Goal: Task Accomplishment & Management: Manage account settings

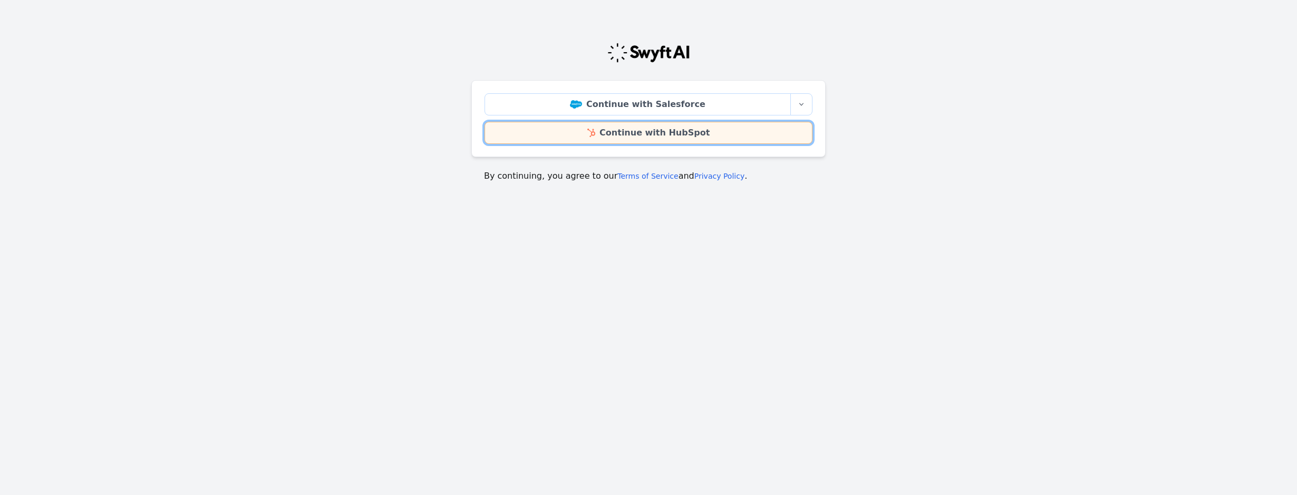
click at [622, 140] on link "Continue with HubSpot" at bounding box center [649, 133] width 328 height 22
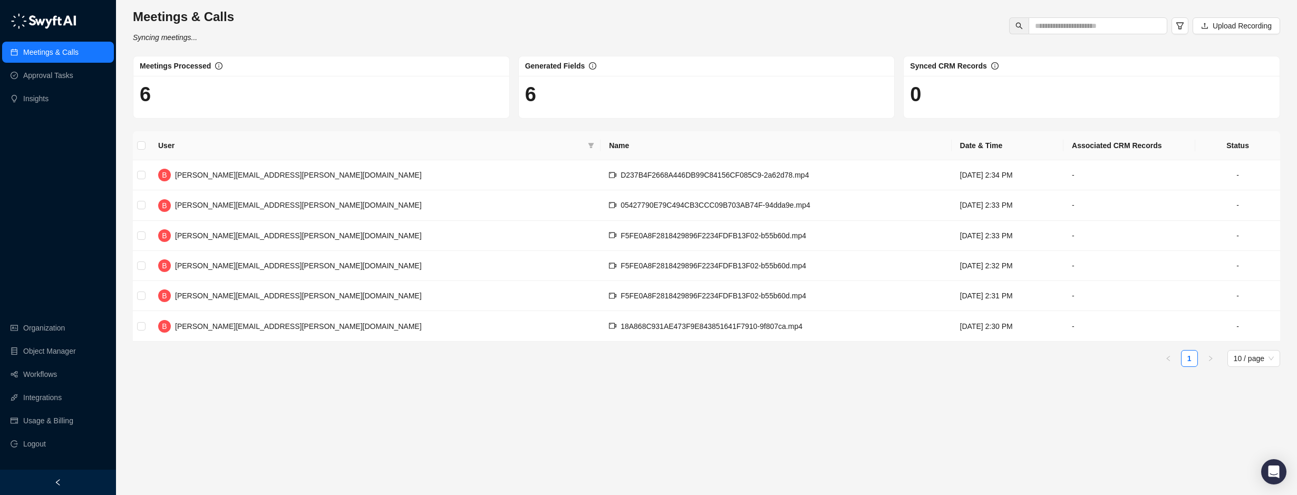
click at [669, 404] on main "Meetings & Calls Syncing meetings... Upload Recording Meetings Processed 6 Gene…" at bounding box center [706, 247] width 1147 height 478
click at [535, 358] on ul "1 10 / page" at bounding box center [706, 358] width 1147 height 17
click at [57, 379] on link "Workflows" at bounding box center [40, 374] width 34 height 21
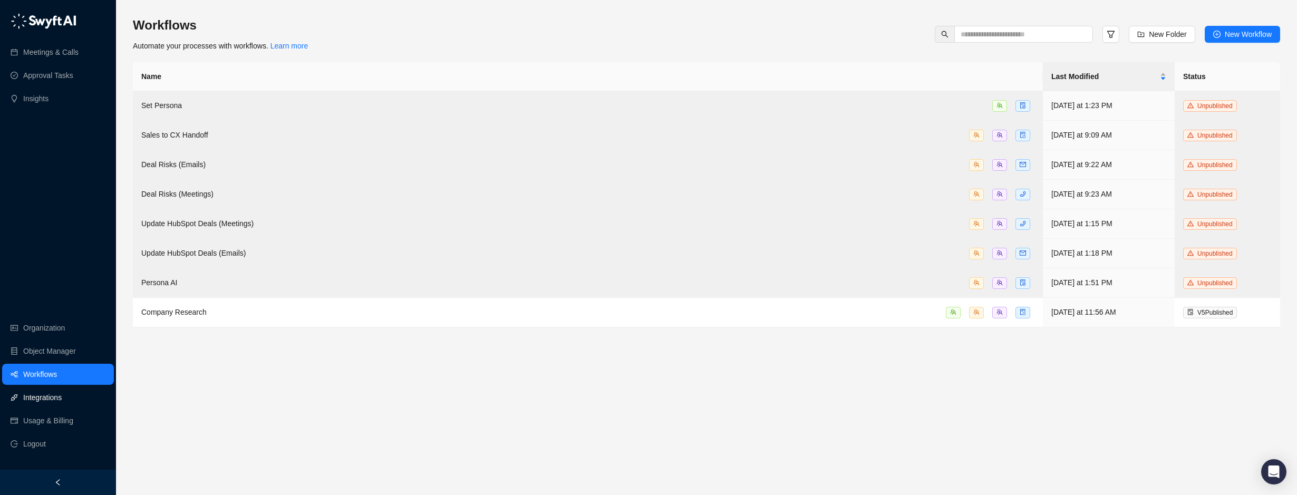
click at [62, 396] on link "Integrations" at bounding box center [42, 397] width 38 height 21
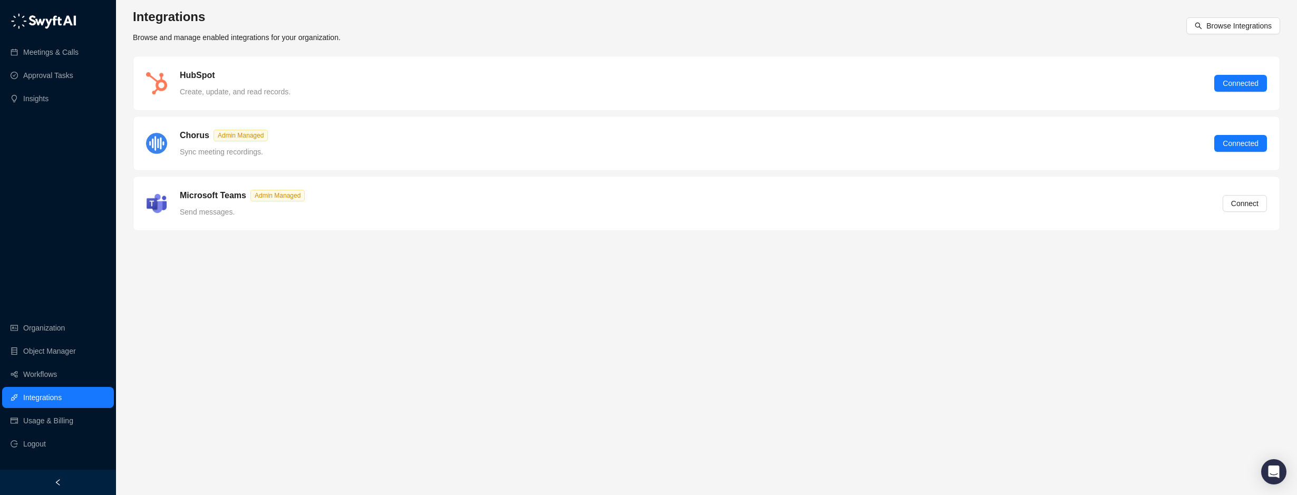
click at [1204, 36] on div "Integrations Browse and manage enabled integrations for your organization. Brow…" at bounding box center [706, 25] width 1147 height 35
click at [1212, 28] on span "Browse Integrations" at bounding box center [1238, 26] width 65 height 12
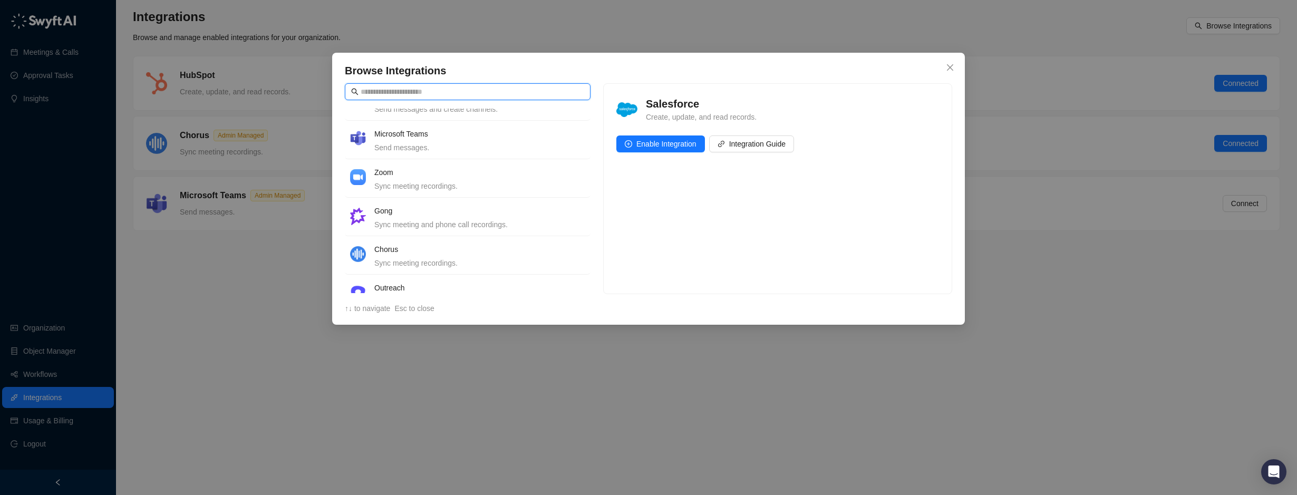
scroll to position [105, 0]
click at [412, 208] on h4 "Gong" at bounding box center [479, 207] width 211 height 12
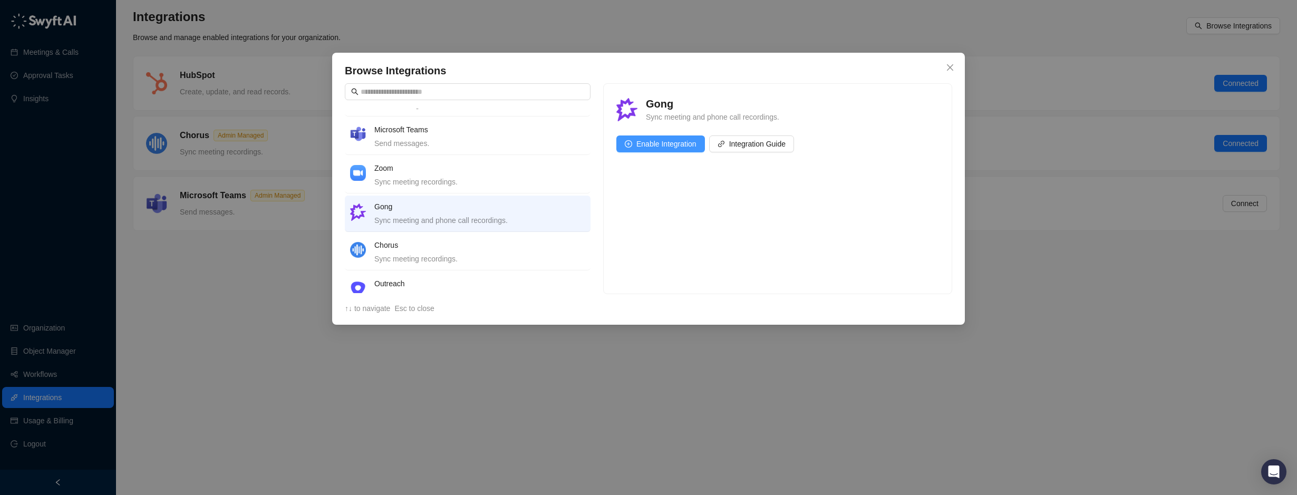
click at [672, 141] on span "Enable Integration" at bounding box center [666, 144] width 60 height 12
click at [950, 66] on icon "close" at bounding box center [950, 67] width 8 height 8
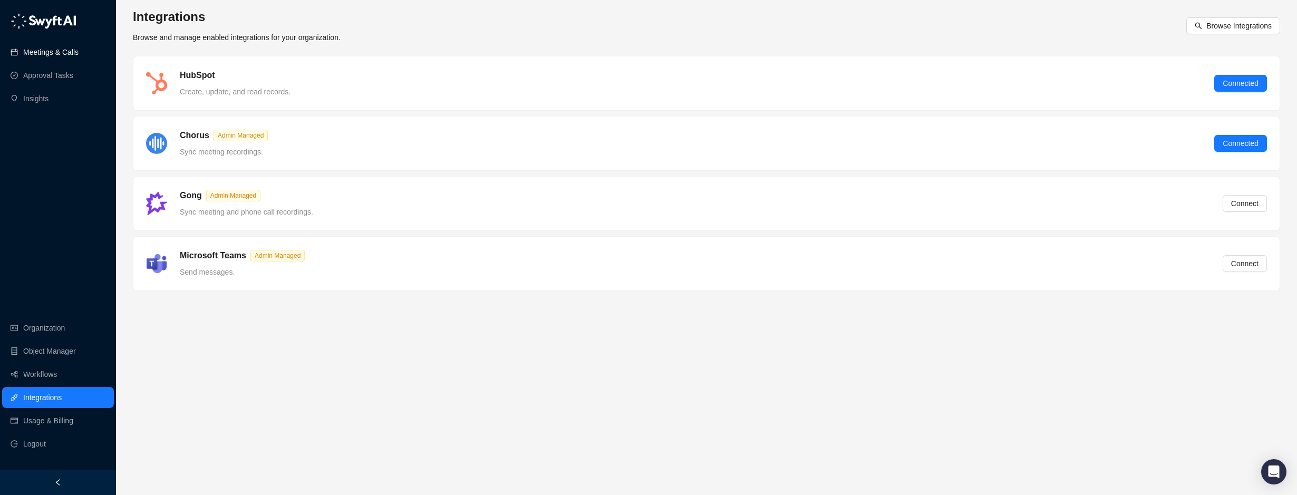
click at [38, 52] on link "Meetings & Calls" at bounding box center [50, 52] width 55 height 21
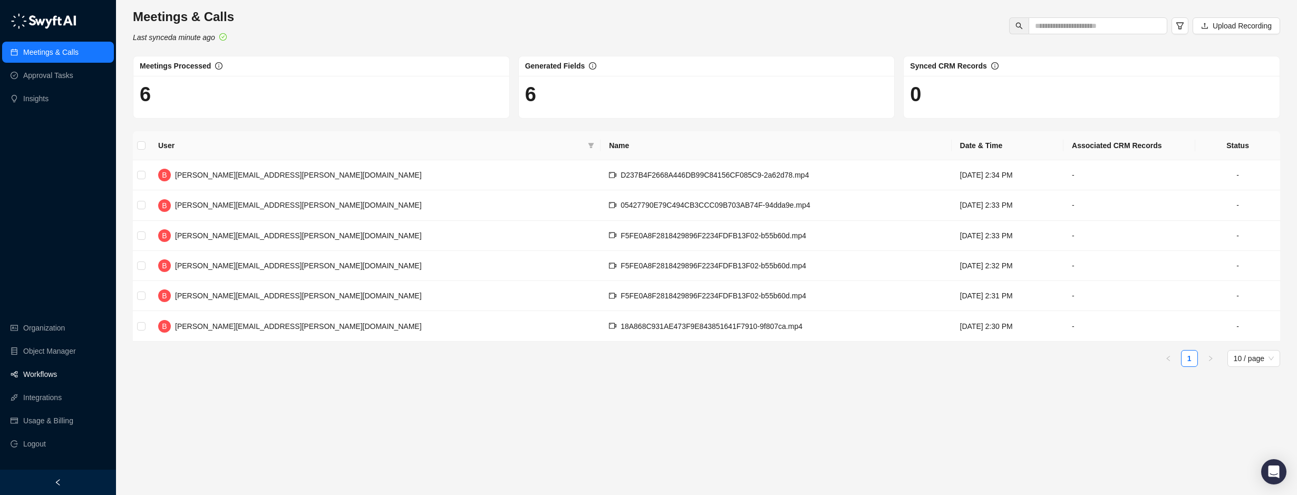
click at [57, 373] on link "Workflows" at bounding box center [40, 374] width 34 height 21
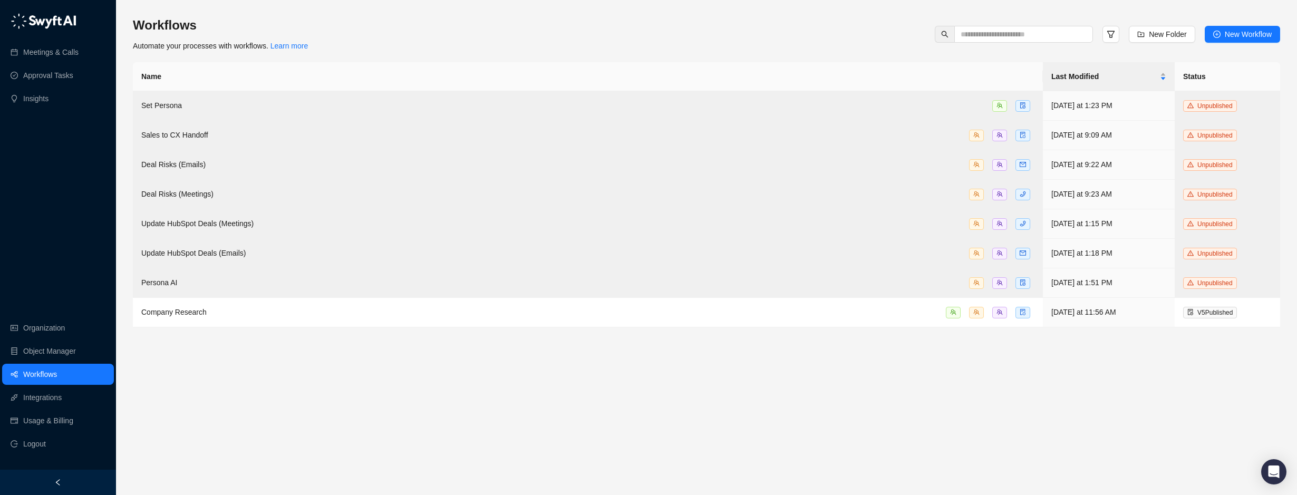
click at [31, 374] on link "Workflows" at bounding box center [40, 374] width 34 height 21
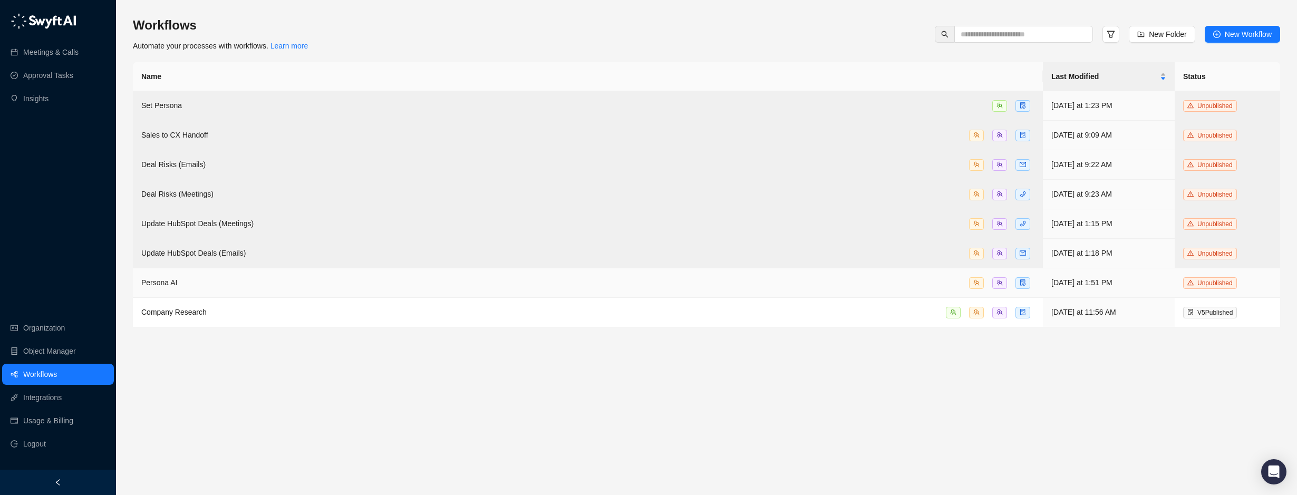
click at [203, 270] on td "Persona AI" at bounding box center [588, 283] width 910 height 30
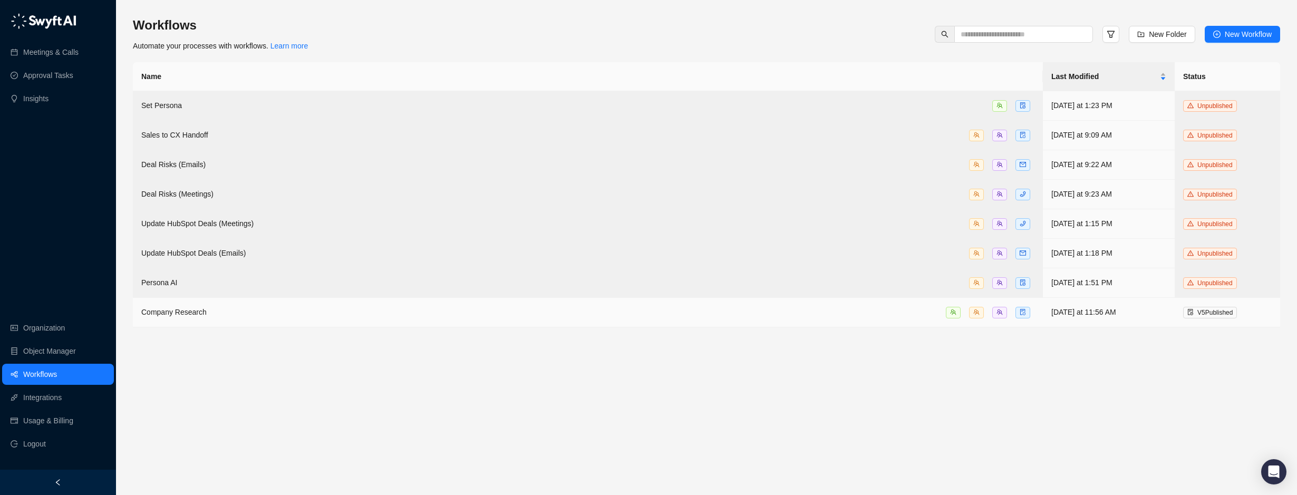
click at [192, 308] on span "Company Research" at bounding box center [173, 312] width 65 height 8
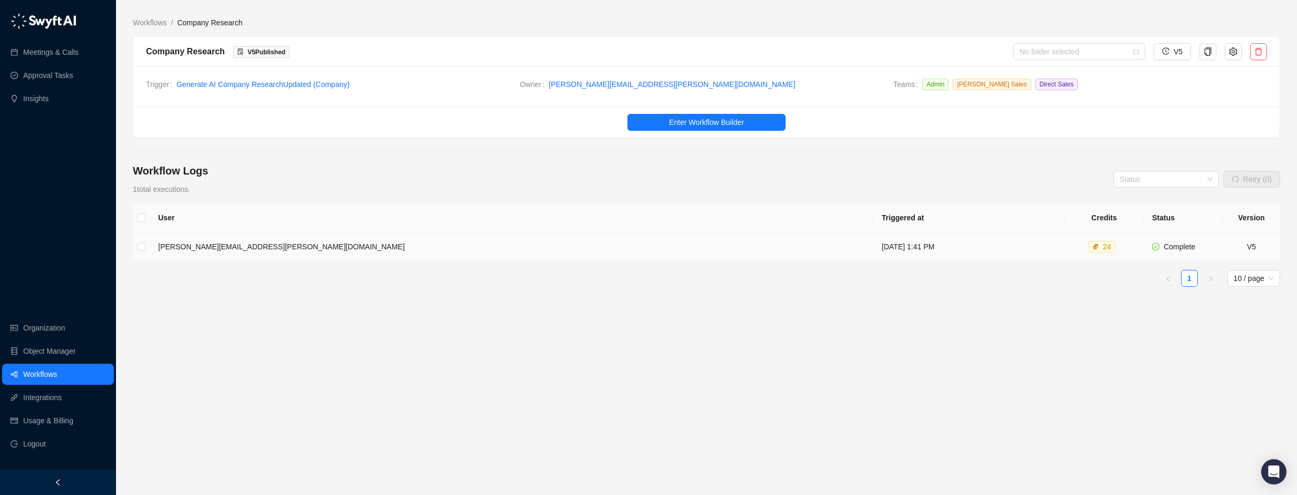
click at [272, 254] on td "[PERSON_NAME][EMAIL_ADDRESS][PERSON_NAME][DOMAIN_NAME]" at bounding box center [511, 247] width 723 height 29
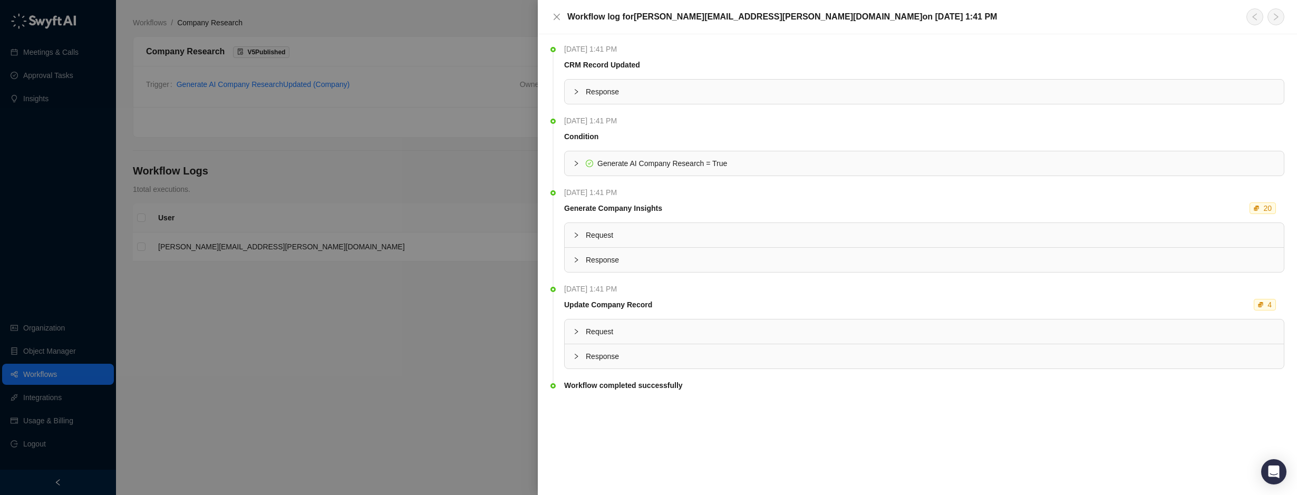
click at [416, 342] on div at bounding box center [648, 247] width 1297 height 495
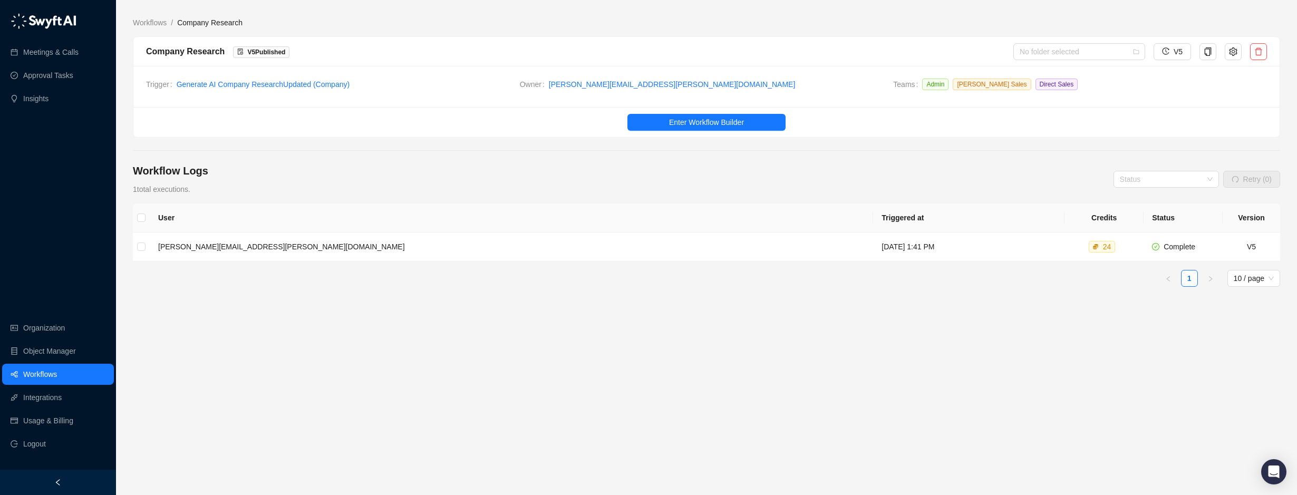
click at [48, 376] on link "Workflows" at bounding box center [40, 374] width 34 height 21
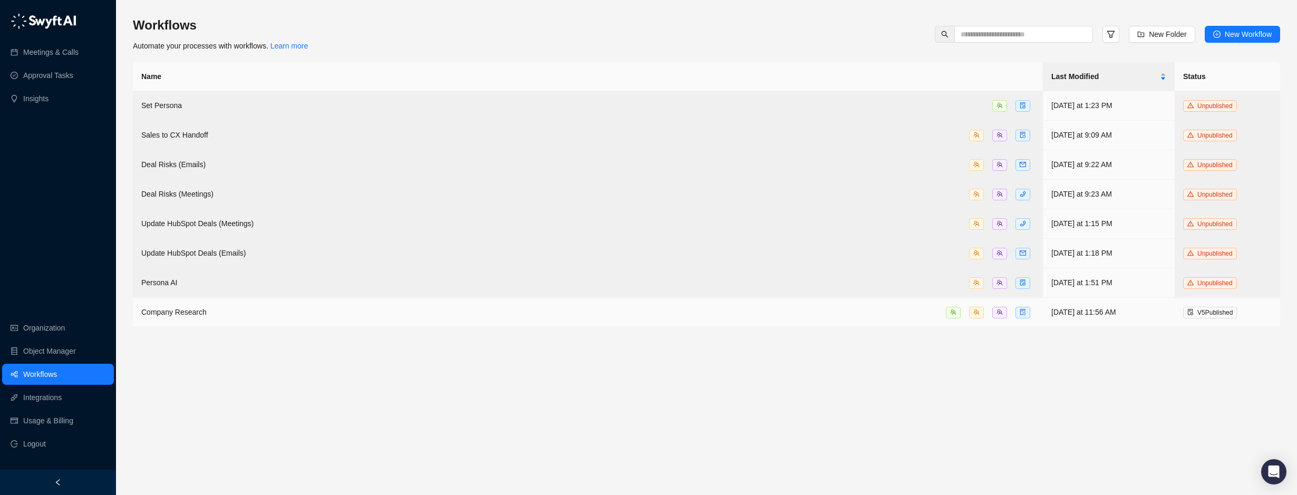
drag, startPoint x: 834, startPoint y: 314, endPoint x: 371, endPoint y: 328, distance: 463.7
click at [648, 328] on main "Workflows Automate your processes with workflows. Learn more New Folder New Wor…" at bounding box center [706, 252] width 1147 height 470
click at [216, 309] on div "Company Research" at bounding box center [587, 312] width 893 height 12
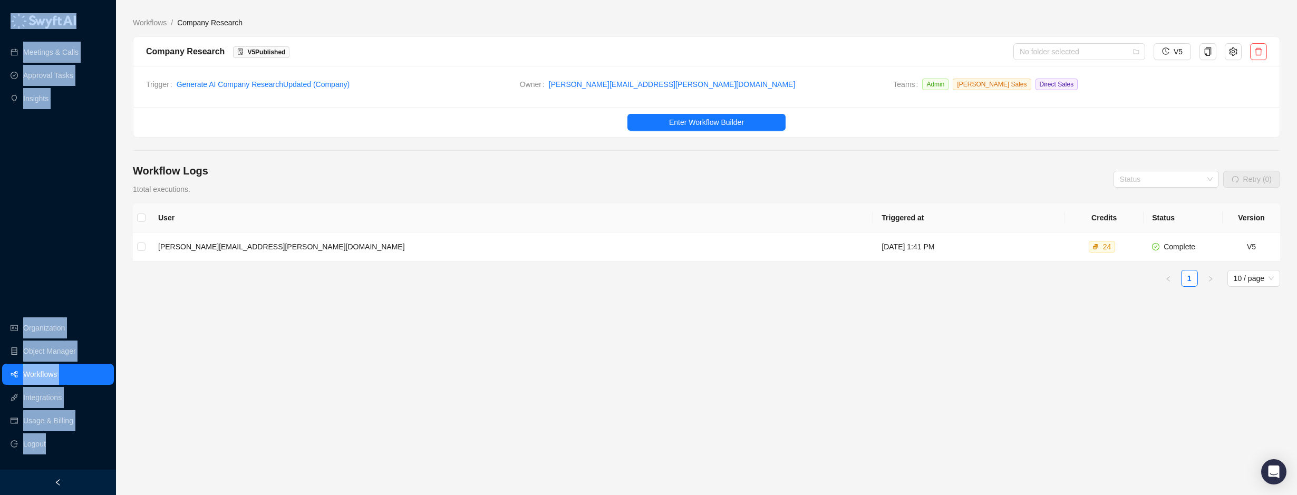
click at [216, 309] on div "User Triggered at Credits Status Version brian.olsen@skillable.com Friday, 08/2…" at bounding box center [706, 289] width 1147 height 171
click at [1212, 52] on button "button" at bounding box center [1208, 51] width 17 height 17
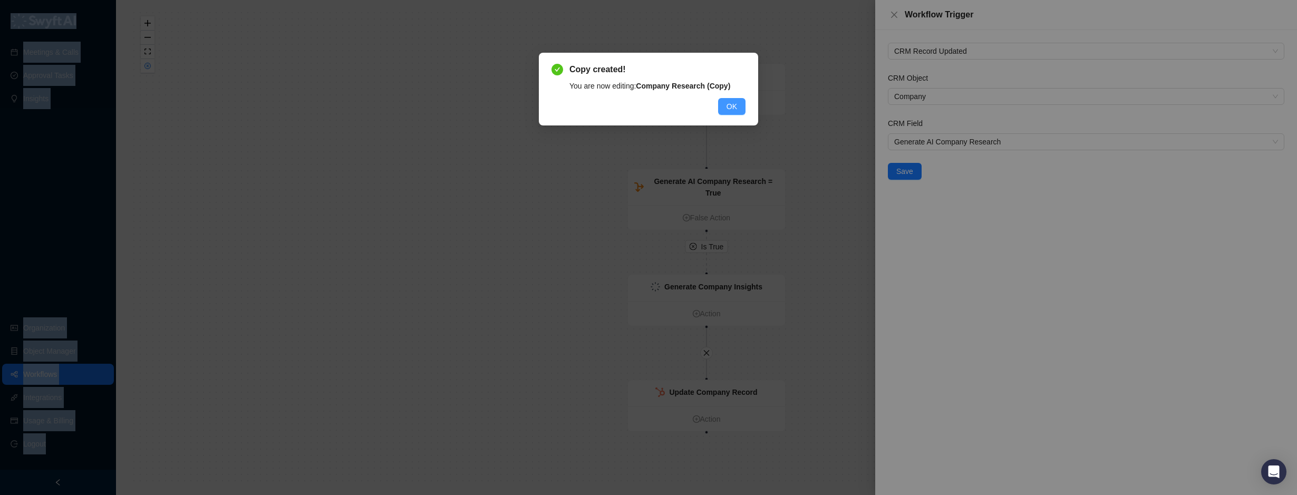
click at [733, 108] on span "OK" at bounding box center [732, 107] width 11 height 12
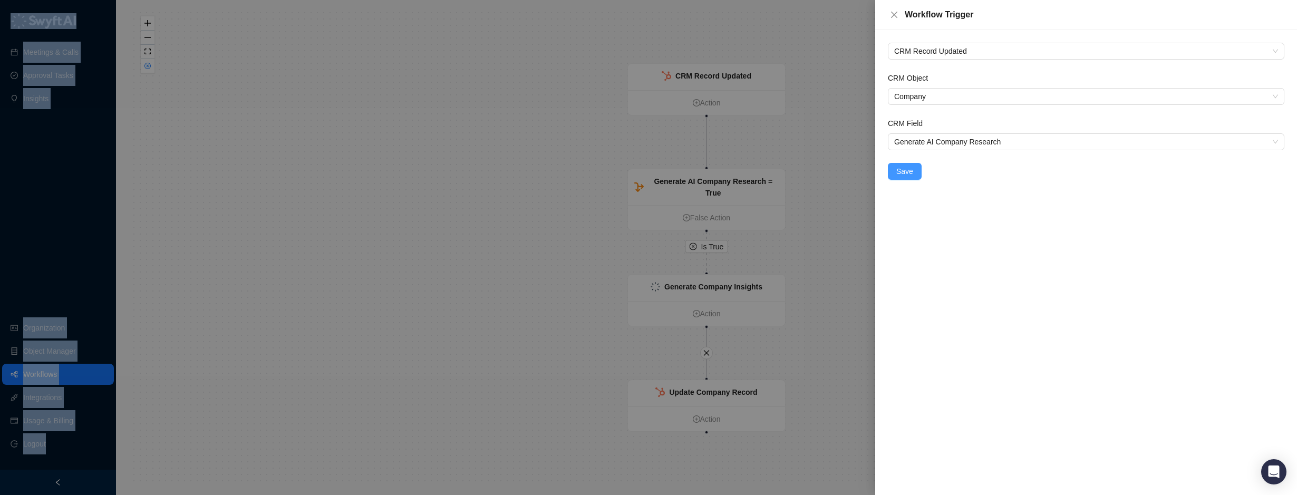
click at [901, 168] on span "Save" at bounding box center [904, 172] width 17 height 12
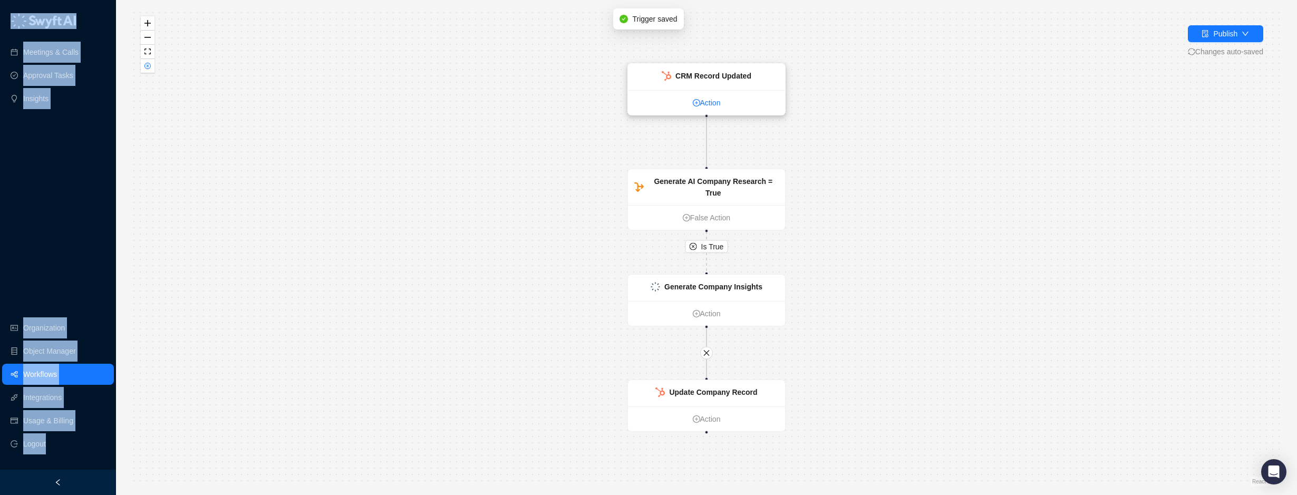
click at [738, 101] on link "Action" at bounding box center [706, 103] width 157 height 12
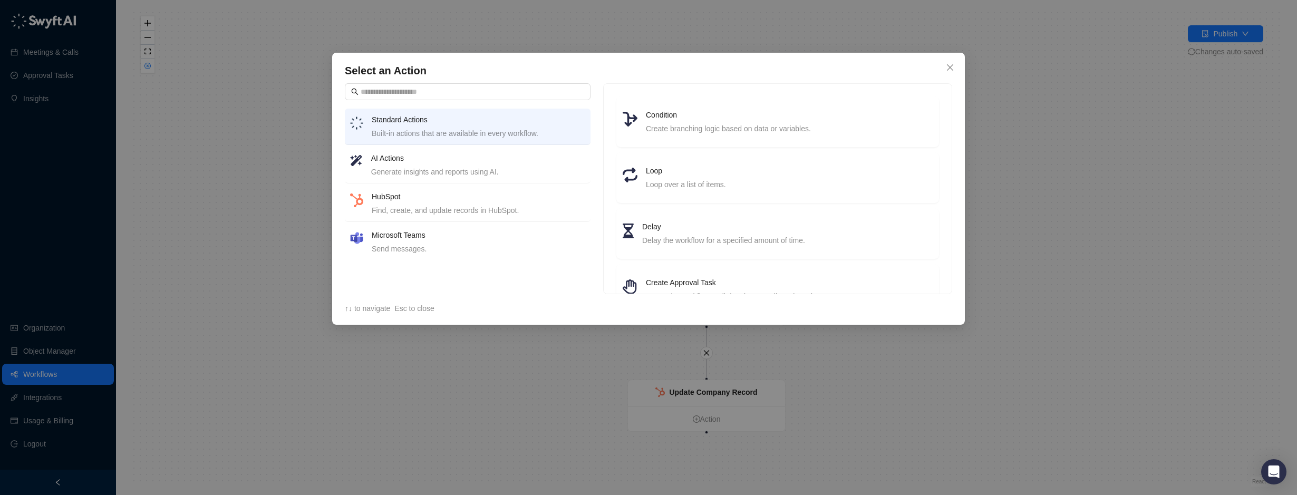
click at [949, 63] on icon "close" at bounding box center [950, 67] width 8 height 8
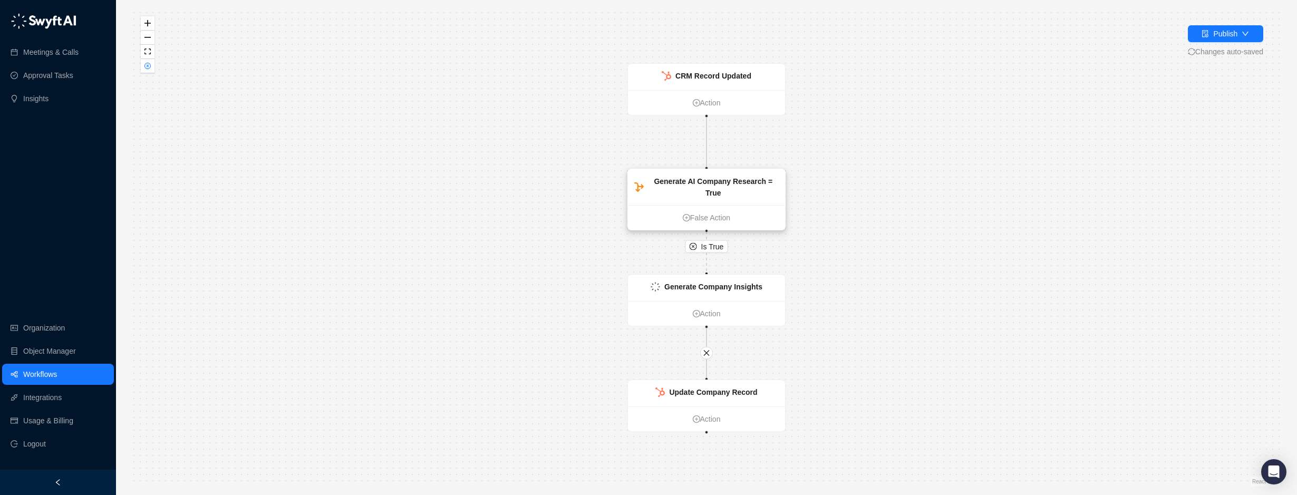
click at [712, 183] on strong "Generate AI Company Research = True" at bounding box center [713, 187] width 119 height 20
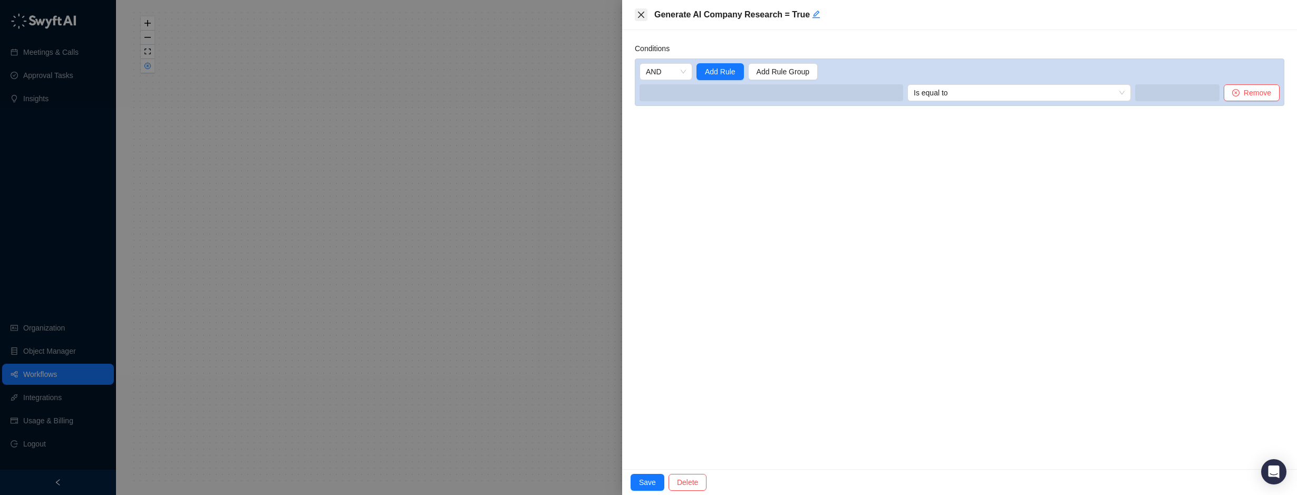
click at [641, 15] on icon "close" at bounding box center [641, 15] width 8 height 8
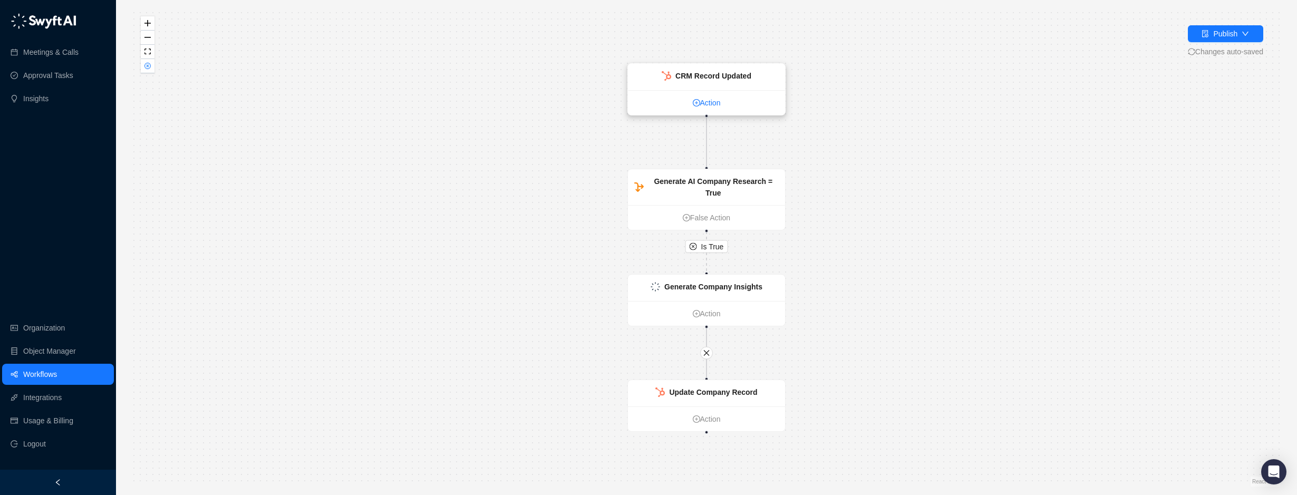
click at [699, 100] on link "Action" at bounding box center [706, 103] width 157 height 12
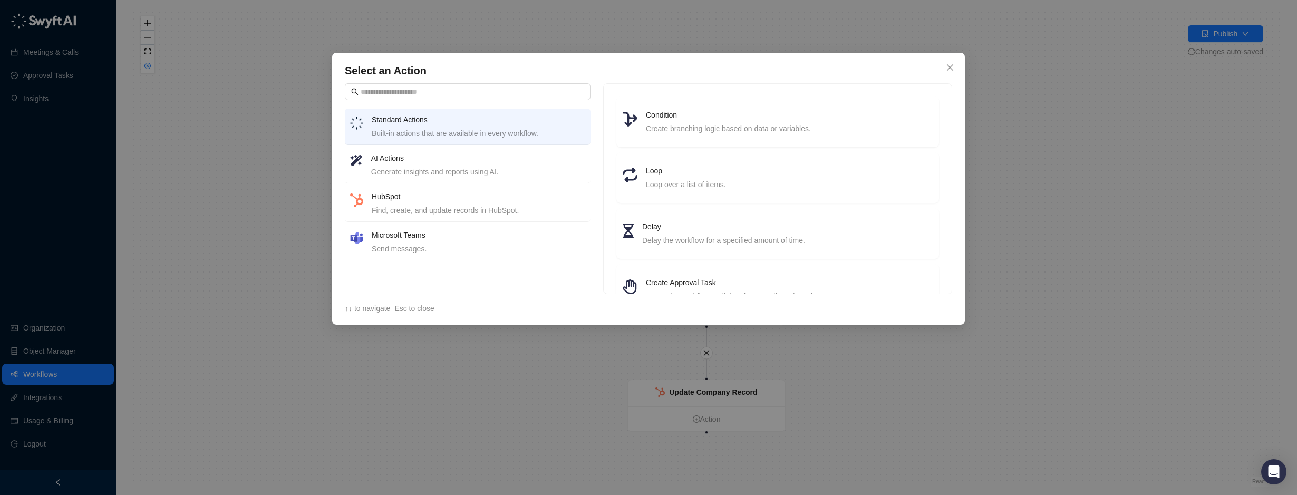
click at [940, 72] on h4 "Select an Action" at bounding box center [648, 70] width 607 height 15
click at [946, 68] on icon "close" at bounding box center [950, 67] width 8 height 8
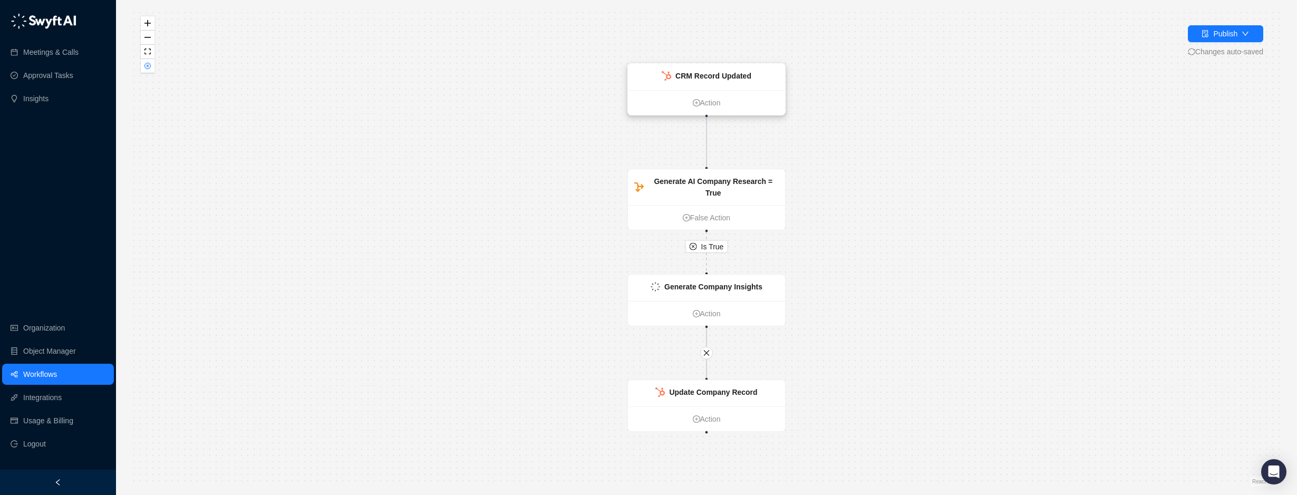
click at [747, 75] on strong "CRM Record Updated" at bounding box center [713, 76] width 76 height 8
click at [702, 76] on strong "CRM Record Updated" at bounding box center [713, 76] width 76 height 8
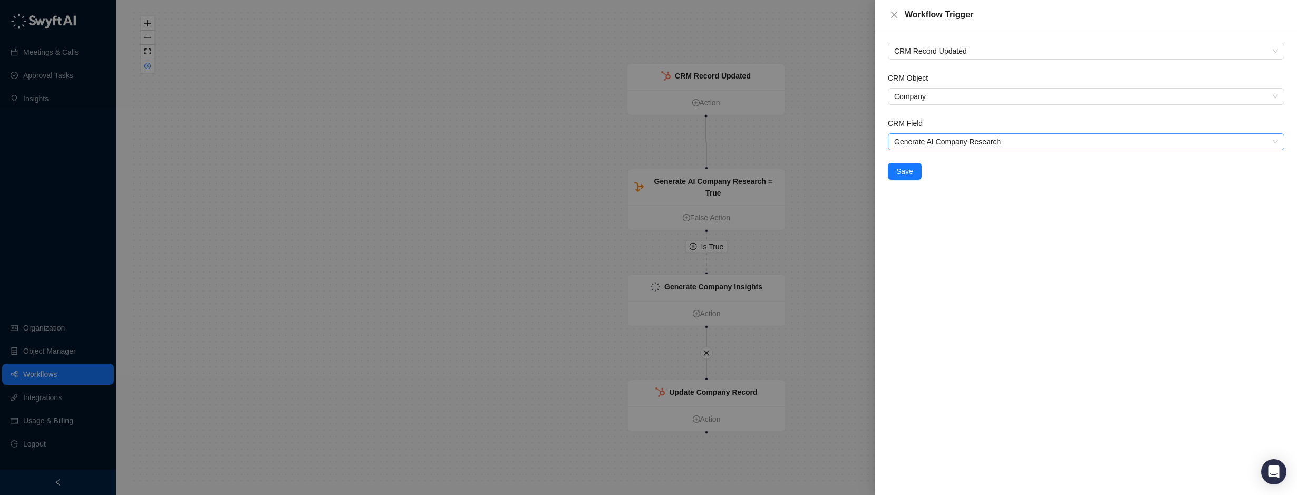
click at [996, 144] on span "Generate AI Company Research" at bounding box center [1086, 142] width 384 height 16
type input "****"
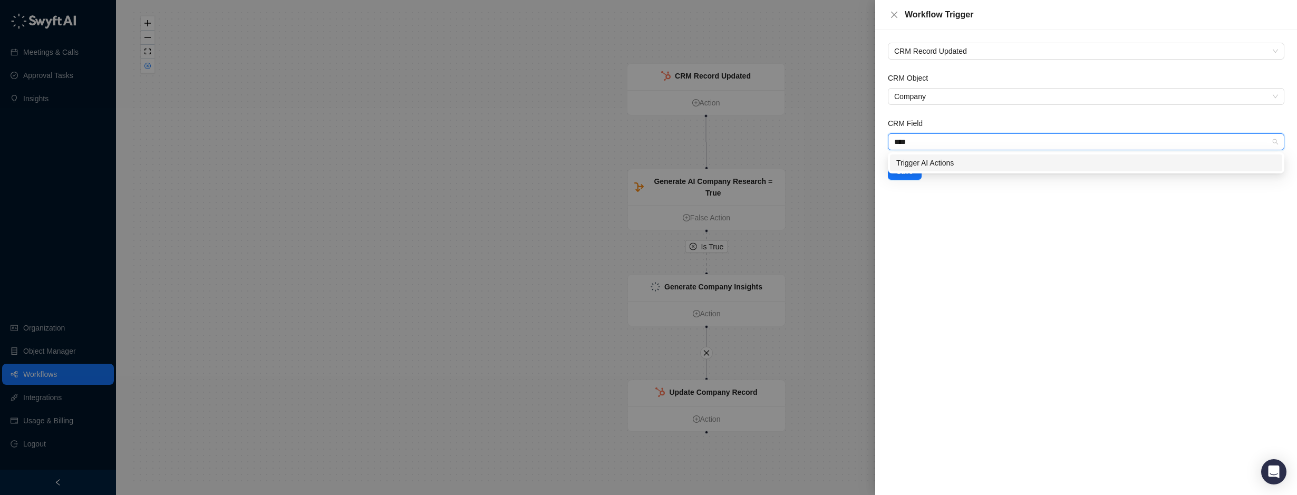
click at [970, 165] on div "Trigger AI Actions" at bounding box center [1086, 163] width 380 height 12
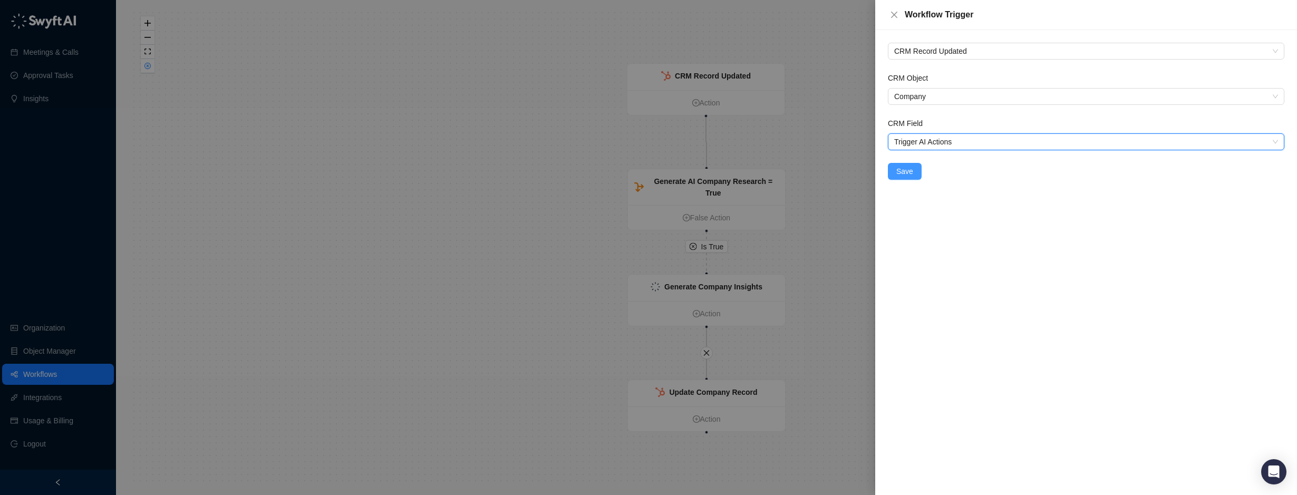
click at [902, 172] on span "Save" at bounding box center [904, 172] width 17 height 12
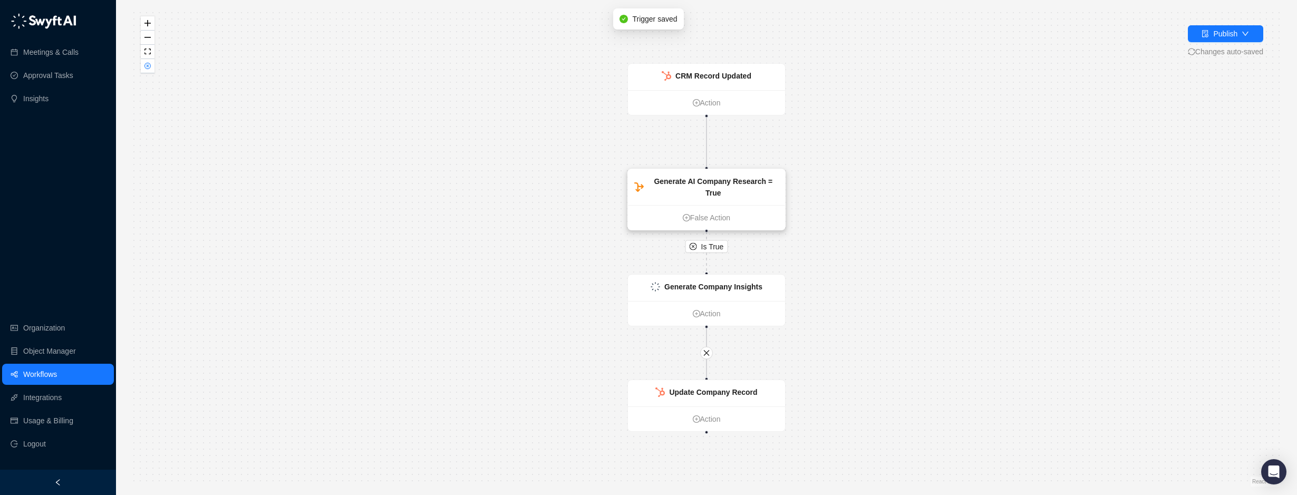
click at [721, 192] on div "Generate AI Company Research = True" at bounding box center [706, 187] width 157 height 36
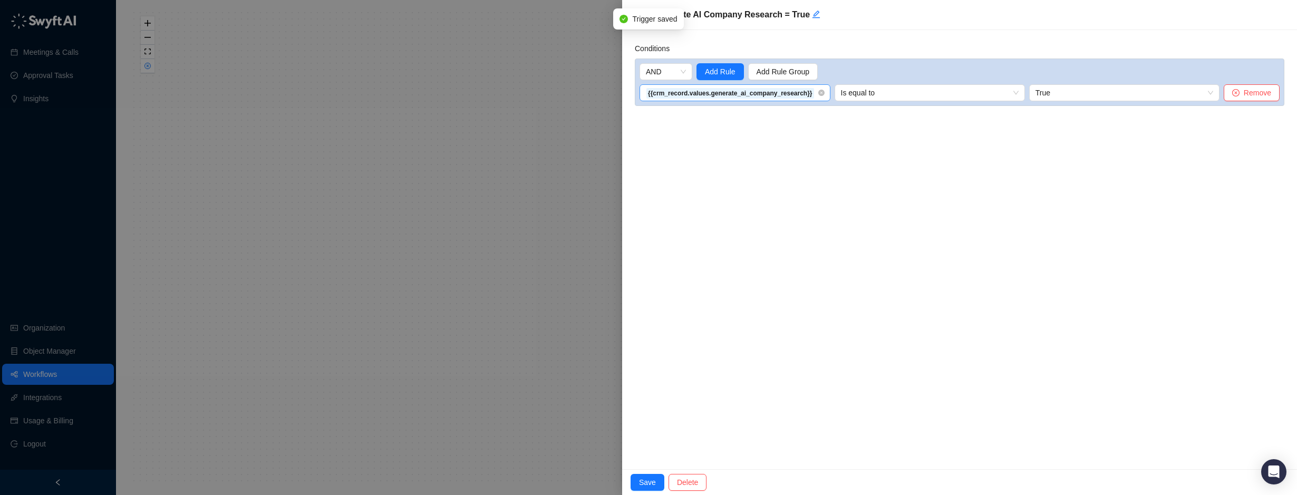
click at [766, 95] on strong "{{crm_record.values.generate_ai_company_research}}" at bounding box center [730, 93] width 165 height 7
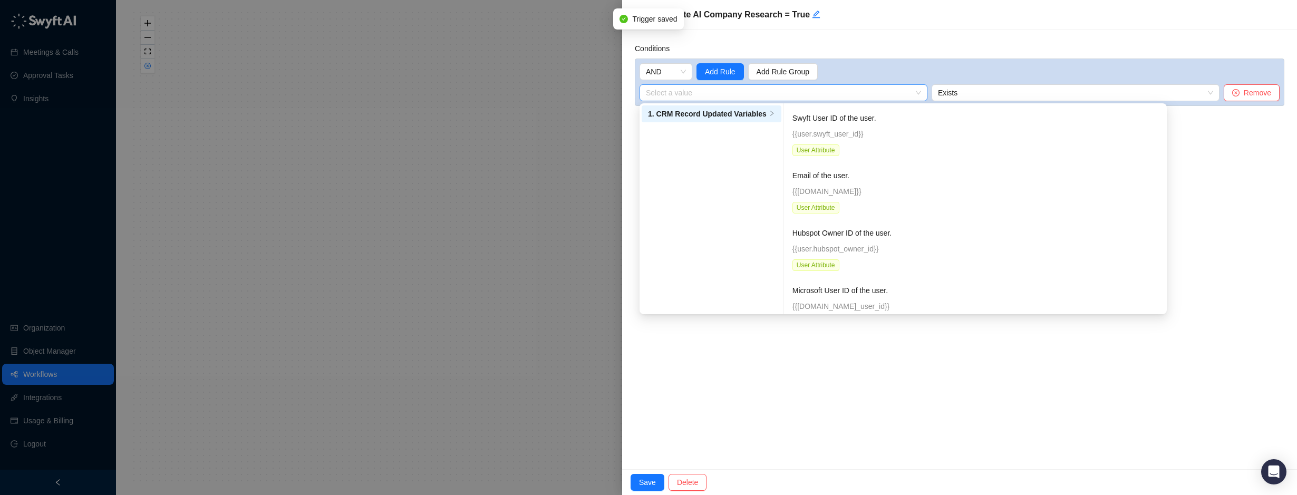
click at [804, 93] on input "search" at bounding box center [780, 93] width 269 height 16
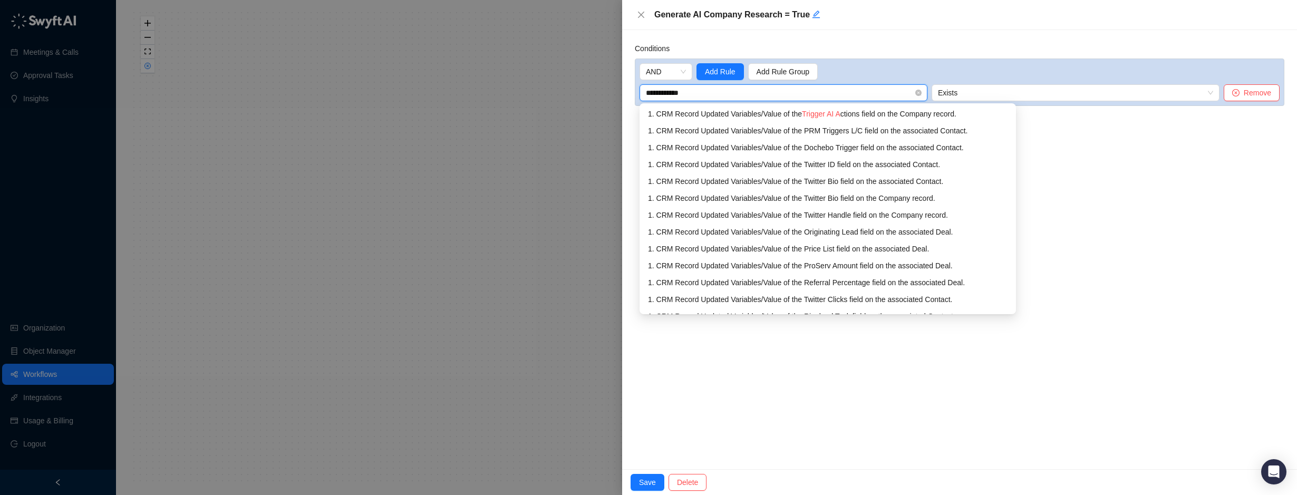
type input "**********"
click at [868, 116] on div "1. CRM Record Updated Variables / Value of the Trigger AI Ac tions field on the…" at bounding box center [862, 114] width 429 height 12
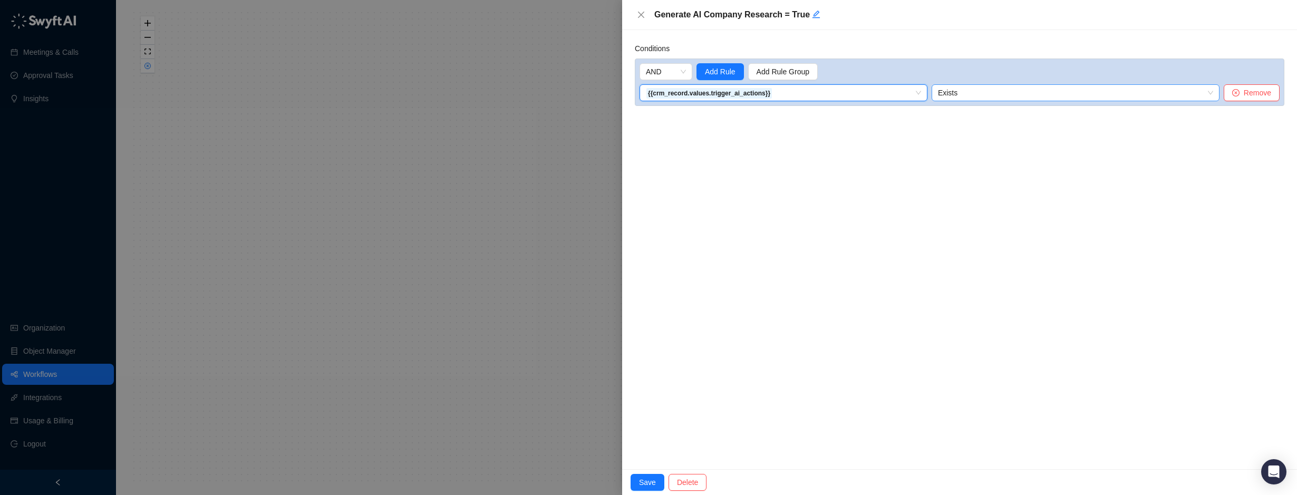
click at [973, 91] on span "Exists" at bounding box center [1075, 93] width 275 height 16
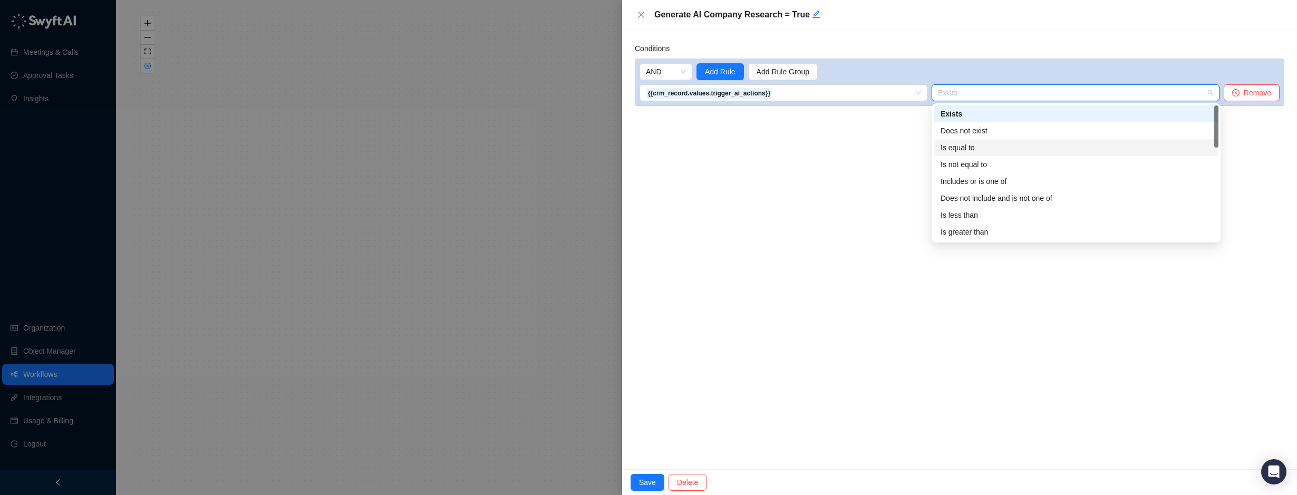
click at [970, 146] on div "Is equal to" at bounding box center [1077, 148] width 272 height 12
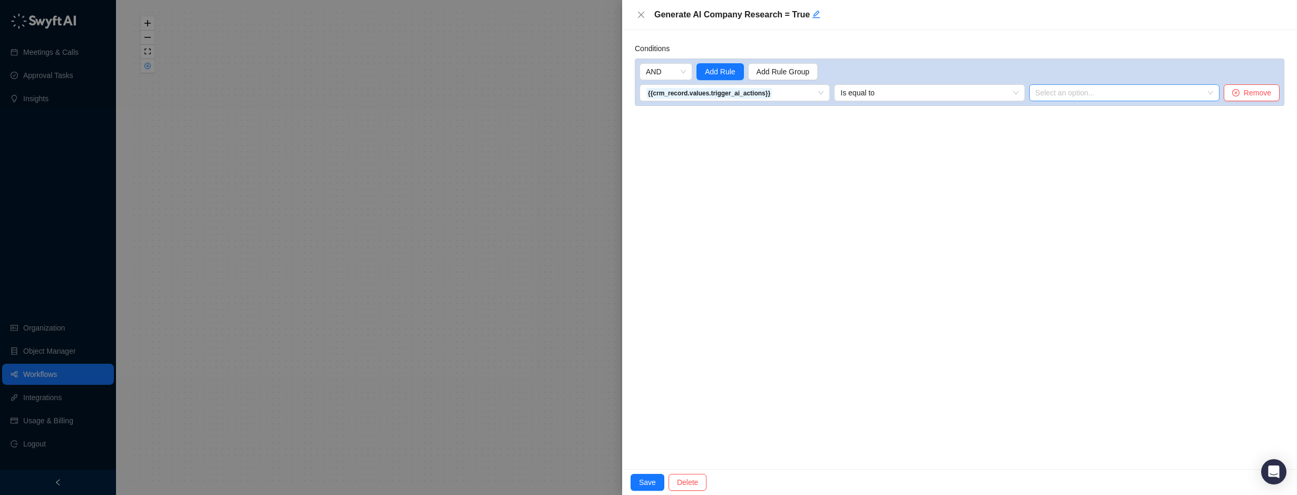
click at [1057, 94] on input "search" at bounding box center [1121, 93] width 171 height 16
click at [1069, 109] on div "Account Research" at bounding box center [1125, 114] width 174 height 12
drag, startPoint x: 1148, startPoint y: 166, endPoint x: 1000, endPoint y: 241, distance: 166.2
click at [1147, 166] on div "Conditions AND Add Rule Add Rule Group {{crm_record.values.trigger_ai_actions}}…" at bounding box center [959, 249] width 675 height 439
click at [645, 491] on div "Save Delete" at bounding box center [959, 482] width 675 height 26
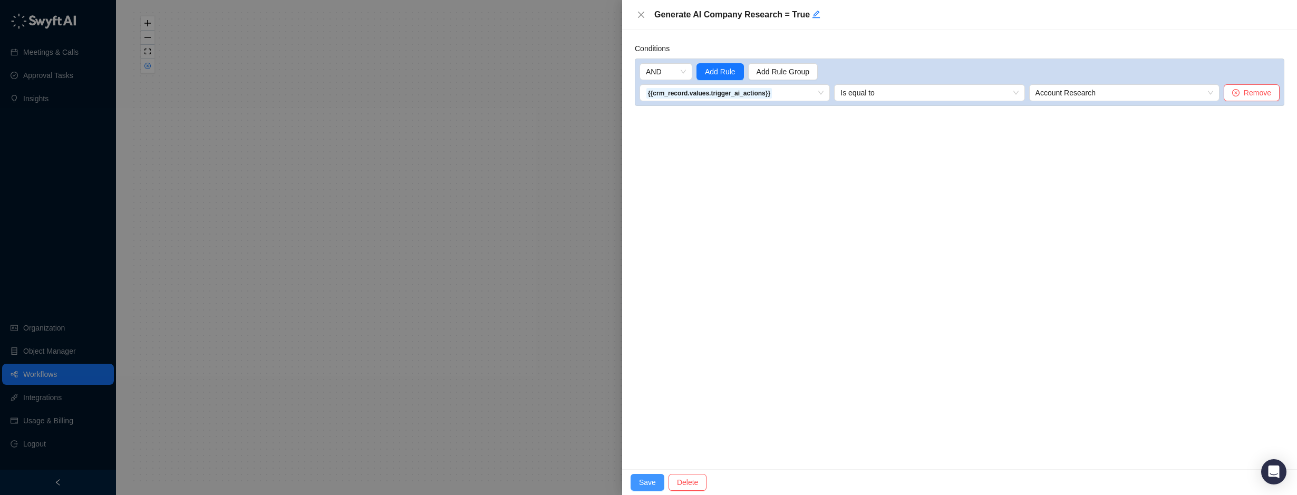
click at [647, 481] on span "Save" at bounding box center [647, 483] width 17 height 12
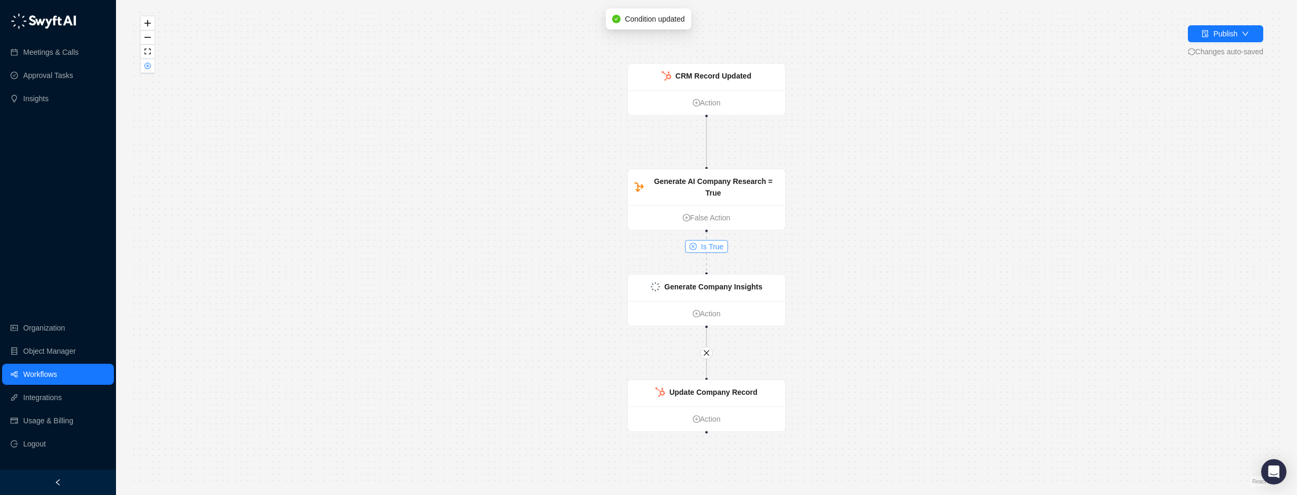
click at [706, 244] on span "Is True" at bounding box center [712, 247] width 23 height 12
click at [699, 180] on strong "Generate AI Company Research = True" at bounding box center [713, 187] width 119 height 20
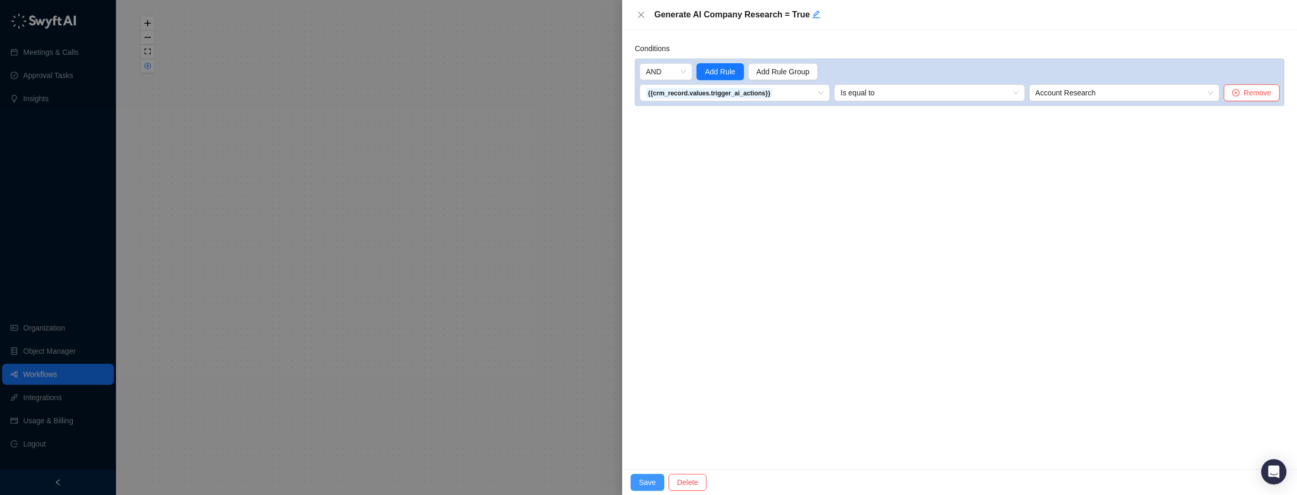
click at [648, 486] on span "Save" at bounding box center [647, 483] width 17 height 12
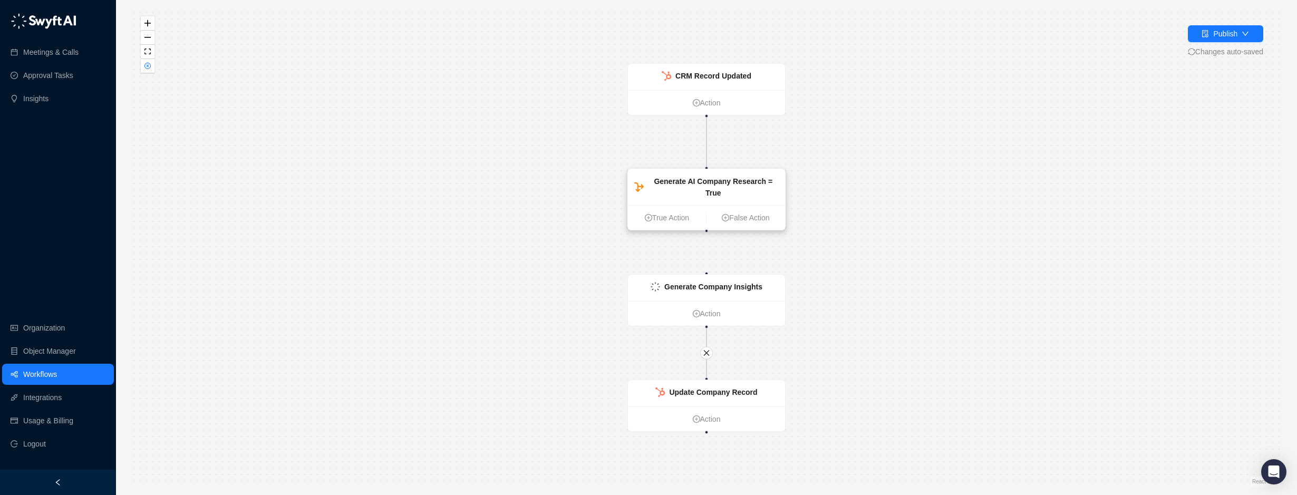
click at [694, 180] on strong "Generate AI Company Research = True" at bounding box center [713, 187] width 119 height 20
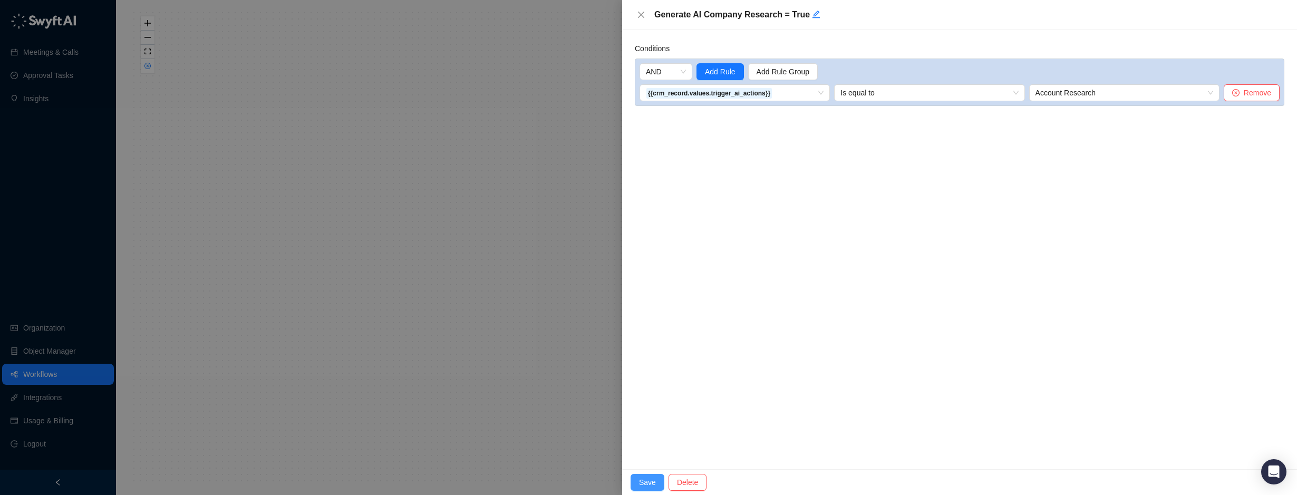
click at [650, 484] on span "Save" at bounding box center [647, 483] width 17 height 12
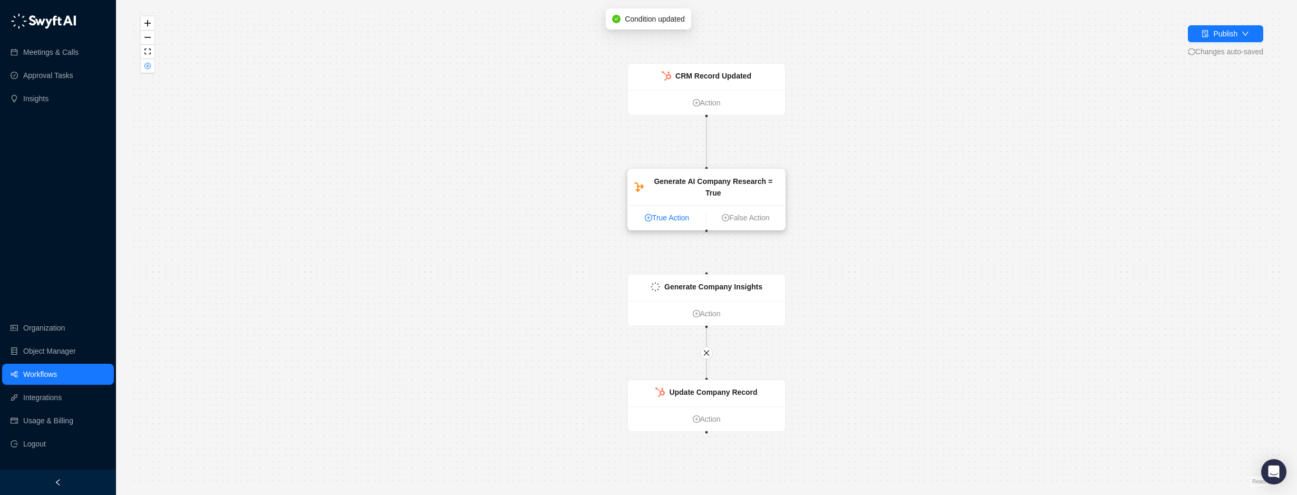
click at [664, 212] on link "True Action" at bounding box center [667, 218] width 78 height 12
click at [653, 211] on link "True Action" at bounding box center [667, 217] width 78 height 12
click at [643, 211] on link "True Action" at bounding box center [667, 217] width 78 height 12
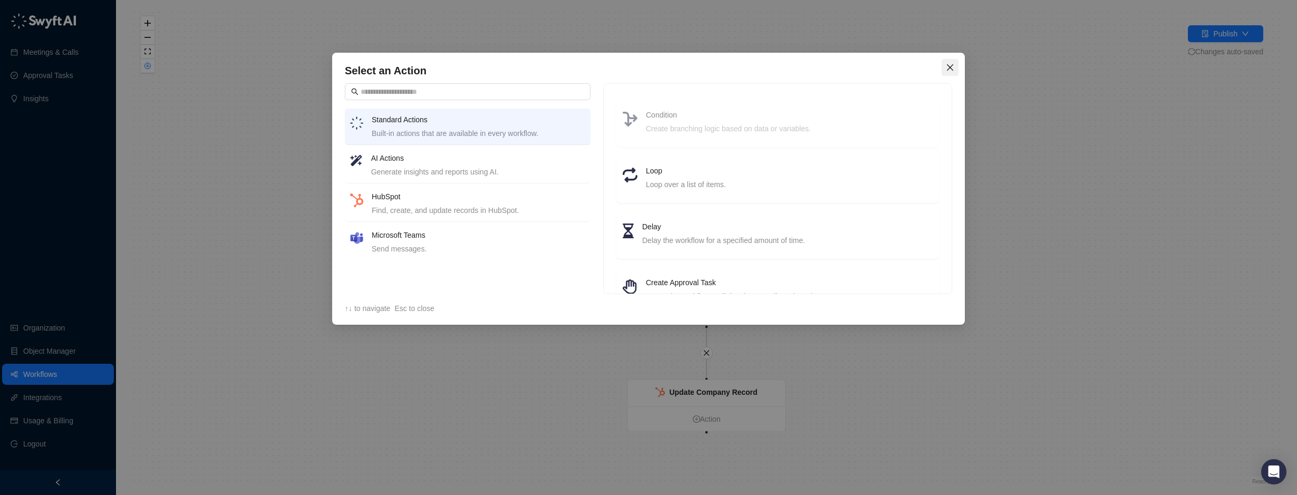
click at [944, 64] on span "Close" at bounding box center [950, 67] width 17 height 8
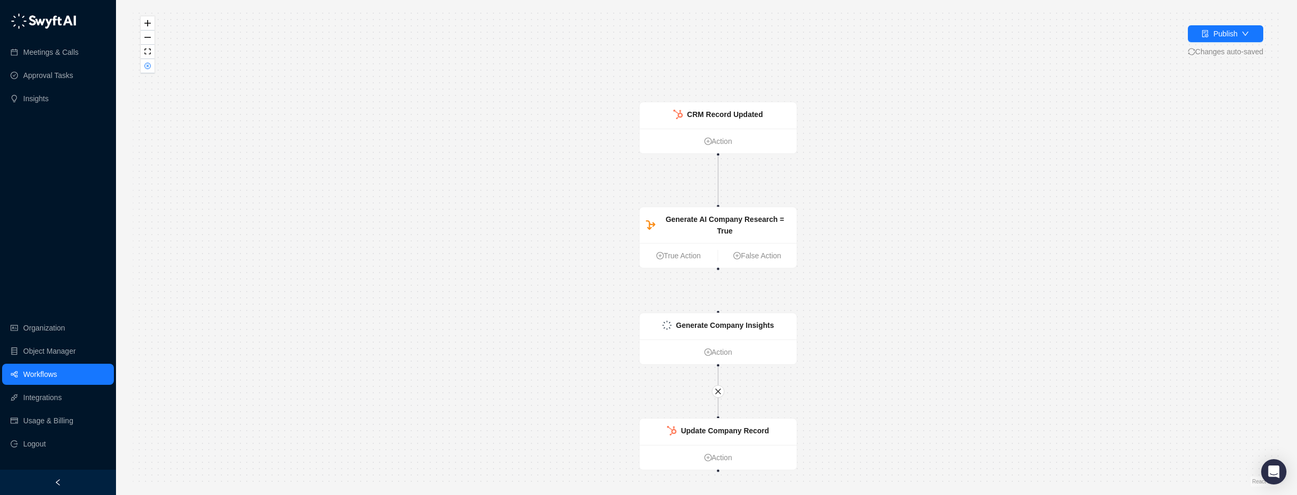
drag, startPoint x: 709, startPoint y: 220, endPoint x: 723, endPoint y: 265, distance: 47.5
click at [723, 265] on div "CRM Record Updated Action Generate AI Company Research = True True Action False…" at bounding box center [706, 247] width 1147 height 478
click at [668, 250] on ul "True Action False Action" at bounding box center [720, 262] width 157 height 25
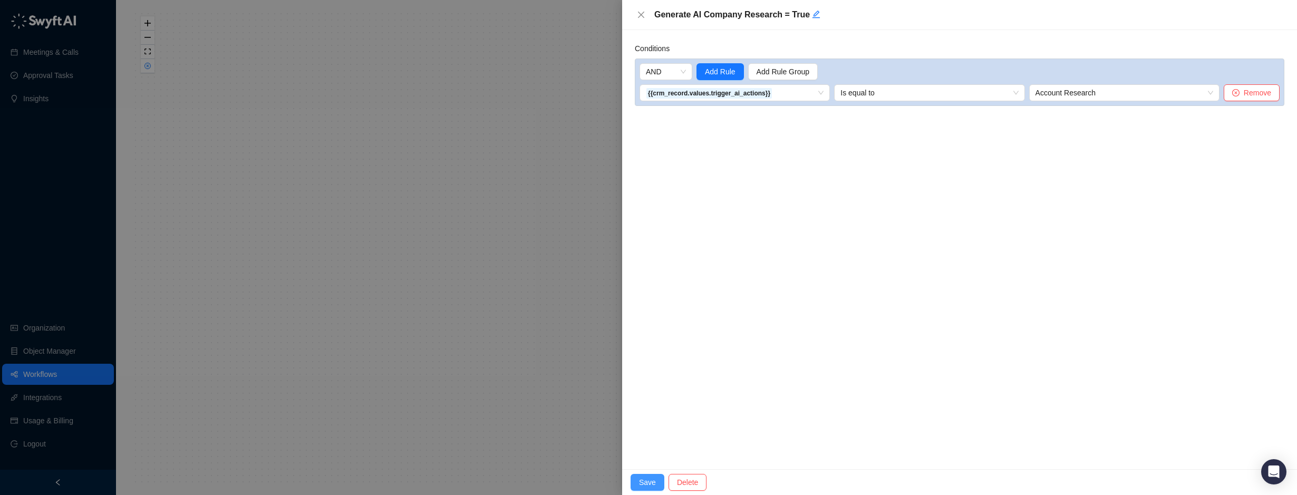
click at [644, 478] on span "Save" at bounding box center [647, 483] width 17 height 12
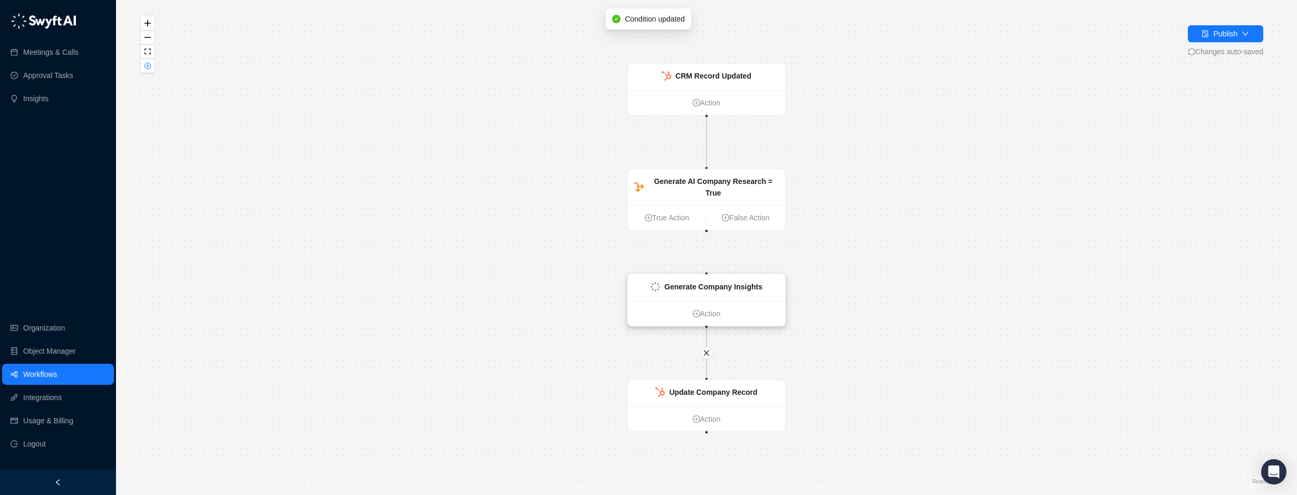
click at [701, 281] on div "Generate Company Insights" at bounding box center [713, 287] width 98 height 12
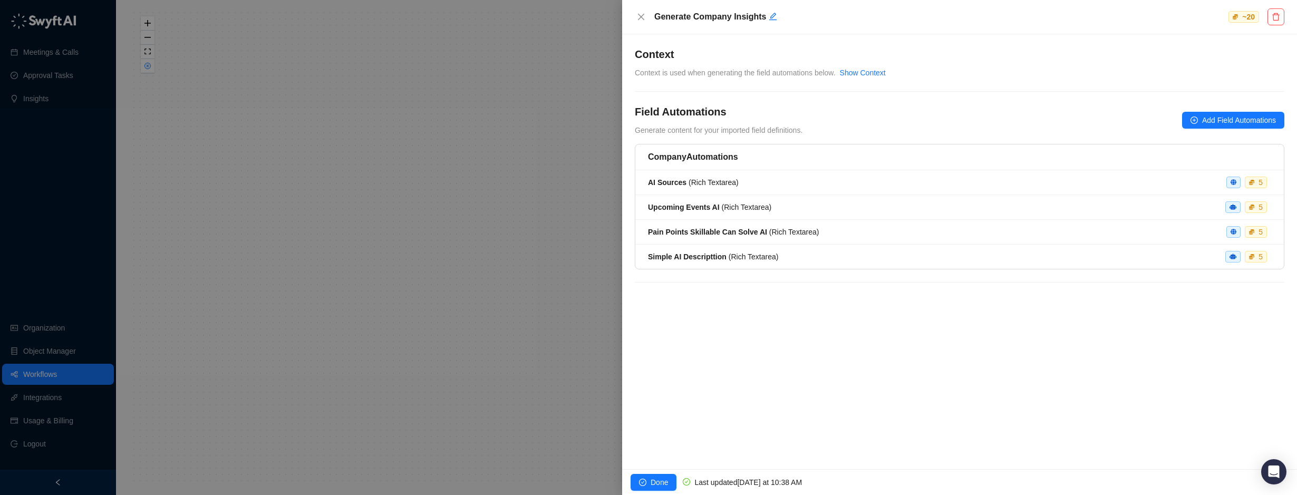
click at [554, 345] on div at bounding box center [648, 247] width 1297 height 495
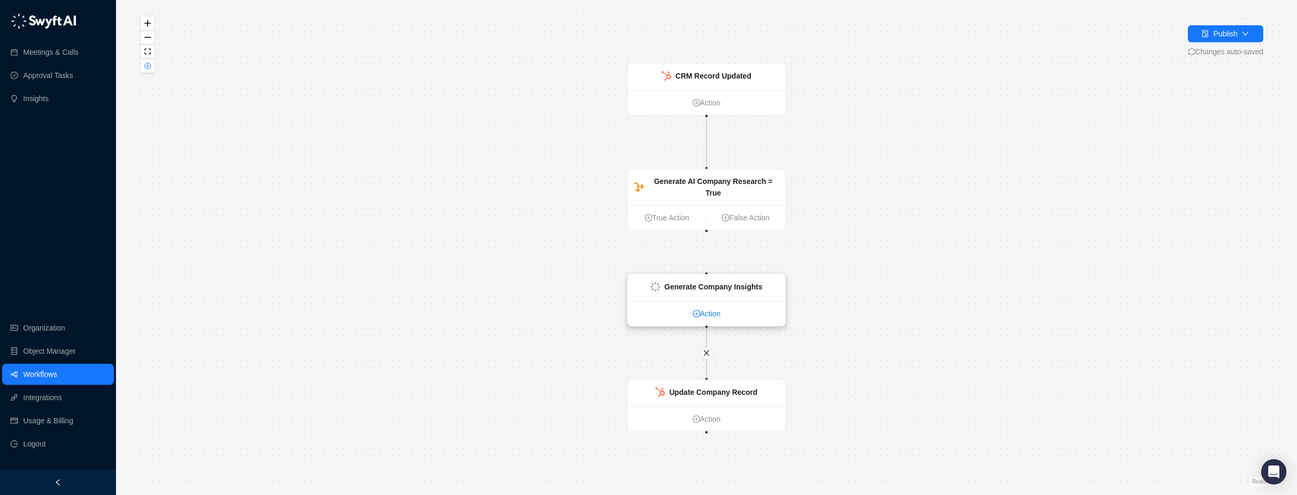
click at [712, 312] on link "Action" at bounding box center [706, 314] width 157 height 12
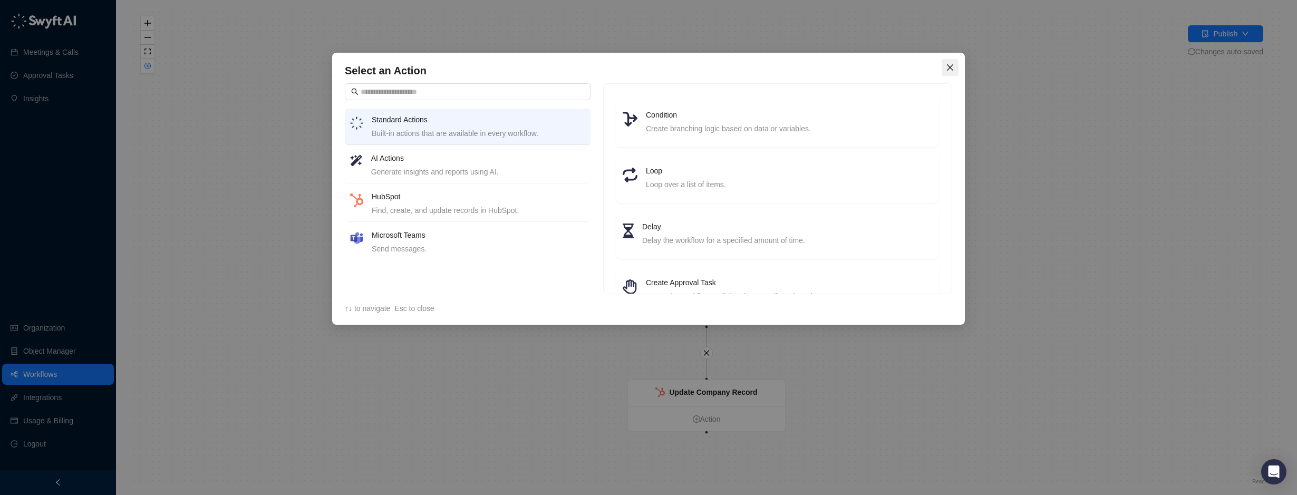
click at [954, 64] on span "Close" at bounding box center [950, 67] width 17 height 8
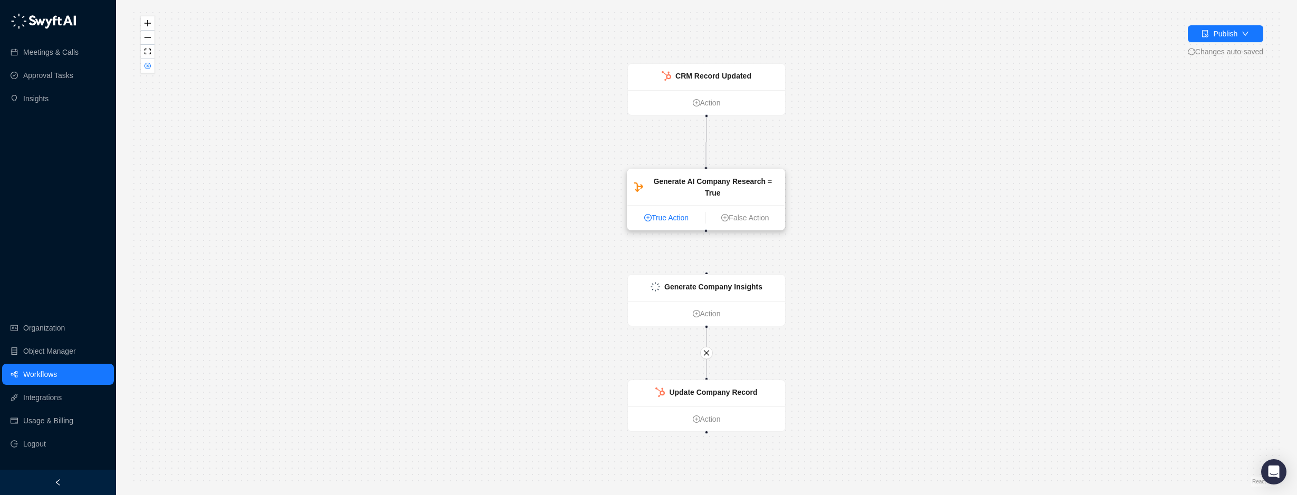
click at [664, 212] on link "True Action" at bounding box center [666, 218] width 78 height 12
click at [671, 212] on link "True Action" at bounding box center [666, 218] width 78 height 12
drag, startPoint x: 703, startPoint y: 210, endPoint x: 703, endPoint y: 180, distance: 29.5
click at [703, 182] on link "True Action" at bounding box center [666, 188] width 78 height 12
drag, startPoint x: 703, startPoint y: 180, endPoint x: 704, endPoint y: 190, distance: 9.5
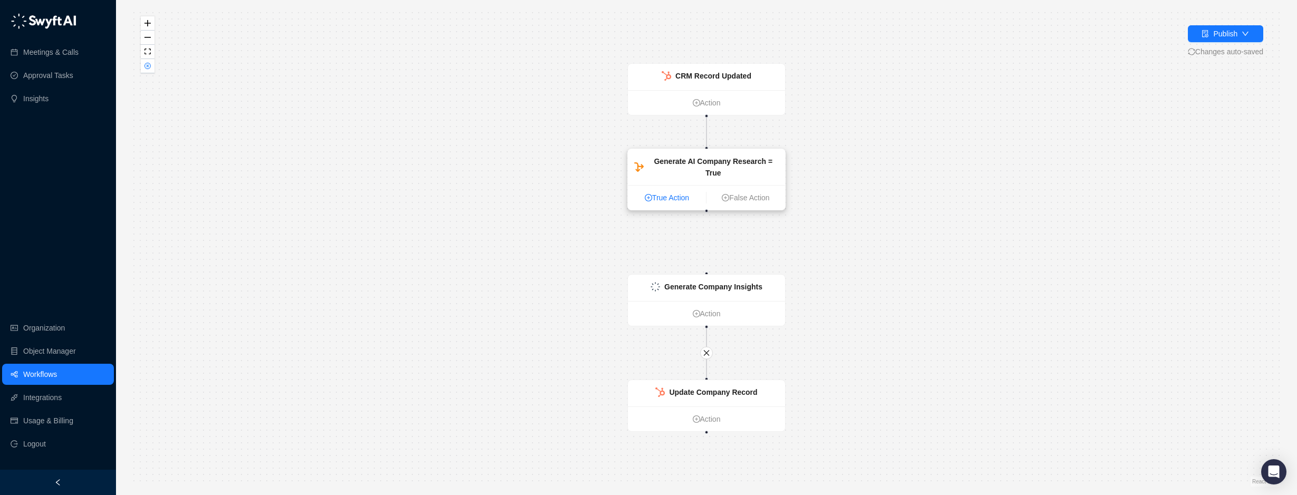
click at [704, 192] on link "True Action" at bounding box center [667, 198] width 78 height 12
click at [705, 207] on div "CRM Record Updated Action Generate AI Company Research = True True Action False…" at bounding box center [706, 247] width 1147 height 478
drag, startPoint x: 708, startPoint y: 274, endPoint x: 709, endPoint y: 201, distance: 72.8
click at [709, 201] on div "CRM Record Updated Action Generate AI Company Research = True True Action False…" at bounding box center [706, 247] width 1147 height 478
click at [762, 235] on div "CRM Record Updated Action Generate AI Company Research = True True Action False…" at bounding box center [706, 247] width 1147 height 478
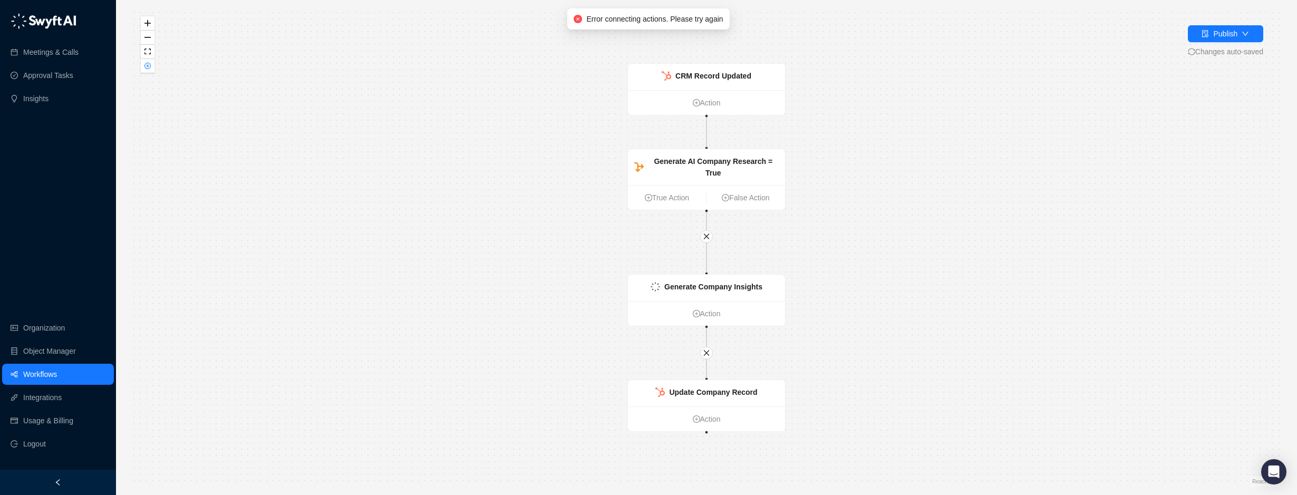
click at [747, 253] on div "CRM Record Updated Action Generate AI Company Research = True True Action False…" at bounding box center [706, 247] width 1147 height 478
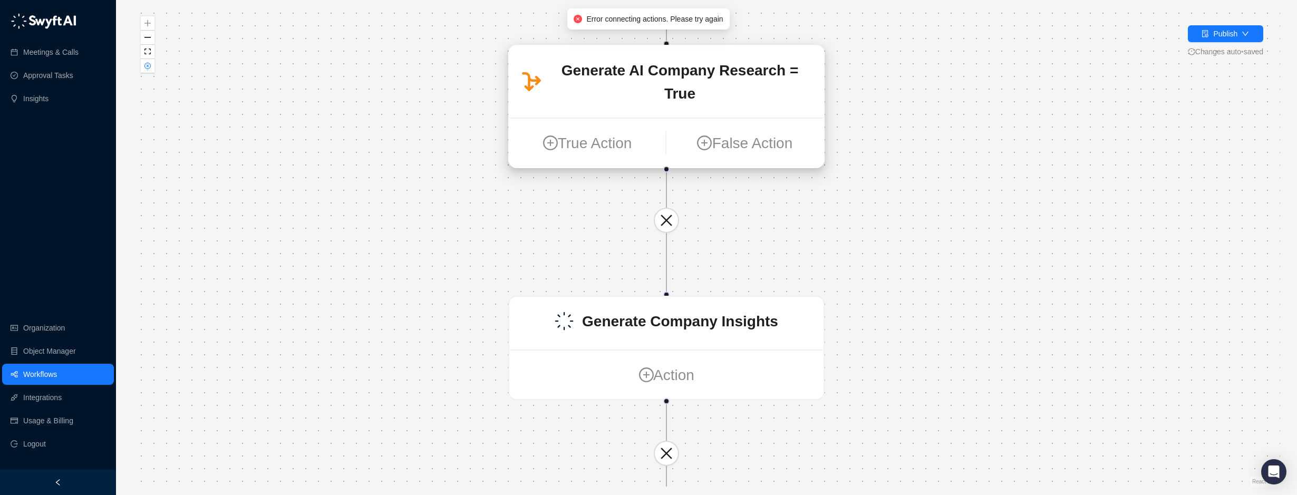
click at [602, 134] on ul "True Action False Action" at bounding box center [666, 143] width 314 height 50
click at [593, 131] on link "True Action" at bounding box center [585, 142] width 156 height 23
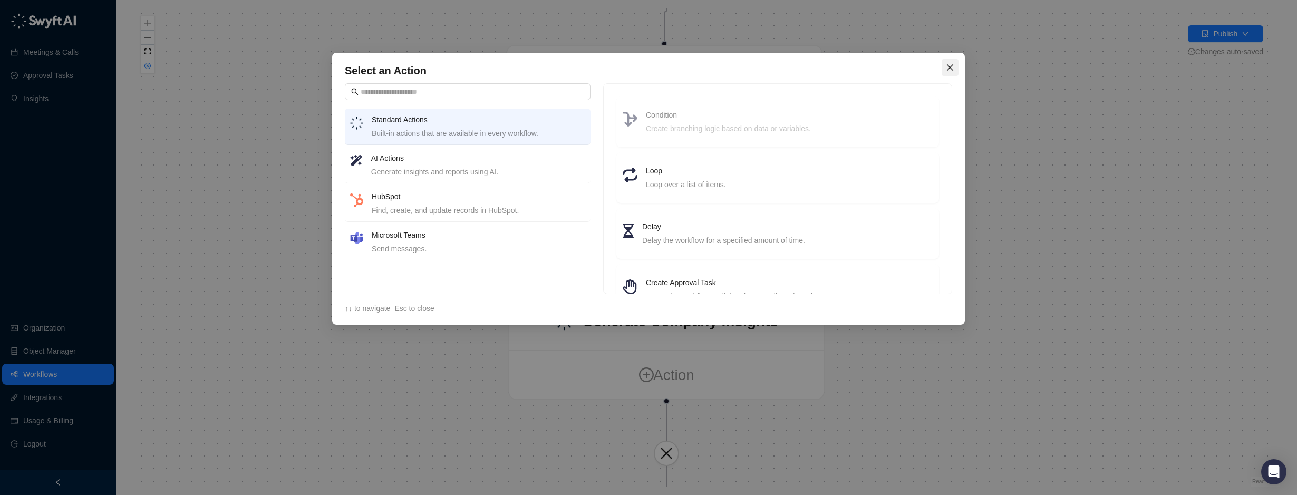
click at [953, 67] on icon "close" at bounding box center [950, 67] width 8 height 8
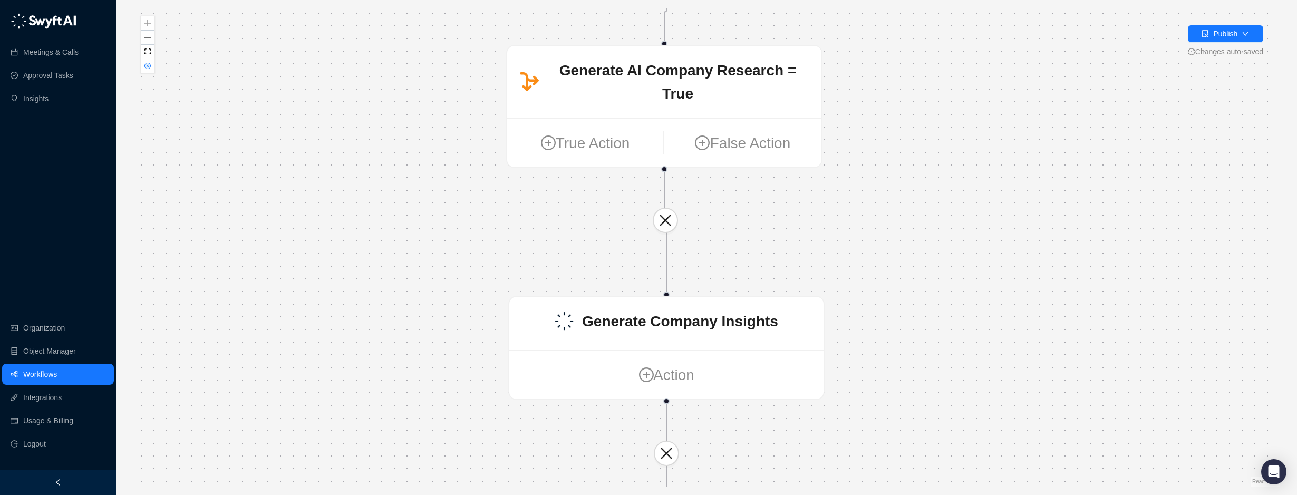
click at [804, 212] on div "CRM Record Updated Action Generate AI Company Research = True True Action False…" at bounding box center [706, 247] width 1147 height 478
click at [666, 228] on button "button" at bounding box center [665, 220] width 25 height 25
click at [904, 234] on div "CRM Record Updated Action Generate AI Company Research = True True Action False…" at bounding box center [706, 247] width 1147 height 478
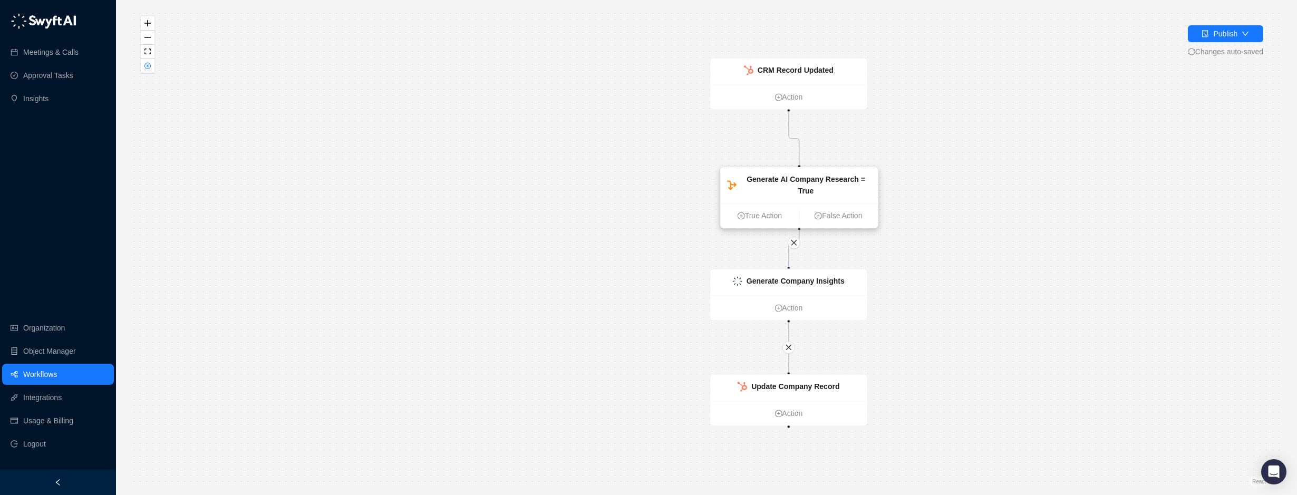
drag, startPoint x: 781, startPoint y: 170, endPoint x: 782, endPoint y: 186, distance: 15.9
click at [784, 203] on ul "True Action False Action" at bounding box center [799, 215] width 157 height 25
click at [780, 203] on ul "True Action False Action" at bounding box center [799, 215] width 157 height 25
click at [780, 167] on strong "Generate AI Company Research = True" at bounding box center [796, 177] width 119 height 20
click at [786, 177] on div "Generate AI Company Research = True" at bounding box center [789, 176] width 157 height 36
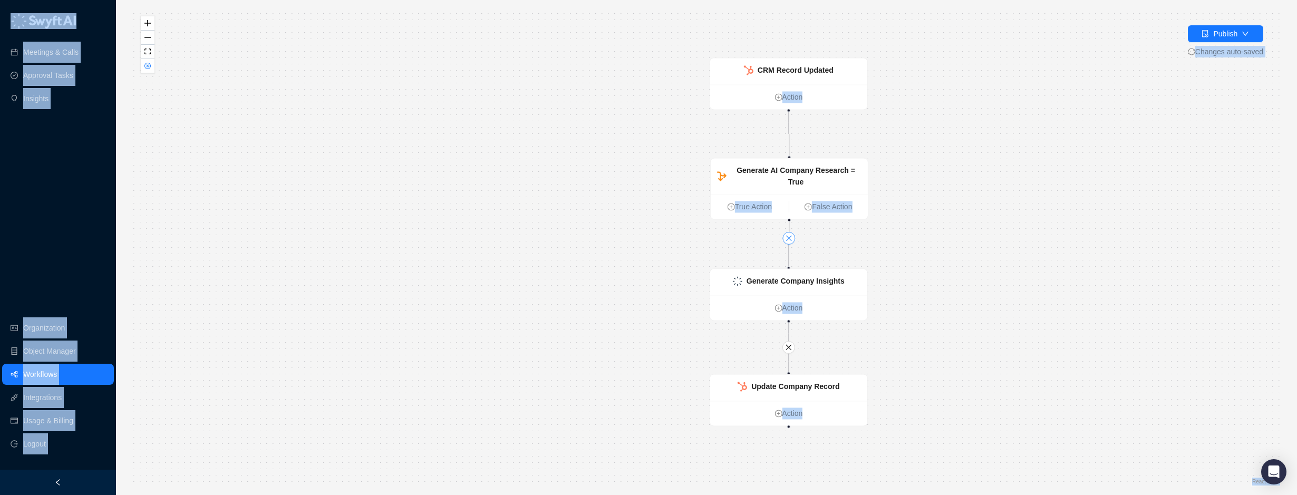
drag, startPoint x: 786, startPoint y: 177, endPoint x: 791, endPoint y: 241, distance: 64.5
click at [791, 241] on icon "close" at bounding box center [788, 238] width 7 height 7
click at [788, 238] on icon "close" at bounding box center [789, 238] width 6 height 6
click at [780, 171] on strong "Generate AI Company Research = True" at bounding box center [796, 176] width 119 height 20
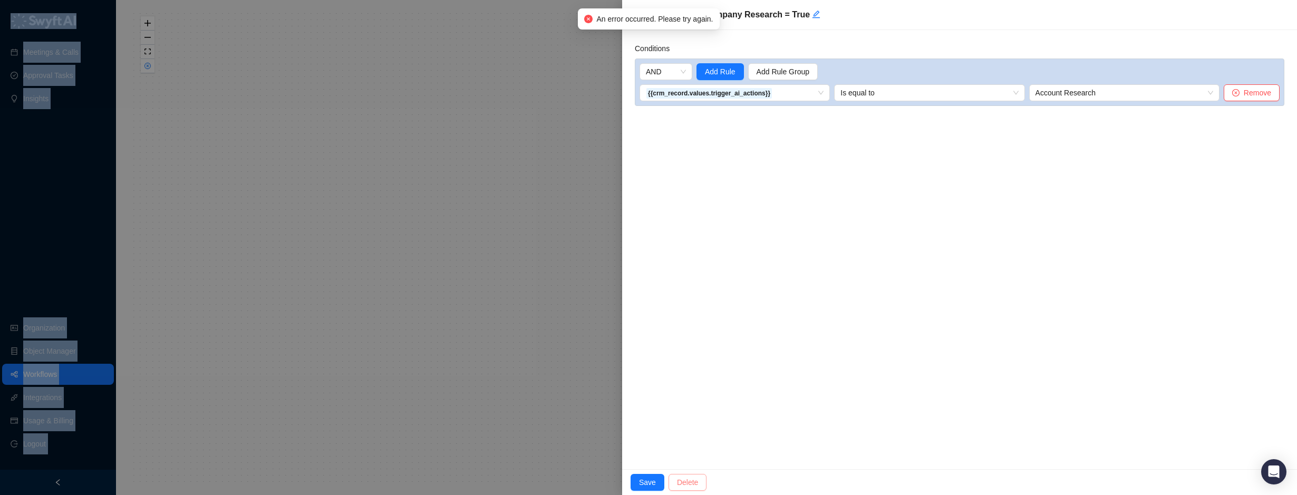
click at [688, 478] on span "Delete" at bounding box center [687, 483] width 21 height 12
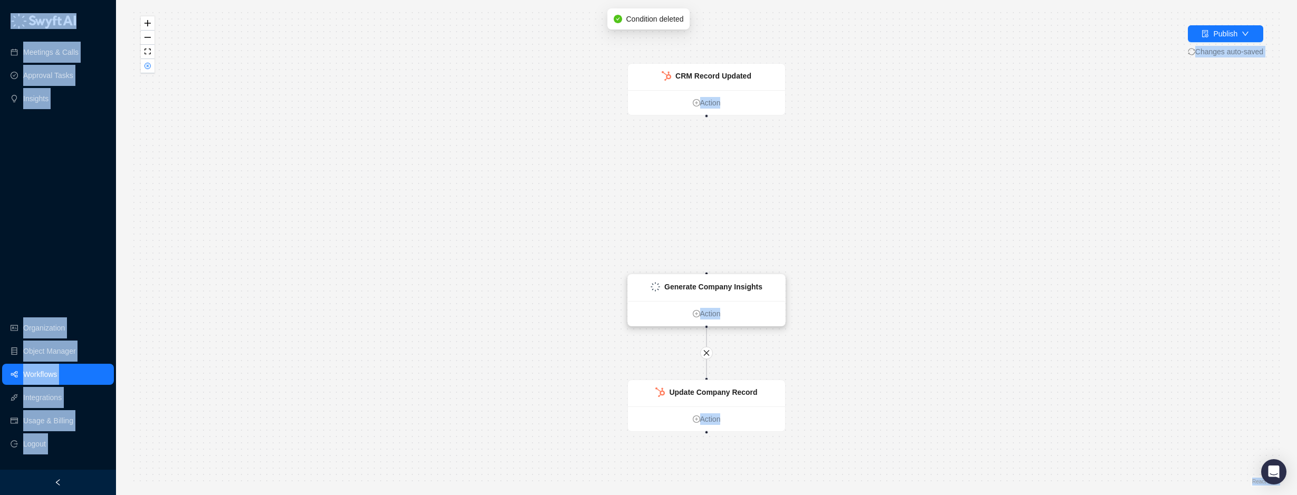
click at [695, 286] on strong "Generate Company Insights" at bounding box center [713, 287] width 98 height 8
click at [1259, 32] on button "Publish" at bounding box center [1225, 33] width 75 height 17
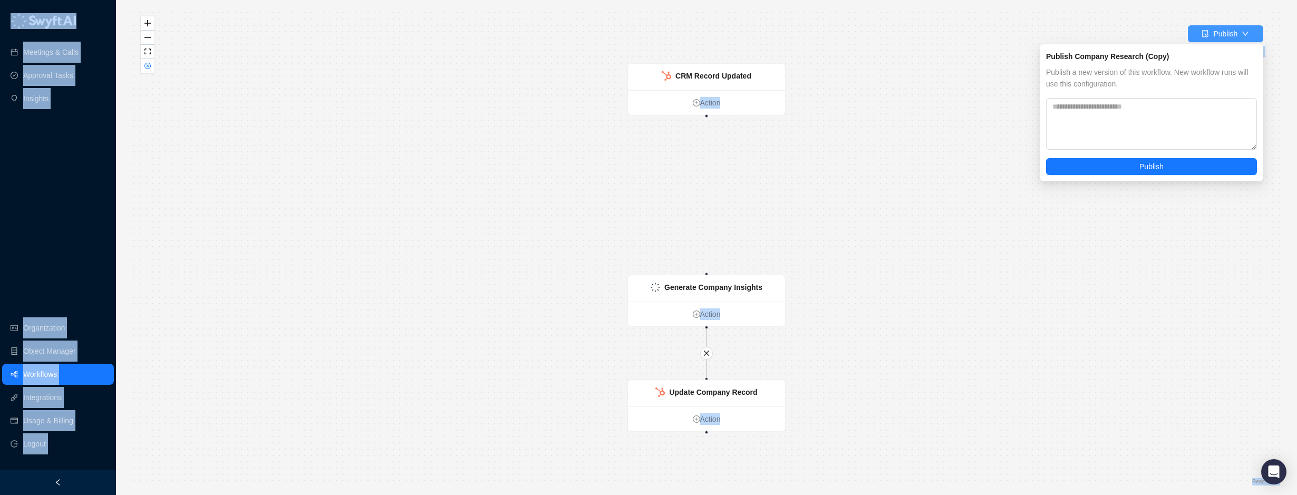
click at [1240, 35] on button "Publish" at bounding box center [1225, 33] width 75 height 17
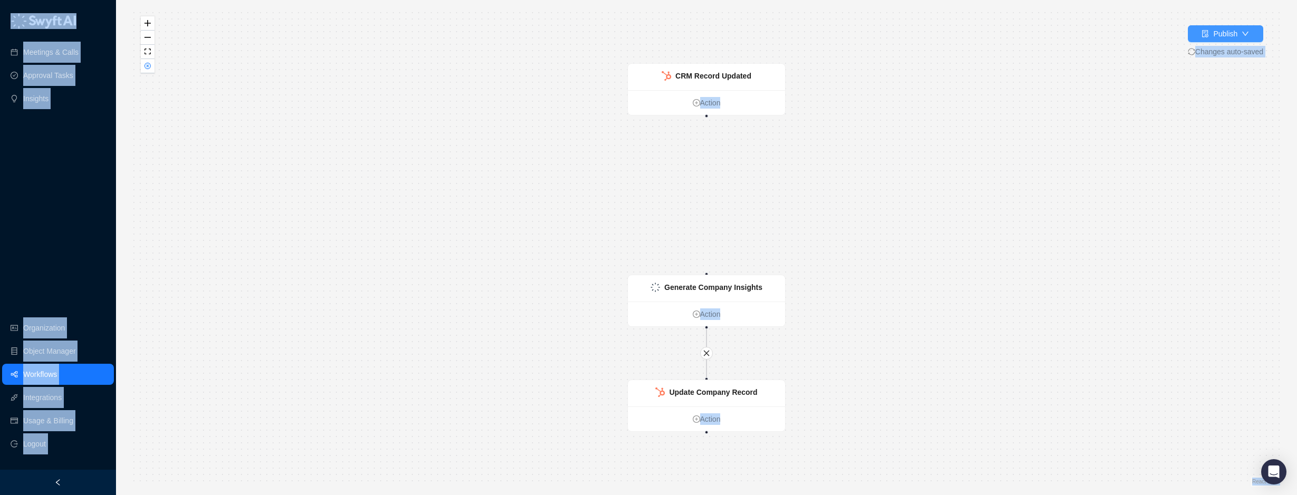
click at [1240, 35] on button "Publish" at bounding box center [1225, 33] width 75 height 17
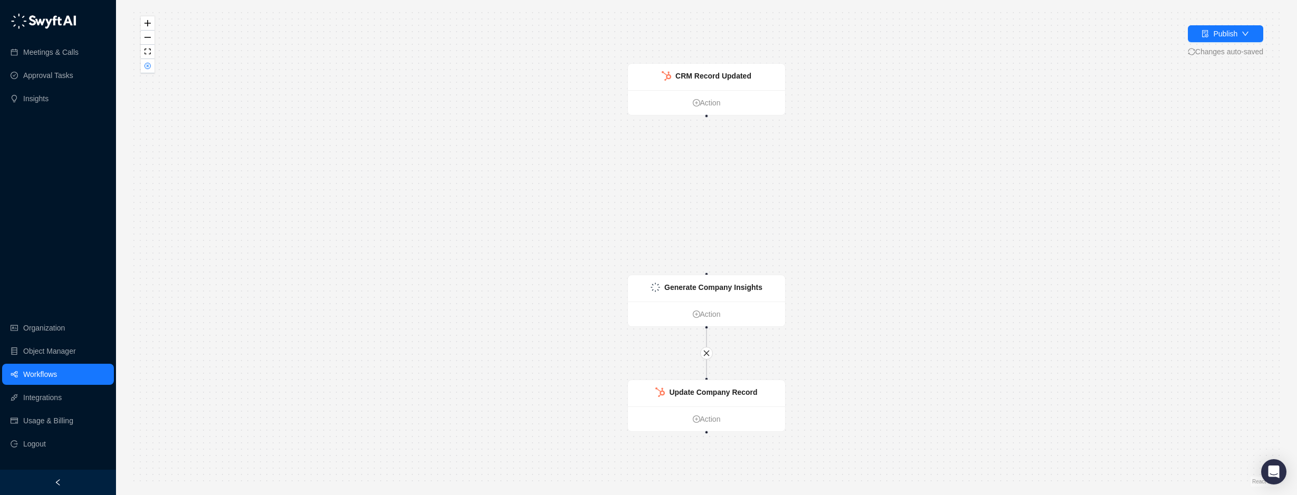
click at [626, 87] on div "CRM Record Updated Action Generate Company Insights Action Update Company Recor…" at bounding box center [706, 247] width 1147 height 478
click at [48, 378] on link "Workflows" at bounding box center [40, 374] width 34 height 21
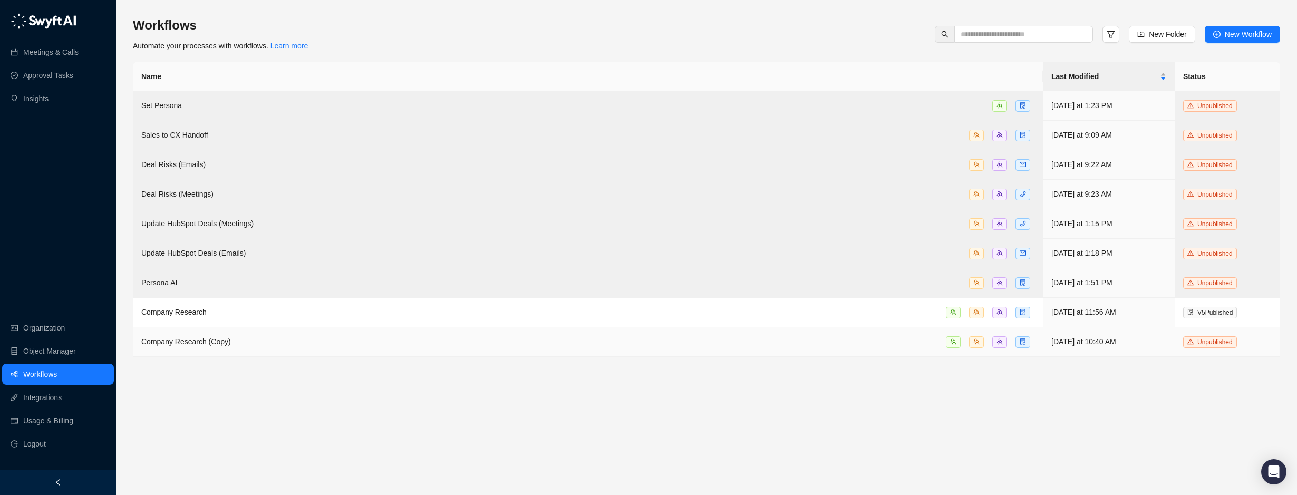
click at [221, 331] on td "Company Research (Copy)" at bounding box center [588, 342] width 910 height 30
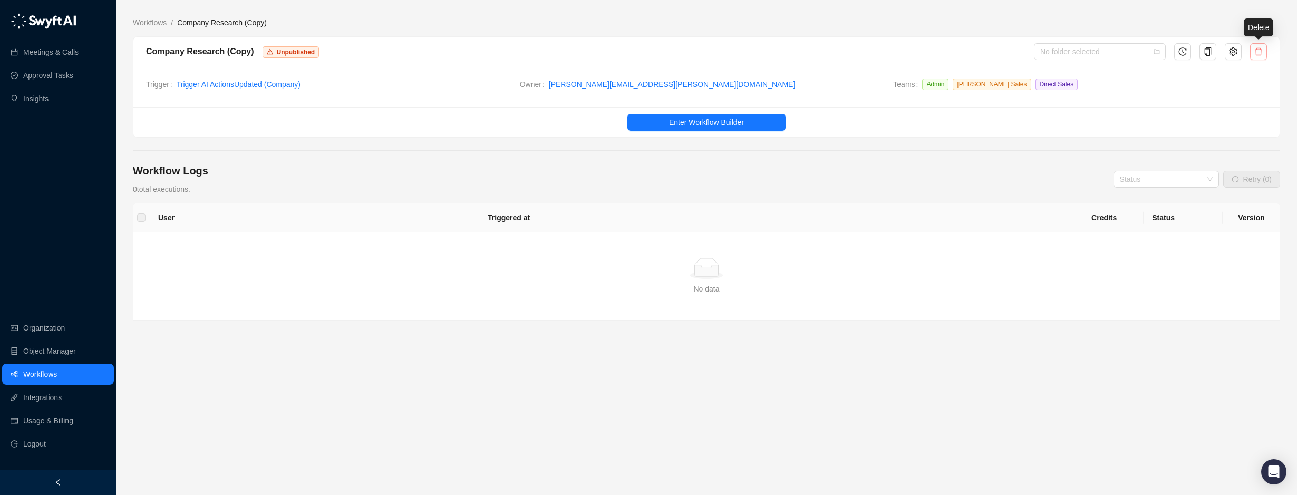
click at [1261, 49] on icon "delete" at bounding box center [1258, 51] width 8 height 8
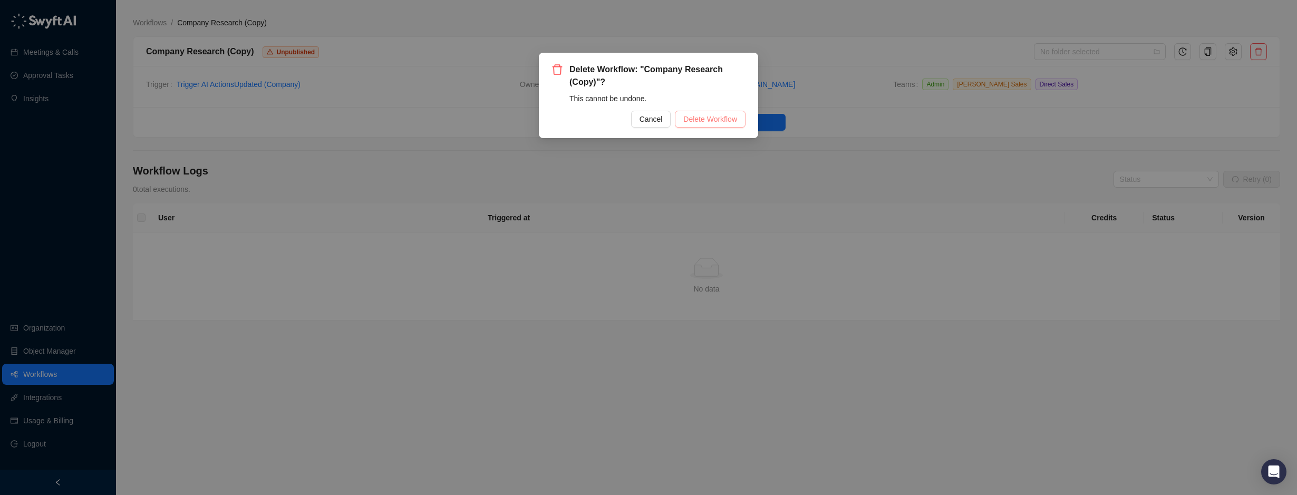
click at [709, 122] on span "Delete Workflow" at bounding box center [710, 119] width 54 height 12
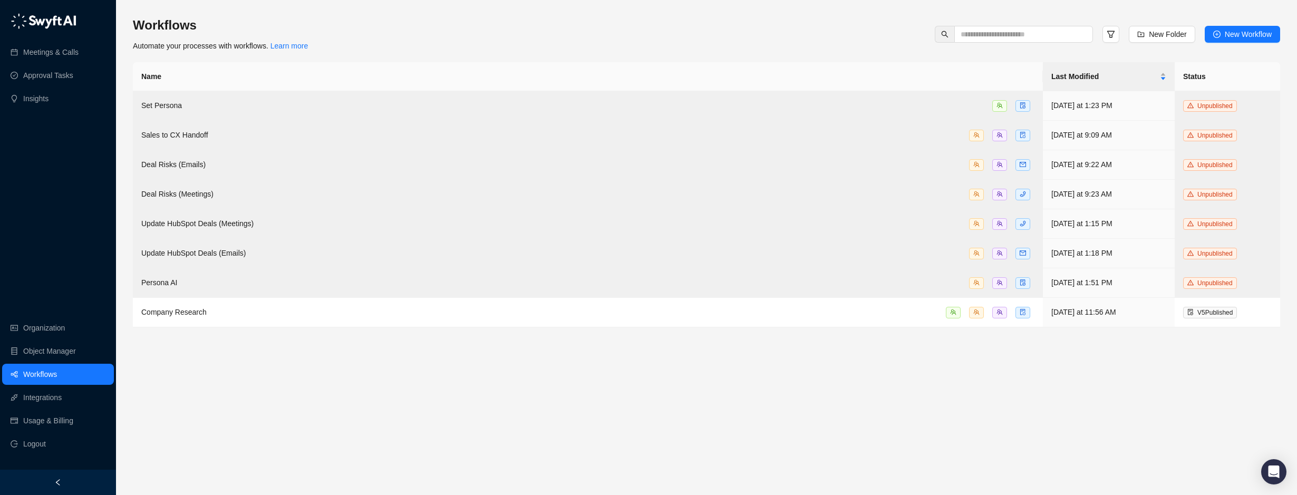
click at [1007, 415] on main "Workflows Automate your processes with workflows. Learn more New Folder New Wor…" at bounding box center [706, 252] width 1147 height 470
click at [1231, 28] on span "New Workflow" at bounding box center [1248, 34] width 47 height 12
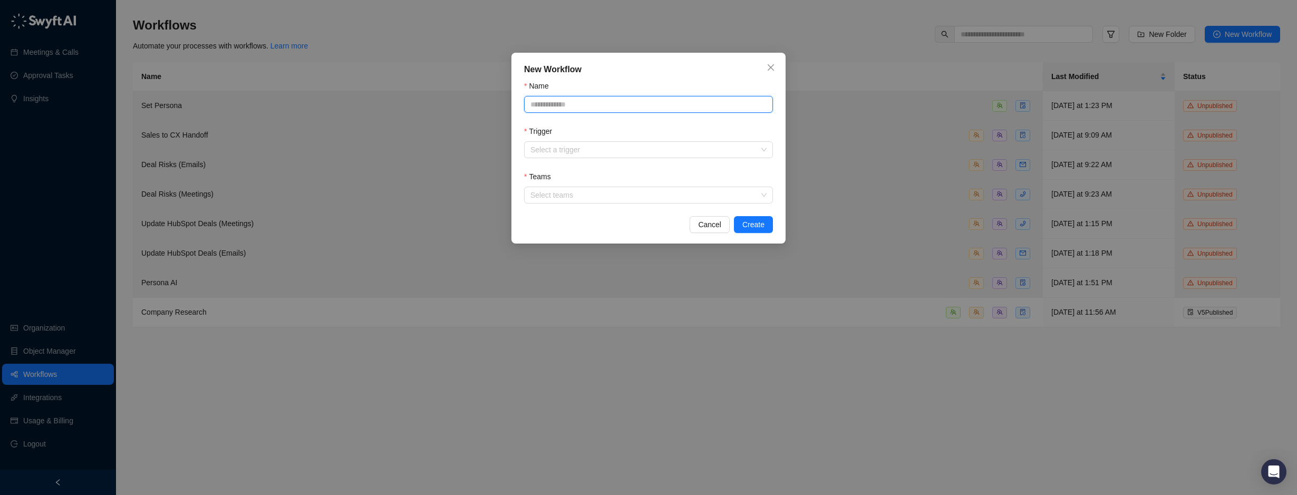
click at [599, 99] on input "Name" at bounding box center [648, 104] width 249 height 17
type input "**********"
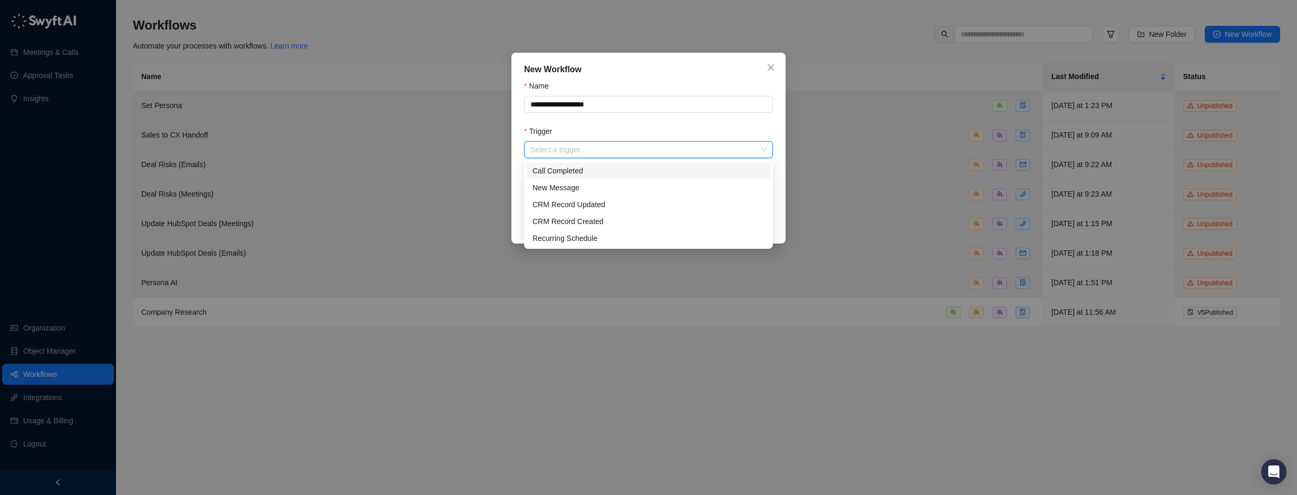
click at [594, 147] on input "Trigger" at bounding box center [645, 150] width 230 height 16
click at [591, 204] on div "CRM Record Updated" at bounding box center [649, 205] width 232 height 12
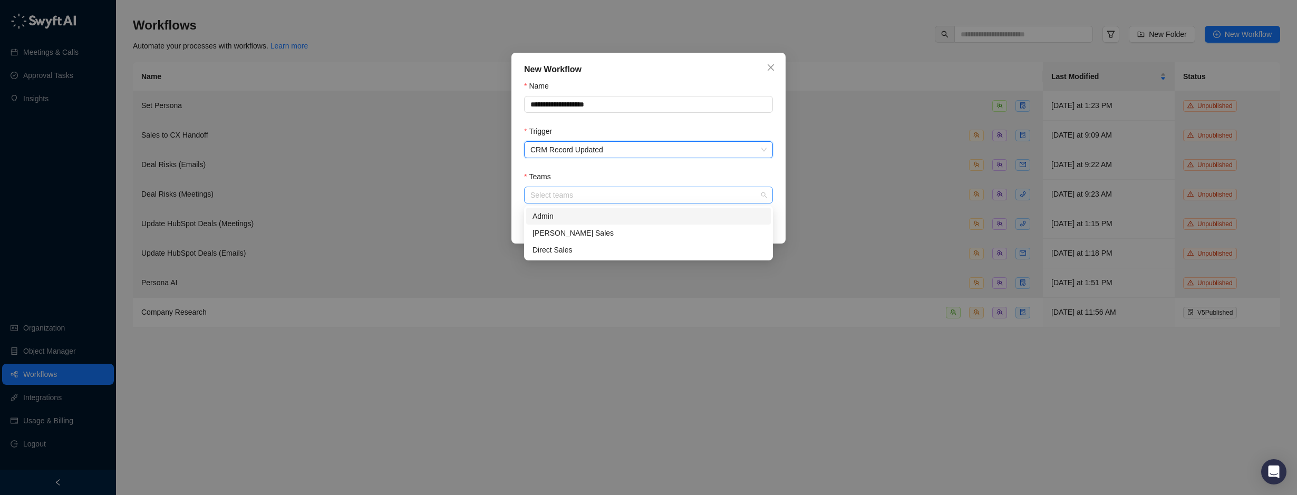
click at [564, 199] on div at bounding box center [643, 195] width 234 height 8
click at [561, 218] on div "Admin" at bounding box center [649, 216] width 232 height 12
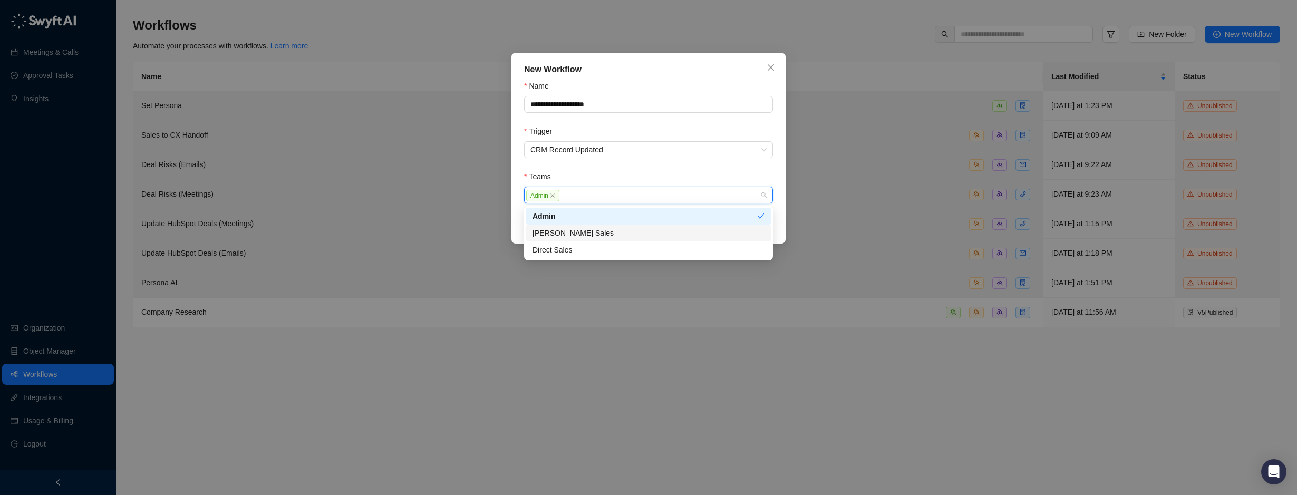
click at [552, 234] on div "[PERSON_NAME] Sales" at bounding box center [649, 233] width 232 height 12
click at [546, 245] on div "Direct Sales" at bounding box center [649, 250] width 232 height 12
click at [781, 208] on div "**********" at bounding box center [648, 148] width 274 height 191
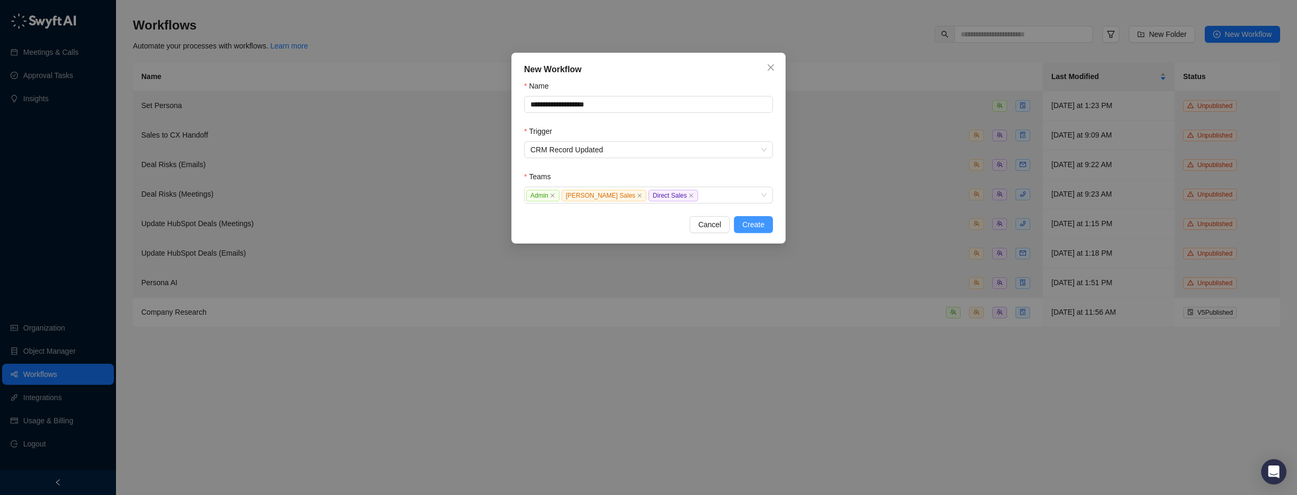
click at [757, 223] on span "Create" at bounding box center [753, 225] width 22 height 12
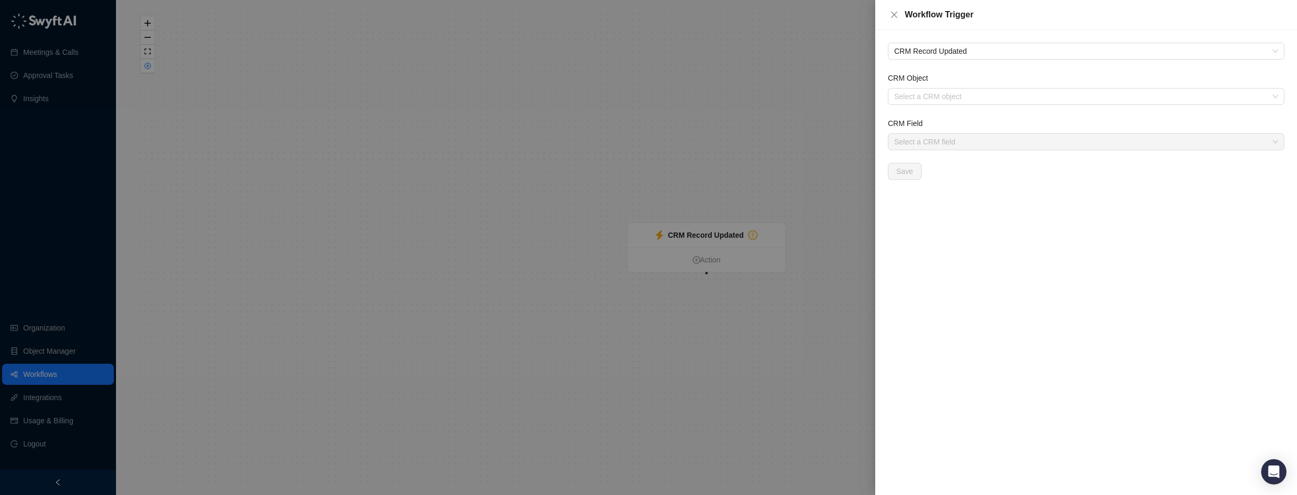
click at [944, 85] on div "CRM Object" at bounding box center [1086, 80] width 397 height 16
click at [944, 88] on div "CRM Object" at bounding box center [1086, 80] width 397 height 16
click at [940, 95] on input "CRM Object" at bounding box center [1083, 97] width 378 height 16
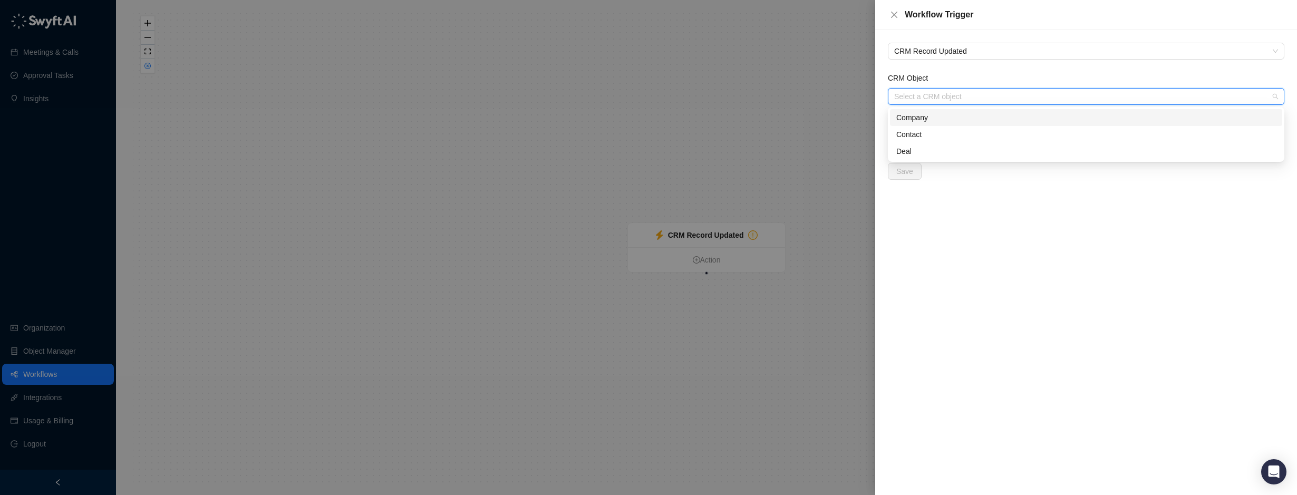
click at [929, 116] on div "Company" at bounding box center [1086, 118] width 380 height 12
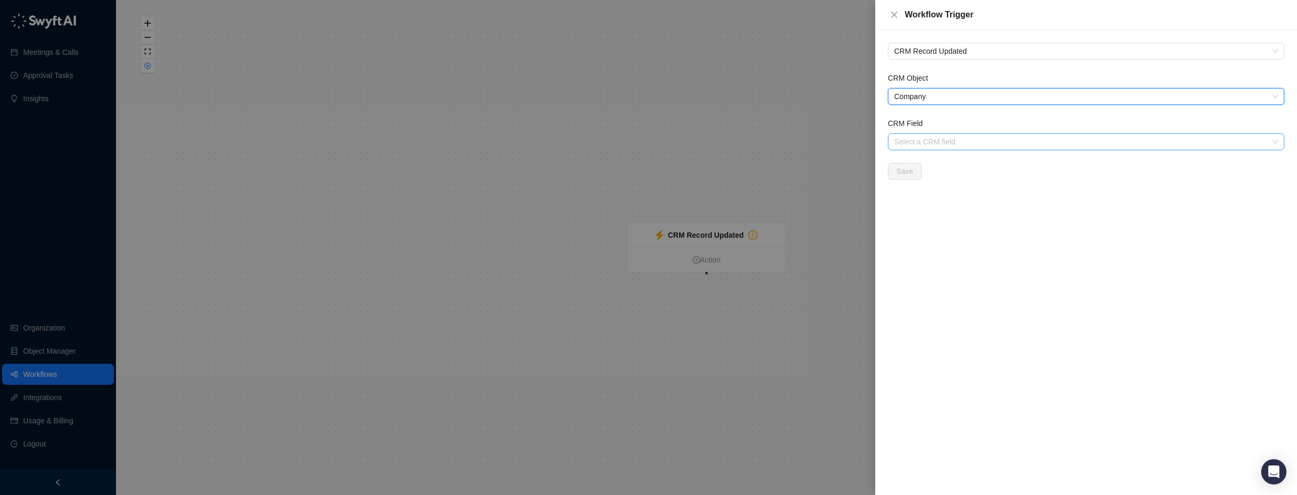
click at [925, 137] on input "CRM Field" at bounding box center [1083, 142] width 378 height 16
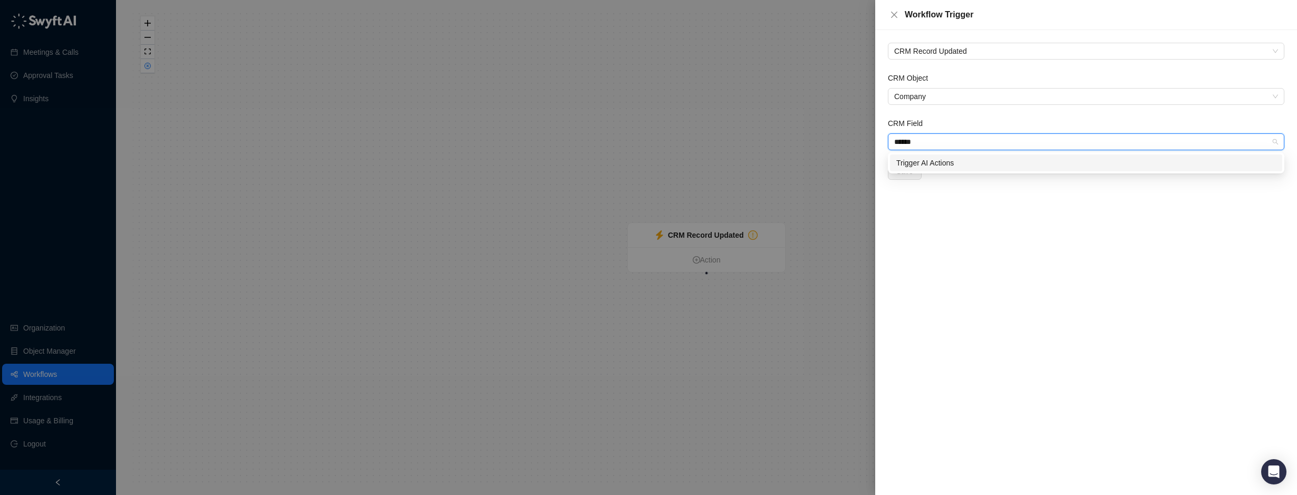
type input "*******"
click at [928, 158] on div "Trigger AI Actions" at bounding box center [1086, 163] width 380 height 12
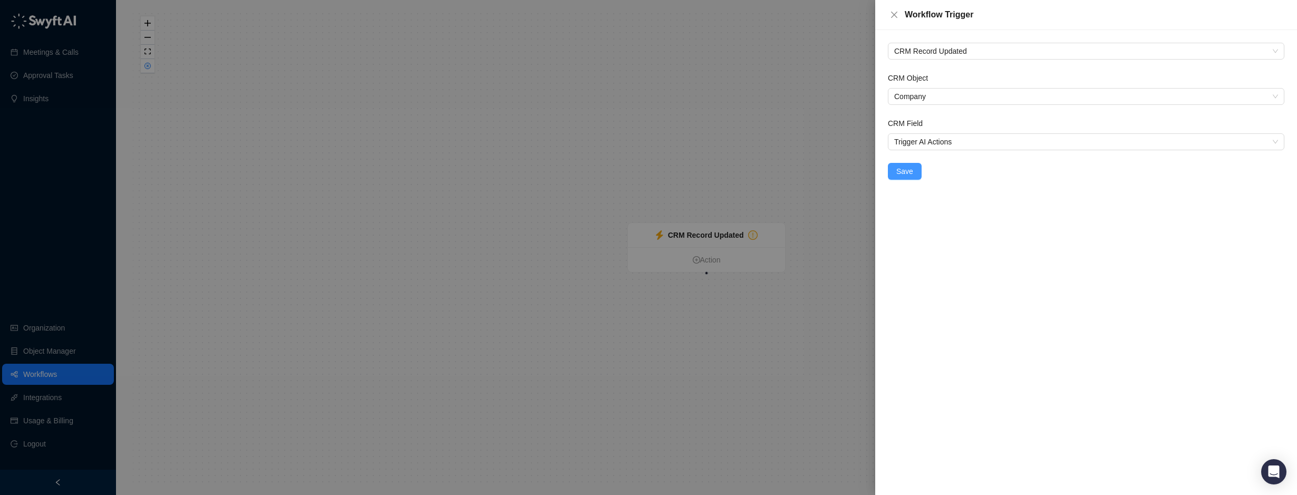
click at [909, 173] on span "Save" at bounding box center [904, 172] width 17 height 12
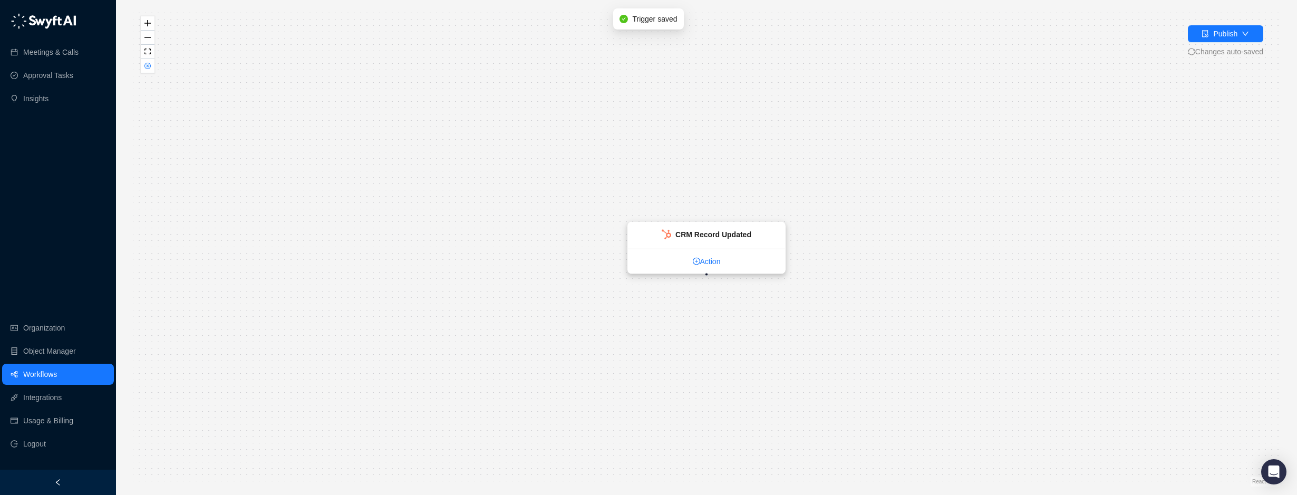
click at [709, 263] on link "Action" at bounding box center [706, 262] width 157 height 12
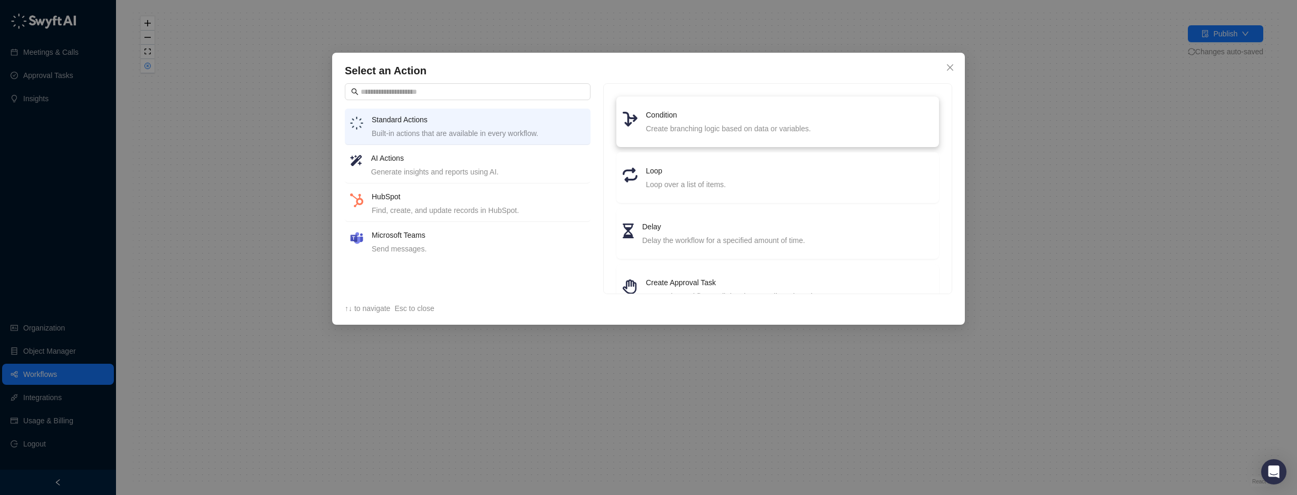
click at [677, 130] on div "Create branching logic based on data or variables." at bounding box center [789, 129] width 287 height 12
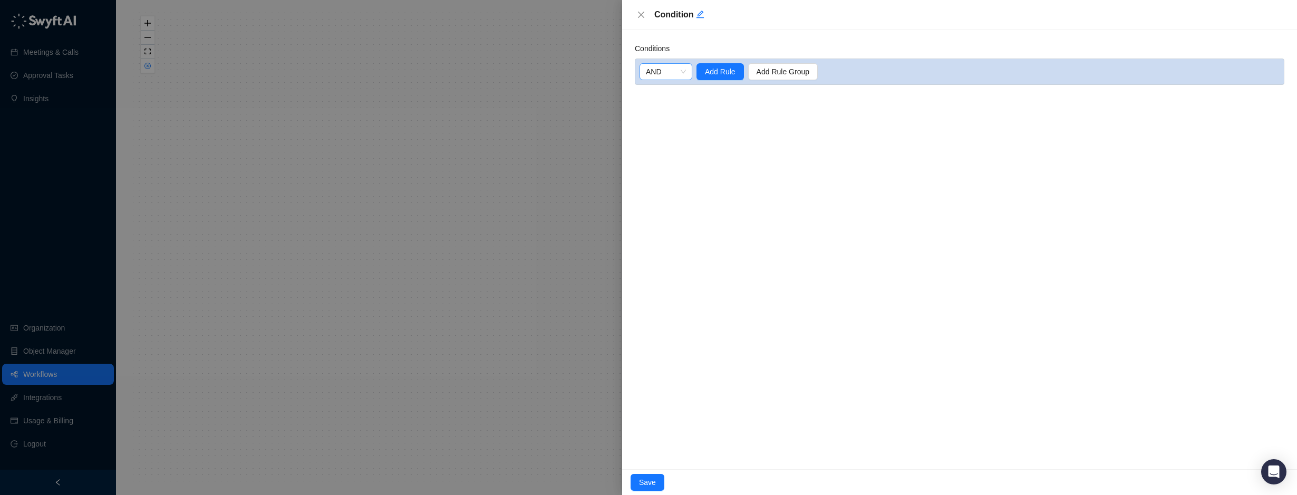
click at [666, 69] on span "AND" at bounding box center [666, 72] width 40 height 16
click at [662, 90] on div "AND" at bounding box center [666, 93] width 36 height 12
click at [721, 71] on span "Add Rule" at bounding box center [720, 72] width 31 height 12
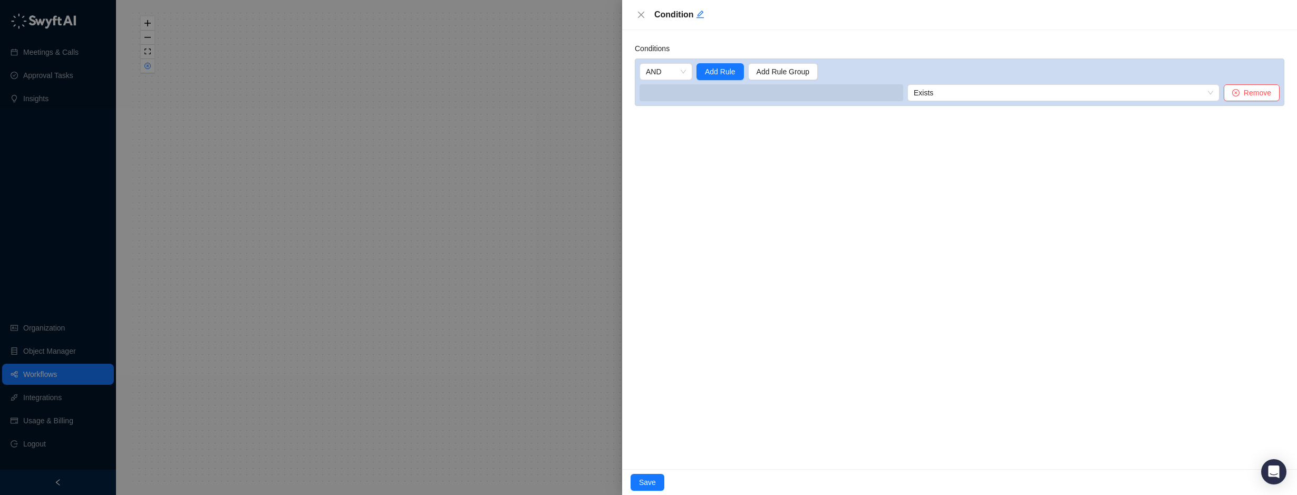
click at [706, 98] on span at bounding box center [772, 92] width 264 height 17
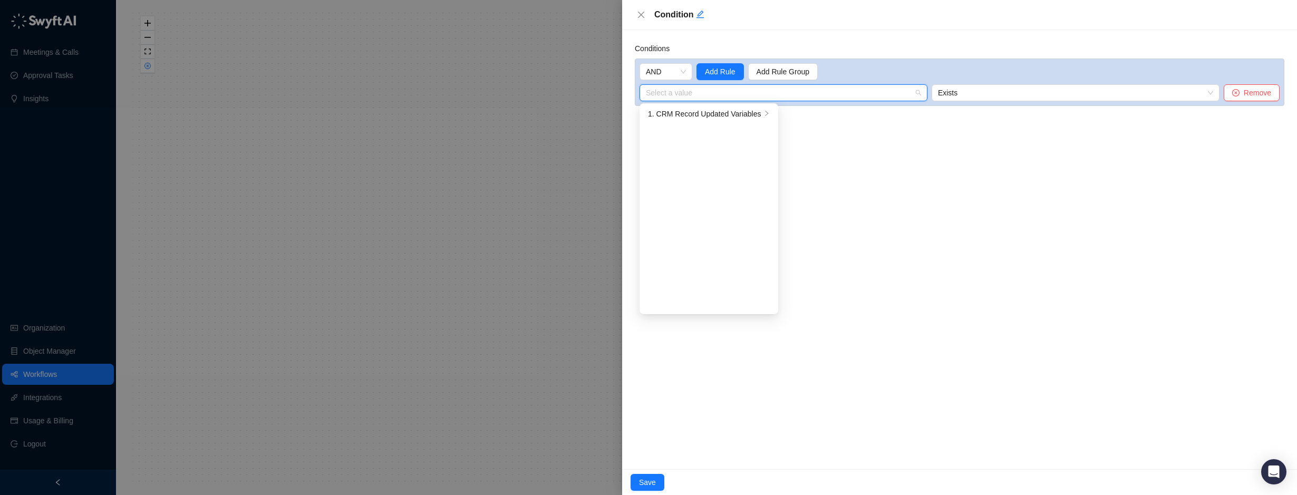
click at [714, 90] on input "search" at bounding box center [780, 93] width 269 height 16
click at [712, 114] on div "1. CRM Record Updated Variables" at bounding box center [704, 114] width 113 height 12
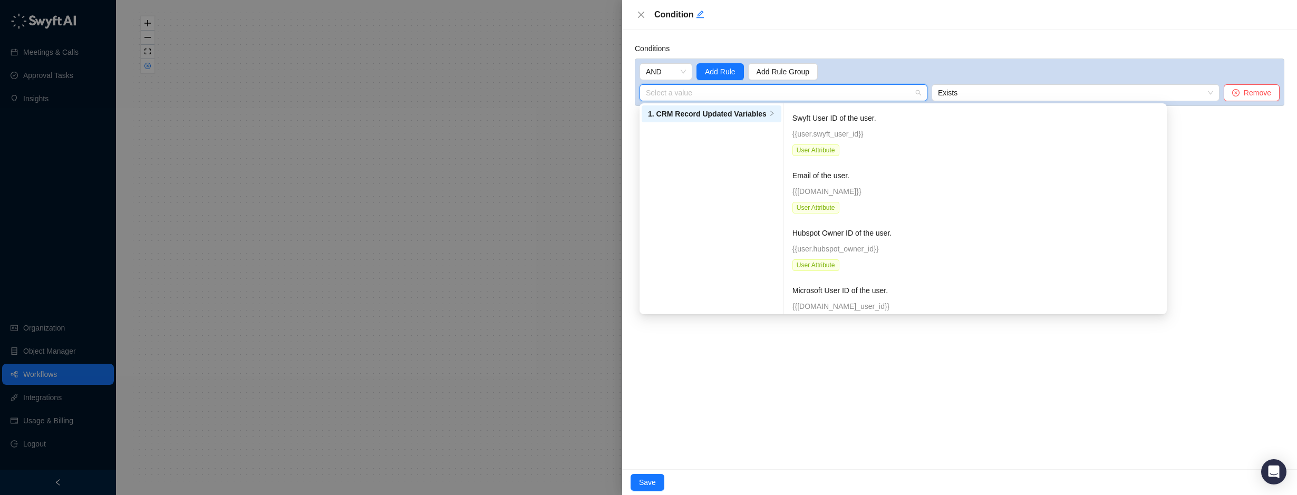
click at [713, 113] on div "1. CRM Record Updated Variables" at bounding box center [707, 114] width 119 height 12
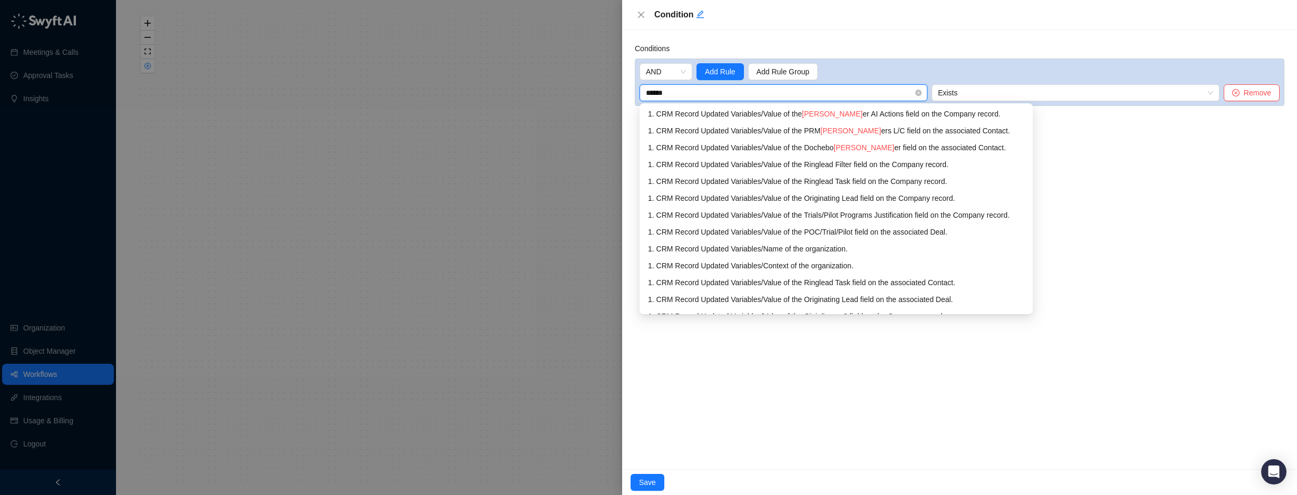
type input "*******"
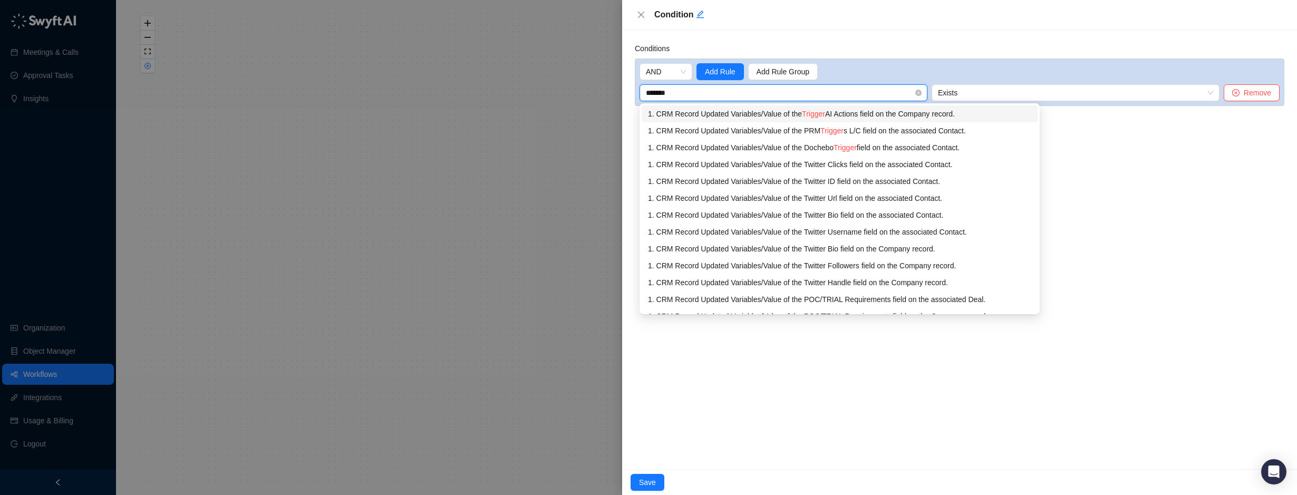
click at [885, 109] on div "1. CRM Record Updated Variables / Value of the Trigger AI Actions field on the …" at bounding box center [839, 114] width 383 height 12
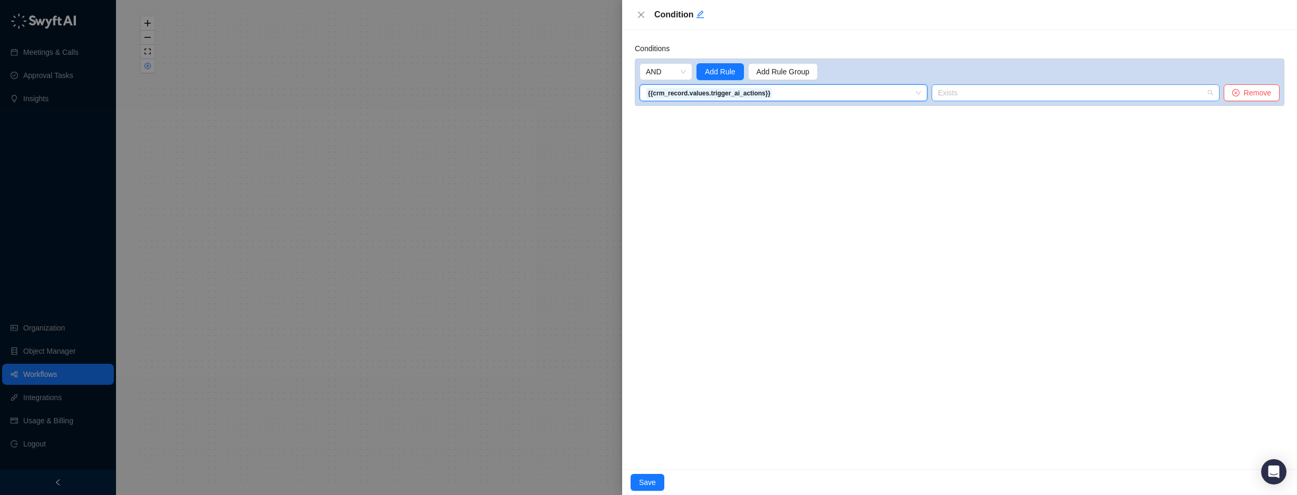
click at [969, 90] on span "Exists" at bounding box center [1075, 93] width 275 height 16
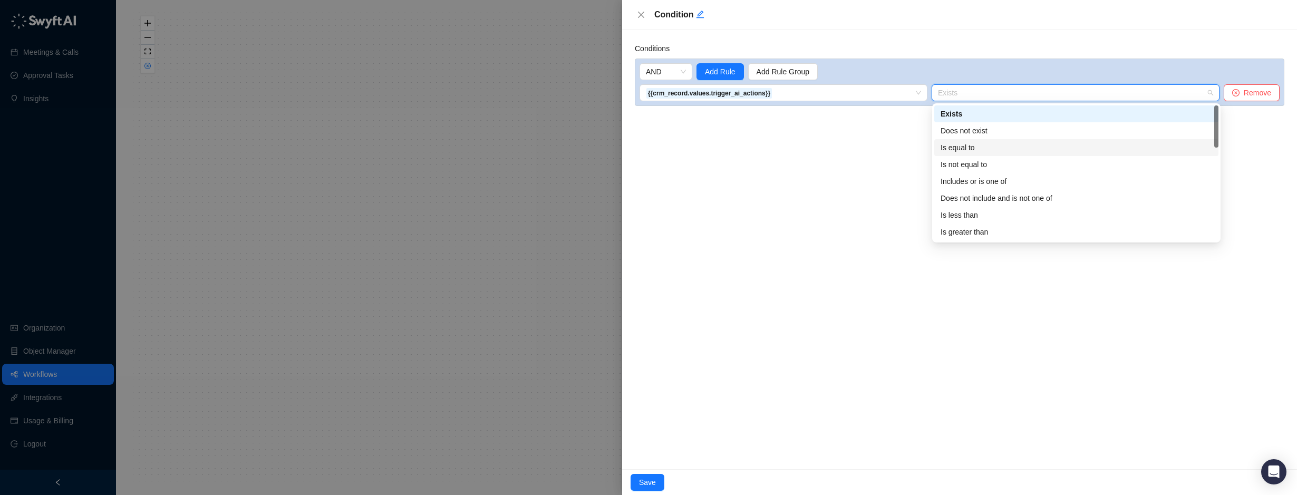
click at [972, 140] on div "Is equal to" at bounding box center [1076, 147] width 284 height 17
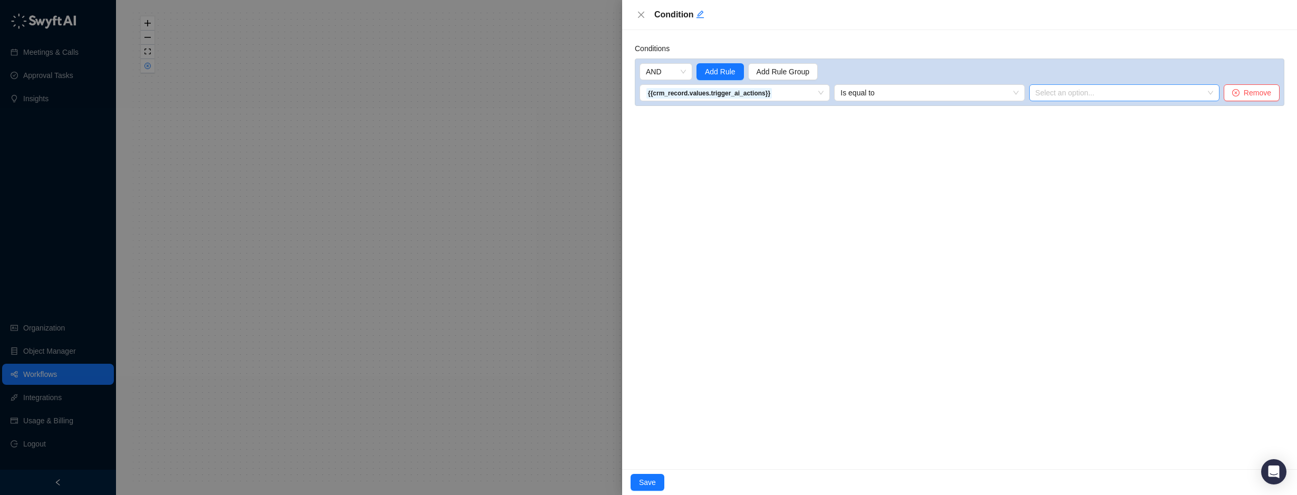
click at [1060, 84] on div "AND Add Rule Add Rule Group {{crm_record.values.trigger_ai_actions}} 1. CRM Rec…" at bounding box center [960, 82] width 650 height 47
click at [1061, 91] on input "search" at bounding box center [1121, 93] width 171 height 16
click at [1052, 112] on div "Account Research" at bounding box center [1125, 114] width 174 height 12
click at [1153, 142] on div "Conditions AND Add Rule Add Rule Group {{crm_record.values.trigger_ai_actions}}…" at bounding box center [959, 249] width 675 height 439
click at [653, 489] on button "Save" at bounding box center [648, 482] width 34 height 17
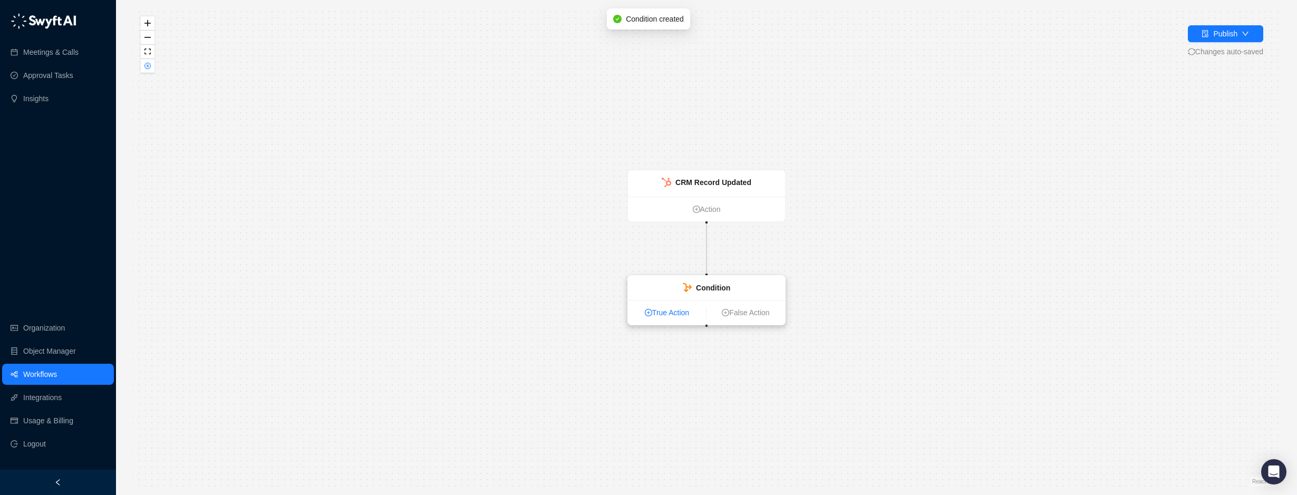
click at [668, 311] on link "True Action" at bounding box center [667, 313] width 78 height 12
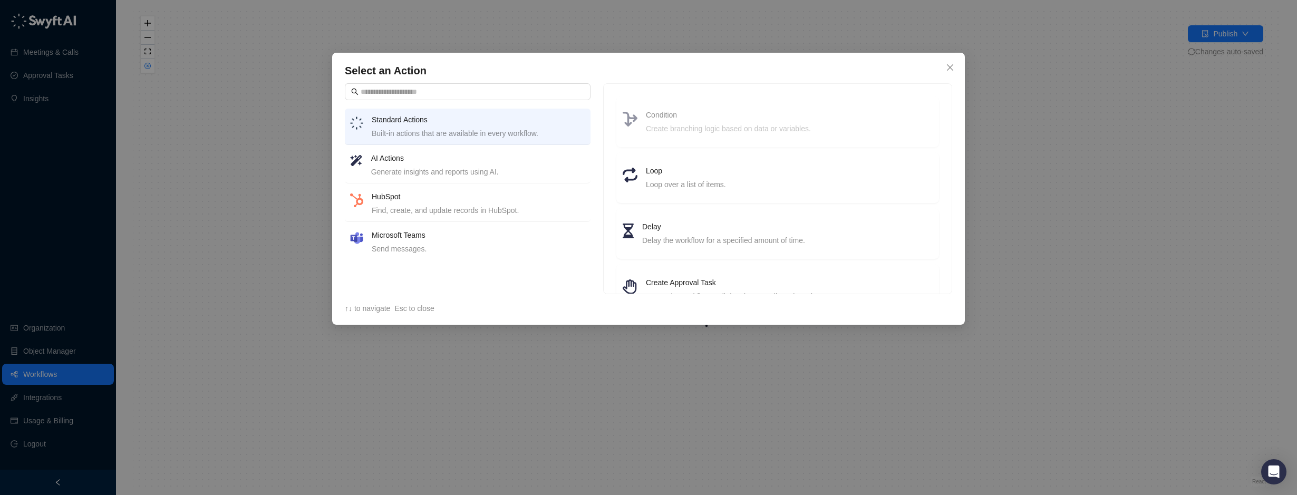
click at [404, 121] on h4 "Standard Actions" at bounding box center [479, 120] width 214 height 12
drag, startPoint x: 404, startPoint y: 121, endPoint x: 390, endPoint y: 123, distance: 14.5
click at [391, 123] on h4 "Standard Actions" at bounding box center [479, 120] width 214 height 12
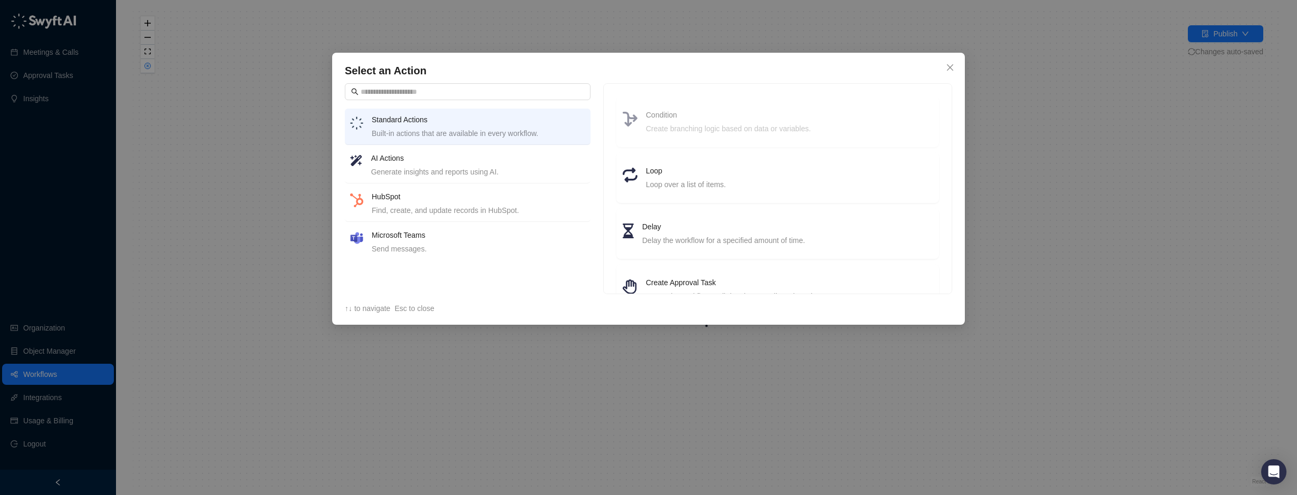
click at [383, 121] on h4 "Standard Actions" at bounding box center [479, 120] width 214 height 12
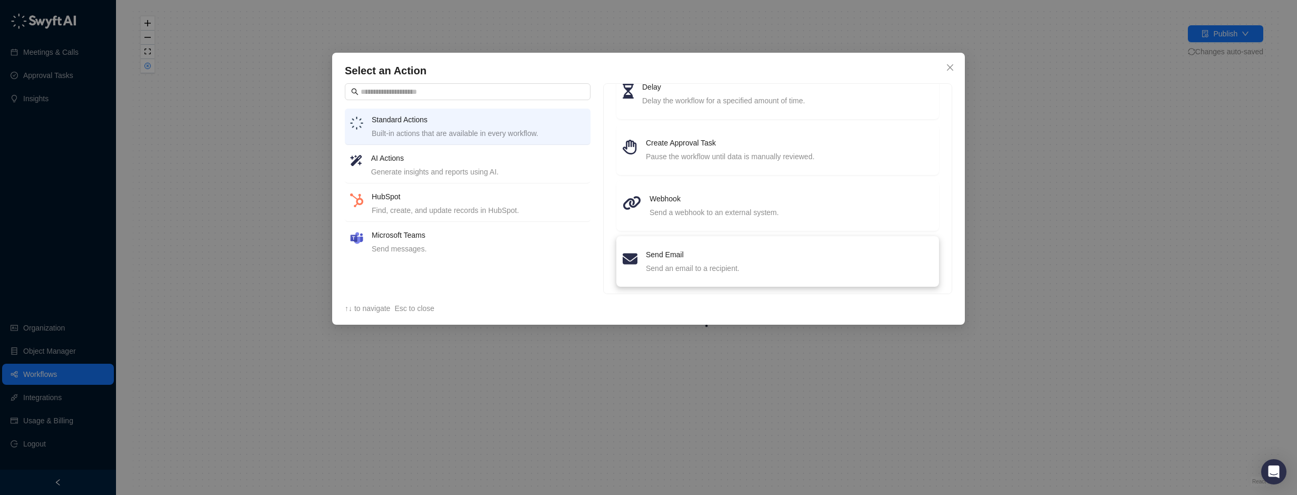
scroll to position [151, 0]
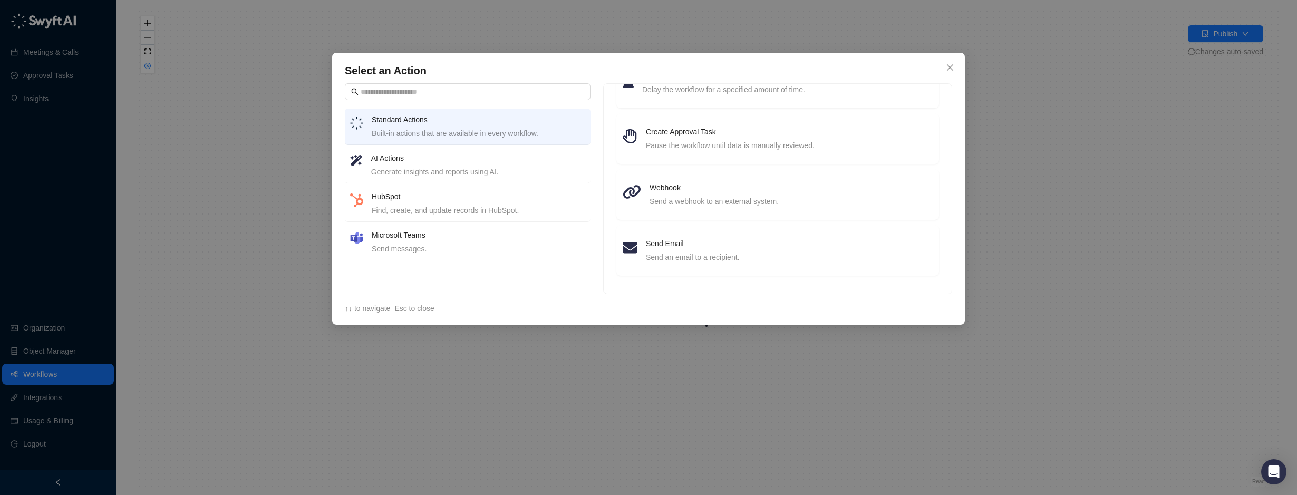
click at [422, 159] on h4 "AI Actions" at bounding box center [478, 158] width 214 height 12
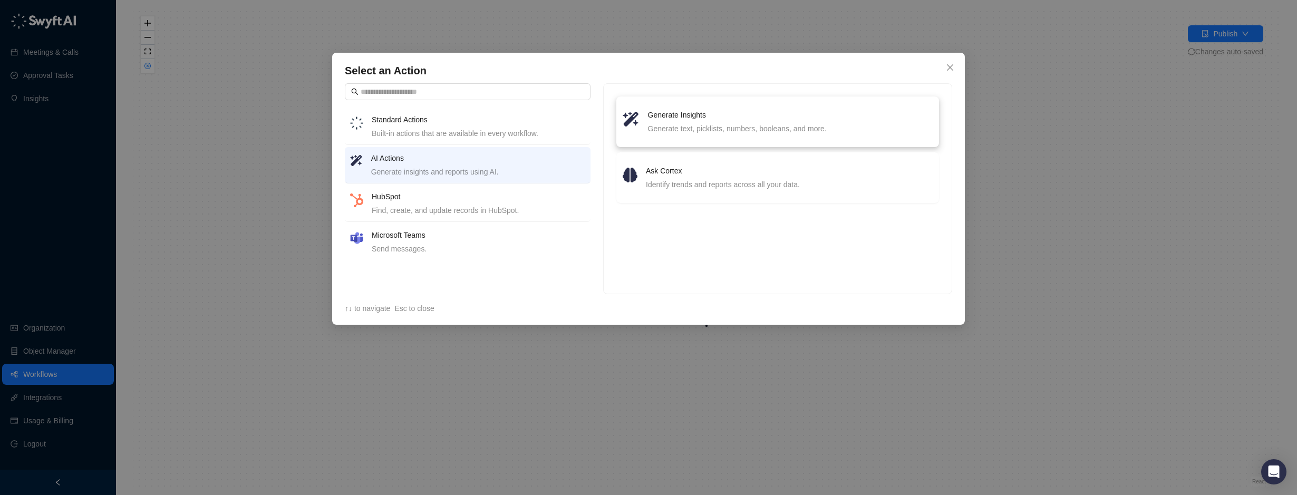
click at [653, 120] on h4 "Generate Insights" at bounding box center [790, 115] width 285 height 12
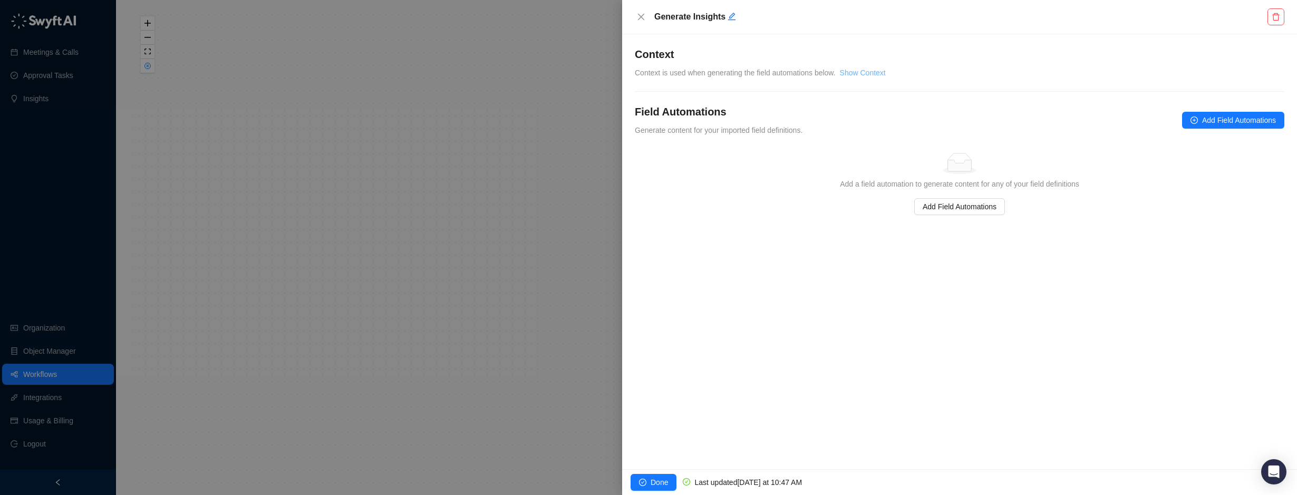
click at [863, 71] on link "Show Context" at bounding box center [863, 73] width 46 height 8
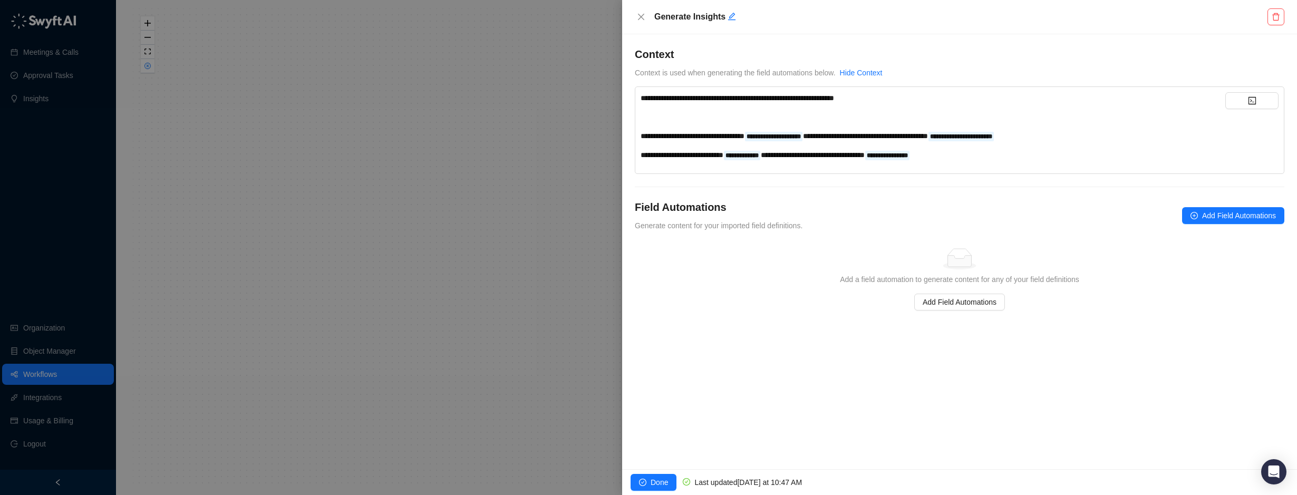
click at [765, 231] on div "**********" at bounding box center [960, 179] width 650 height 264
click at [1226, 212] on span "Add Field Automations" at bounding box center [1239, 216] width 74 height 12
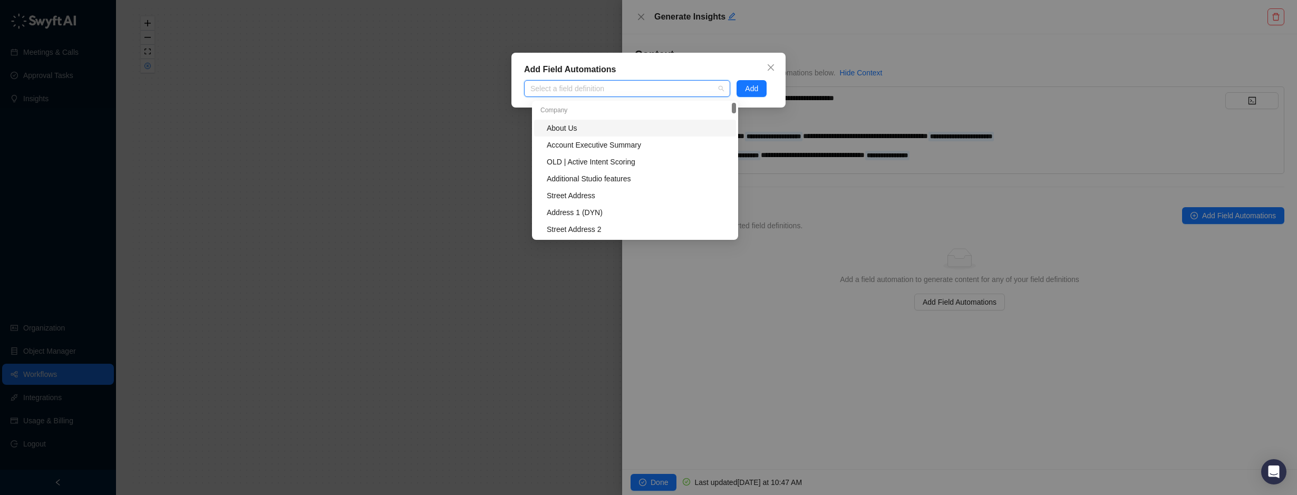
type input "**********"
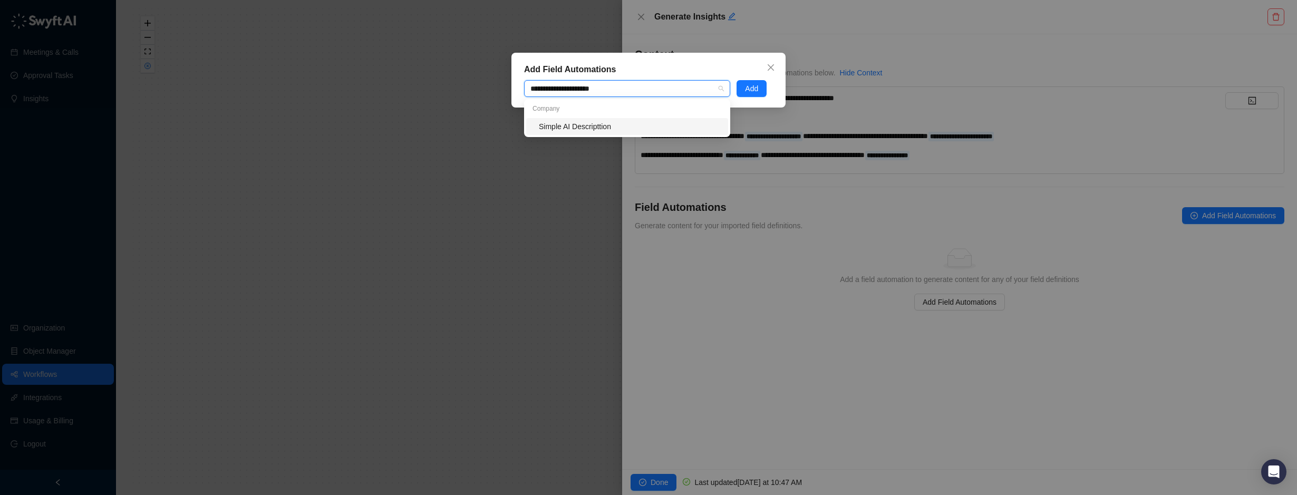
click at [636, 128] on div "Simple AI Descripttion" at bounding box center [630, 127] width 183 height 12
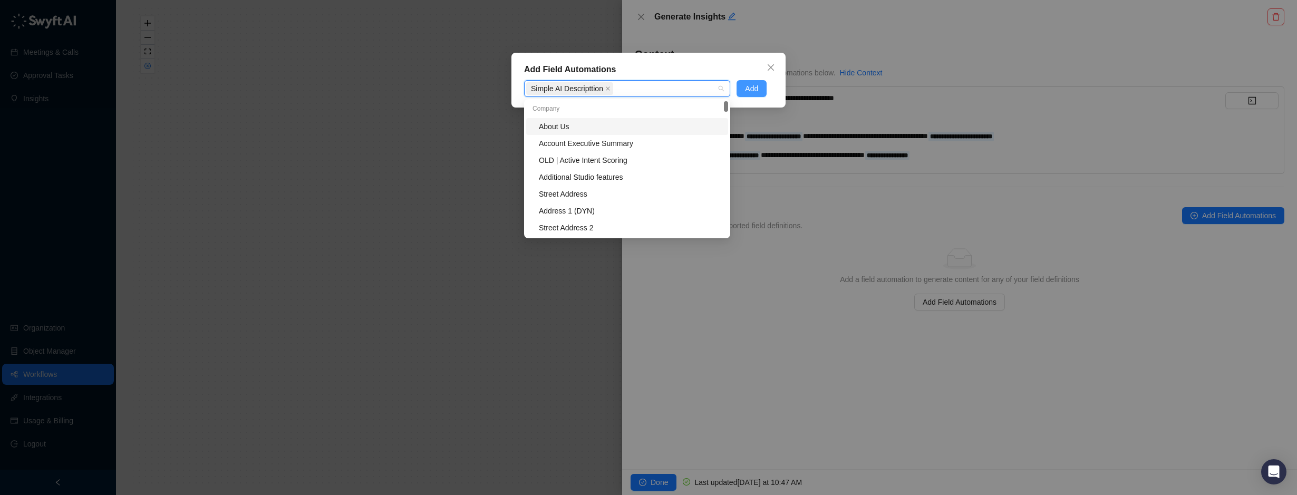
click at [757, 88] on span "Add" at bounding box center [751, 89] width 13 height 12
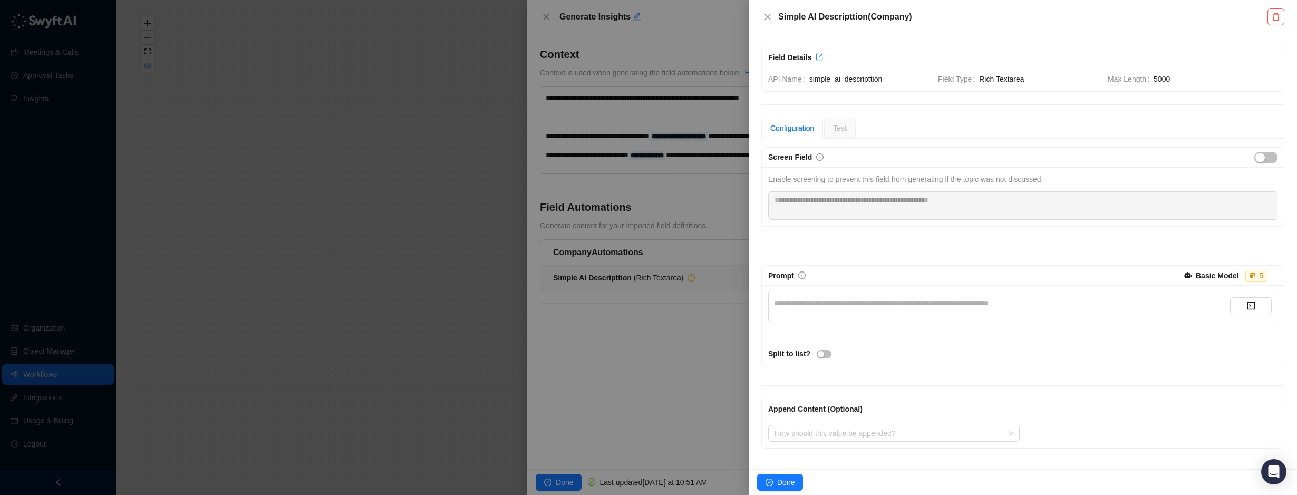
click at [784, 307] on div "**********" at bounding box center [1002, 303] width 456 height 12
click at [805, 304] on div "**********" at bounding box center [1002, 303] width 456 height 12
click at [828, 301] on div "**********" at bounding box center [1002, 303] width 456 height 12
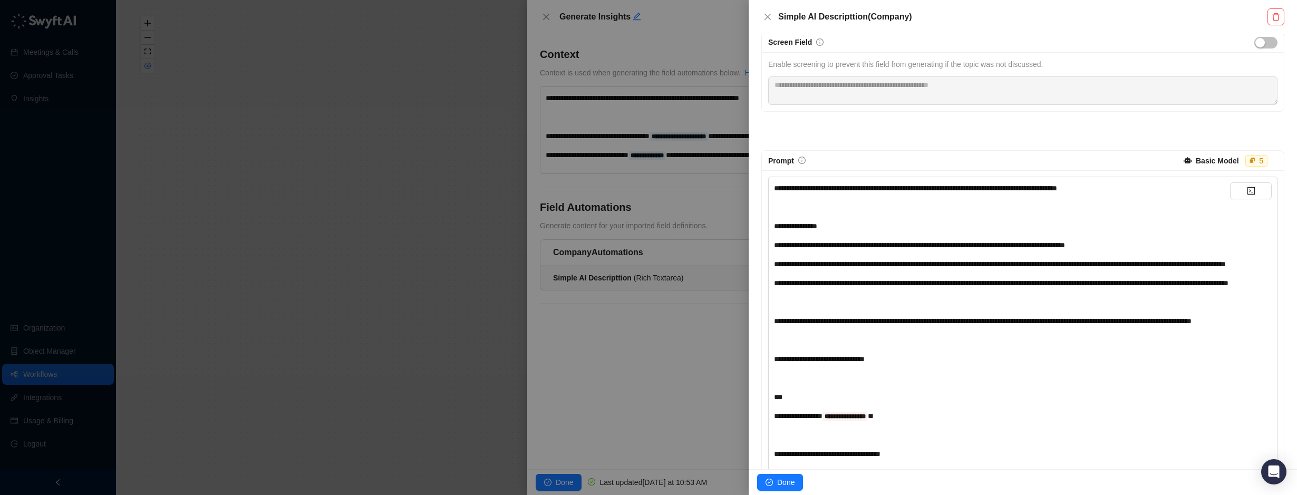
scroll to position [11, 0]
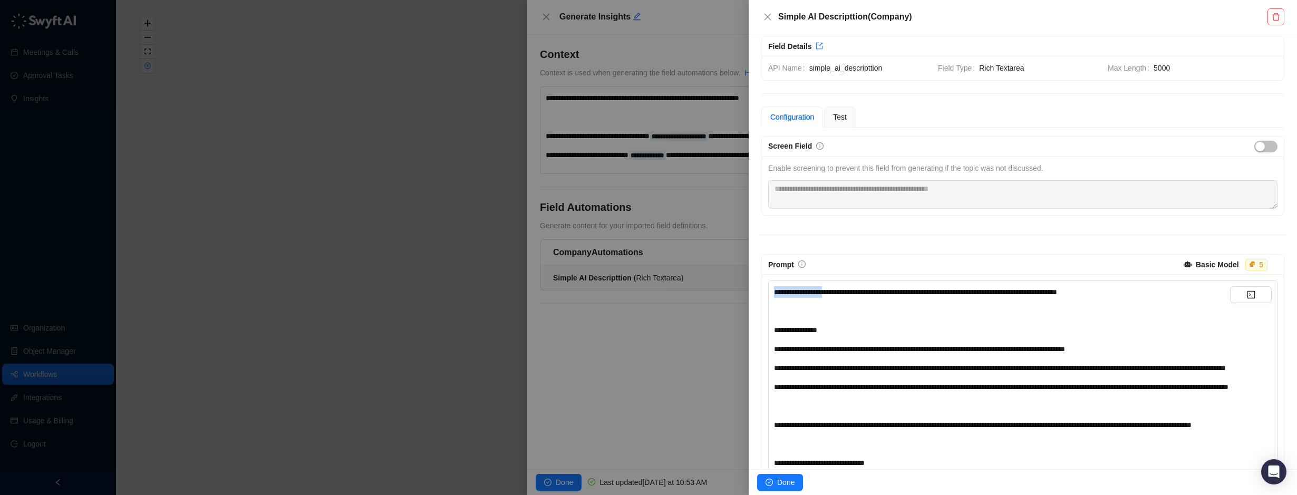
drag, startPoint x: 837, startPoint y: 292, endPoint x: 728, endPoint y: 280, distance: 109.3
click at [728, 280] on div "**********" at bounding box center [648, 247] width 1297 height 495
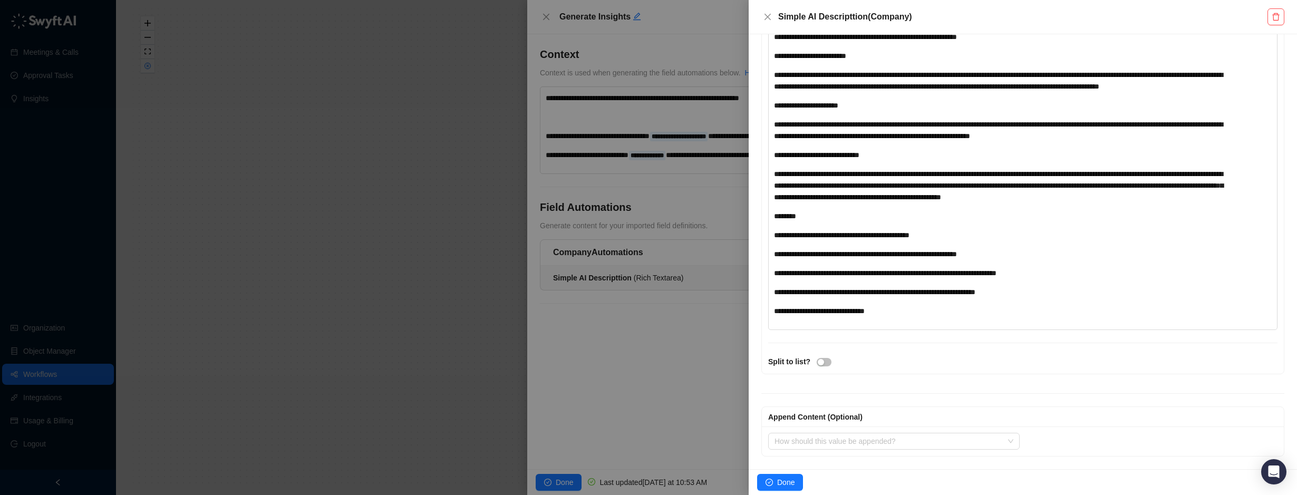
scroll to position [1013, 0]
click at [776, 479] on button "Done" at bounding box center [780, 482] width 46 height 17
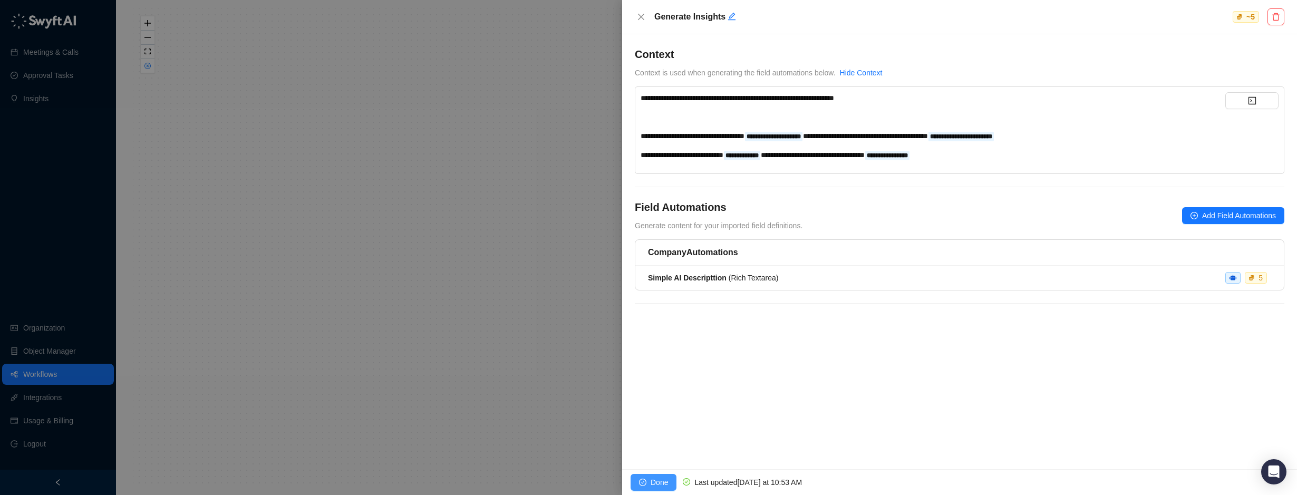
click at [651, 486] on span "Done" at bounding box center [659, 483] width 17 height 12
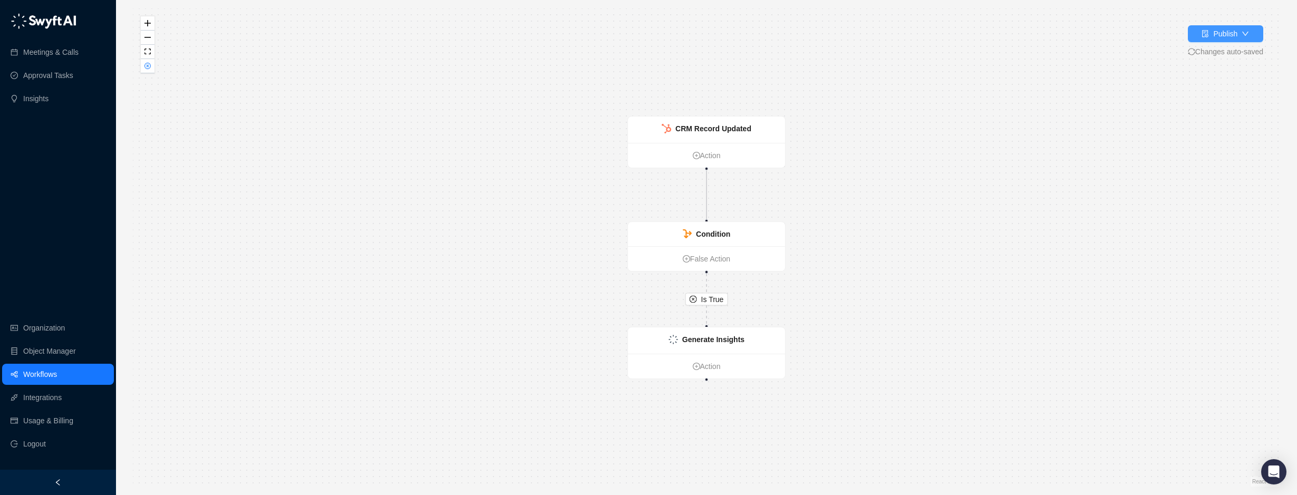
click at [1243, 32] on icon "down" at bounding box center [1245, 34] width 6 height 4
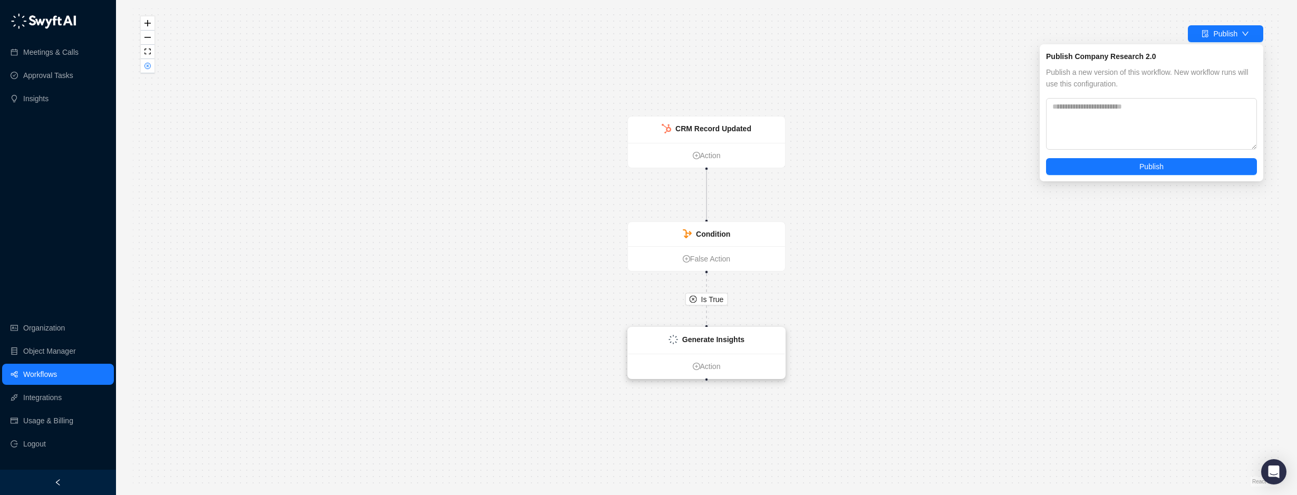
click at [726, 344] on div "Generate Insights" at bounding box center [713, 340] width 62 height 12
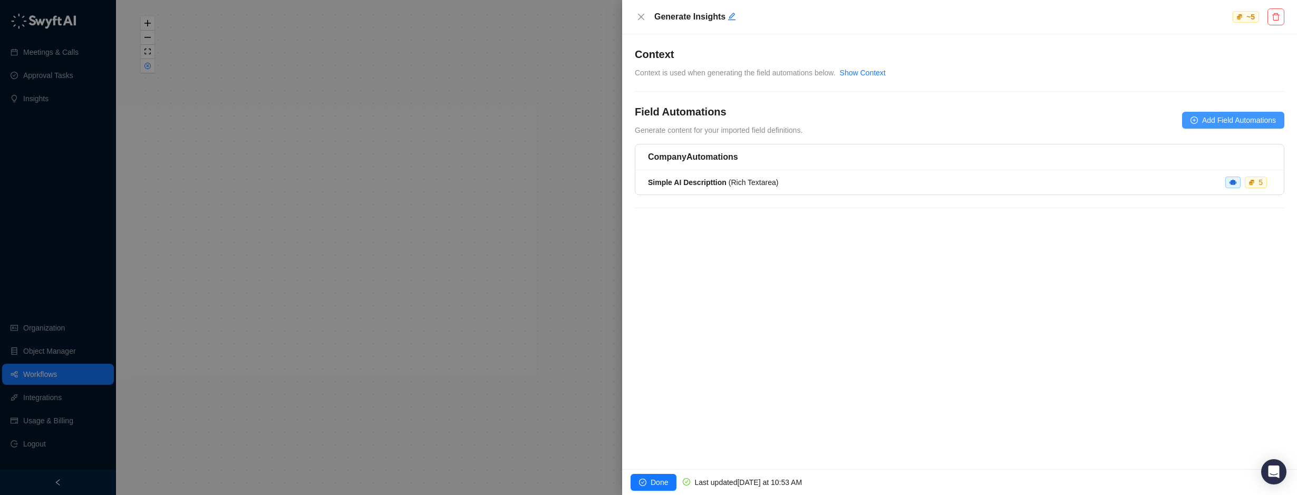
click at [1253, 117] on span "Add Field Automations" at bounding box center [1239, 120] width 74 height 12
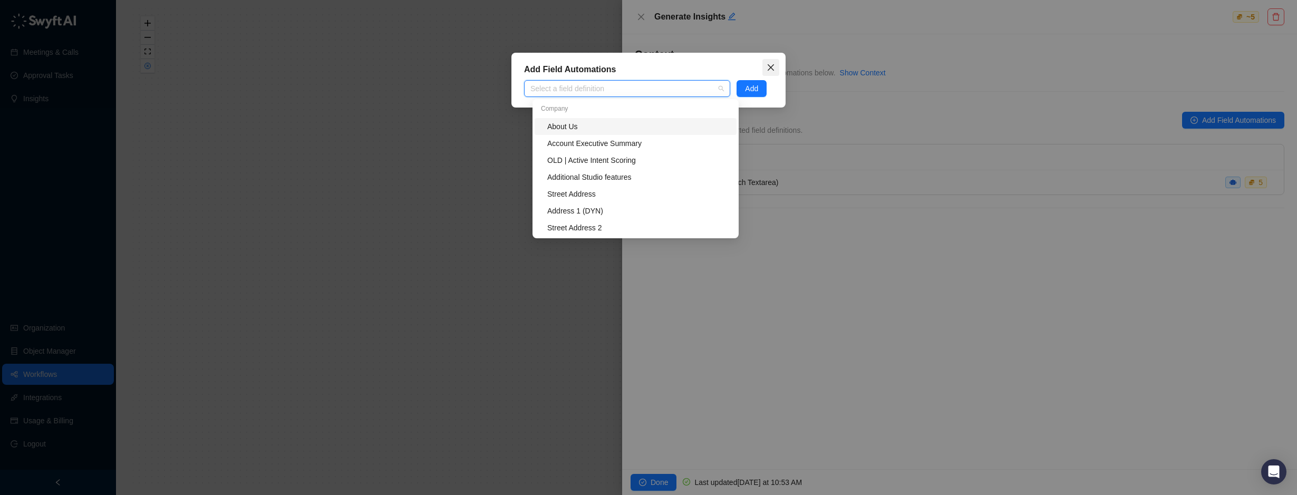
click at [775, 70] on icon "close" at bounding box center [771, 67] width 8 height 8
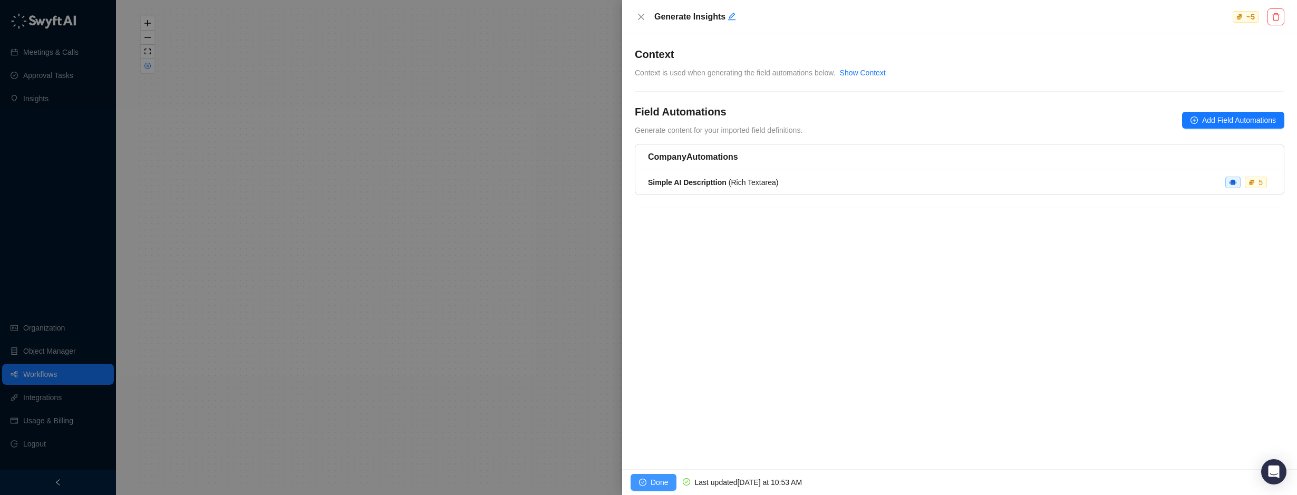
click at [654, 484] on span "Done" at bounding box center [659, 483] width 17 height 12
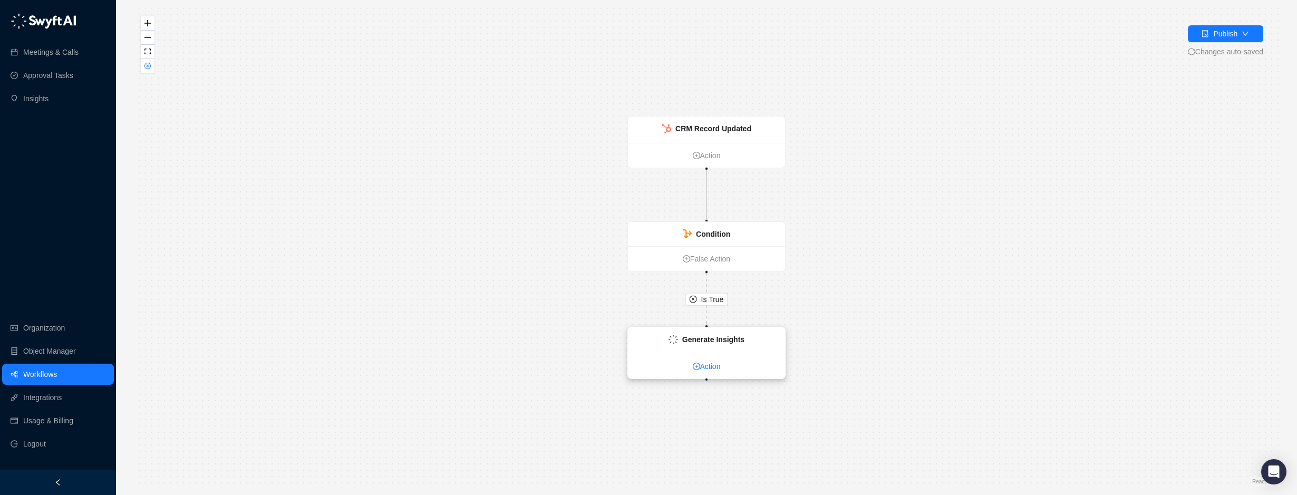
click at [711, 366] on link "Action" at bounding box center [706, 367] width 157 height 12
click at [705, 362] on link "Action" at bounding box center [706, 366] width 157 height 12
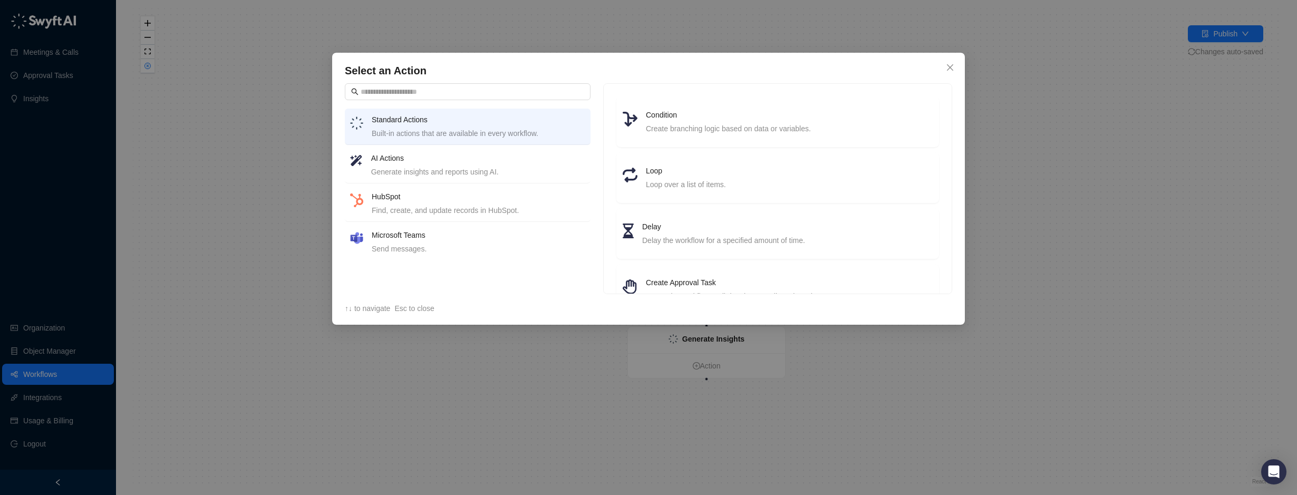
click at [409, 201] on h4 "HubSpot" at bounding box center [479, 197] width 214 height 12
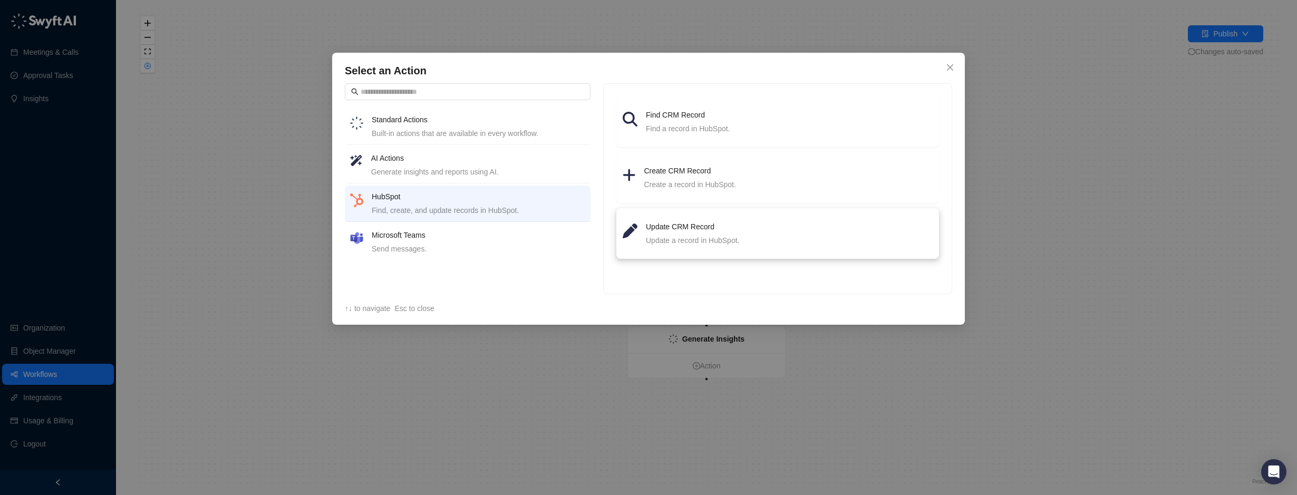
click at [684, 235] on div "Update a record in HubSpot." at bounding box center [789, 241] width 287 height 12
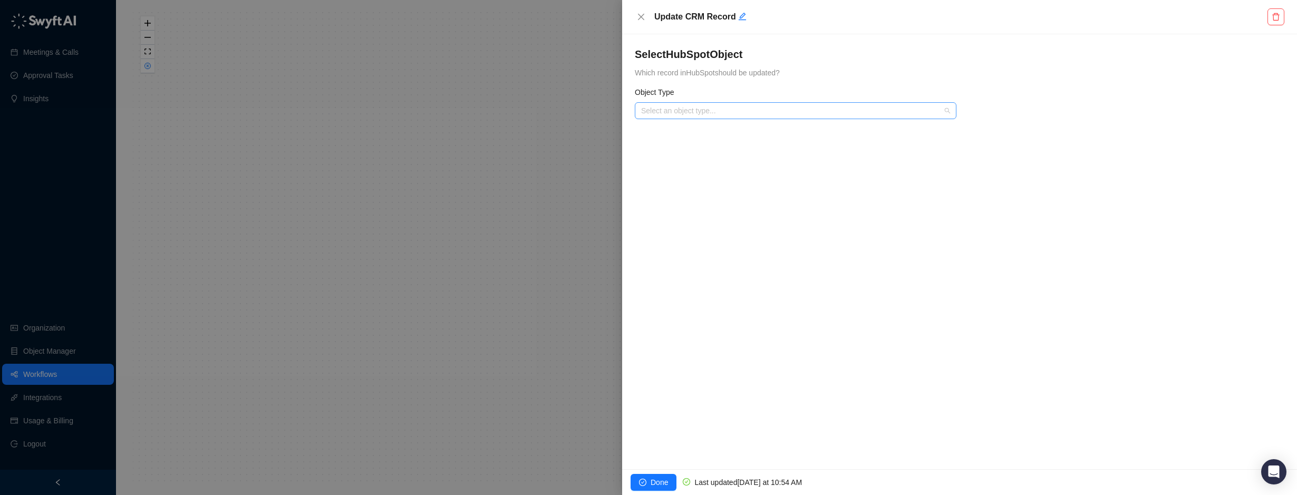
click at [690, 108] on input "search" at bounding box center [792, 111] width 303 height 16
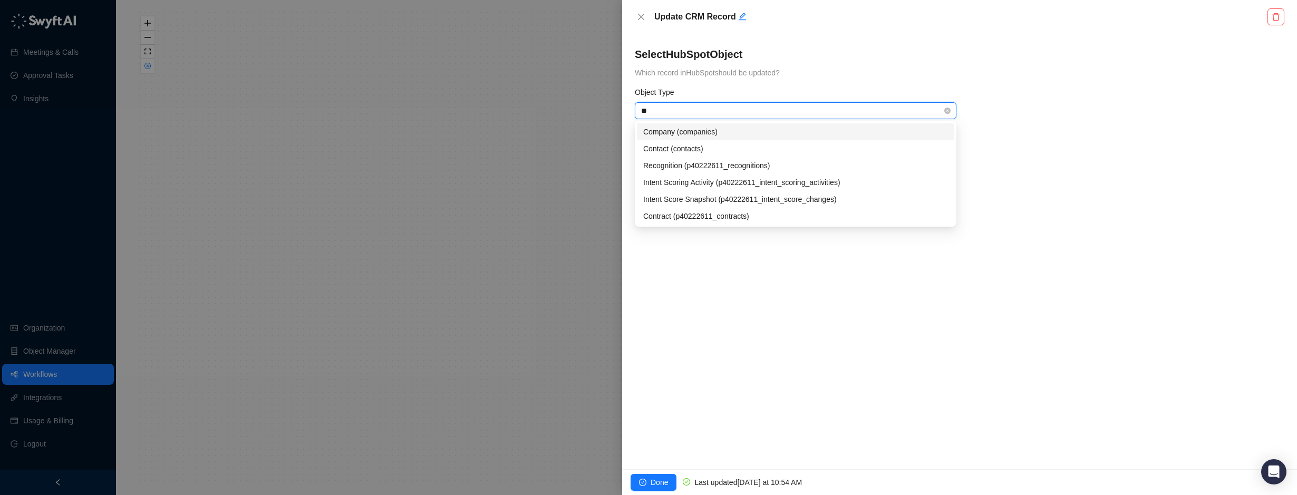
type input "***"
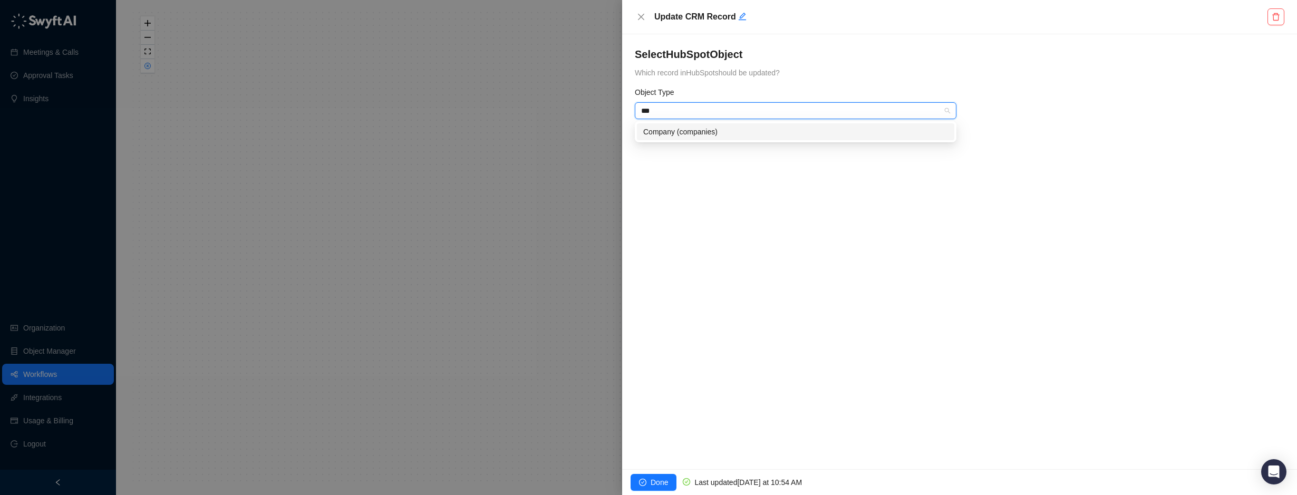
click at [703, 130] on div "Company (companies)" at bounding box center [795, 132] width 305 height 12
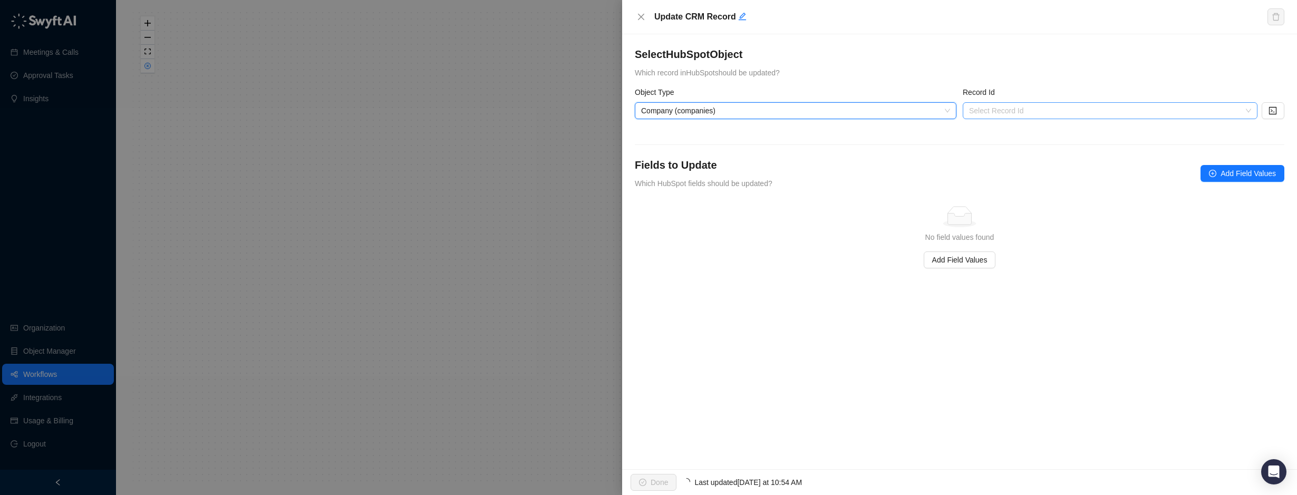
click at [991, 108] on input "search" at bounding box center [1107, 111] width 276 height 16
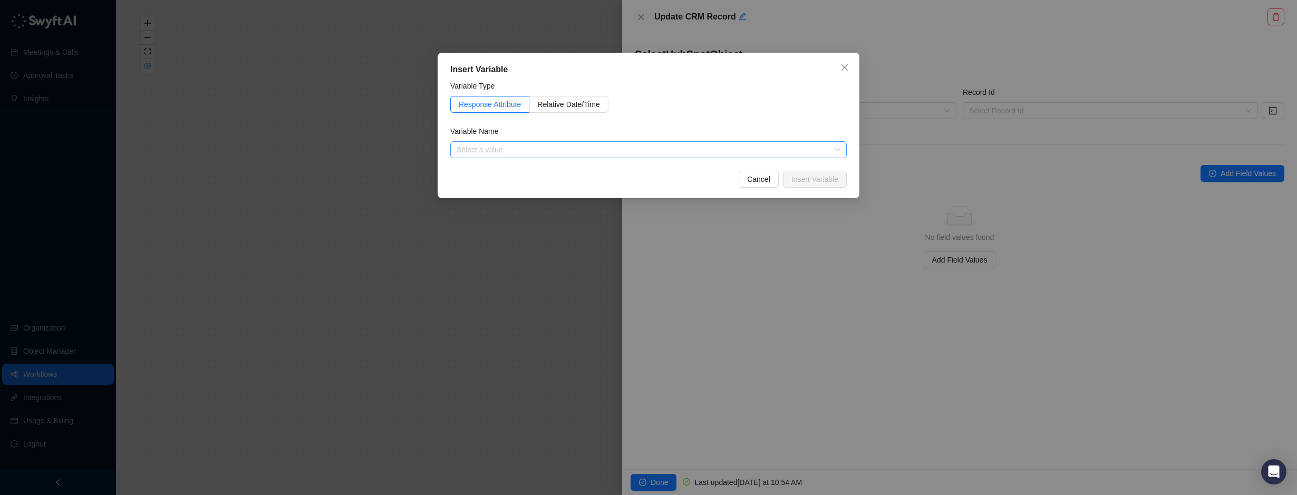
click at [582, 143] on input "search" at bounding box center [646, 150] width 378 height 16
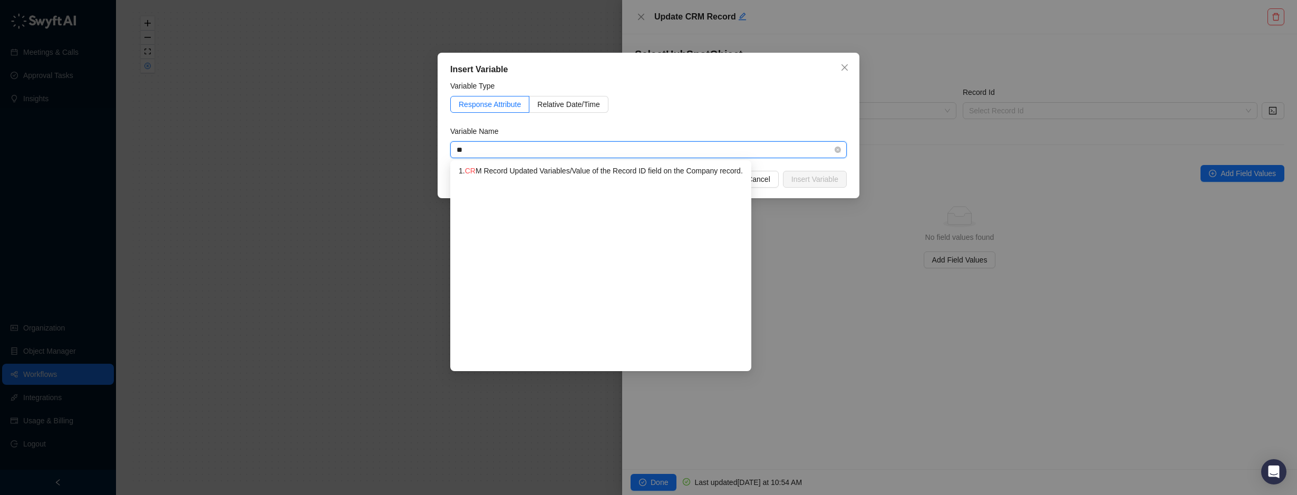
type input "***"
click at [595, 171] on div "1. CRM Record Updated Variables / Value of the Record ID field on the Company r…" at bounding box center [600, 171] width 282 height 12
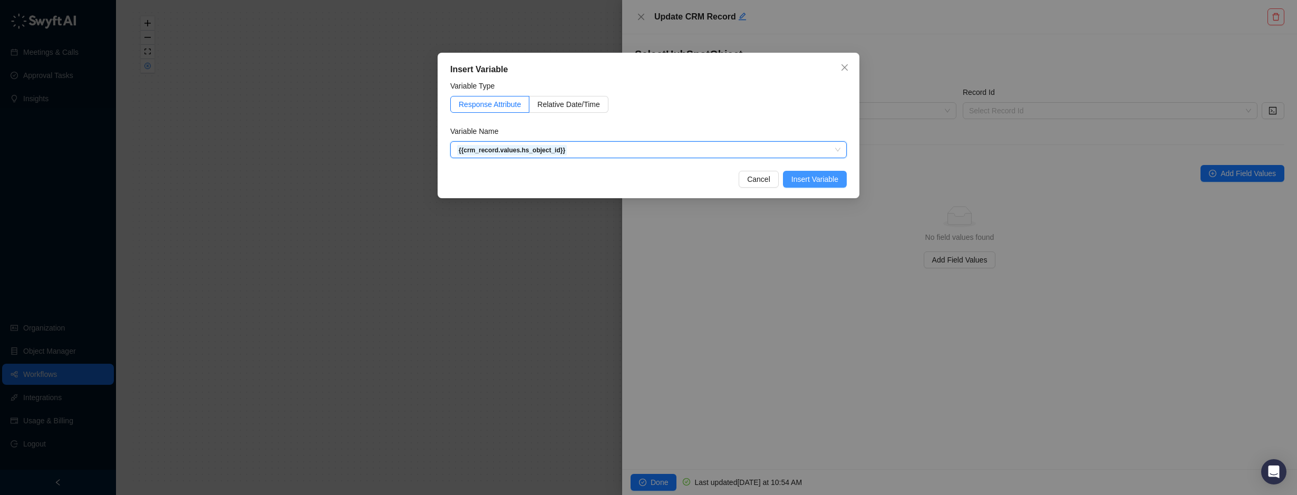
click at [822, 177] on span "Insert Variable" at bounding box center [814, 179] width 47 height 12
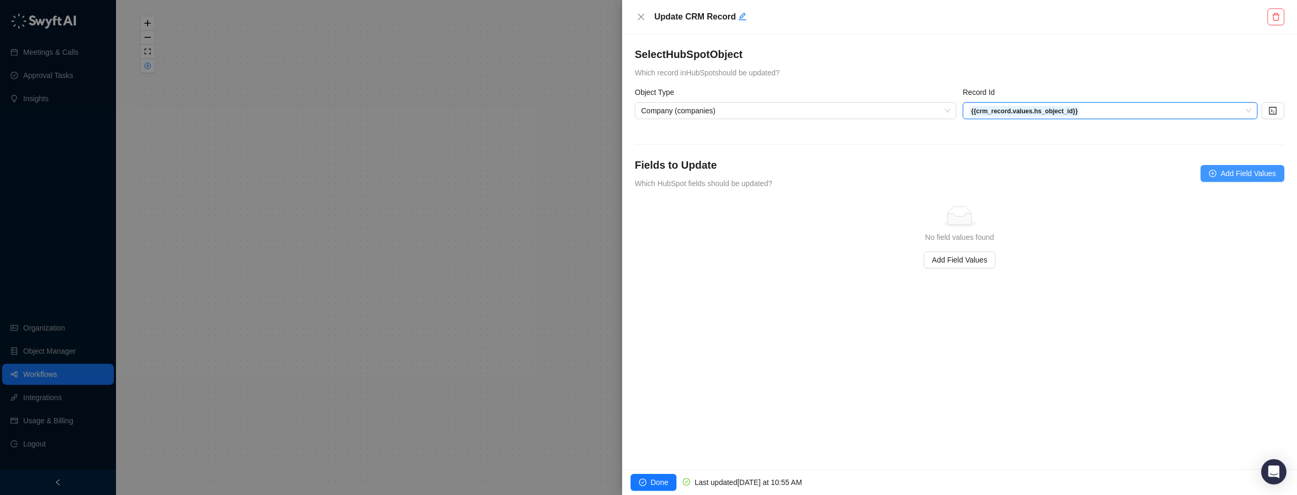
click at [1242, 169] on span "Add Field Values" at bounding box center [1248, 174] width 55 height 12
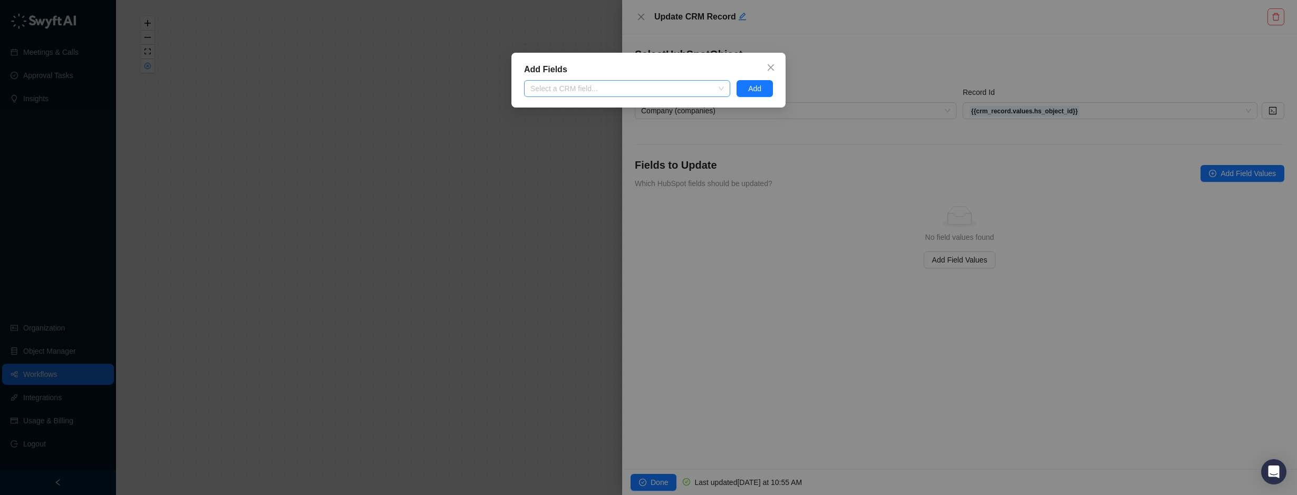
drag, startPoint x: 582, startPoint y: 92, endPoint x: 587, endPoint y: 91, distance: 5.5
click at [583, 92] on div at bounding box center [621, 89] width 191 height 8
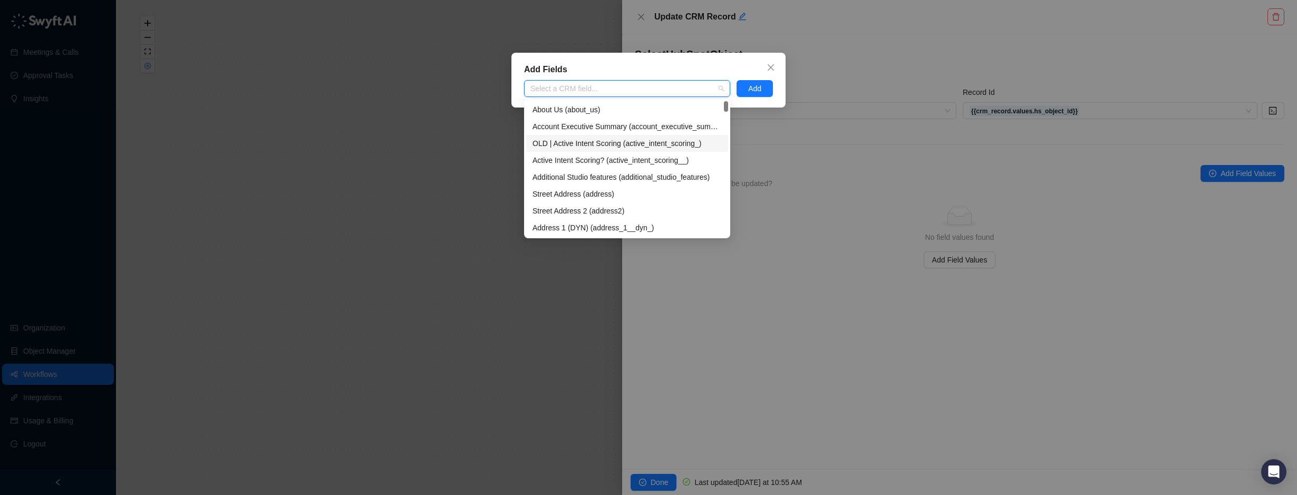
paste input "**********"
type input "**********"
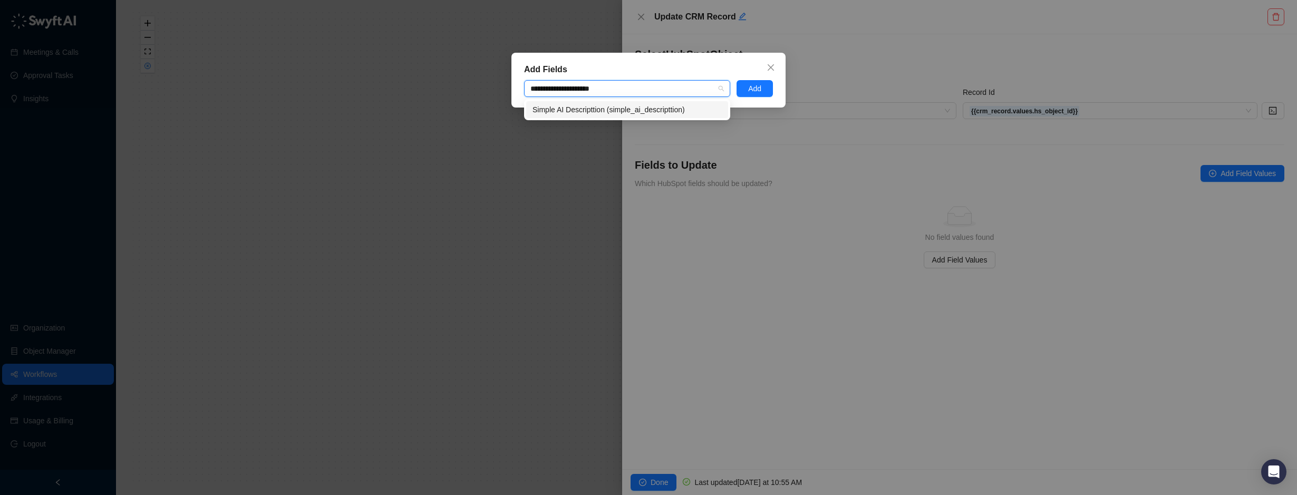
click at [652, 108] on div "Simple AI Descripttion (simple_ai_descripttion)" at bounding box center [627, 110] width 189 height 12
click at [761, 92] on span "Add" at bounding box center [754, 89] width 13 height 12
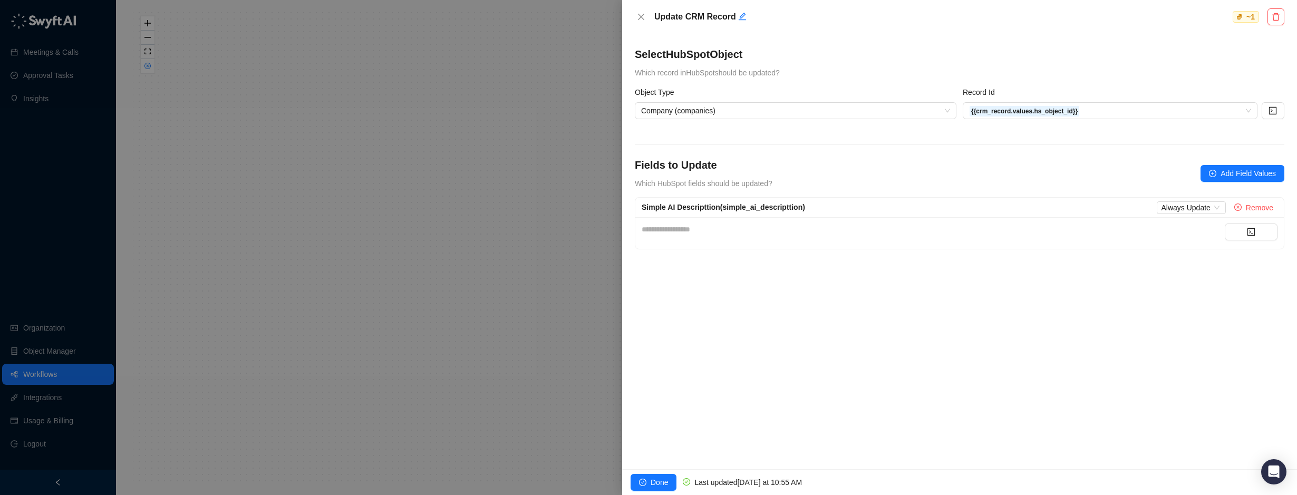
click at [789, 229] on div "**********" at bounding box center [933, 230] width 583 height 12
click at [697, 237] on div "**********" at bounding box center [933, 233] width 583 height 19
click at [698, 237] on div "**********" at bounding box center [933, 233] width 583 height 19
drag, startPoint x: 857, startPoint y: 202, endPoint x: 849, endPoint y: 209, distance: 10.4
click at [857, 202] on div "Simple AI Descripttion (simple_ai_descripttion) Always Update Remove" at bounding box center [960, 207] width 636 height 13
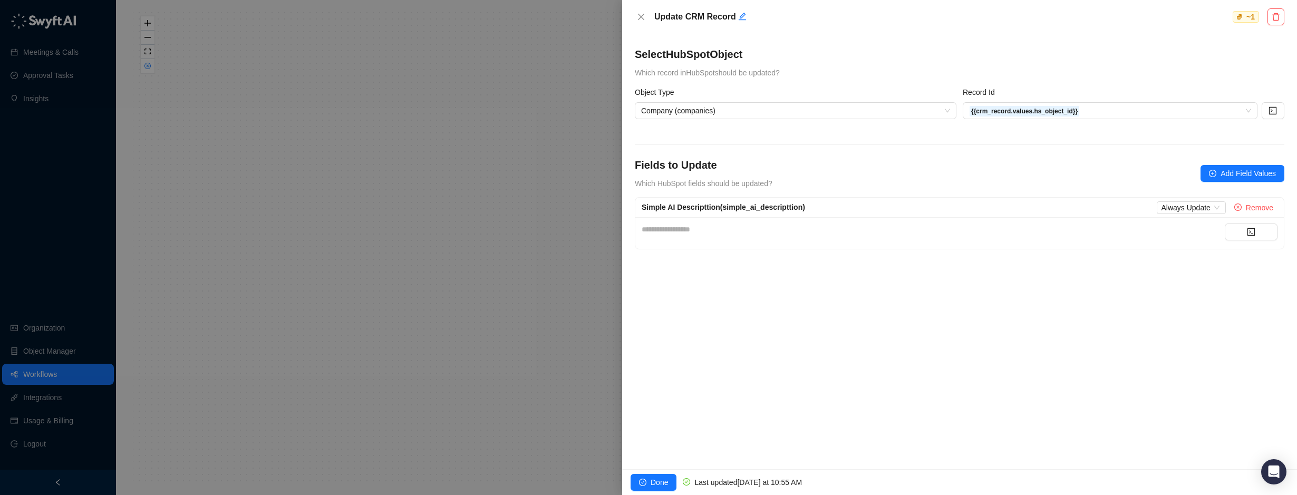
click at [777, 223] on div "**********" at bounding box center [959, 233] width 649 height 32
click at [678, 236] on div "**********" at bounding box center [933, 233] width 583 height 19
click at [655, 226] on div "**********" at bounding box center [933, 230] width 583 height 12
click at [658, 226] on div "**********" at bounding box center [933, 230] width 583 height 12
click at [1260, 227] on button "button" at bounding box center [1251, 232] width 53 height 17
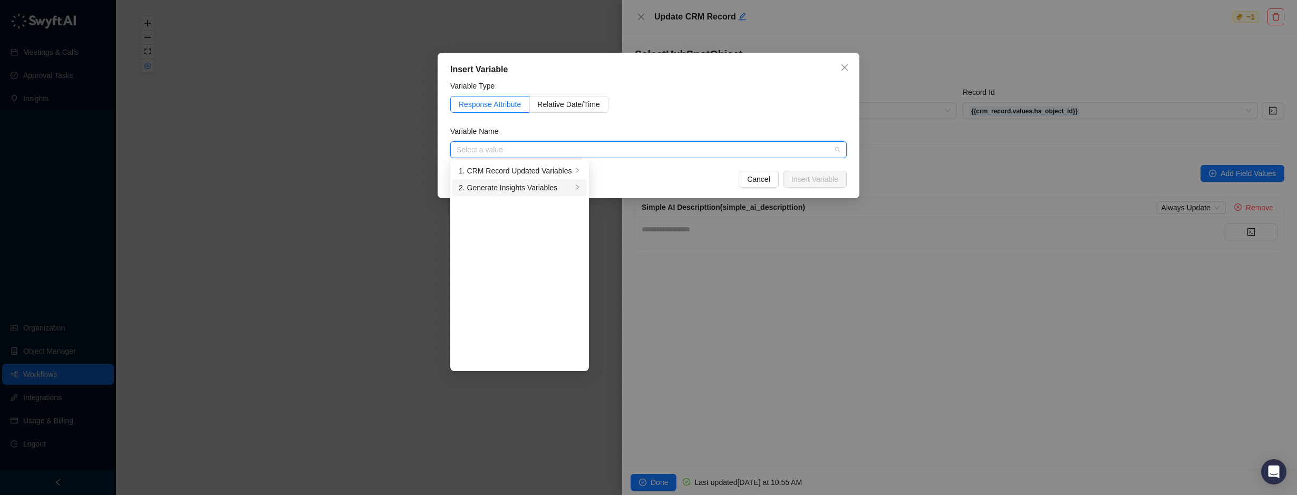
click at [490, 186] on div "2. Generate Insights Variables" at bounding box center [515, 188] width 113 height 12
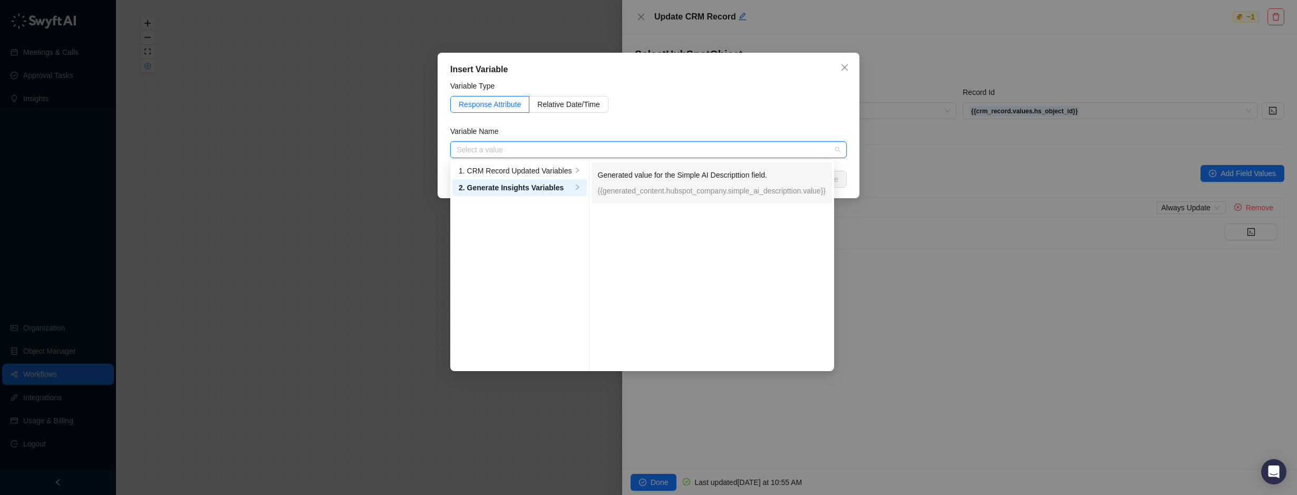
click at [695, 190] on p "{{generated_content.hubspot_company.simple_ai_descripttion.value}}" at bounding box center [712, 191] width 228 height 12
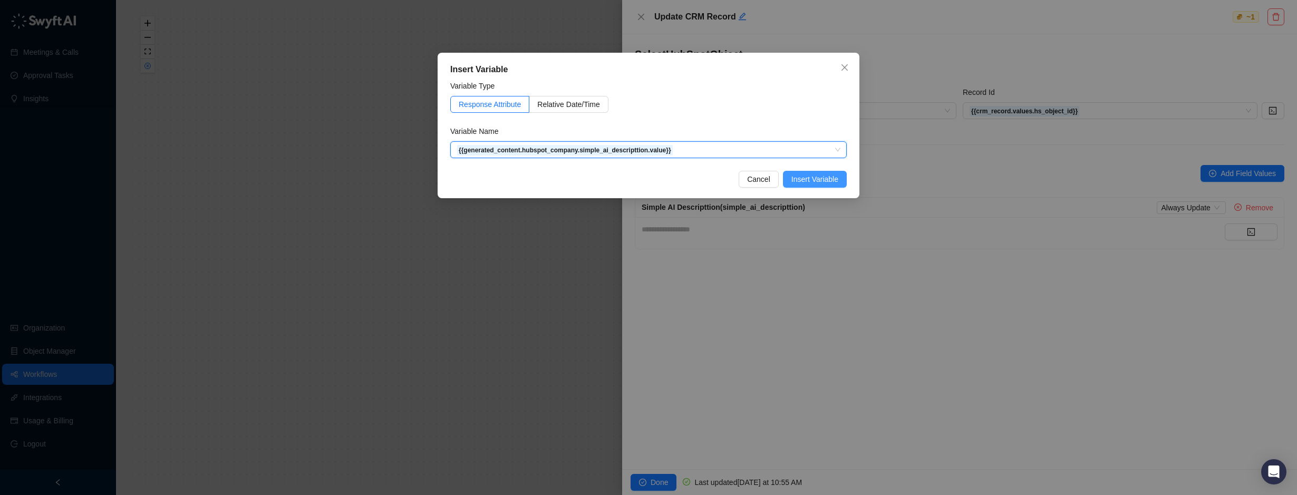
click at [817, 176] on span "Insert Variable" at bounding box center [814, 179] width 47 height 12
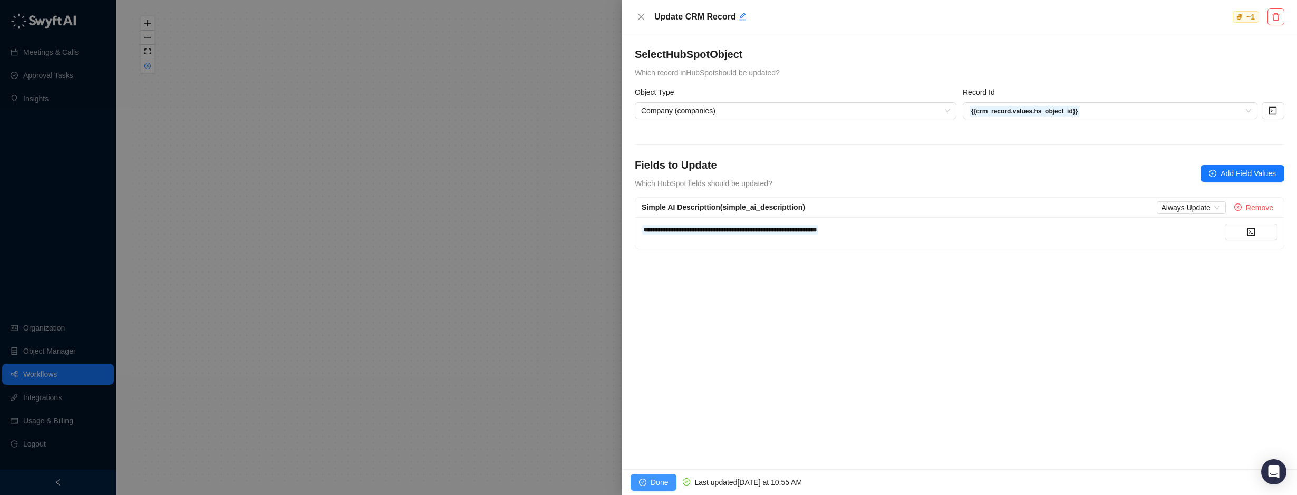
click at [655, 481] on span "Done" at bounding box center [659, 483] width 17 height 12
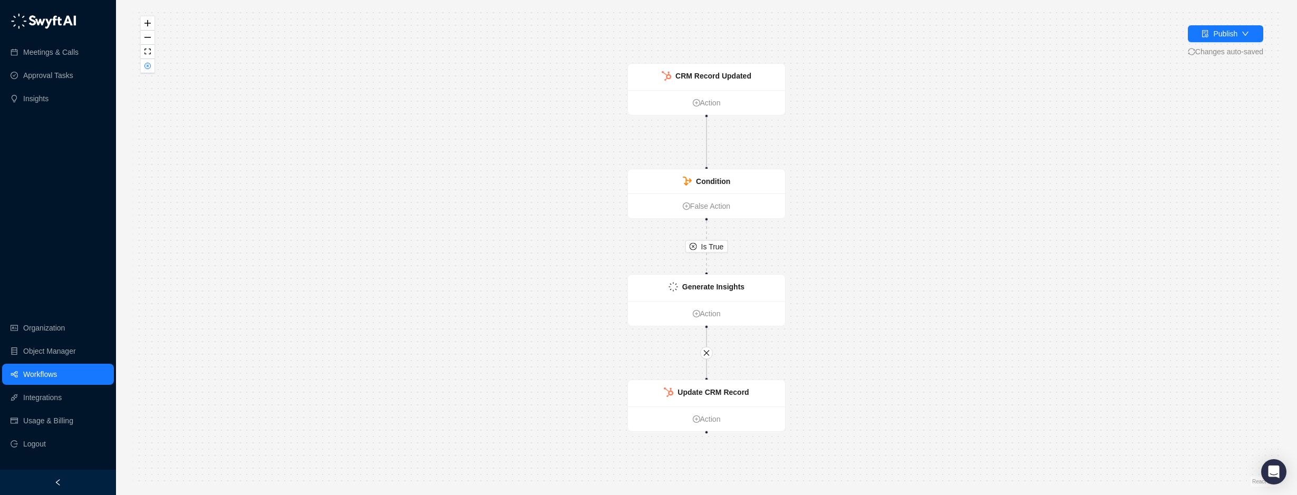
click at [1209, 45] on div "Publish Changes auto-saved" at bounding box center [1225, 41] width 75 height 32
click at [1224, 33] on div "Publish" at bounding box center [1225, 34] width 24 height 12
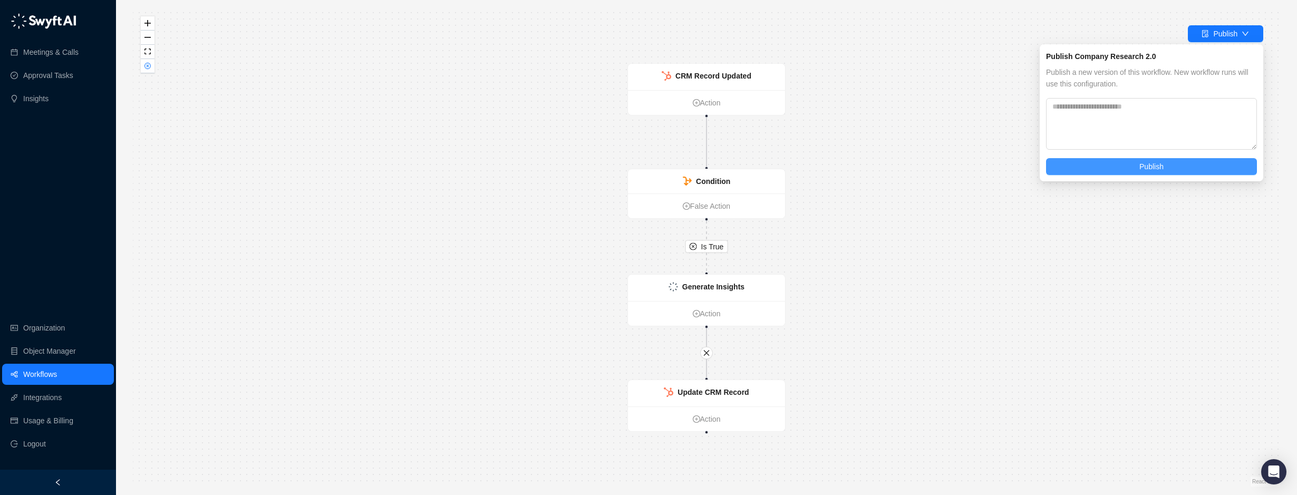
click at [1098, 165] on button "Publish" at bounding box center [1151, 166] width 211 height 17
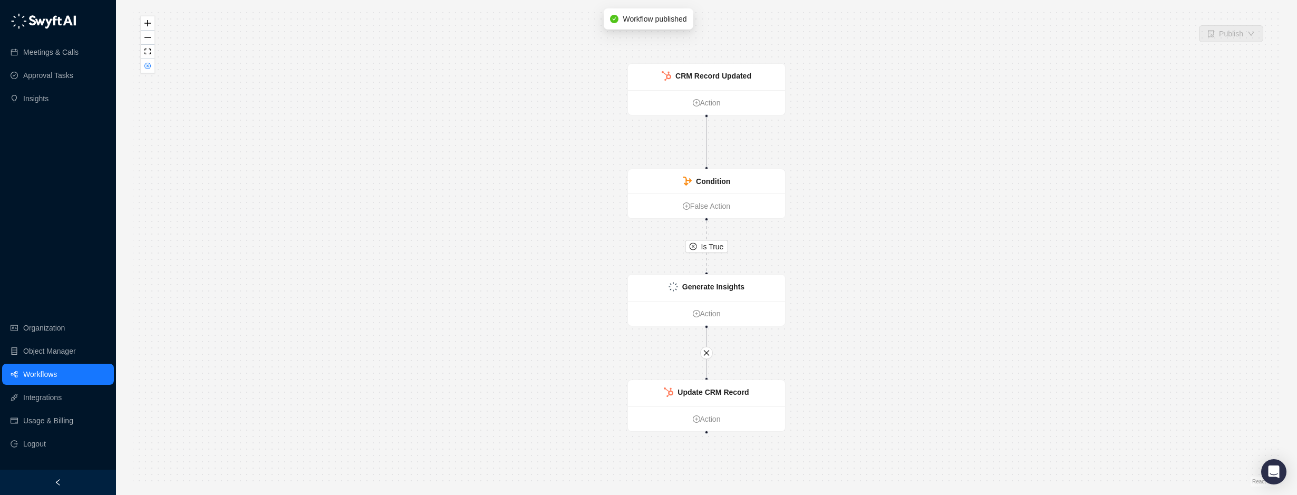
click at [41, 374] on link "Workflows" at bounding box center [40, 374] width 34 height 21
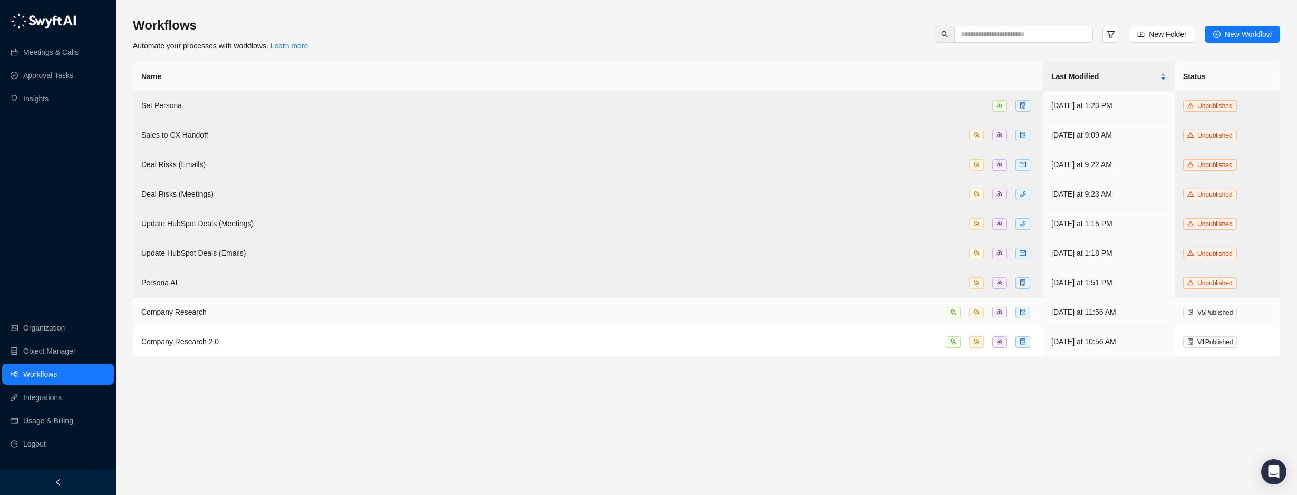
click at [1205, 311] on span "V 5 Published" at bounding box center [1214, 312] width 35 height 7
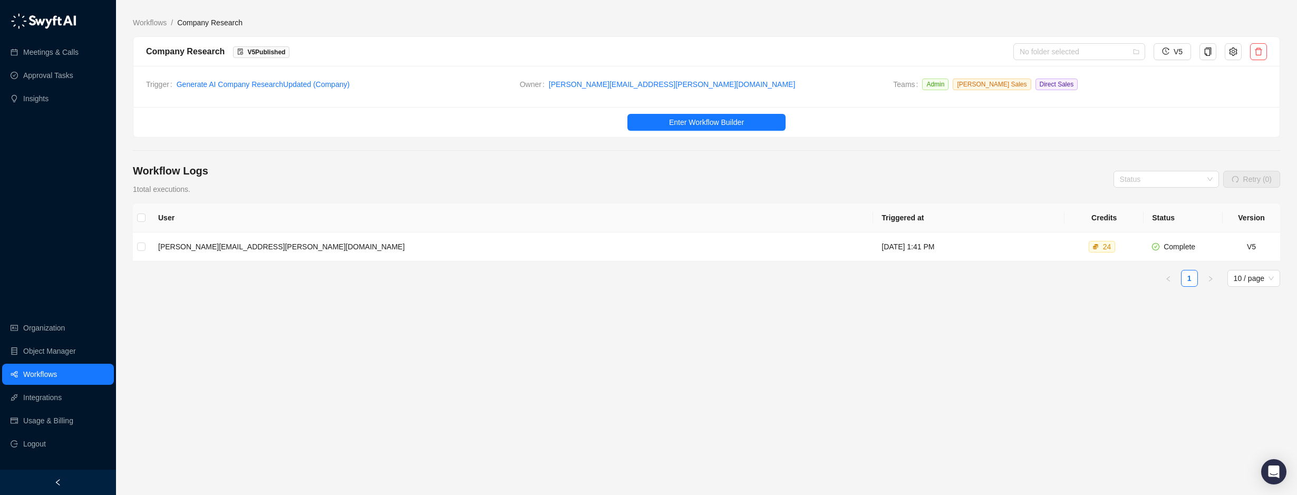
click at [258, 49] on span "V 5 Published" at bounding box center [266, 52] width 38 height 7
click at [707, 119] on span "Enter Workflow Builder" at bounding box center [706, 123] width 75 height 12
click at [1235, 51] on icon "setting" at bounding box center [1233, 51] width 8 height 8
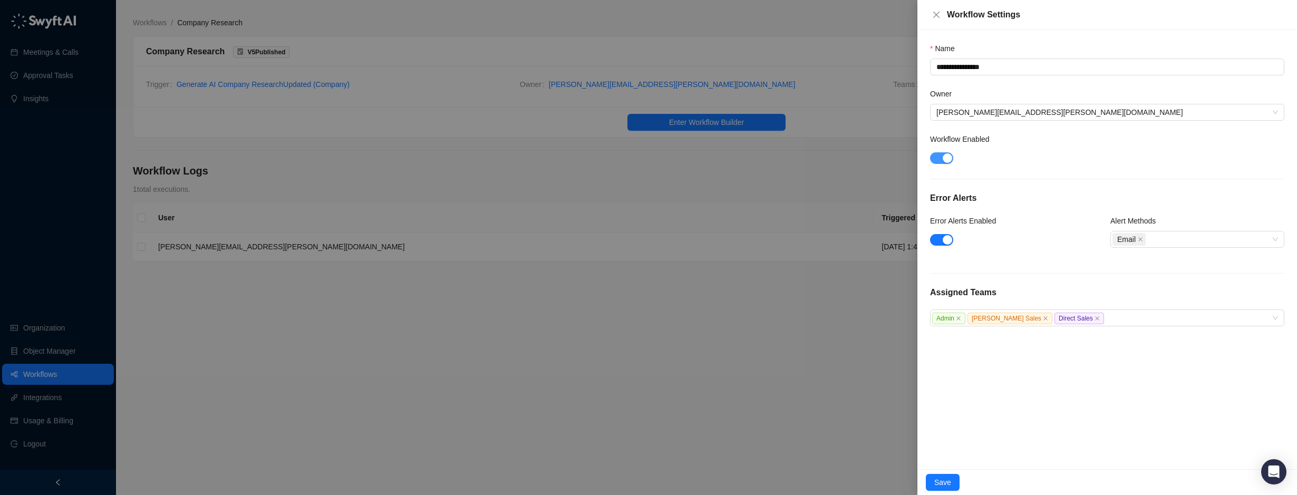
click at [941, 161] on span "button" at bounding box center [941, 158] width 23 height 12
click at [936, 485] on span "Save" at bounding box center [942, 483] width 17 height 12
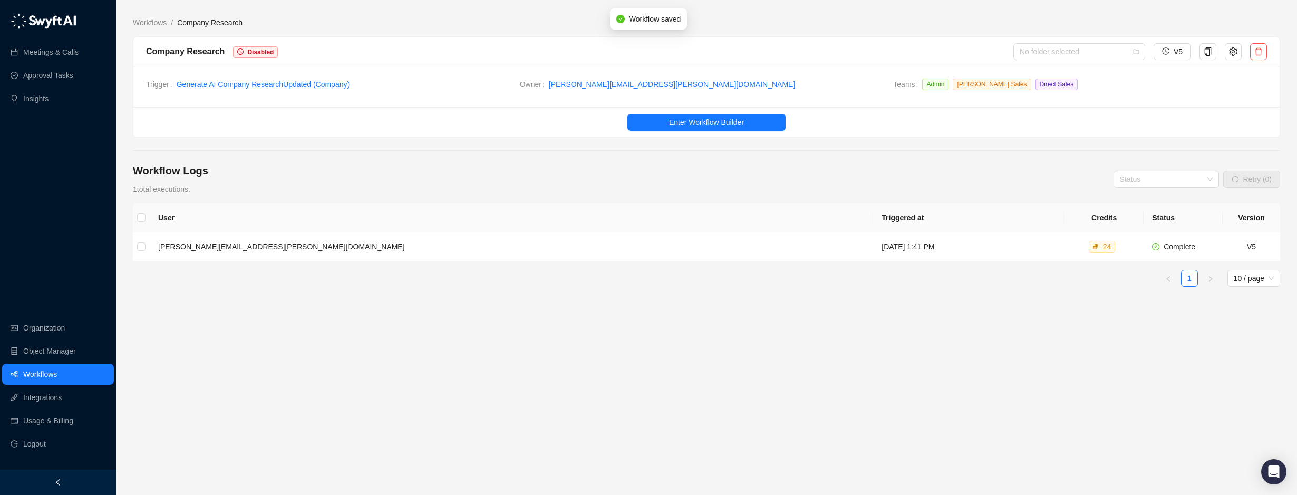
click at [47, 366] on link "Workflows" at bounding box center [40, 374] width 34 height 21
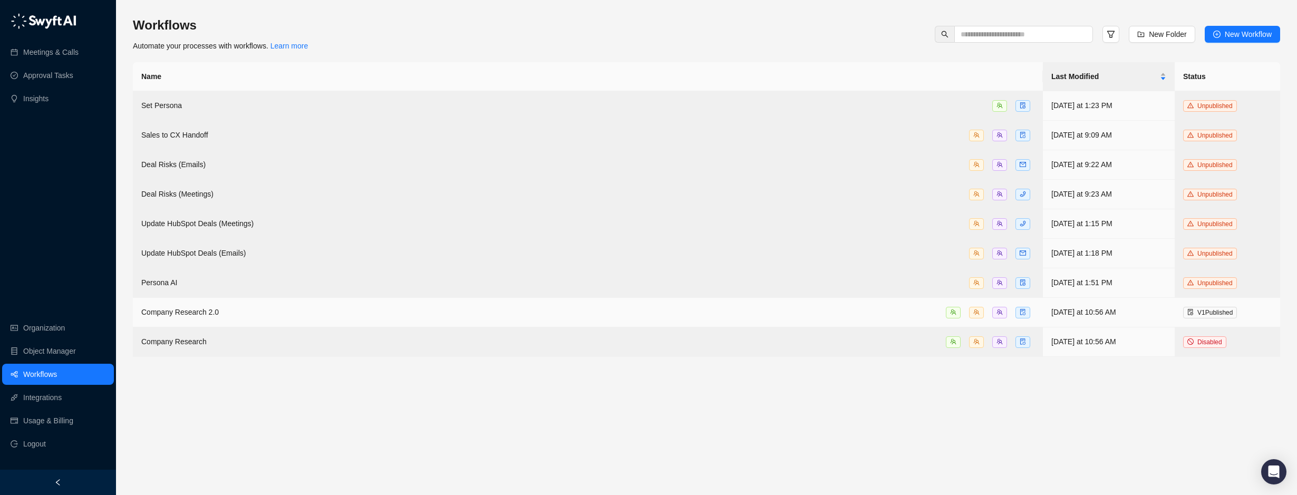
click at [199, 299] on td "Company Research 2.0" at bounding box center [588, 313] width 910 height 30
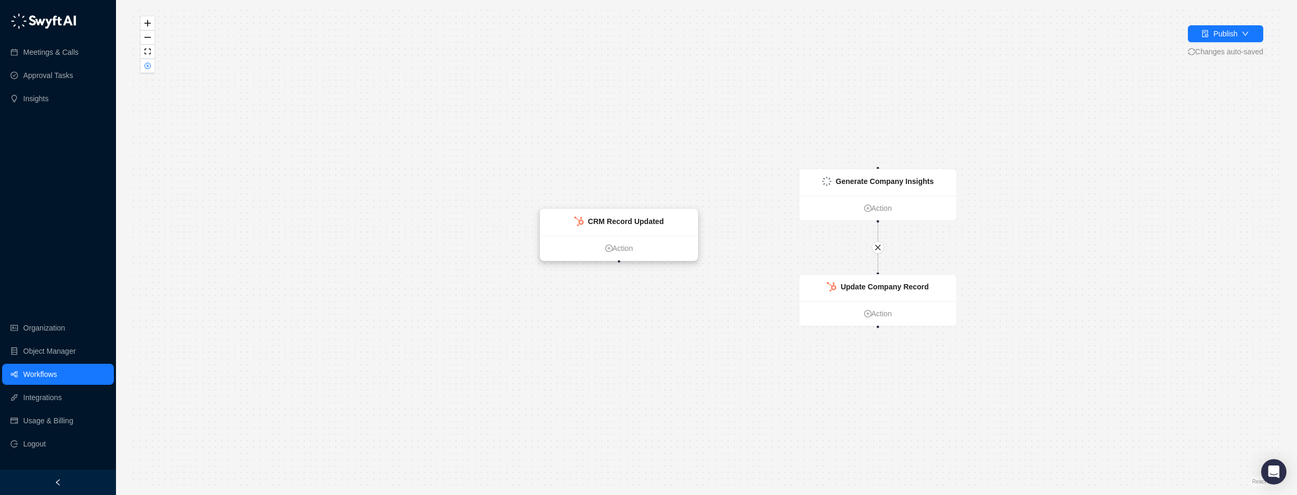
drag, startPoint x: 578, startPoint y: 186, endPoint x: 659, endPoint y: 225, distance: 89.6
click at [659, 225] on div "CRM Record Updated" at bounding box center [618, 222] width 157 height 26
click at [653, 221] on strong "CRM Record Updated" at bounding box center [623, 220] width 76 height 8
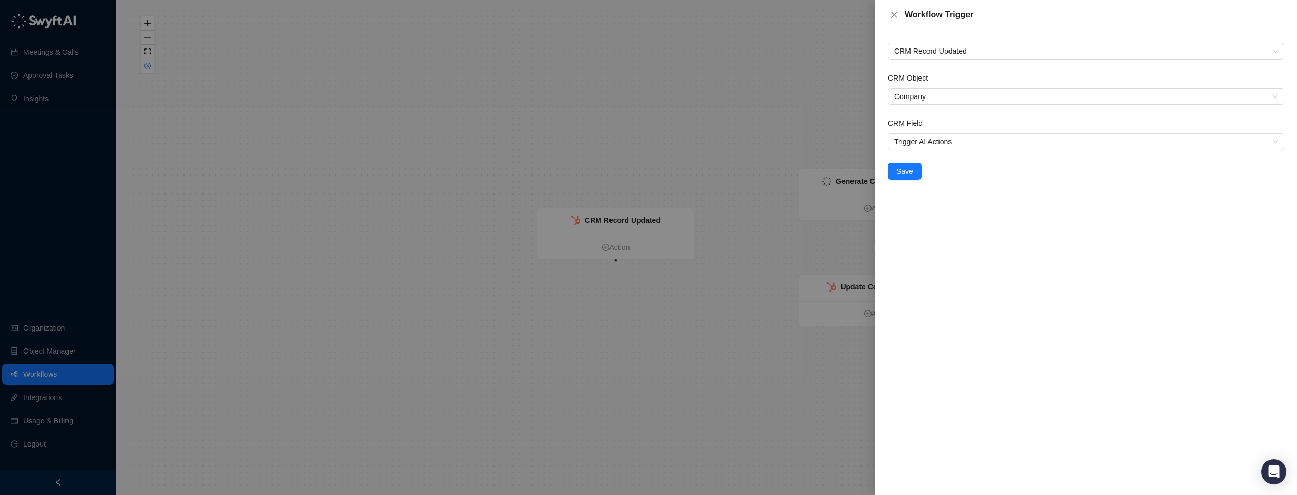
click at [827, 155] on div at bounding box center [648, 247] width 1297 height 495
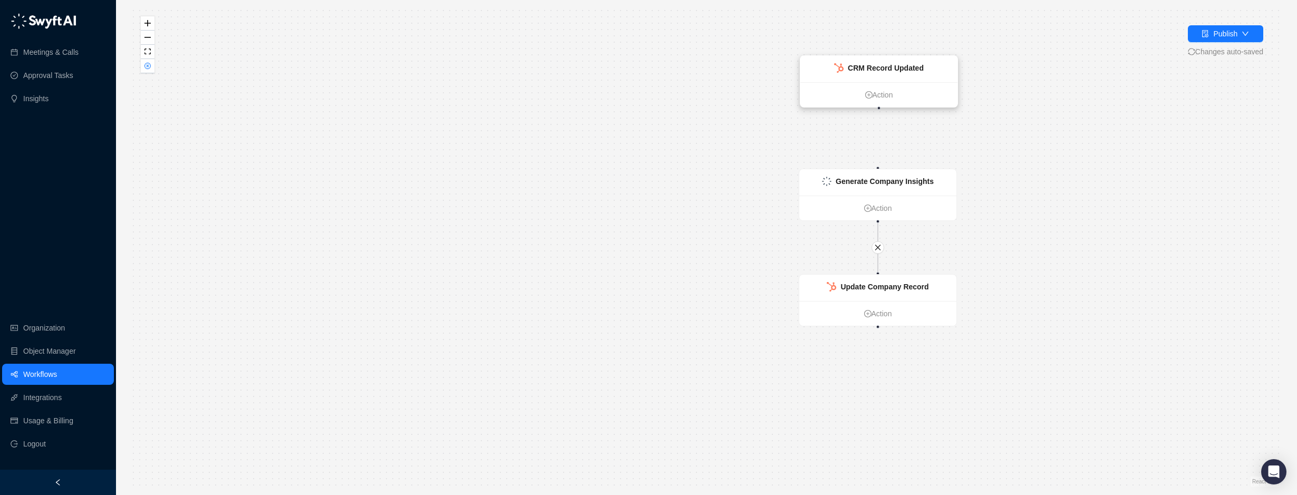
drag, startPoint x: 645, startPoint y: 214, endPoint x: 908, endPoint y: 61, distance: 304.1
click at [908, 61] on div "CRM Record Updated" at bounding box center [878, 69] width 157 height 26
click at [47, 378] on link "Workflows" at bounding box center [40, 374] width 34 height 21
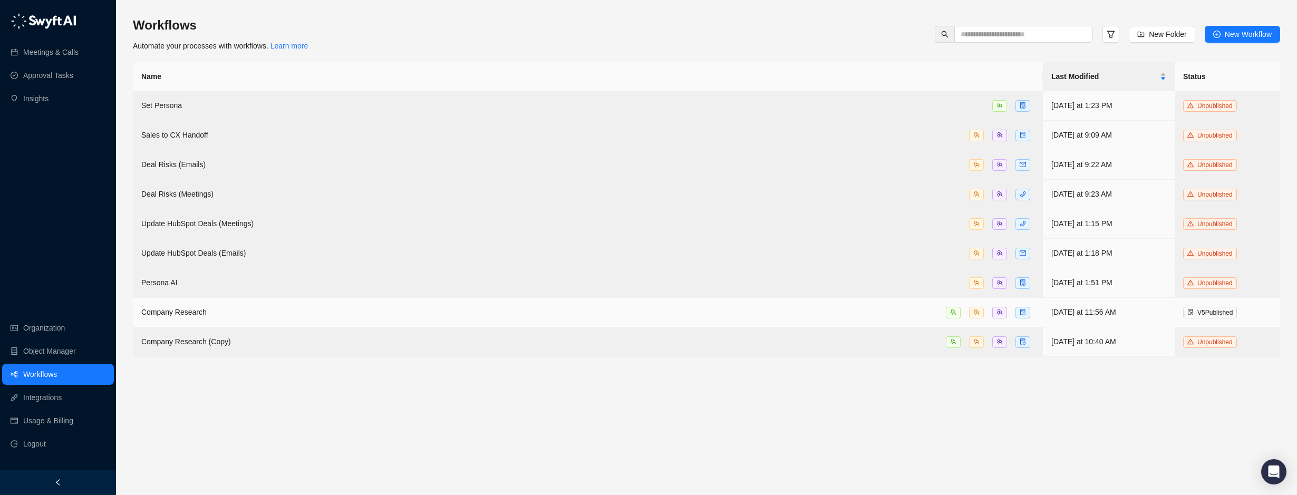
click at [586, 306] on div "Company Research" at bounding box center [587, 312] width 893 height 12
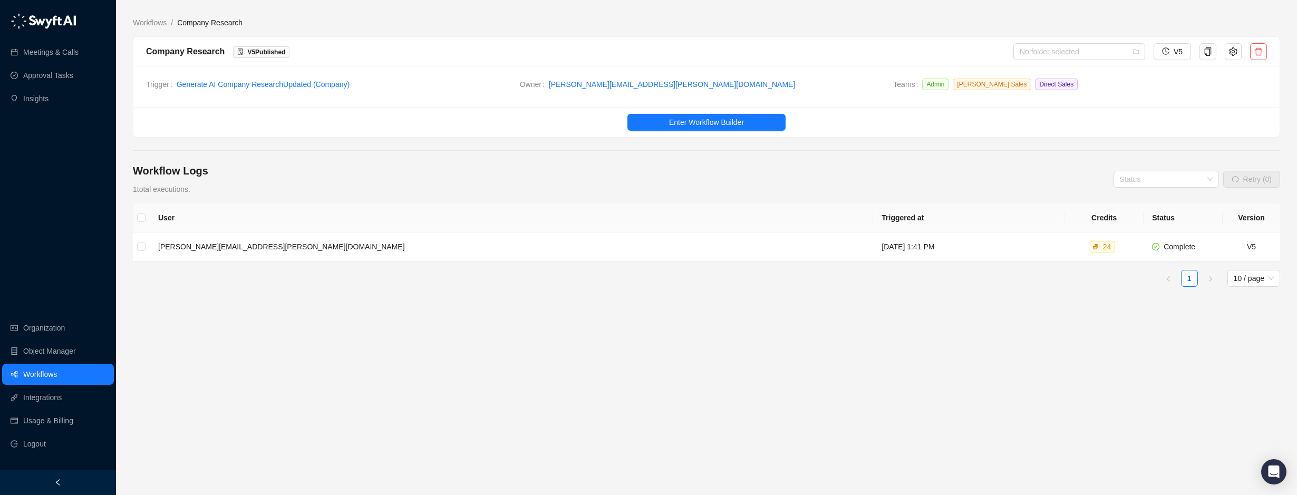
click at [202, 22] on span "Company Research" at bounding box center [209, 22] width 65 height 8
click at [694, 121] on span "Enter Workflow Builder" at bounding box center [706, 123] width 75 height 12
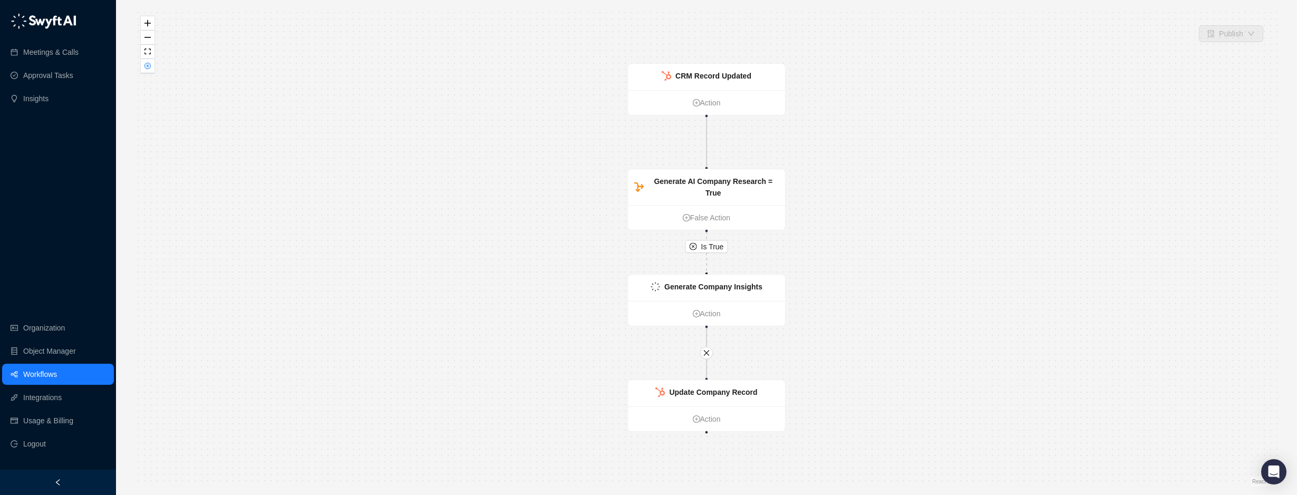
click at [423, 85] on div "Is True CRM Record Updated Action Generate AI Company Research = True False Act…" at bounding box center [706, 247] width 1147 height 478
click at [724, 288] on strong "Generate Company Insights" at bounding box center [713, 287] width 98 height 8
click at [689, 300] on div "Generate Company Insights" at bounding box center [705, 288] width 157 height 26
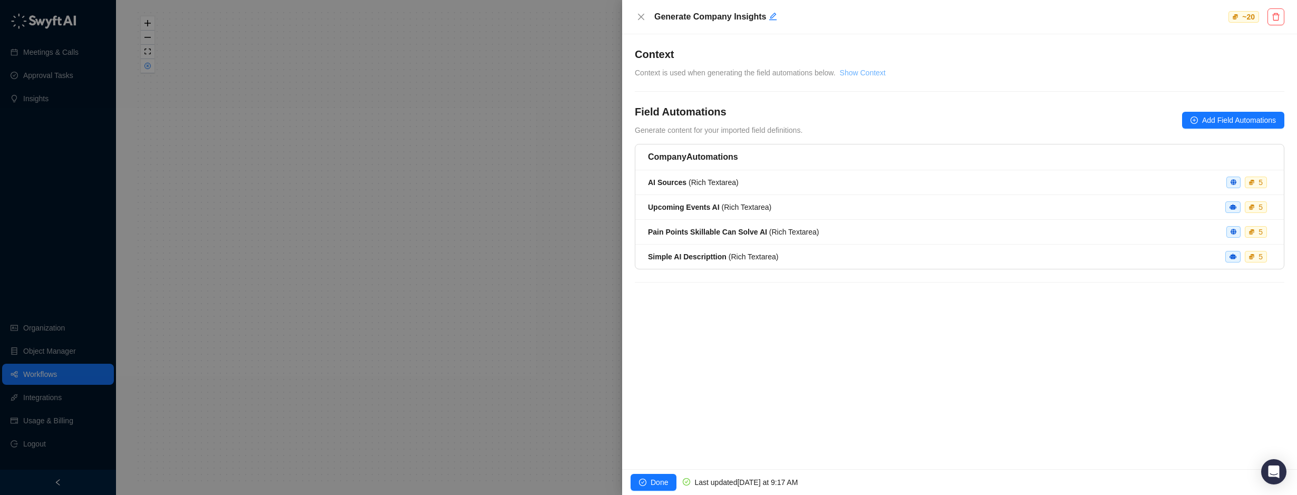
click at [862, 73] on link "Show Context" at bounding box center [863, 73] width 46 height 8
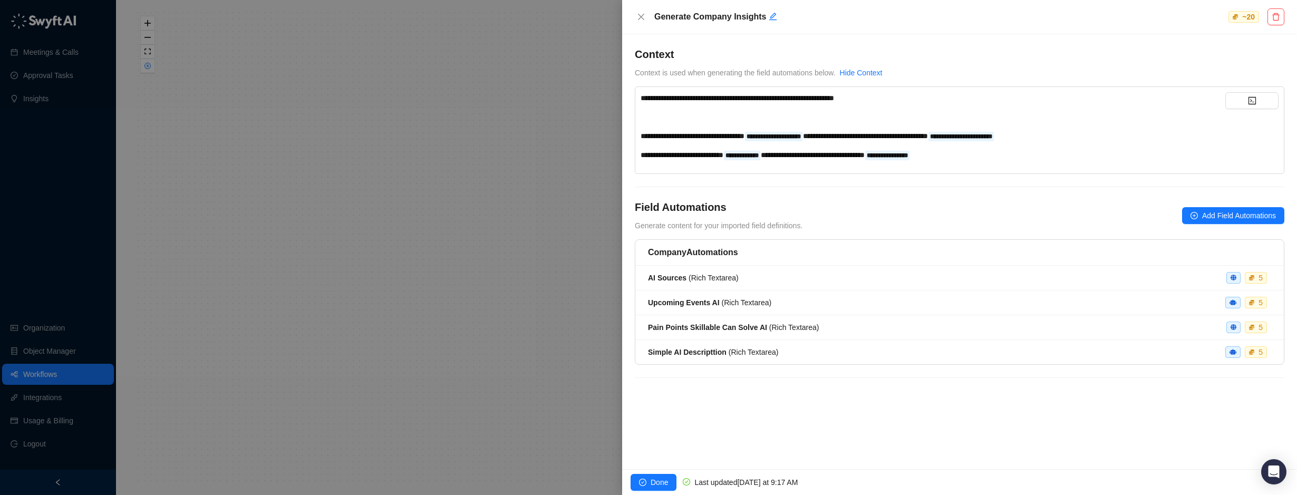
click at [738, 104] on div "**********" at bounding box center [933, 126] width 585 height 69
click at [727, 279] on span "AI Sources ( Rich Textarea )" at bounding box center [693, 278] width 91 height 8
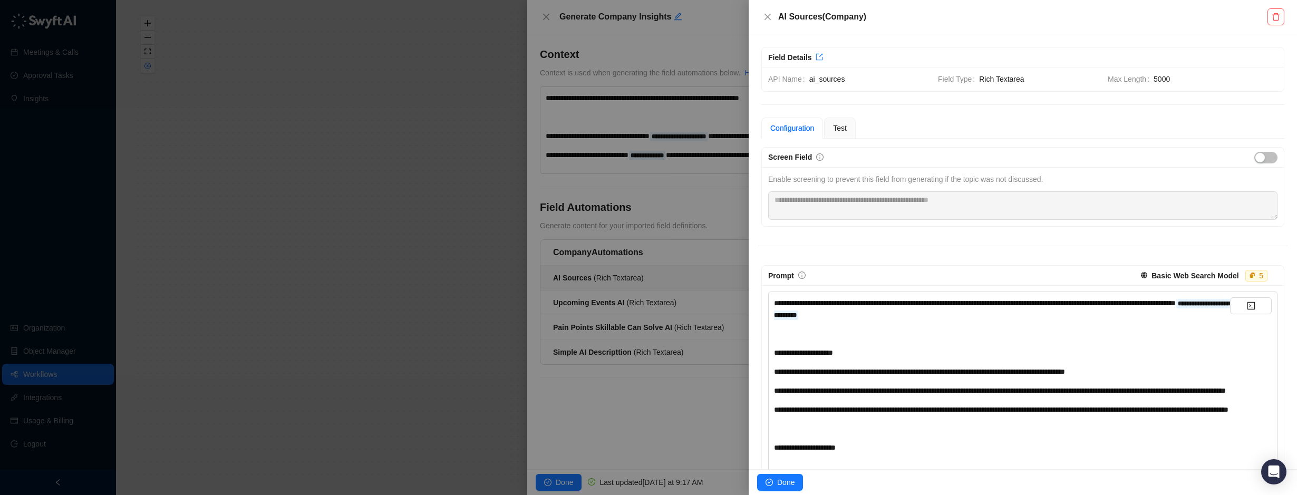
click at [577, 392] on div at bounding box center [648, 247] width 1297 height 495
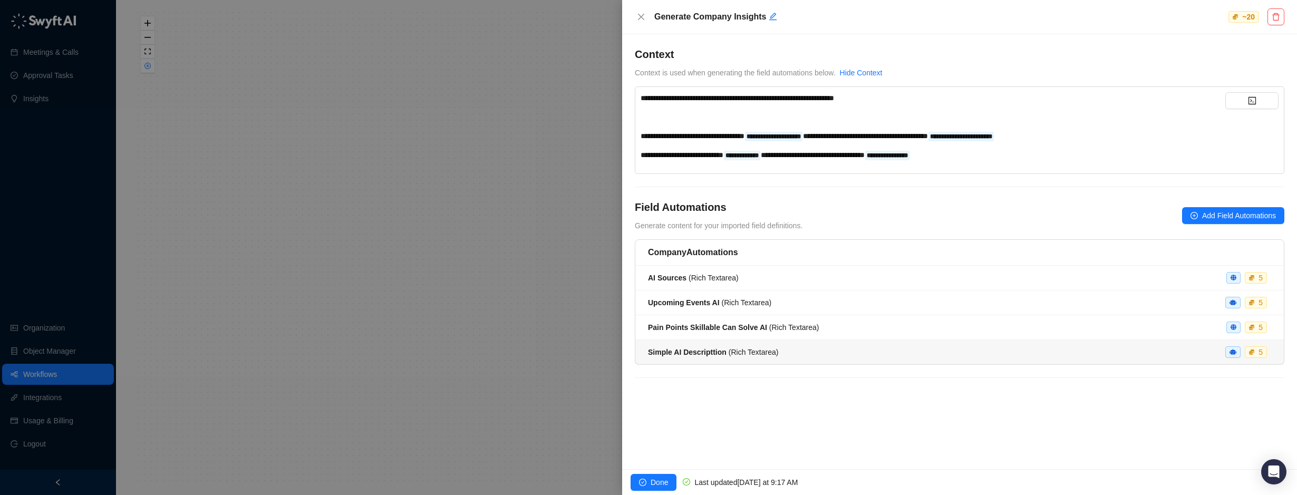
click at [674, 344] on li "Simple AI Descripttion ( Rich Textarea ) 5" at bounding box center [959, 352] width 649 height 24
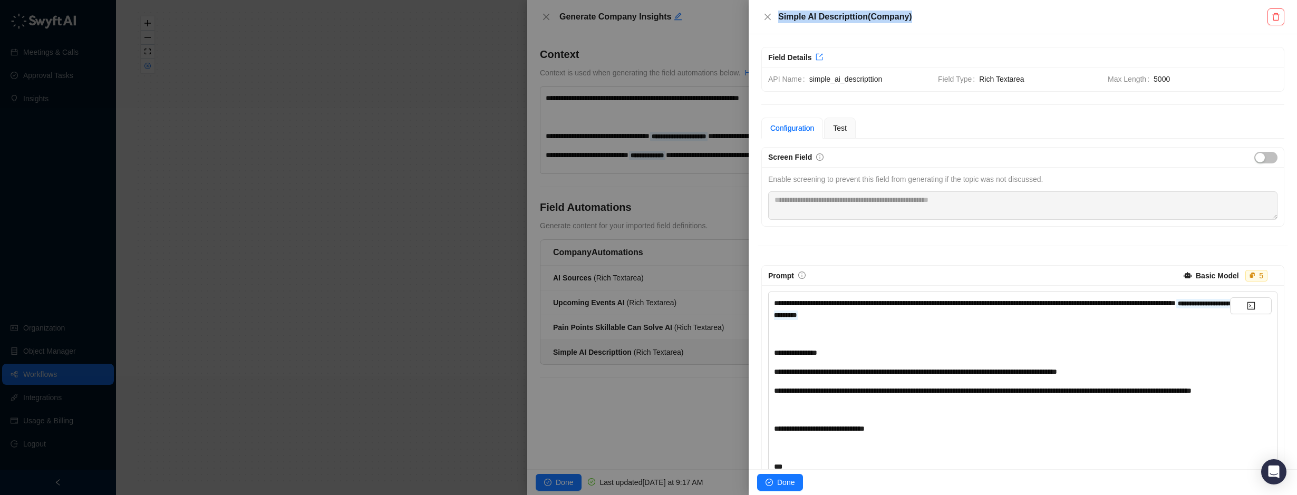
drag, startPoint x: 872, startPoint y: 21, endPoint x: 776, endPoint y: 23, distance: 96.0
click at [776, 23] on div "Simple AI Descripttion ( Company )" at bounding box center [1014, 17] width 506 height 13
drag, startPoint x: 776, startPoint y: 23, endPoint x: 820, endPoint y: 33, distance: 45.4
click at [820, 33] on div "Simple AI Descripttion ( Company )" at bounding box center [1023, 17] width 548 height 34
click at [861, 20] on h5 "Simple AI Descripttion ( Company )" at bounding box center [1022, 17] width 489 height 13
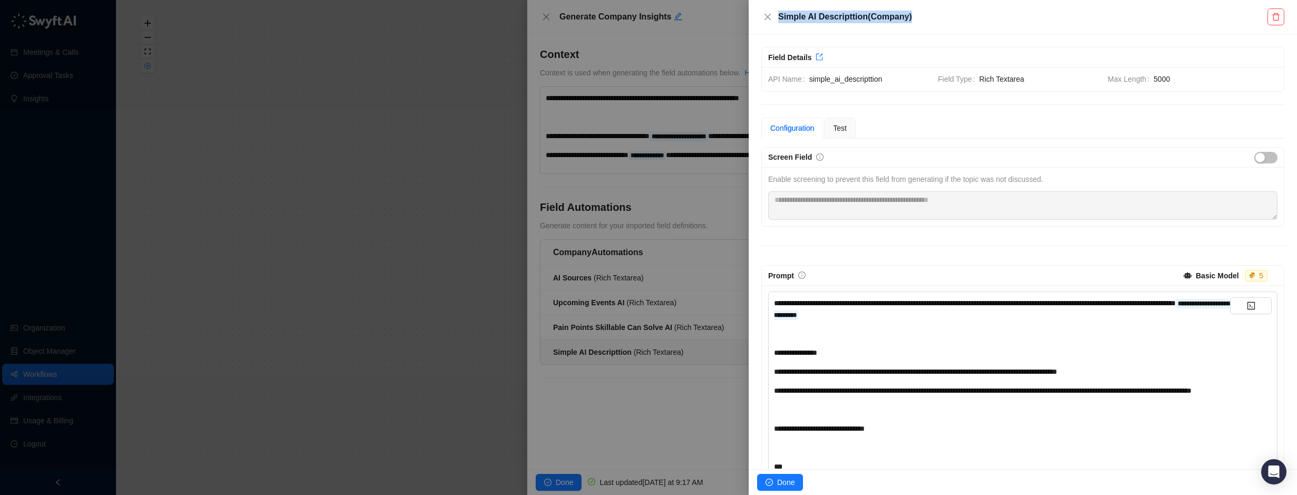
click at [863, 19] on h5 "Simple AI Descripttion ( Company )" at bounding box center [1022, 17] width 489 height 13
drag, startPoint x: 863, startPoint y: 19, endPoint x: 780, endPoint y: 14, distance: 83.0
click at [780, 14] on h5 "Simple AI Descripttion ( Company )" at bounding box center [1022, 17] width 489 height 13
copy h5 "Simple AI Descripttion"
click at [828, 309] on span "**********" at bounding box center [1002, 309] width 456 height 21
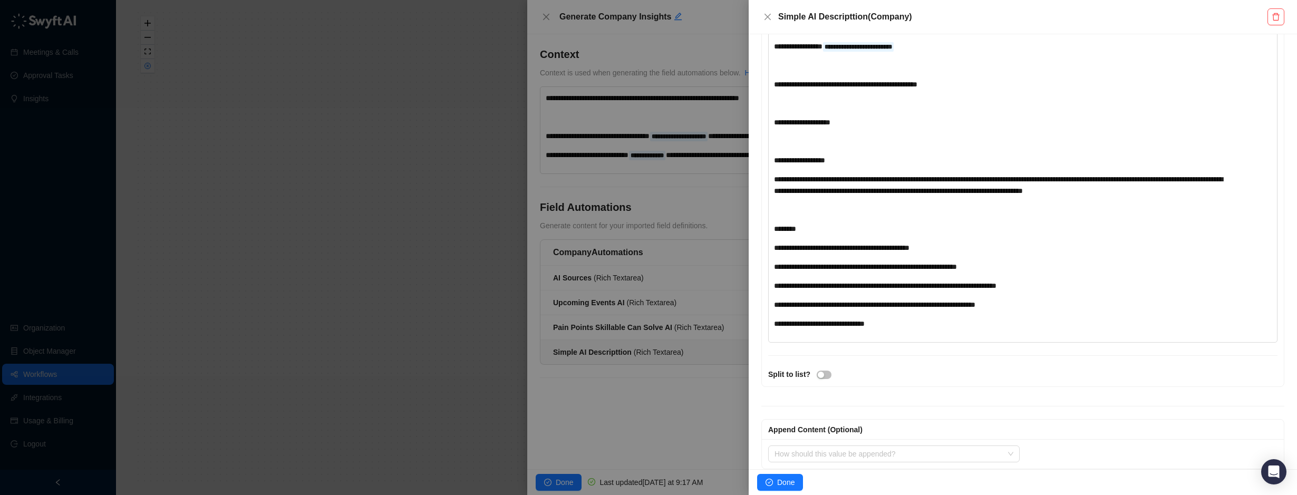
scroll to position [475, 0]
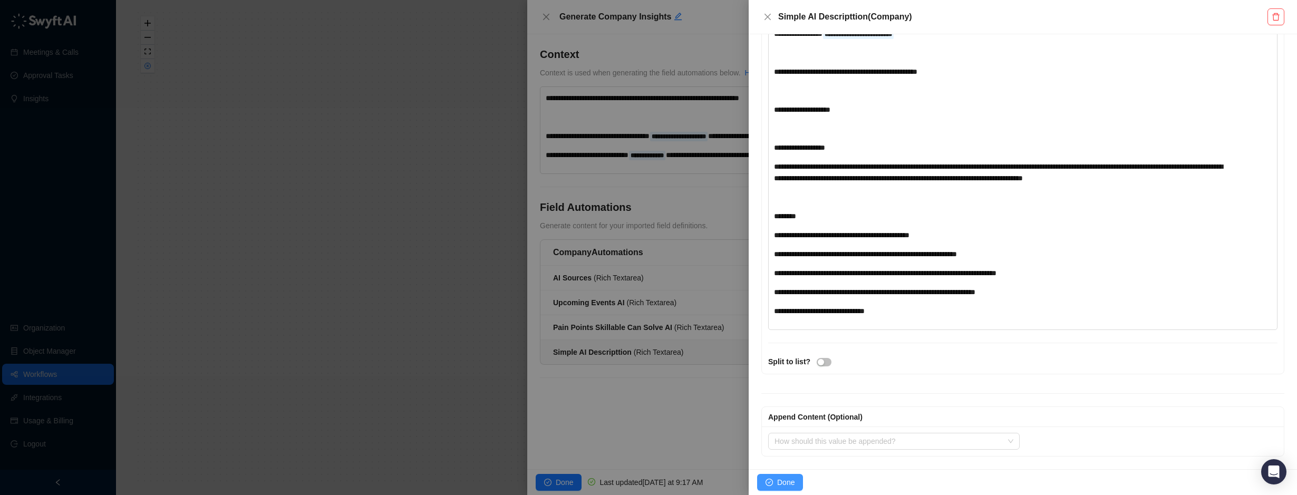
click at [777, 486] on button "Done" at bounding box center [780, 482] width 46 height 17
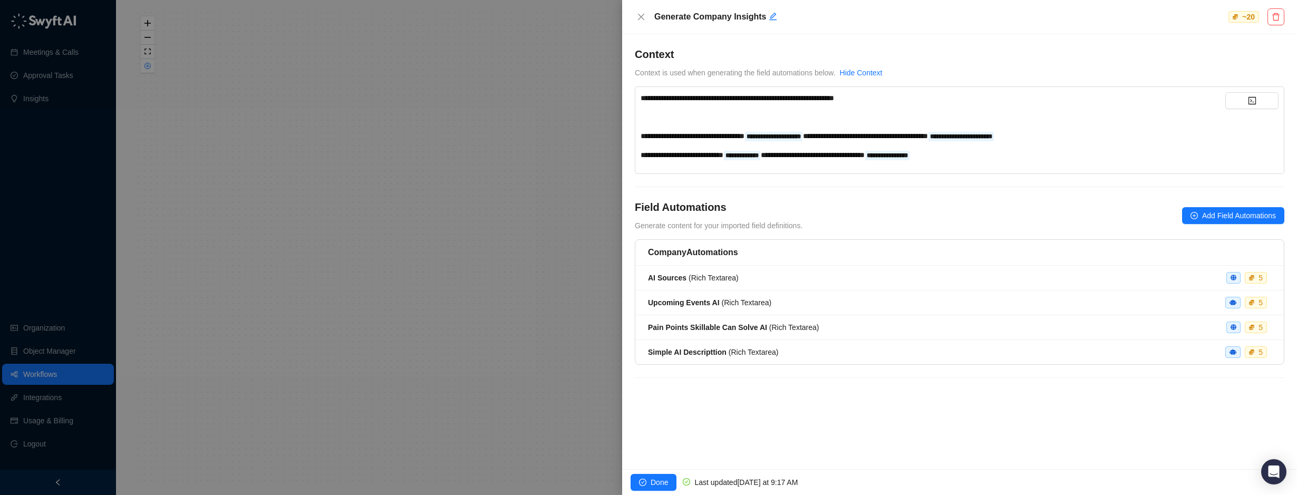
click at [545, 397] on div at bounding box center [648, 247] width 1297 height 495
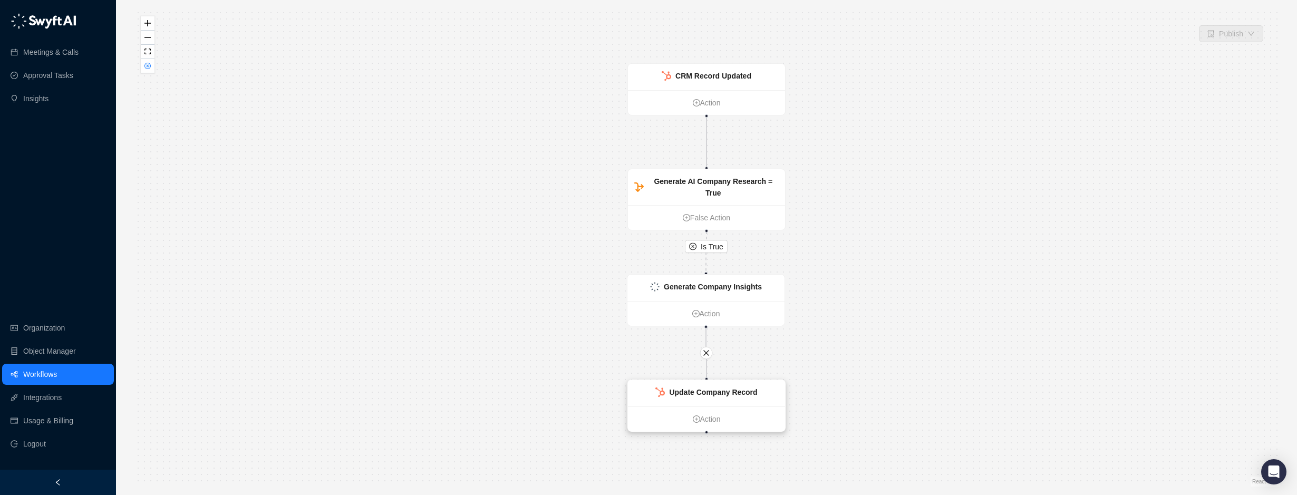
click at [711, 395] on strong "Update Company Record" at bounding box center [713, 392] width 88 height 8
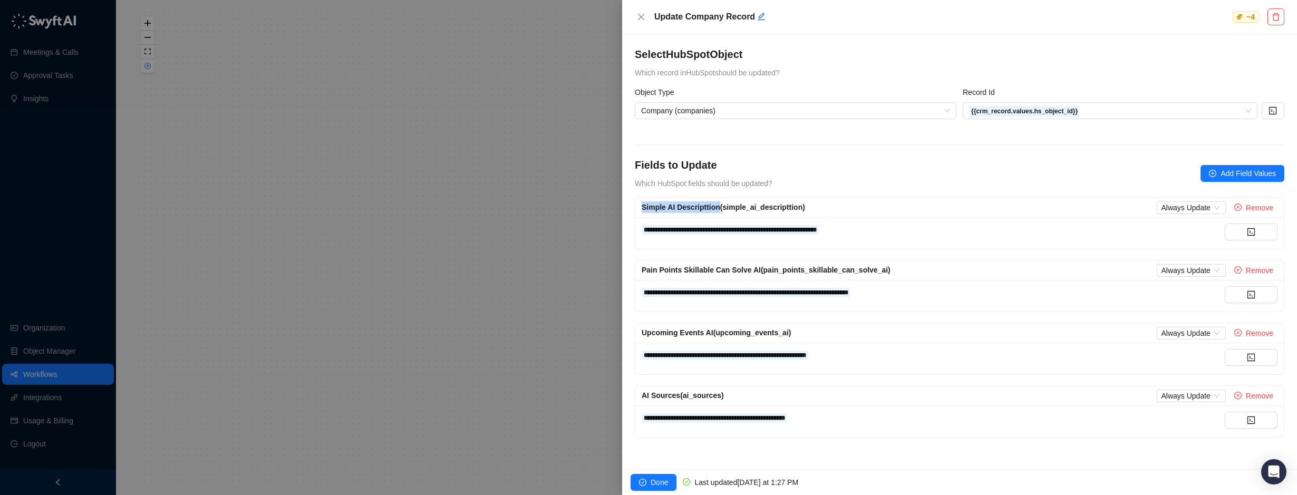
drag, startPoint x: 640, startPoint y: 208, endPoint x: 716, endPoint y: 208, distance: 75.9
click at [716, 208] on div "Simple AI Descripttion (simple_ai_descripttion) Always Update Remove" at bounding box center [959, 208] width 649 height 20
copy span "Simple AI Descripttion"
drag, startPoint x: 853, startPoint y: 229, endPoint x: 644, endPoint y: 229, distance: 208.8
click at [644, 229] on div "**********" at bounding box center [933, 230] width 583 height 12
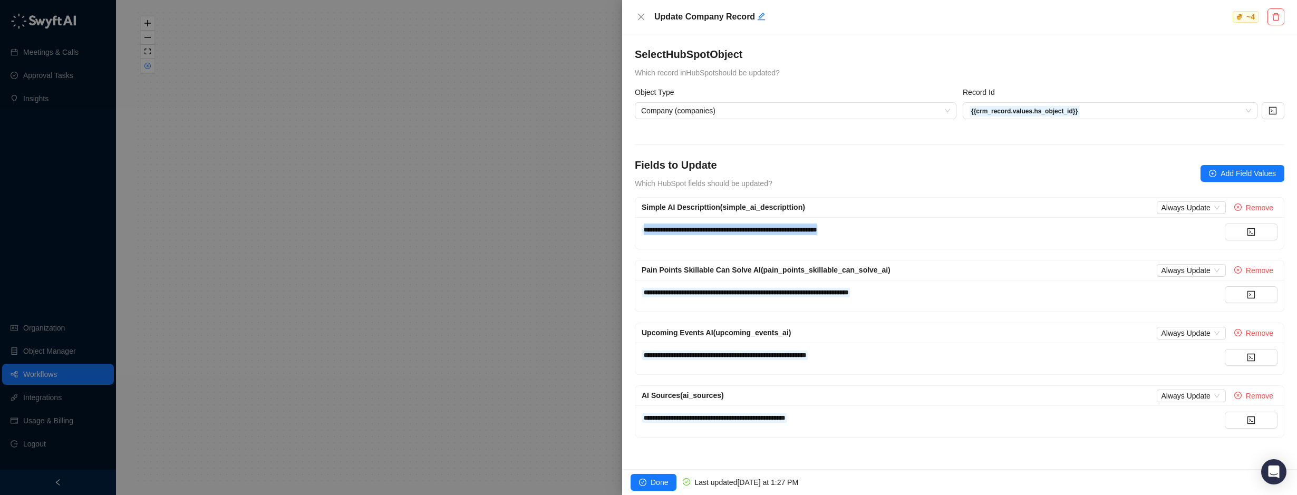
copy div "**********"
drag, startPoint x: 206, startPoint y: 166, endPoint x: 215, endPoint y: 166, distance: 9.5
click at [215, 166] on div at bounding box center [648, 247] width 1297 height 495
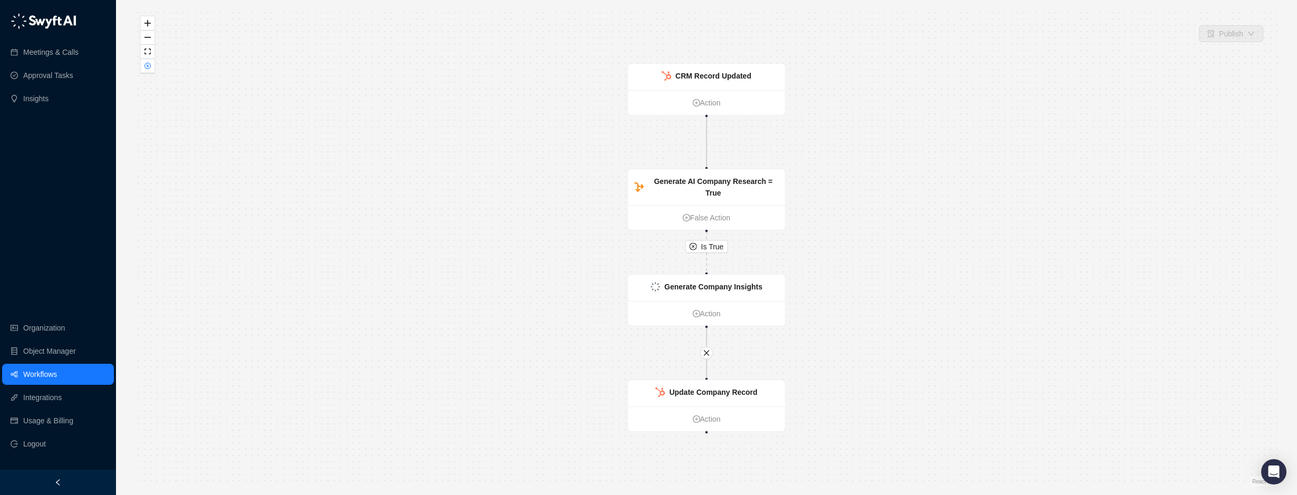
click at [383, 69] on div "Is True CRM Record Updated Action Generate AI Company Research = True False Act…" at bounding box center [706, 247] width 1147 height 478
click at [711, 174] on div "Generate AI Company Research = True" at bounding box center [706, 187] width 157 height 36
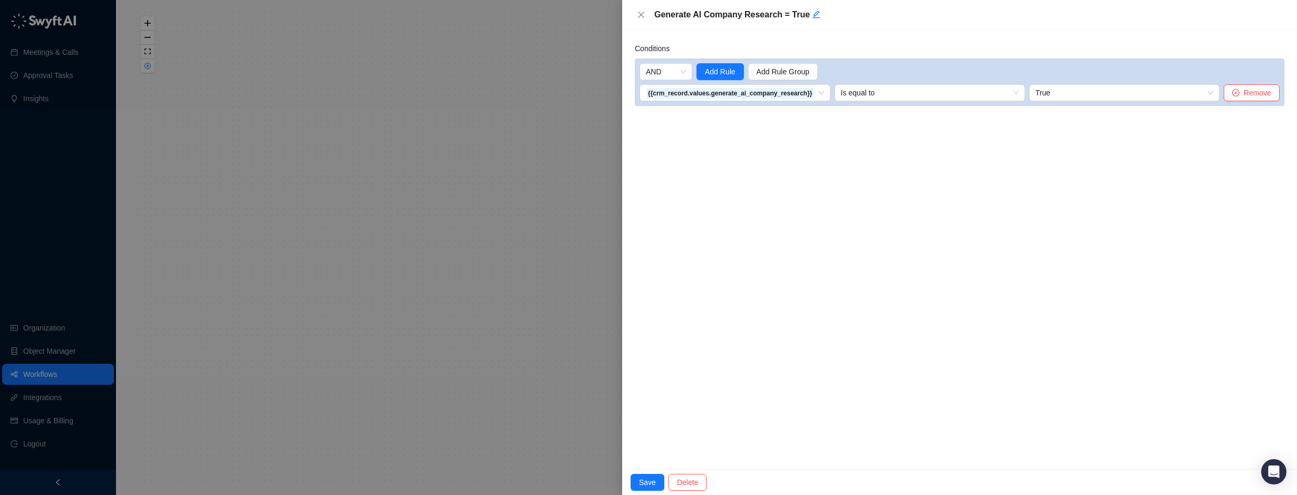
drag, startPoint x: 571, startPoint y: 258, endPoint x: 576, endPoint y: 269, distance: 12.0
click at [571, 258] on div at bounding box center [648, 247] width 1297 height 495
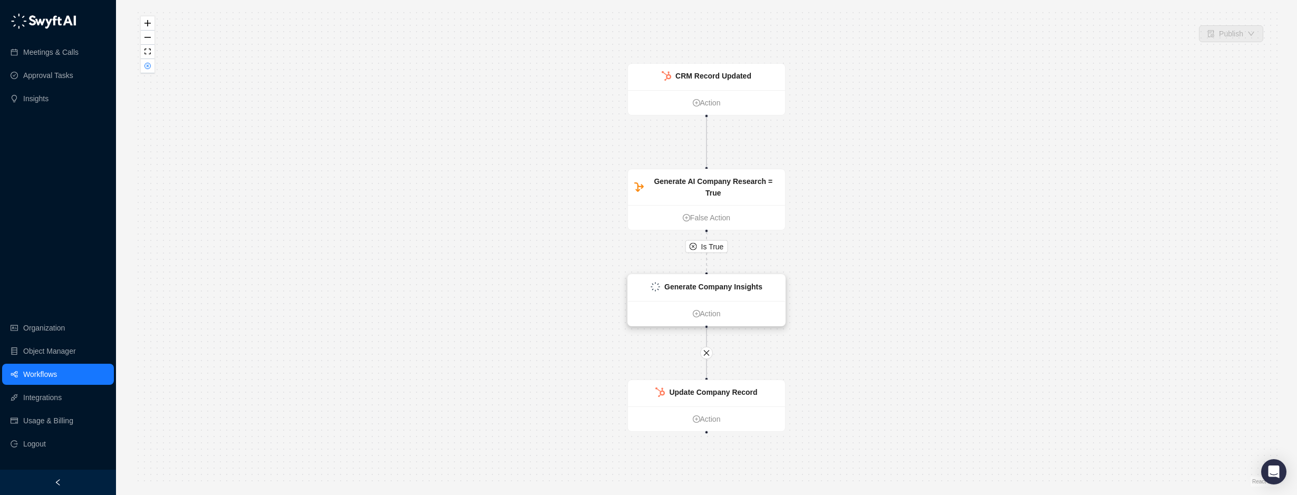
click at [687, 279] on div "Generate Company Insights" at bounding box center [706, 288] width 157 height 26
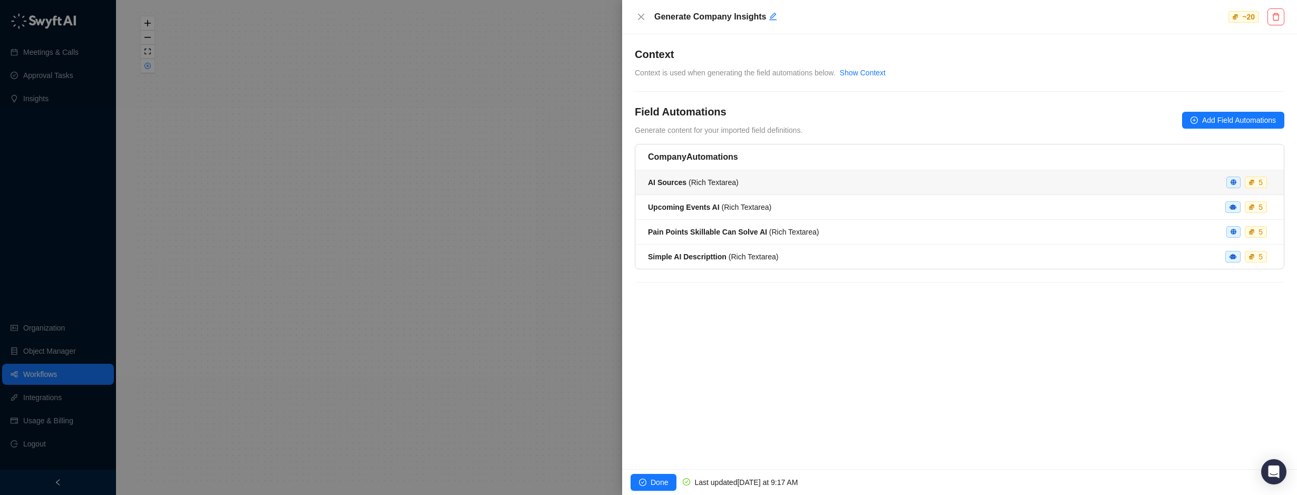
click at [763, 178] on div "AI Sources ( Rich Textarea ) 5" at bounding box center [959, 183] width 623 height 12
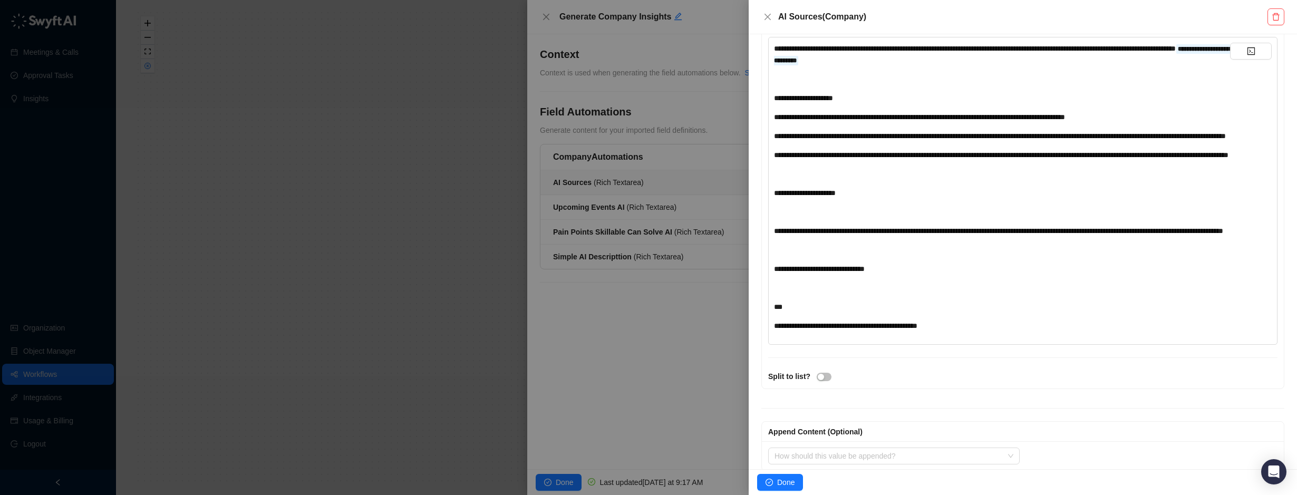
scroll to position [304, 0]
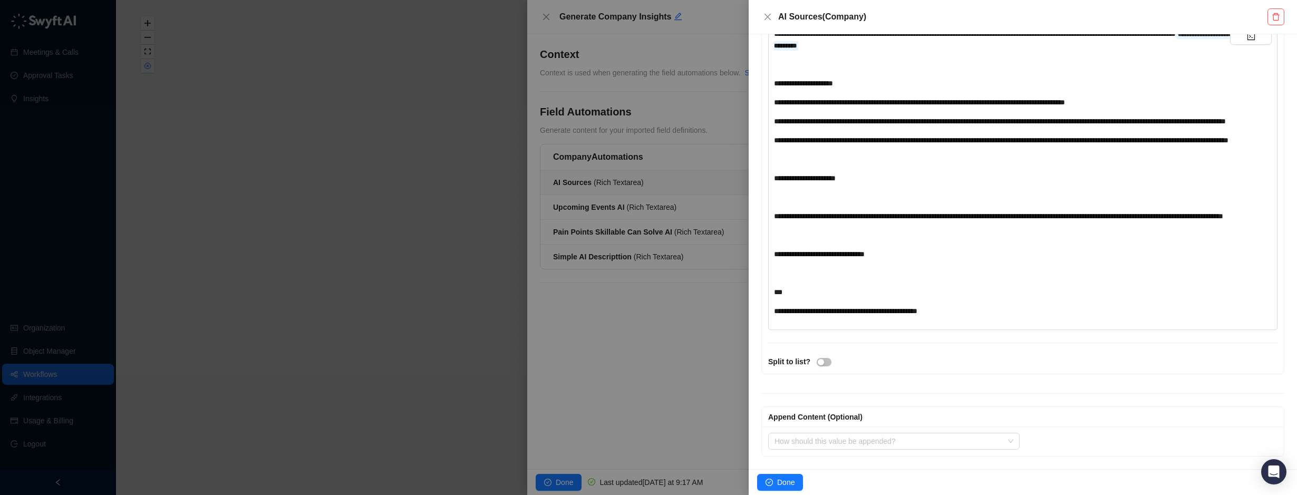
click at [424, 236] on div at bounding box center [648, 247] width 1297 height 495
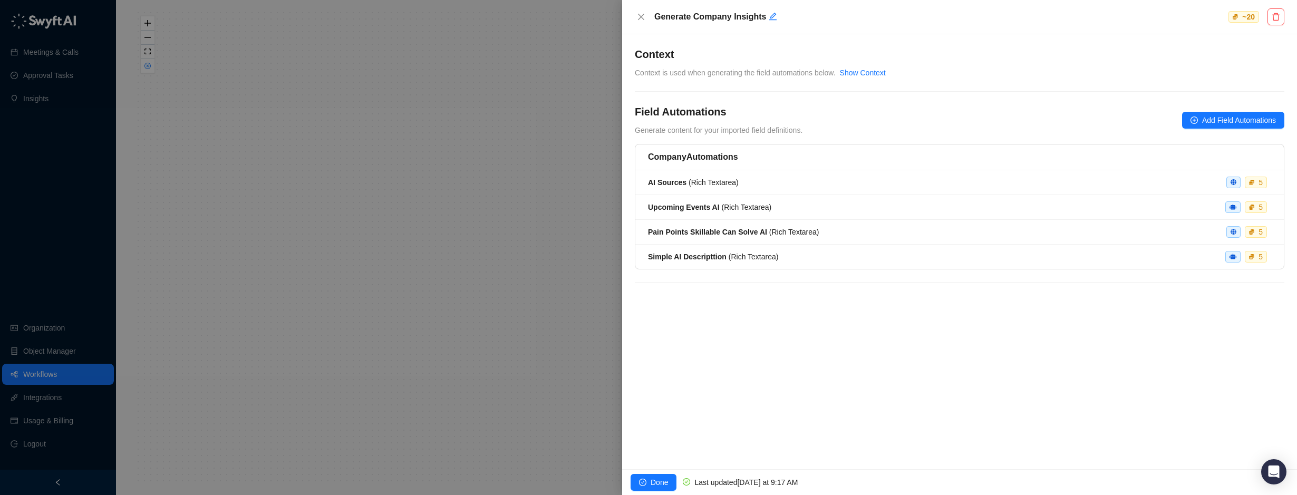
click at [445, 265] on div at bounding box center [648, 247] width 1297 height 495
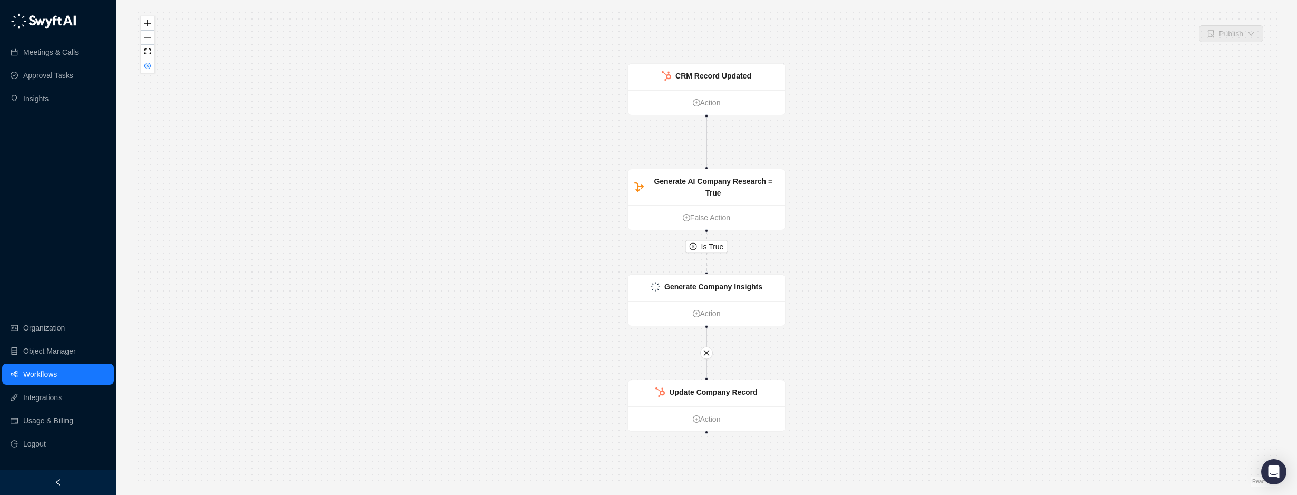
click at [453, 88] on div "Is True CRM Record Updated Action Generate AI Company Research = True False Act…" at bounding box center [706, 247] width 1147 height 478
click at [1021, 149] on div "Is True CRM Record Updated Action Generate AI Company Research = True False Act…" at bounding box center [706, 247] width 1147 height 478
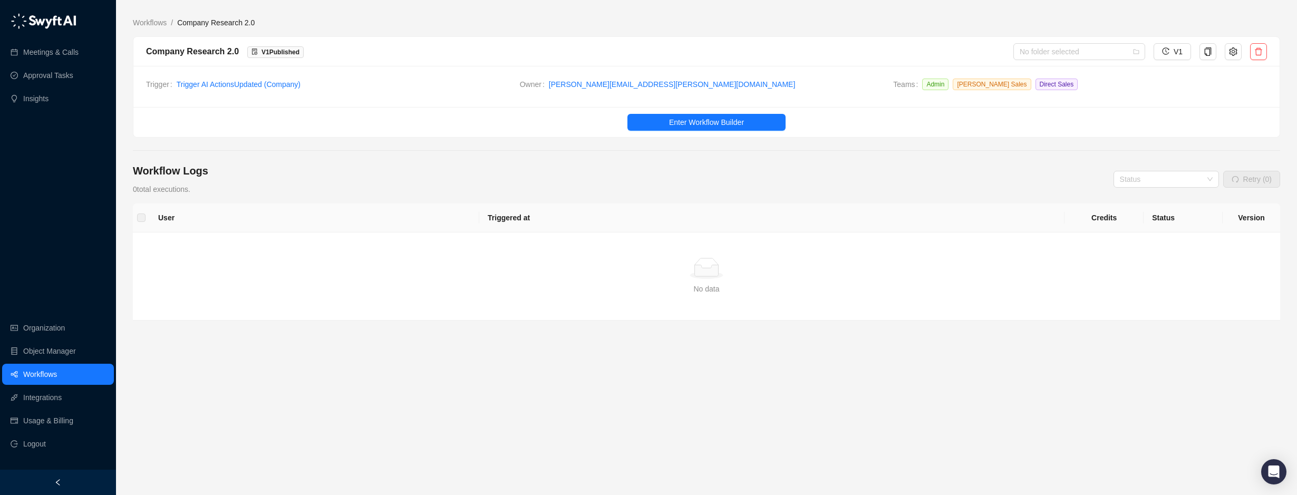
click at [350, 334] on div "User Triggered at Credits Status Version Simple Empty No data" at bounding box center [706, 302] width 1147 height 196
click at [30, 374] on link "Workflows" at bounding box center [40, 374] width 34 height 21
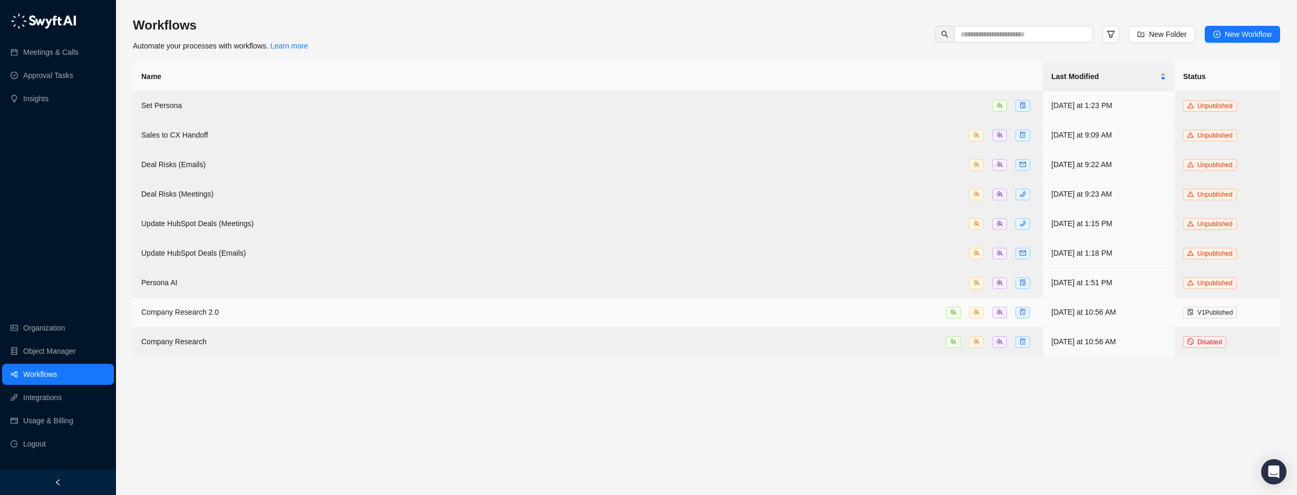
click at [210, 308] on span "Company Research 2.0" at bounding box center [180, 312] width 78 height 8
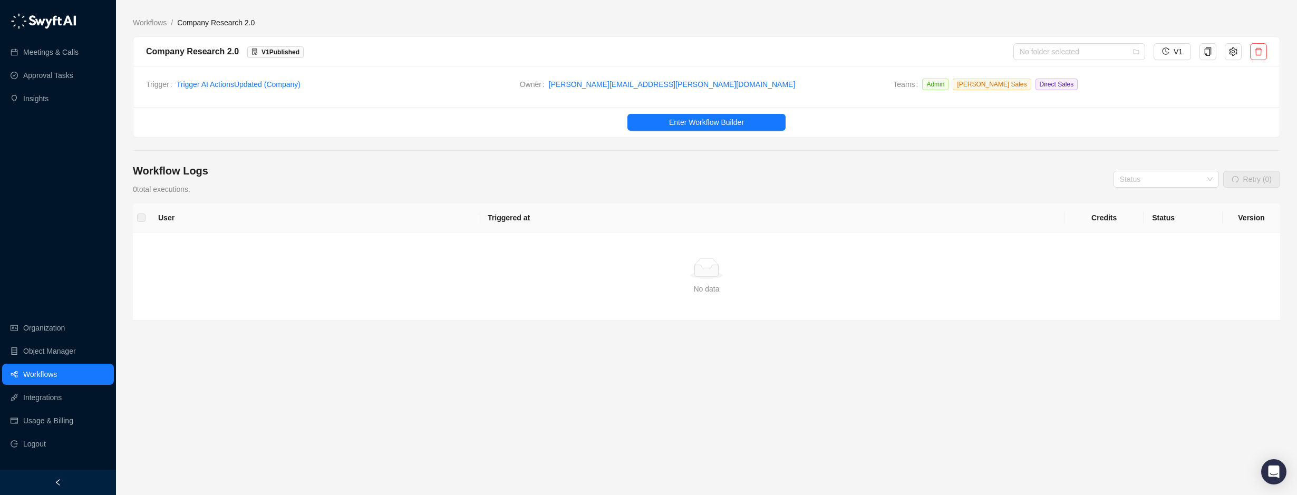
click at [534, 407] on main "Workflows / Company Research 2.0 Company Research 2.0 V 1 Published No folder s…" at bounding box center [706, 252] width 1147 height 470
click at [733, 122] on span "Enter Workflow Builder" at bounding box center [706, 123] width 75 height 12
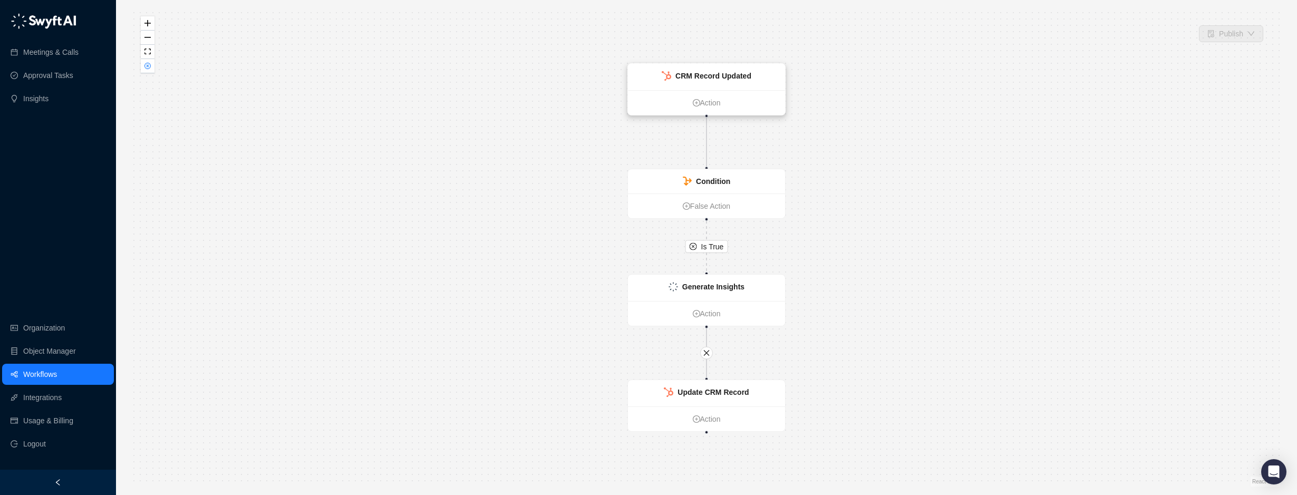
click at [737, 75] on strong "CRM Record Updated" at bounding box center [713, 76] width 76 height 8
click at [716, 76] on strong "CRM Record Updated" at bounding box center [713, 76] width 76 height 8
click at [716, 76] on div at bounding box center [648, 247] width 1297 height 495
click at [708, 75] on strong "CRM Record Updated" at bounding box center [713, 76] width 76 height 8
click at [703, 69] on div "CRM Record Updated" at bounding box center [705, 77] width 157 height 26
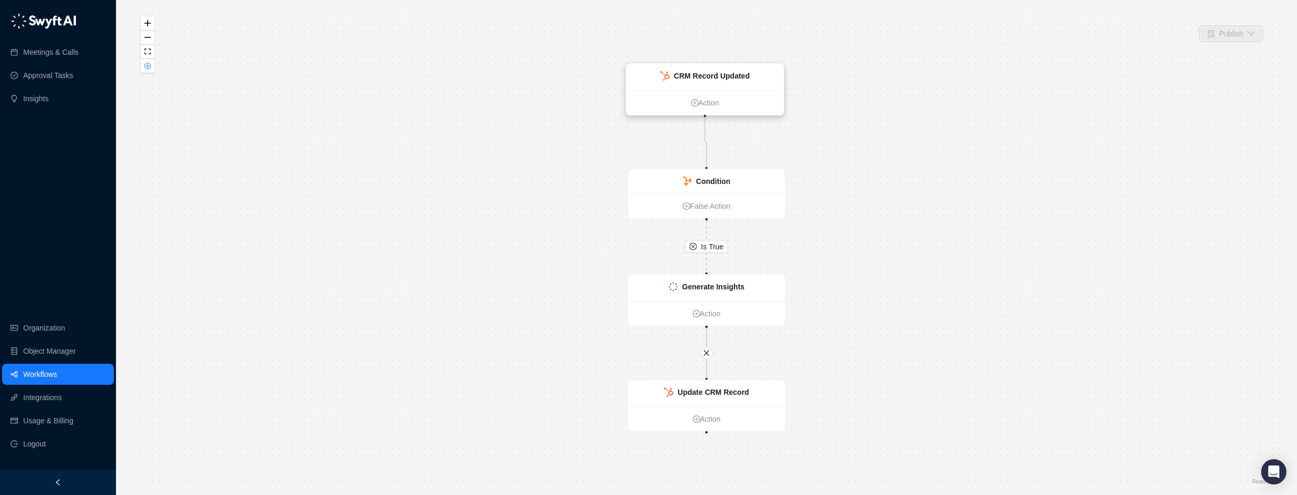
click at [700, 80] on strong "CRM Record Updated" at bounding box center [712, 76] width 76 height 8
click at [703, 74] on strong "CRM Record Updated" at bounding box center [712, 76] width 76 height 8
click at [689, 79] on strong "CRM Record Updated" at bounding box center [712, 76] width 76 height 8
drag, startPoint x: 712, startPoint y: 76, endPoint x: 718, endPoint y: 73, distance: 6.6
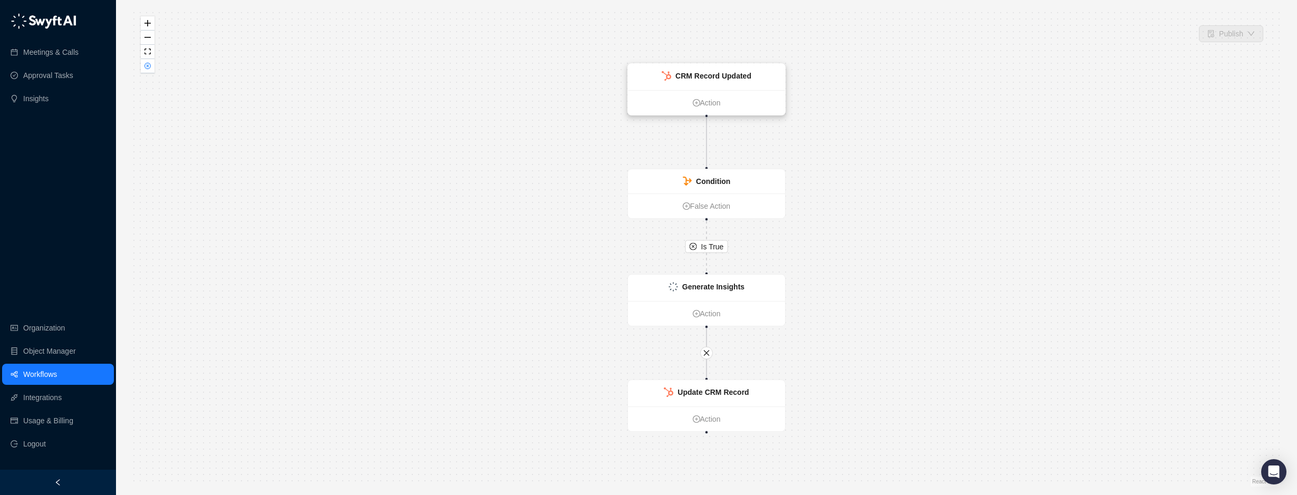
click at [718, 73] on strong "CRM Record Updated" at bounding box center [713, 76] width 76 height 8
click at [713, 77] on strong "CRM Record Updated" at bounding box center [713, 76] width 76 height 8
click at [729, 77] on strong "CRM Record Updated" at bounding box center [713, 76] width 76 height 8
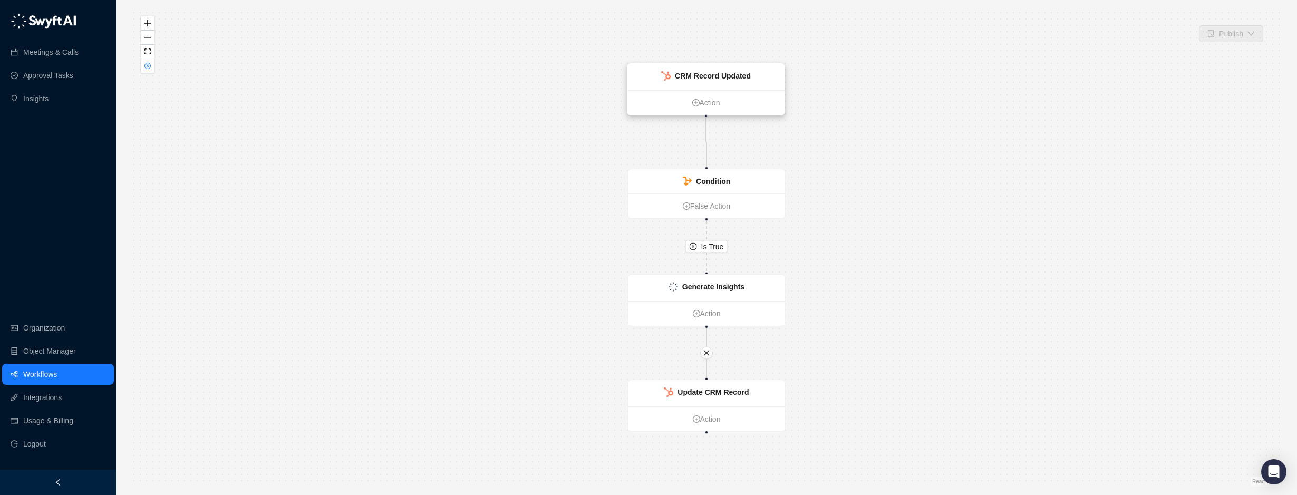
click at [718, 72] on strong "CRM Record Updated" at bounding box center [713, 76] width 76 height 8
click at [719, 72] on strong "CRM Record Updated" at bounding box center [712, 76] width 76 height 8
click at [534, 331] on div "Is True Update CRM Record Action CRM Record Updated Action Condition False Acti…" at bounding box center [706, 247] width 1147 height 478
click at [459, 246] on div "Is True Update CRM Record Action CRM Record Updated Action Condition False Acti…" at bounding box center [706, 247] width 1147 height 478
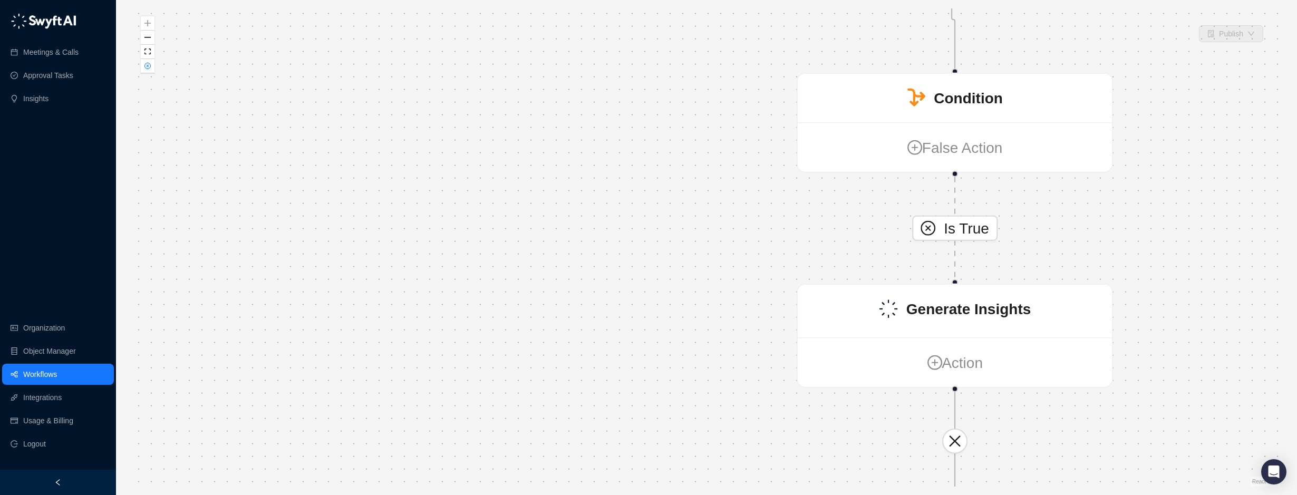
click at [40, 372] on link "Workflows" at bounding box center [40, 374] width 34 height 21
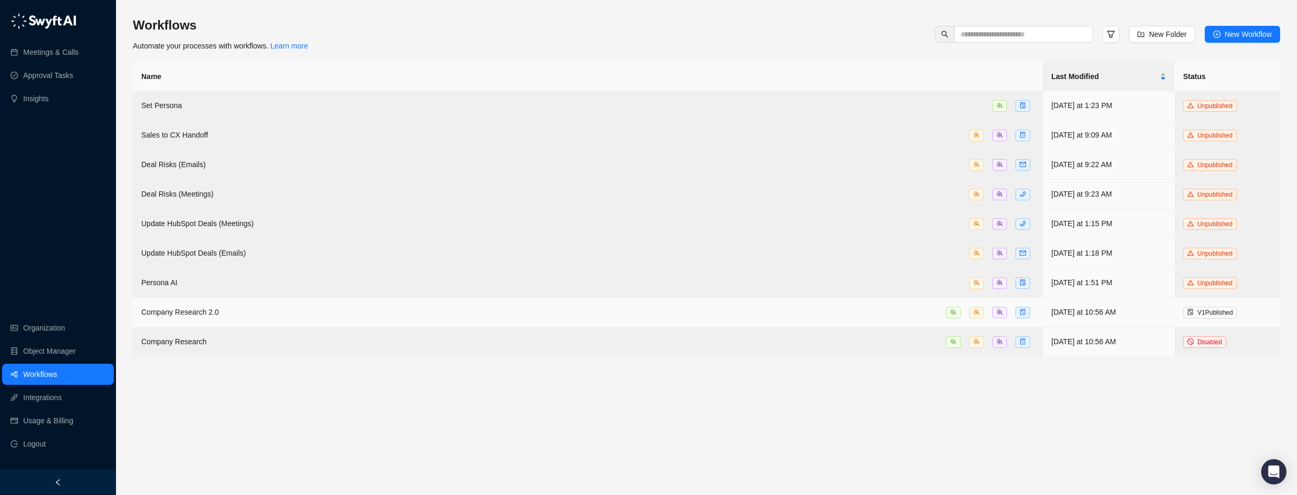
click at [415, 308] on div "Company Research 2.0" at bounding box center [587, 312] width 893 height 12
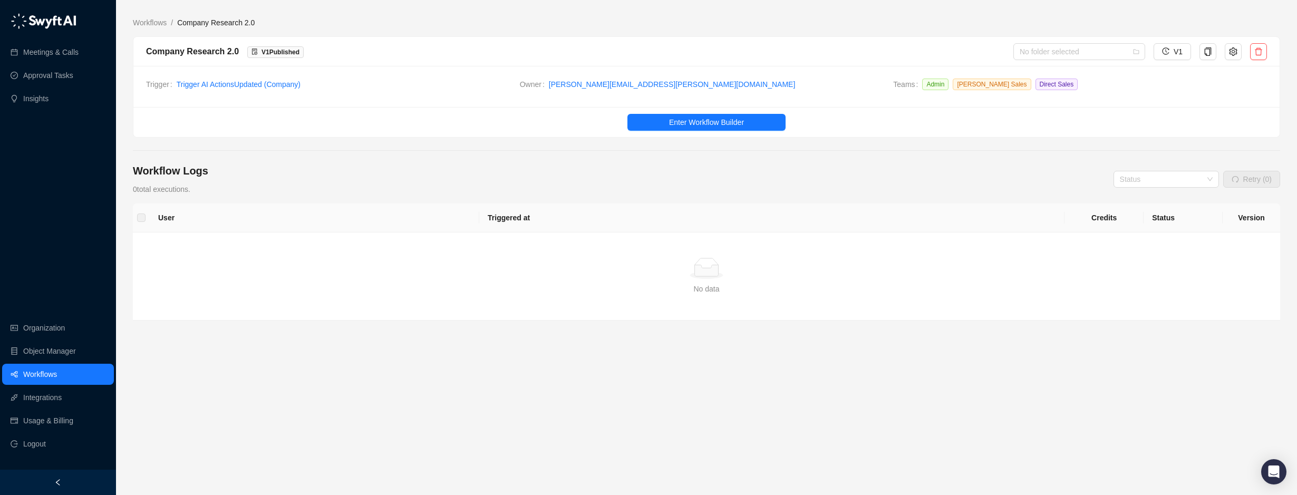
click at [580, 163] on div "Workflow Logs 0 total executions. Status Retry (0)" at bounding box center [706, 179] width 1147 height 32
click at [1235, 52] on icon "setting" at bounding box center [1233, 51] width 8 height 8
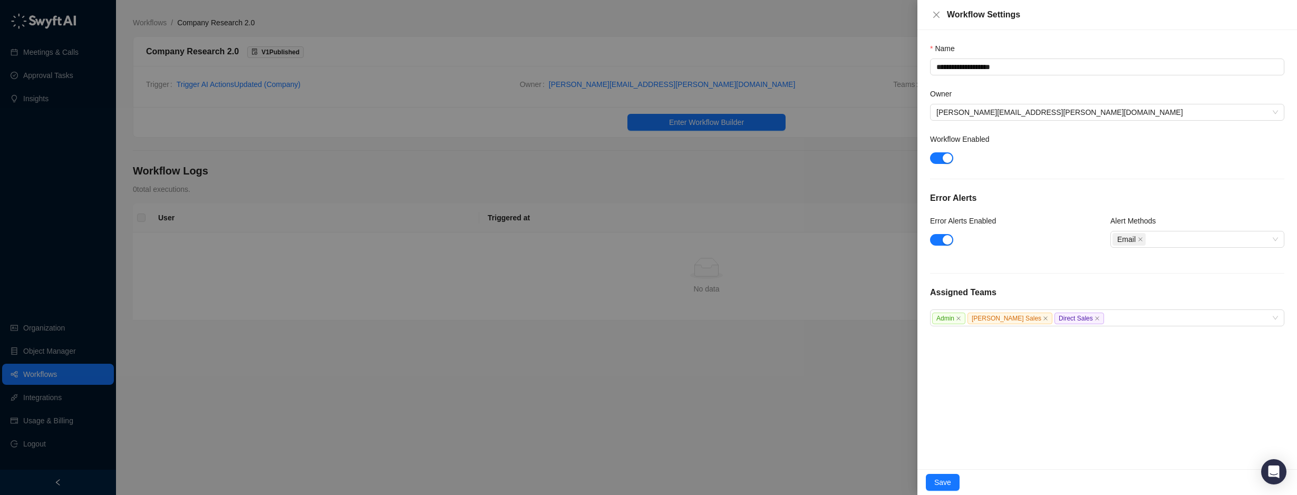
click at [728, 179] on div at bounding box center [648, 247] width 1297 height 495
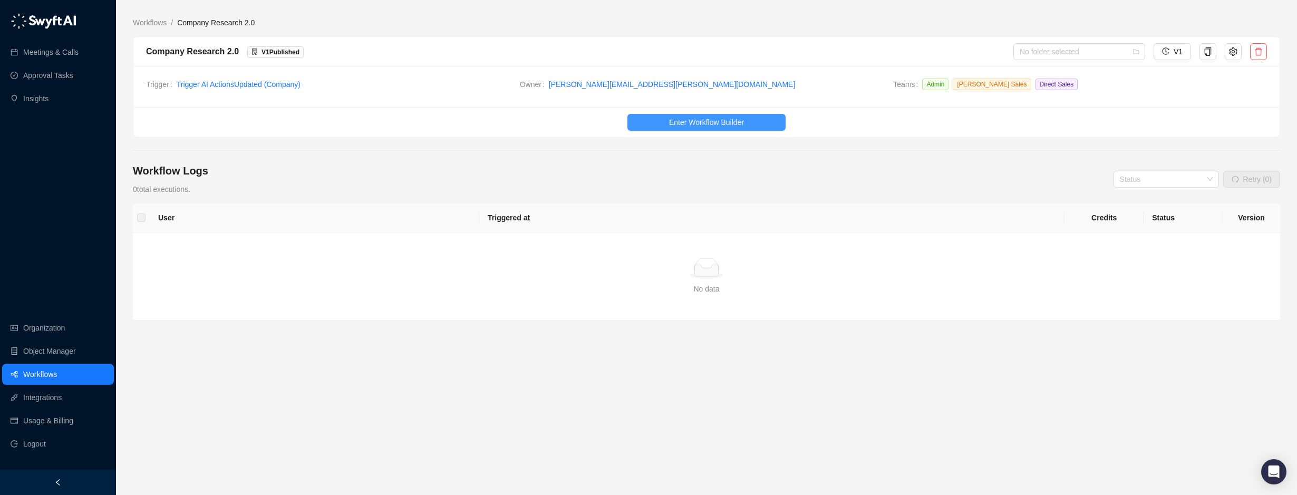
click at [714, 125] on span "Enter Workflow Builder" at bounding box center [706, 123] width 75 height 12
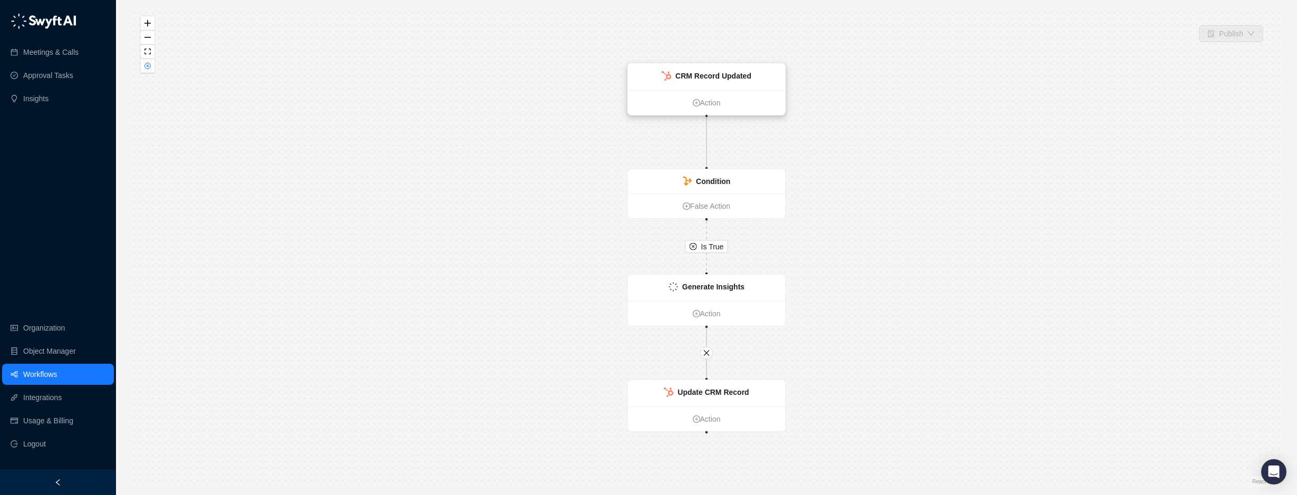
click at [734, 79] on strong "CRM Record Updated" at bounding box center [713, 76] width 76 height 8
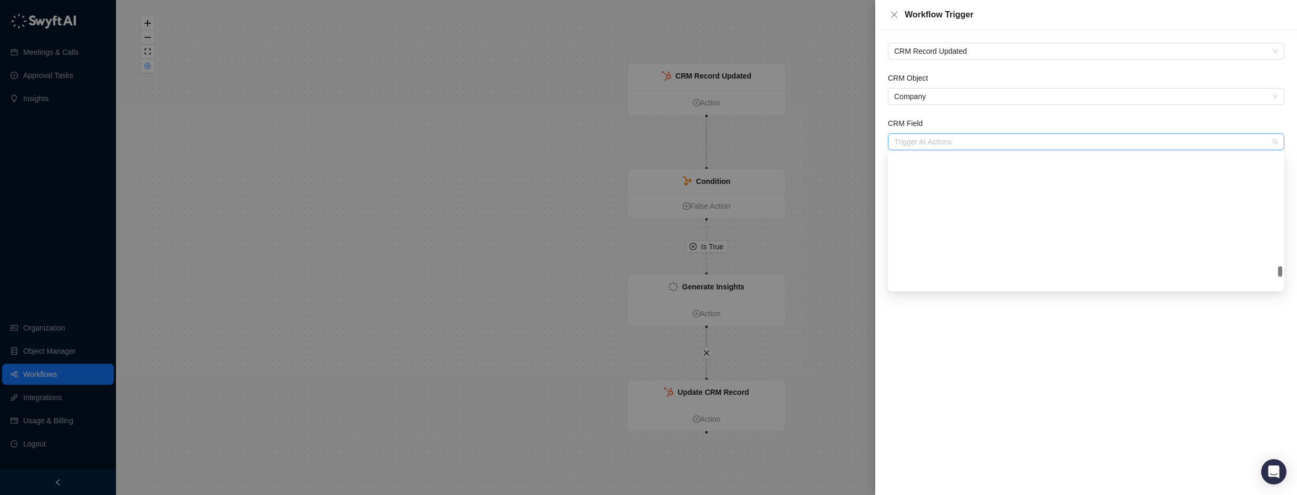
scroll to position [7981, 0]
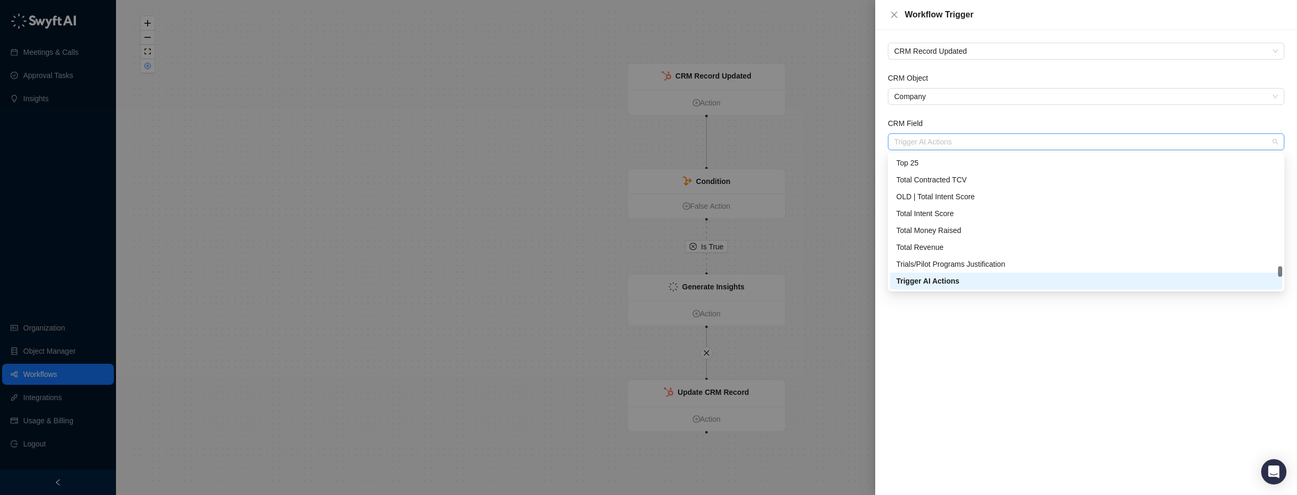
drag, startPoint x: 898, startPoint y: 142, endPoint x: 965, endPoint y: 140, distance: 66.5
click at [963, 140] on div "Trigger AI Actions" at bounding box center [1086, 141] width 397 height 17
click at [1226, 11] on div "Workflow Trigger" at bounding box center [1095, 14] width 380 height 13
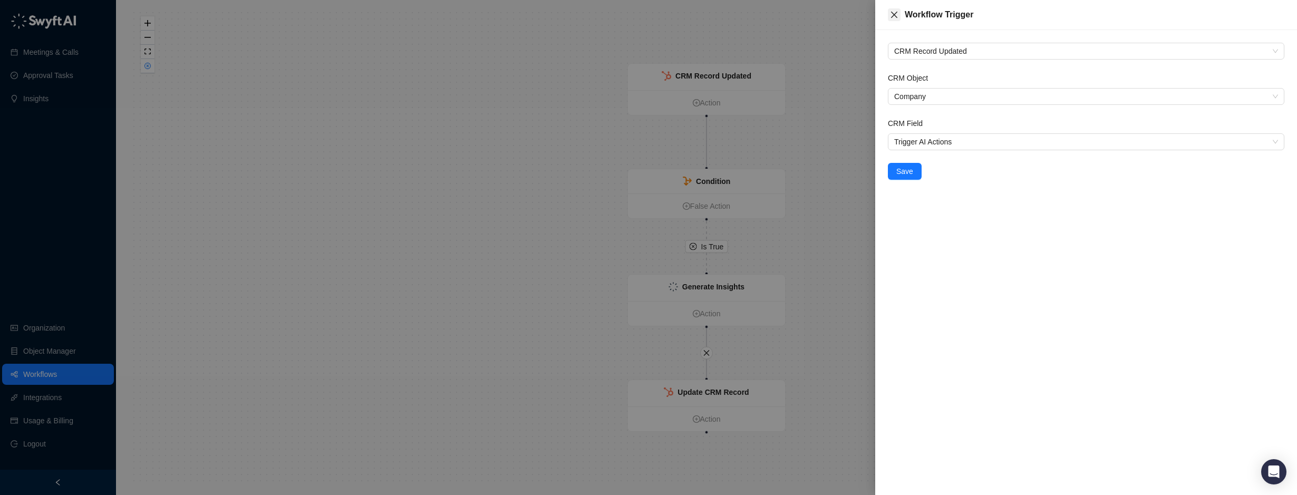
click at [893, 10] on button "Close" at bounding box center [894, 14] width 13 height 13
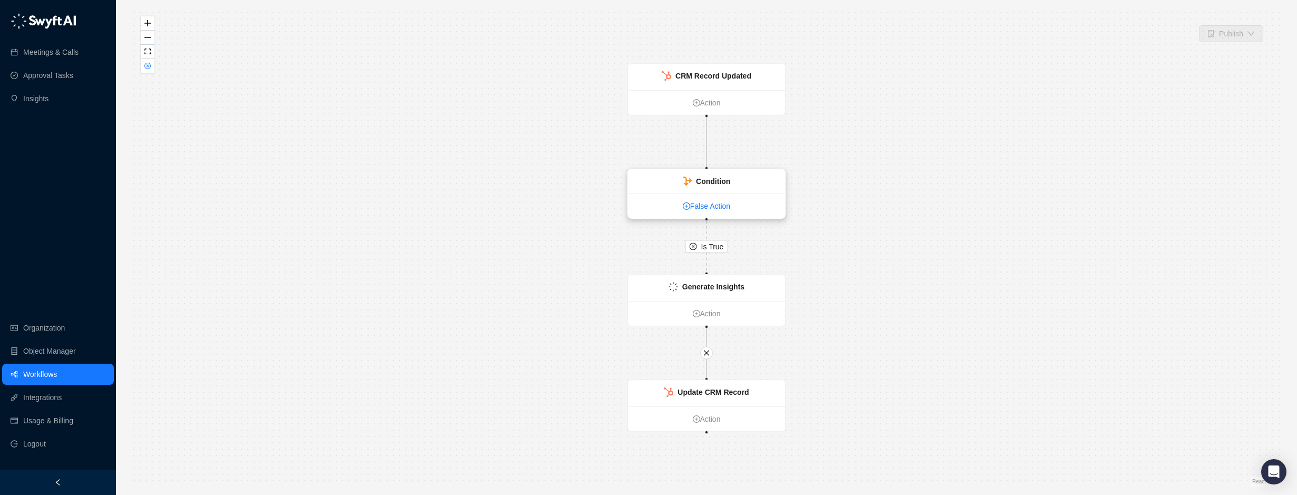
click at [700, 206] on link "False Action" at bounding box center [706, 206] width 157 height 12
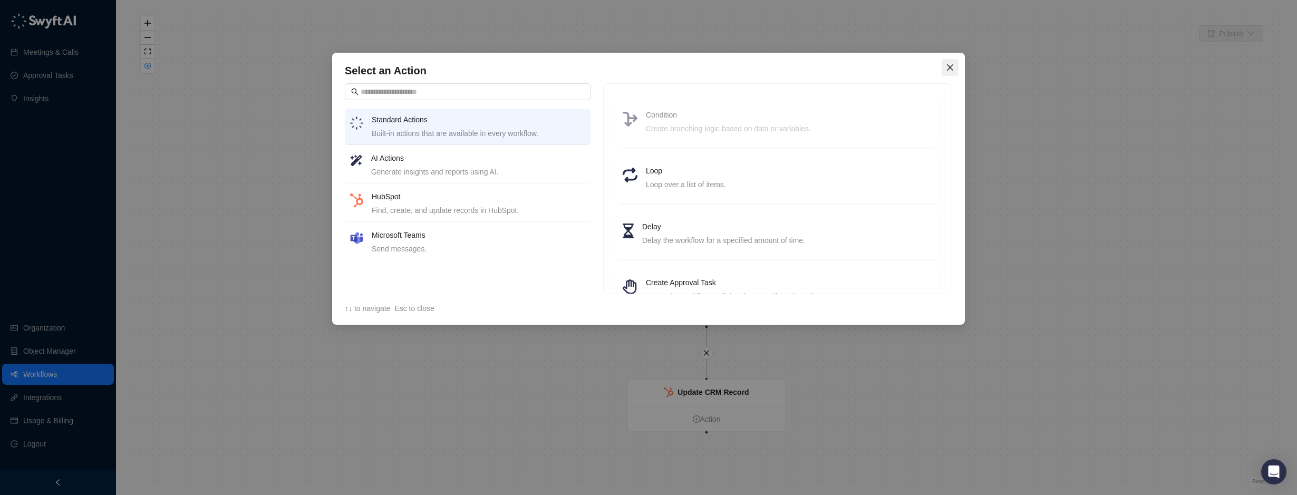
click at [952, 62] on button "Close" at bounding box center [950, 67] width 17 height 17
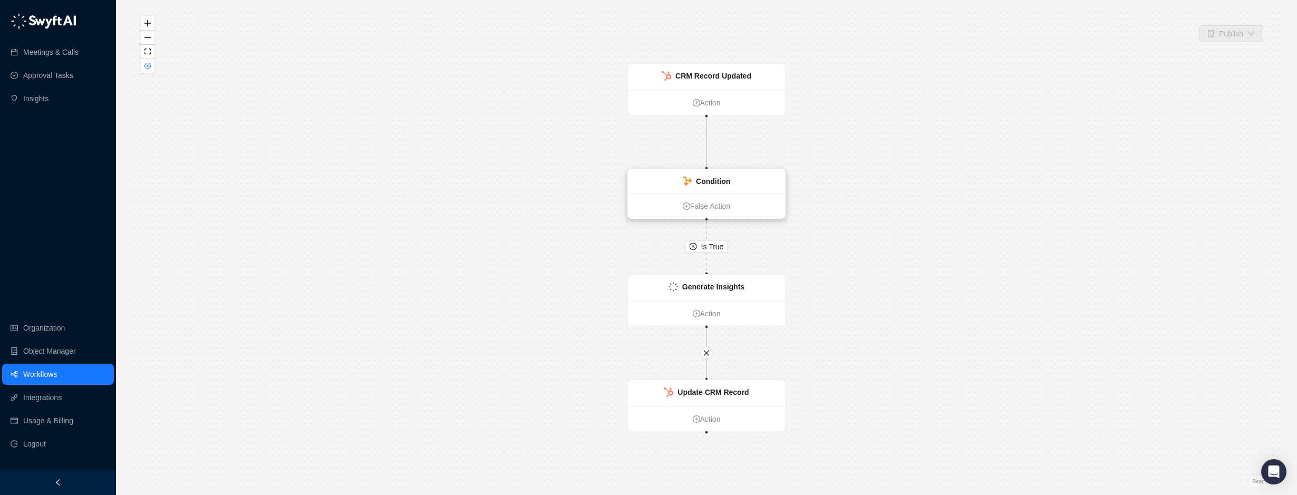
click at [711, 177] on strong "Condition" at bounding box center [713, 181] width 34 height 8
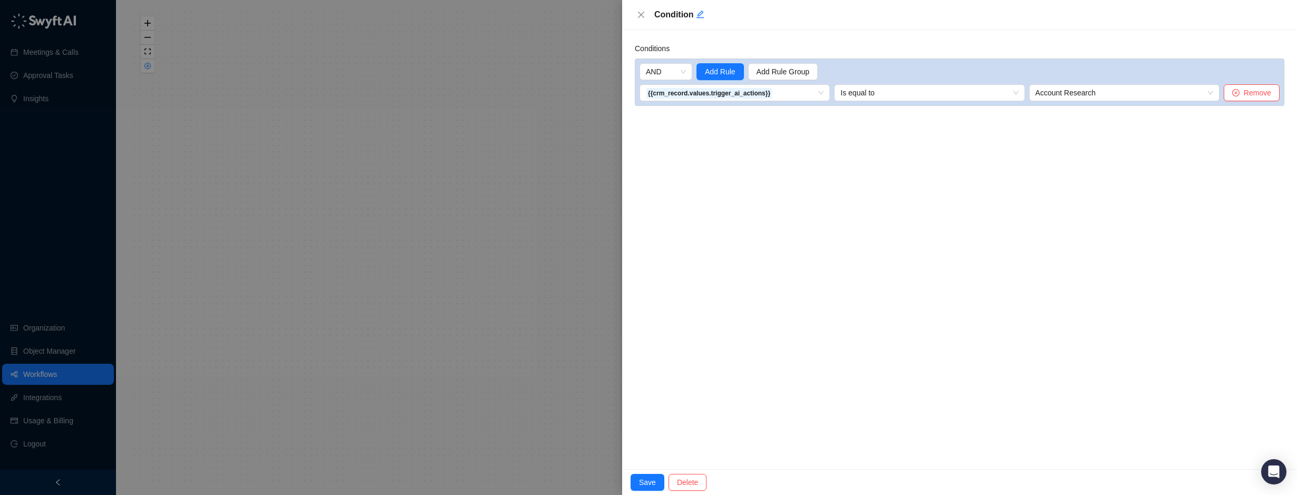
click at [468, 169] on div at bounding box center [648, 247] width 1297 height 495
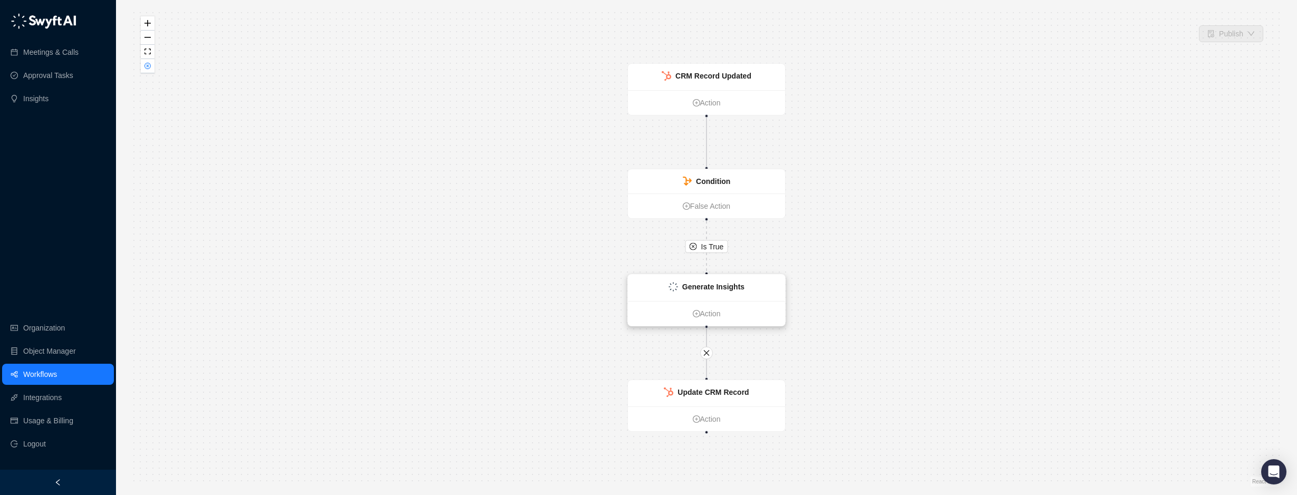
click at [719, 288] on strong "Generate Insights" at bounding box center [713, 287] width 62 height 8
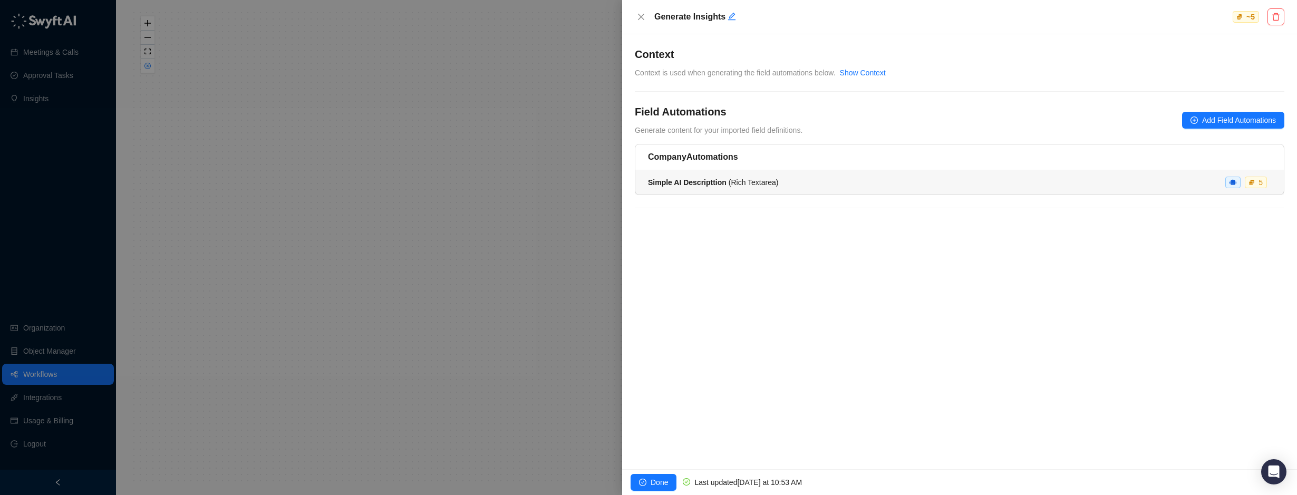
click at [747, 182] on span "Simple AI Descripttion ( Rich Textarea )" at bounding box center [713, 182] width 130 height 8
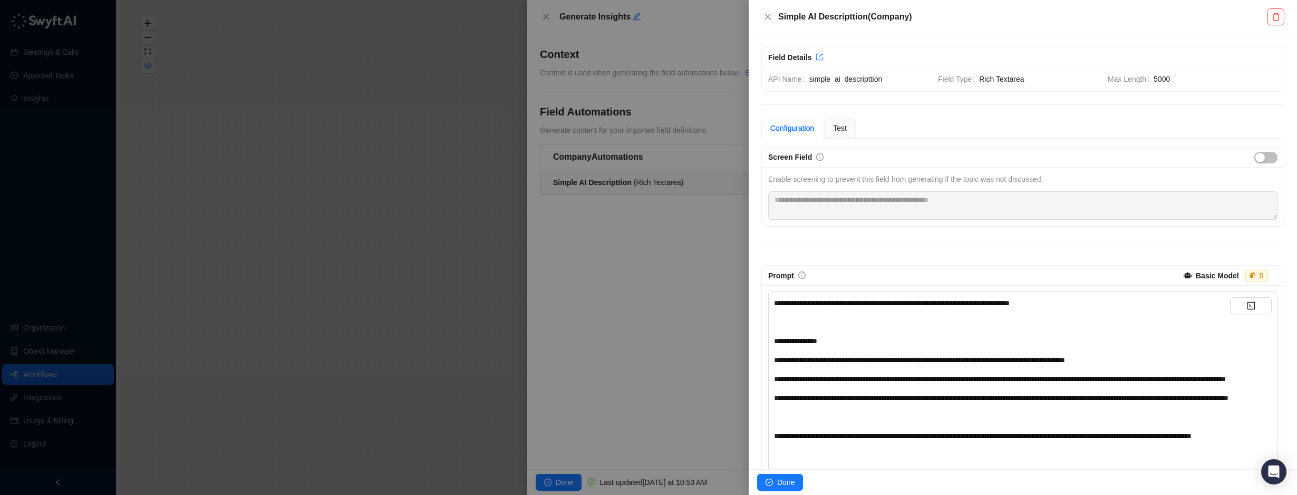
click at [1154, 79] on span "5000" at bounding box center [1216, 79] width 124 height 12
click at [1159, 79] on span "5000" at bounding box center [1216, 79] width 124 height 12
drag, startPoint x: 1148, startPoint y: 80, endPoint x: 1204, endPoint y: 80, distance: 55.9
click at [1204, 80] on span "5000" at bounding box center [1216, 79] width 124 height 12
drag, startPoint x: 1204, startPoint y: 80, endPoint x: 1188, endPoint y: 82, distance: 16.5
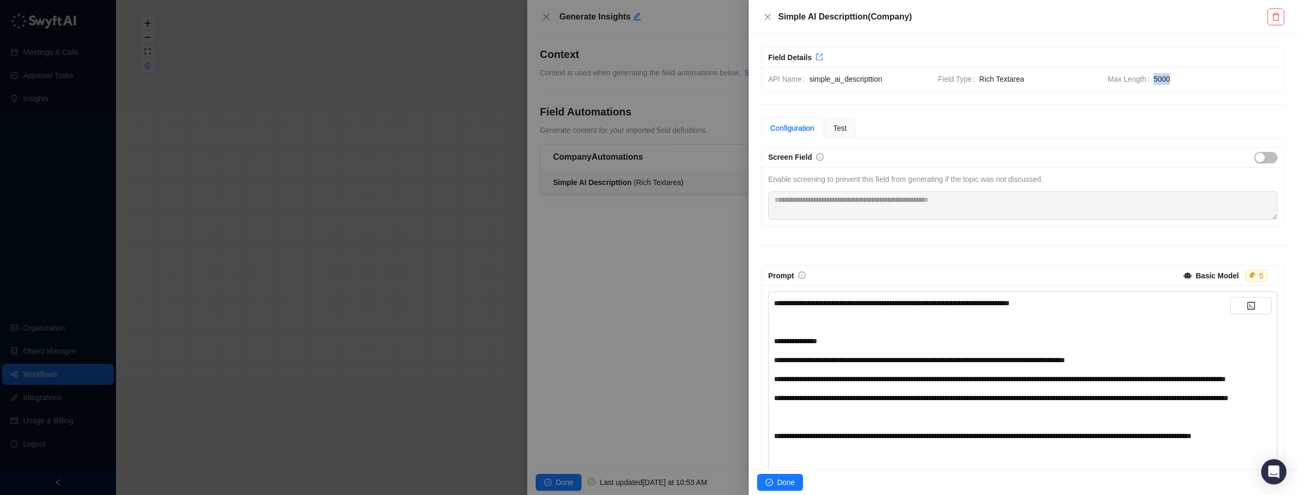
click at [1190, 82] on span "5000" at bounding box center [1216, 79] width 124 height 12
click at [1180, 80] on span "5000" at bounding box center [1216, 79] width 124 height 12
click at [1154, 75] on span "5000" at bounding box center [1216, 79] width 124 height 12
click at [1145, 80] on span "Max Length" at bounding box center [1131, 79] width 46 height 12
drag, startPoint x: 1146, startPoint y: 81, endPoint x: 1171, endPoint y: 80, distance: 24.3
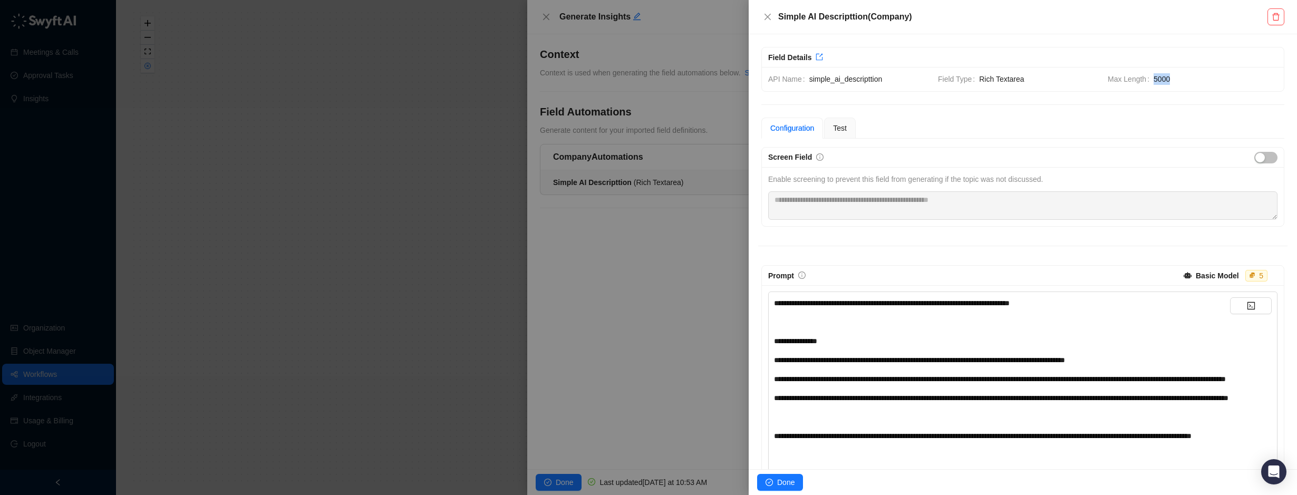
click at [1171, 80] on div "Max Length 5000" at bounding box center [1193, 79] width 170 height 12
click at [1171, 80] on span "5000" at bounding box center [1216, 79] width 124 height 12
drag, startPoint x: 1159, startPoint y: 75, endPoint x: 1143, endPoint y: 74, distance: 15.9
click at [1143, 74] on div "Max Length 5000" at bounding box center [1193, 79] width 170 height 12
drag, startPoint x: 1143, startPoint y: 74, endPoint x: 1184, endPoint y: 82, distance: 41.8
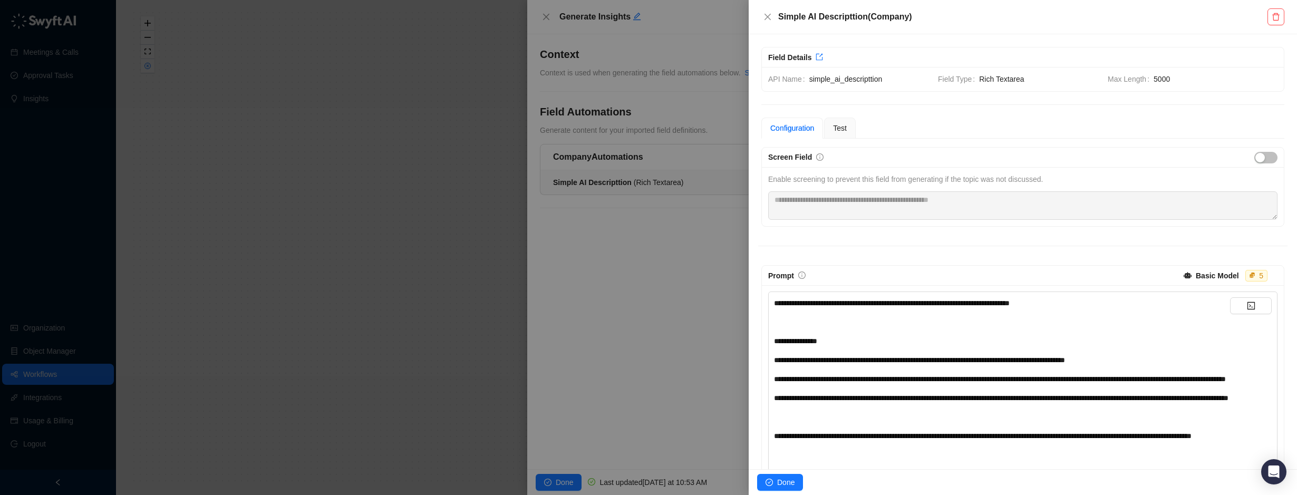
click at [1184, 82] on span "5000" at bounding box center [1216, 79] width 124 height 12
drag, startPoint x: 1170, startPoint y: 80, endPoint x: 1150, endPoint y: 79, distance: 20.1
click at [1154, 79] on span "5000" at bounding box center [1216, 79] width 124 height 12
click at [624, 255] on div at bounding box center [648, 247] width 1297 height 495
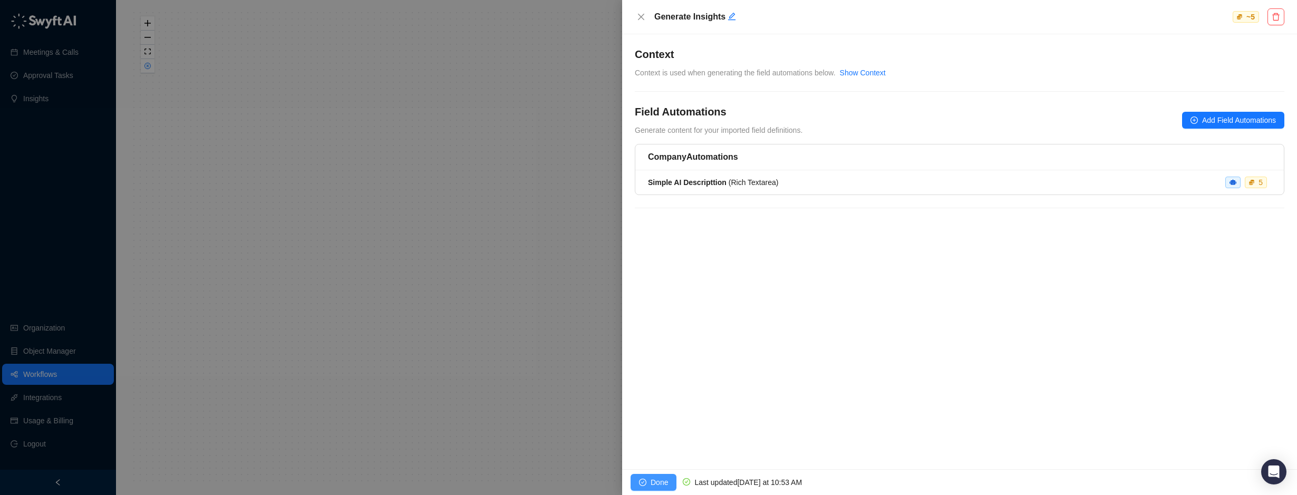
click at [644, 477] on button "Done" at bounding box center [654, 482] width 46 height 17
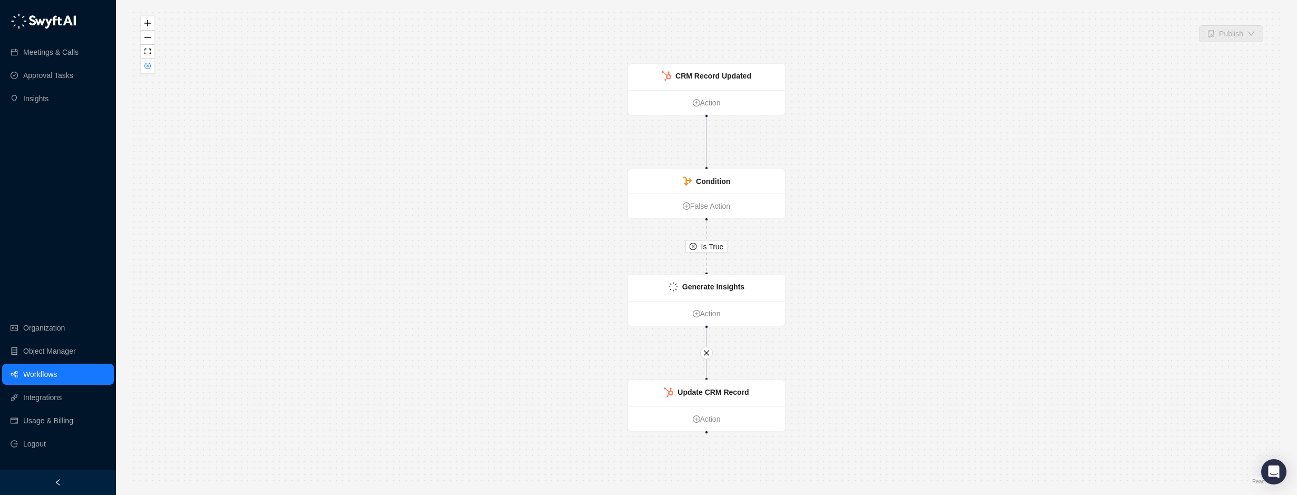
click at [49, 374] on link "Workflows" at bounding box center [40, 374] width 34 height 21
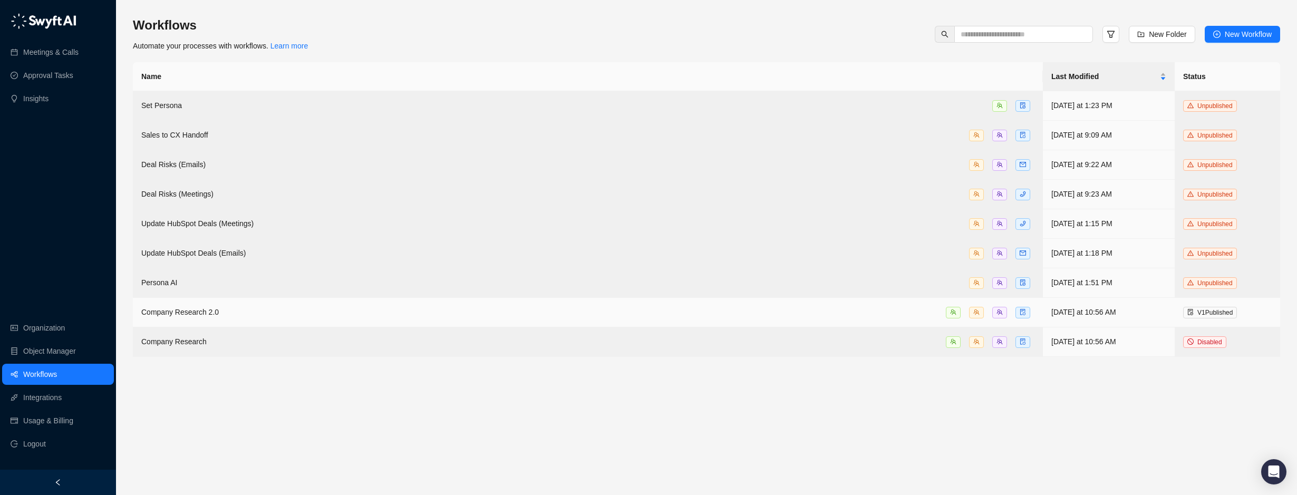
click at [495, 306] on div "Company Research 2.0" at bounding box center [587, 312] width 893 height 12
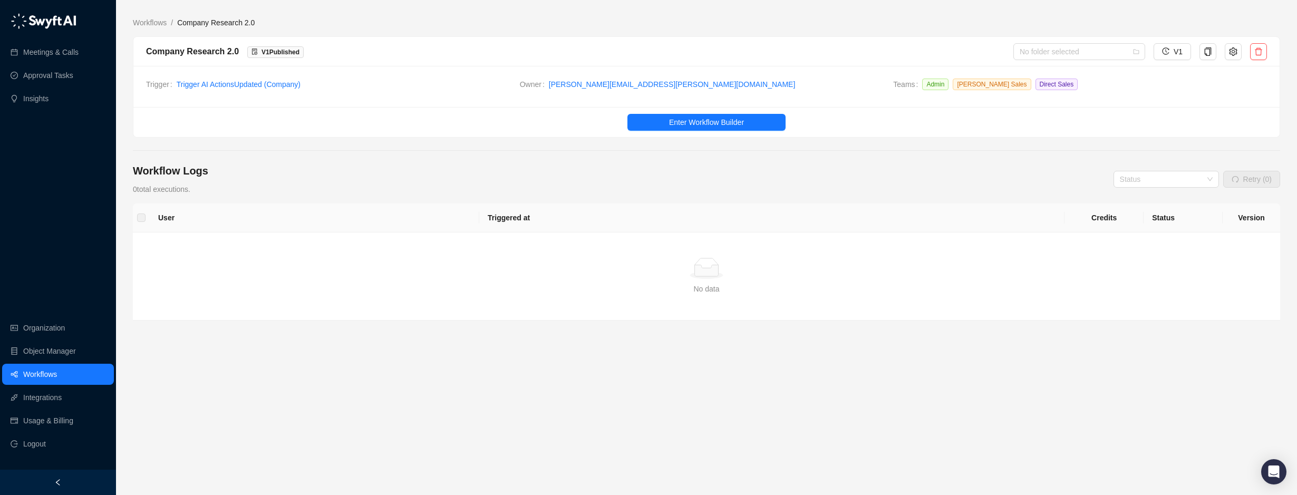
click at [577, 179] on div "Workflow Logs 0 total executions. Status Retry (0)" at bounding box center [706, 179] width 1147 height 32
click at [442, 359] on div "User Triggered at Credits Status Version Simple Empty No data" at bounding box center [706, 302] width 1147 height 196
click at [23, 369] on link "Workflows" at bounding box center [40, 374] width 34 height 21
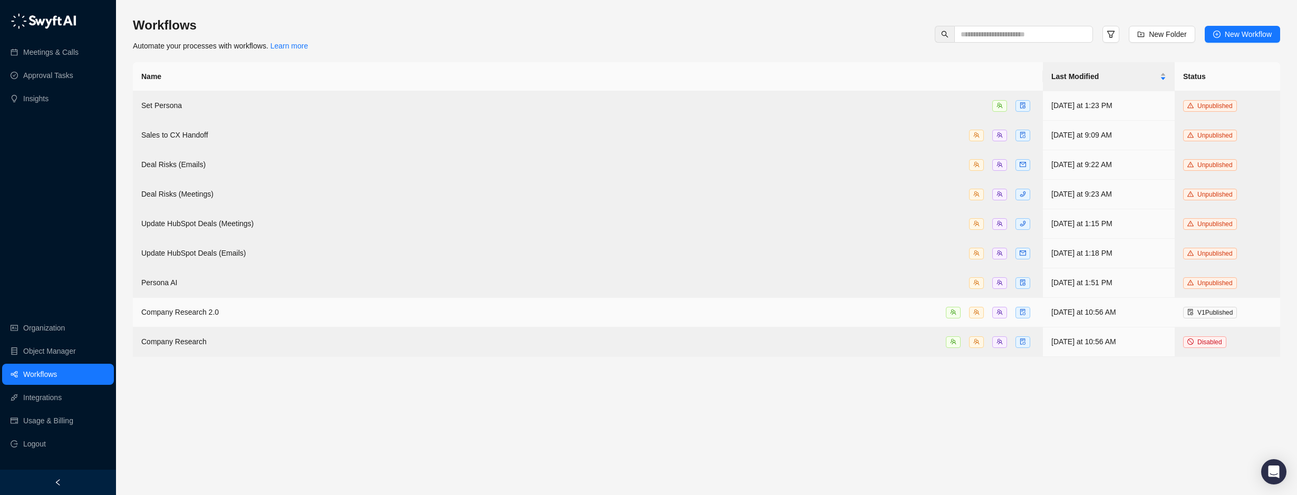
click at [242, 306] on div "Company Research 2.0" at bounding box center [587, 312] width 893 height 12
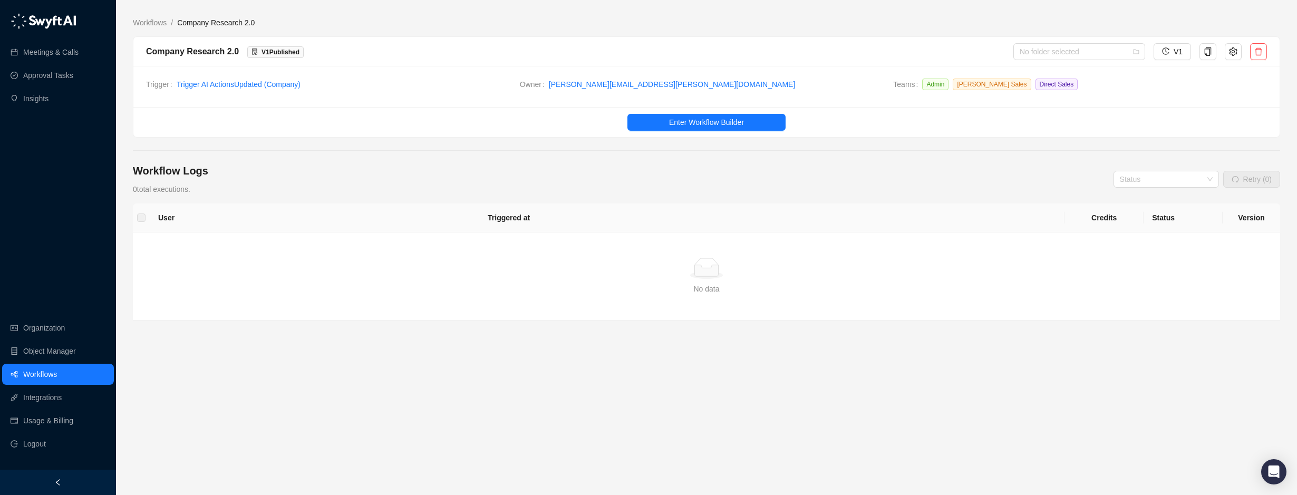
click at [769, 385] on div "User Triggered at Credits Status Version Simple Empty No data" at bounding box center [706, 302] width 1147 height 196
click at [1238, 54] on button "button" at bounding box center [1233, 51] width 17 height 17
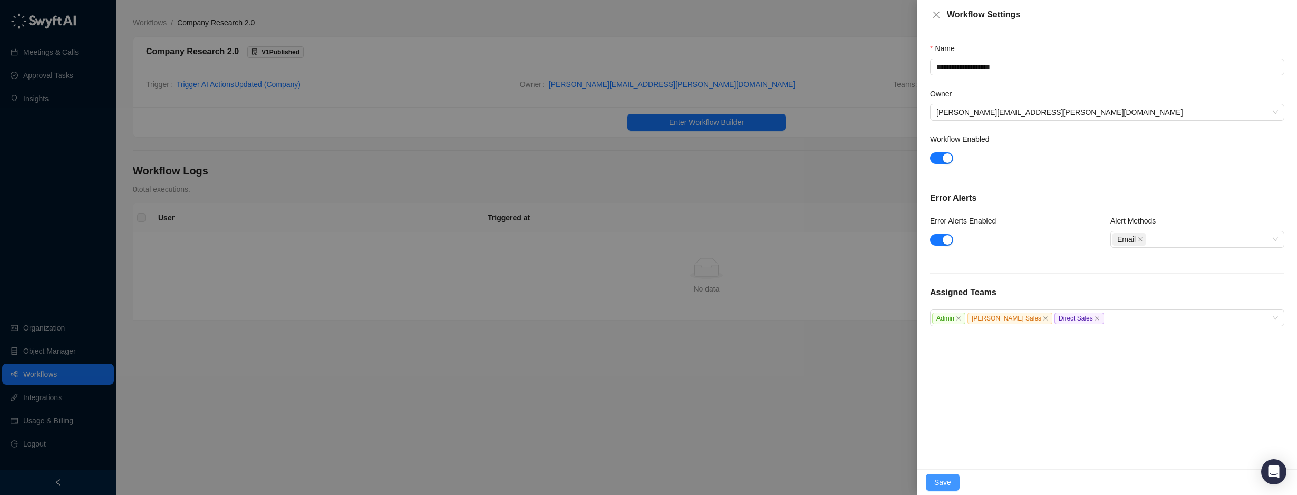
click at [936, 475] on button "Save" at bounding box center [943, 482] width 34 height 17
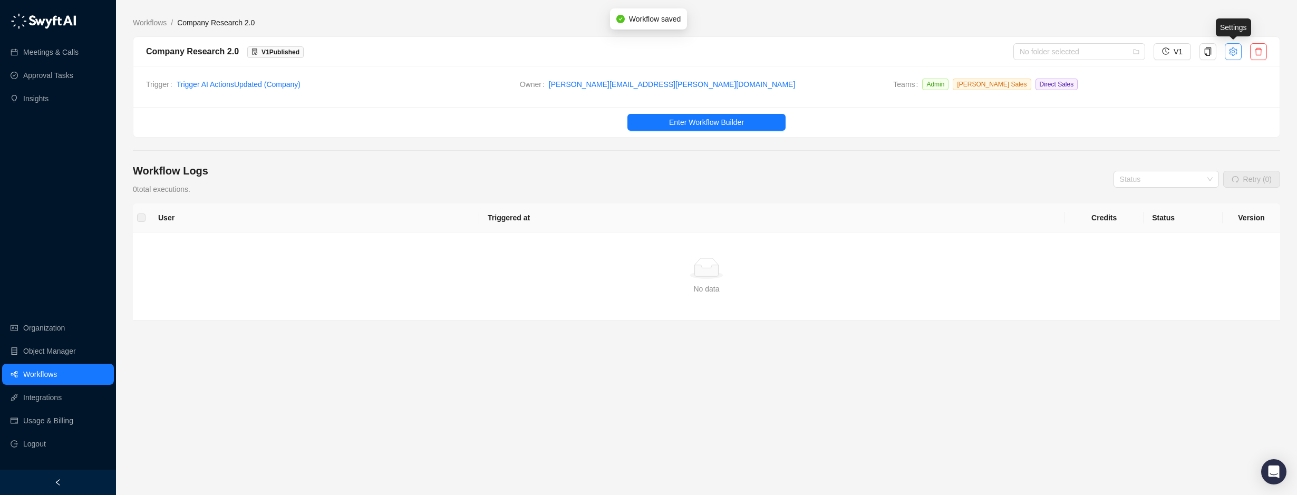
click at [1232, 52] on icon "setting" at bounding box center [1233, 51] width 8 height 8
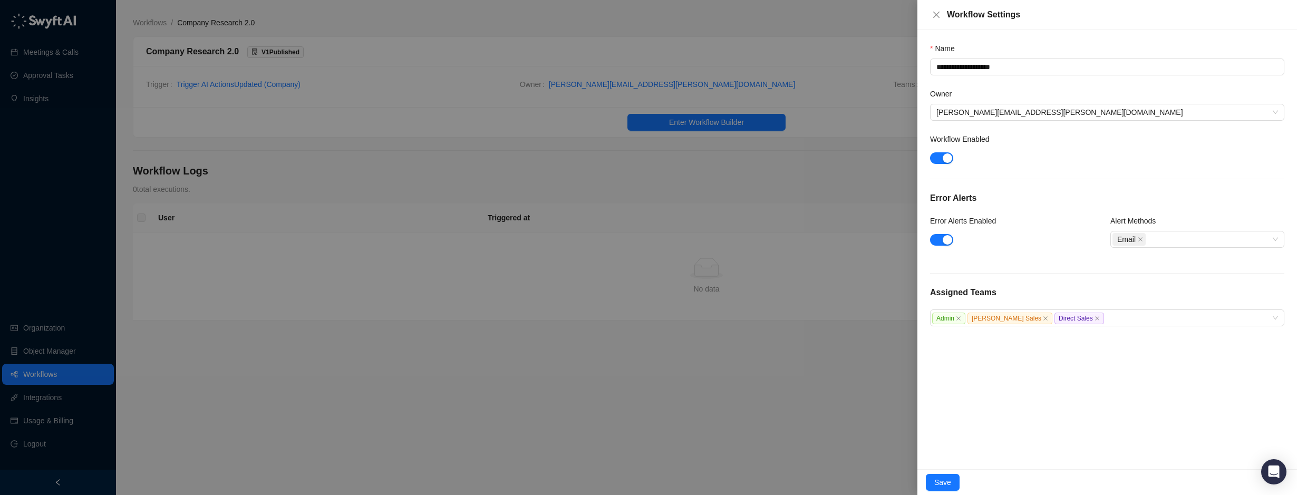
click at [1090, 165] on div at bounding box center [1107, 157] width 354 height 17
click at [935, 476] on button "Save" at bounding box center [943, 482] width 34 height 17
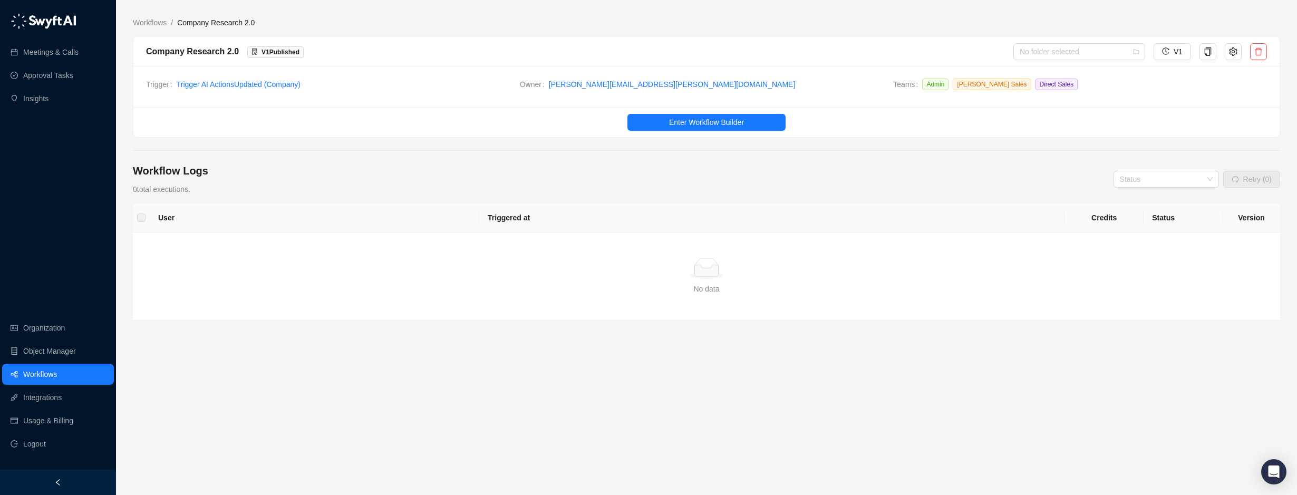
click at [325, 349] on div "User Triggered at Credits Status Version Simple Empty No data" at bounding box center [706, 302] width 1147 height 196
click at [322, 381] on div "User Triggered at Credits Status Version Simple Empty No data" at bounding box center [706, 302] width 1147 height 196
drag, startPoint x: 325, startPoint y: 370, endPoint x: 335, endPoint y: 274, distance: 96.5
click at [325, 370] on div "User Triggered at Credits Status Version Simple Empty No data" at bounding box center [706, 302] width 1147 height 196
click at [413, 178] on div "Workflow Logs 0 total executions. Status Retry (0)" at bounding box center [706, 179] width 1147 height 32
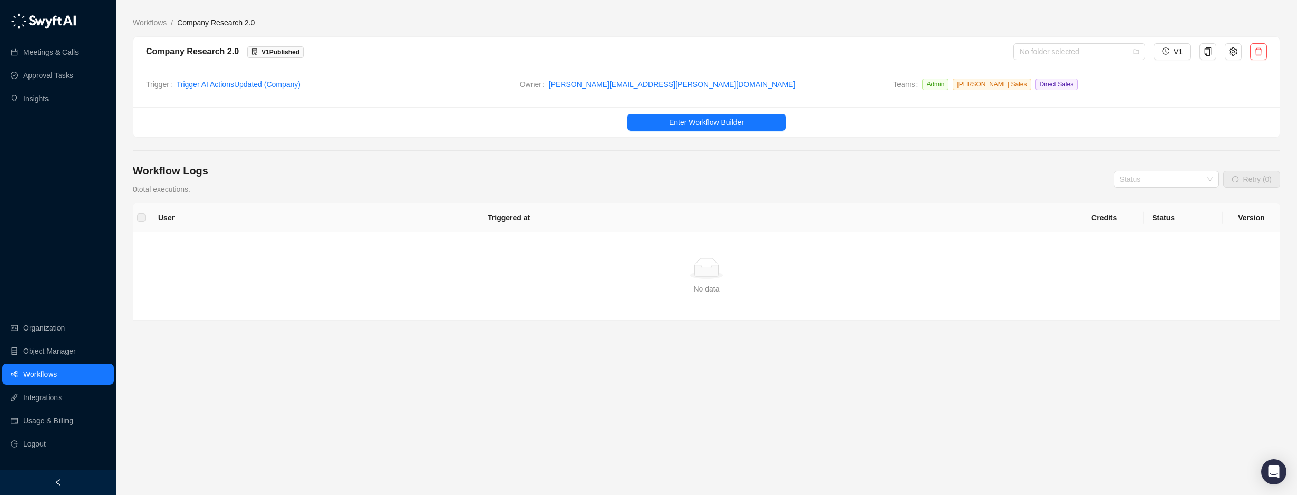
drag, startPoint x: 257, startPoint y: 173, endPoint x: 49, endPoint y: 175, distance: 208.8
click at [258, 173] on div "Workflow Logs 0 total executions. Status Retry (0)" at bounding box center [706, 179] width 1147 height 32
click at [283, 166] on div "Workflow Logs 0 total executions. Status Retry (0)" at bounding box center [706, 179] width 1147 height 32
click at [38, 375] on link "Workflows" at bounding box center [40, 374] width 34 height 21
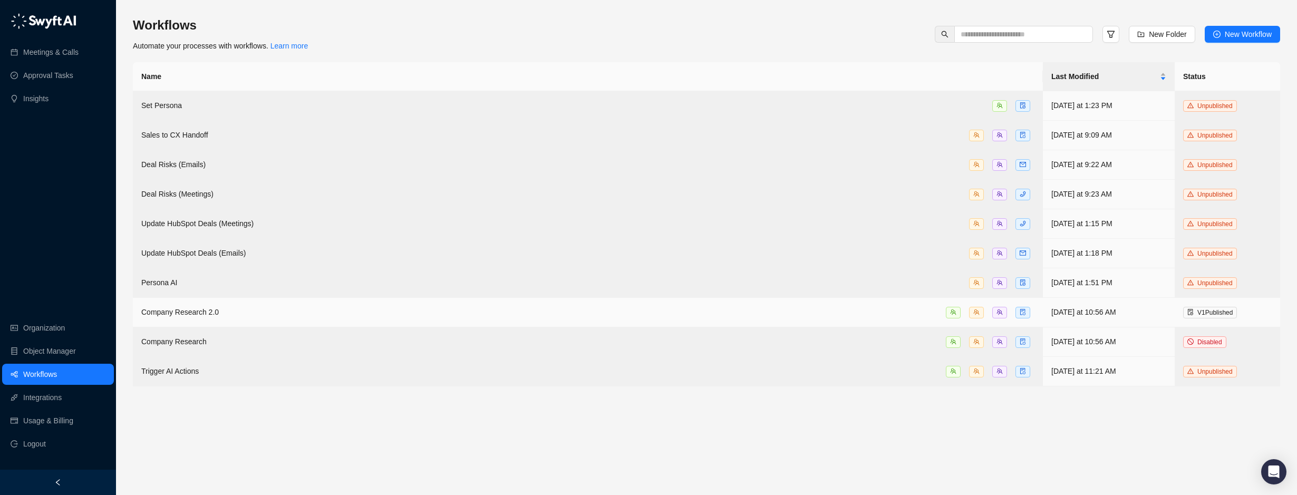
click at [278, 306] on div "Company Research 2.0" at bounding box center [587, 312] width 893 height 12
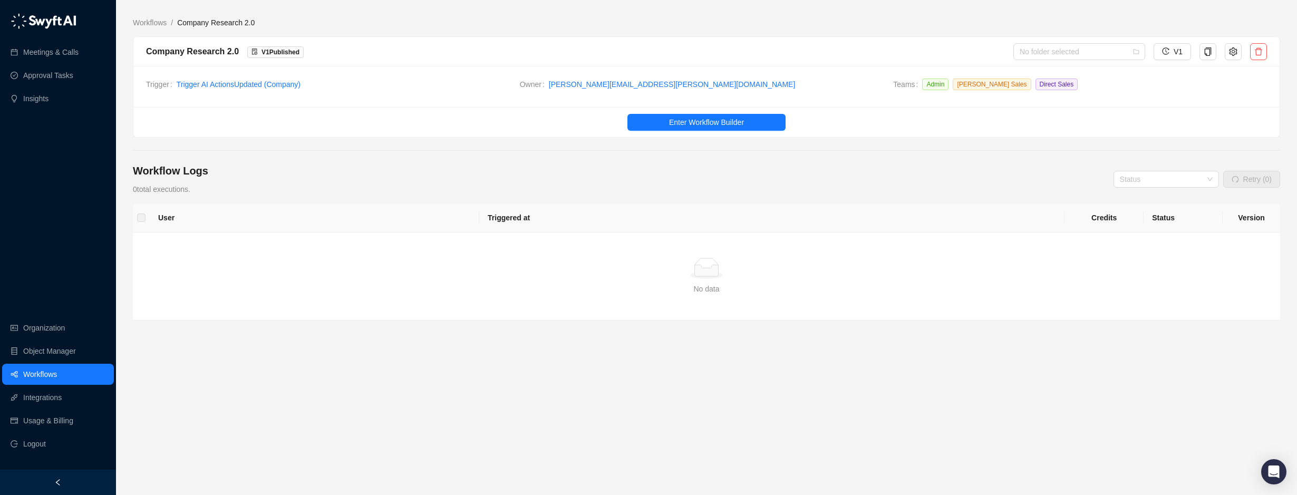
click at [318, 177] on div "Workflow Logs 0 total executions. Status Retry (0)" at bounding box center [706, 179] width 1147 height 32
click at [471, 157] on main "Workflows / Company Research 2.0 Company Research 2.0 V 1 Published No folder s…" at bounding box center [706, 252] width 1147 height 470
click at [477, 167] on div "Workflow Logs 0 total executions. Status Retry (0)" at bounding box center [706, 179] width 1147 height 32
drag, startPoint x: 586, startPoint y: 134, endPoint x: 589, endPoint y: 139, distance: 5.4
click at [589, 139] on main "Workflows / Company Research 2.0 Company Research 2.0 V 1 Published No folder s…" at bounding box center [706, 252] width 1147 height 470
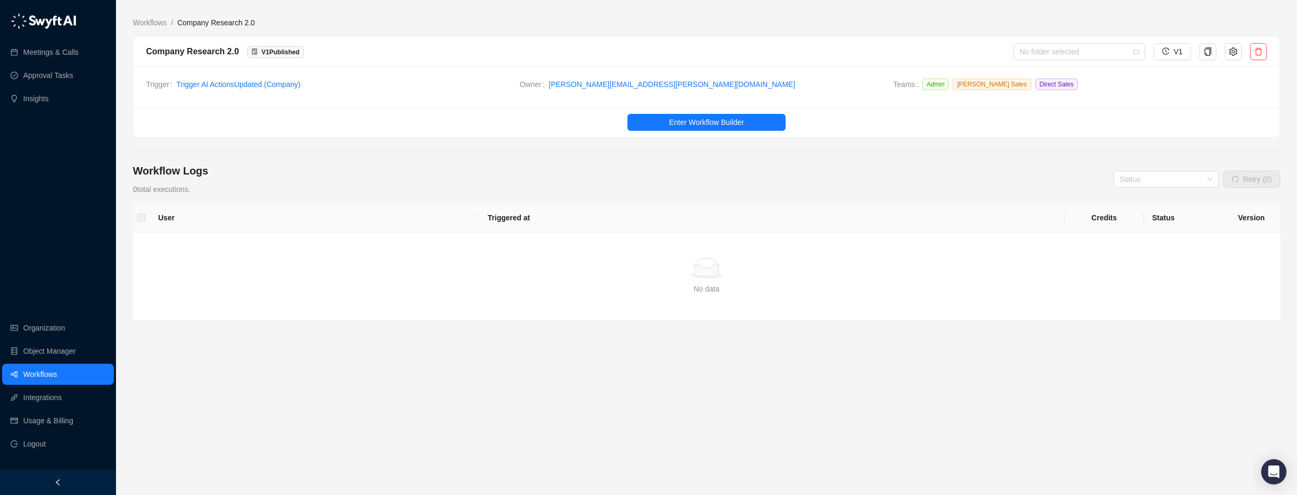
click at [532, 166] on div "Workflow Logs 0 total executions. Status Retry (0)" at bounding box center [706, 179] width 1147 height 32
click at [64, 362] on ul "Organization Object Manager Workflows Integrations Usage & Billing Logout" at bounding box center [58, 385] width 116 height 141
click at [57, 369] on link "Workflows" at bounding box center [40, 374] width 34 height 21
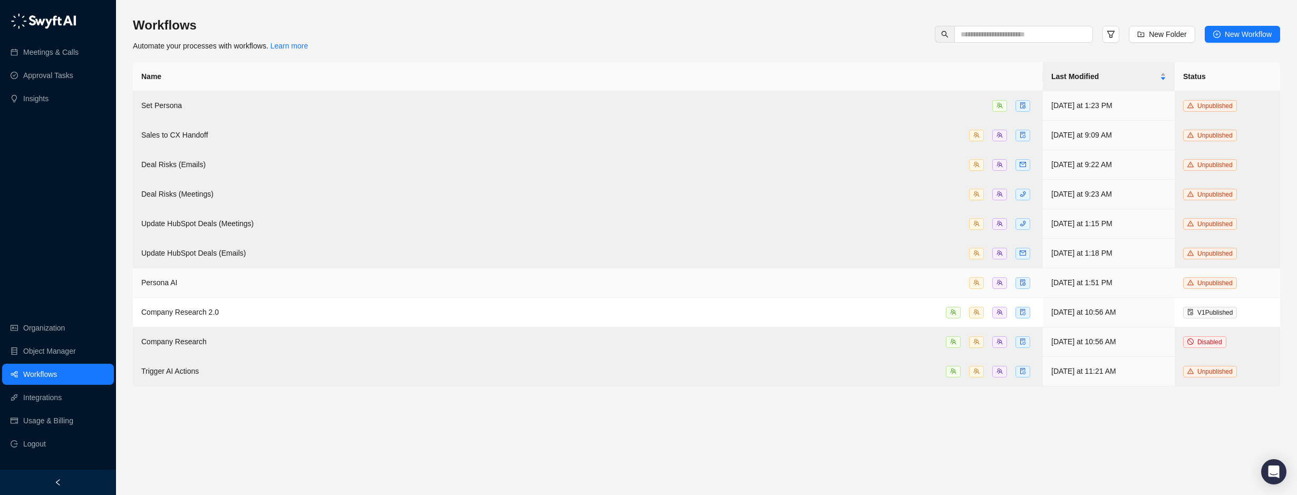
click at [225, 294] on td "Persona AI" at bounding box center [588, 283] width 910 height 30
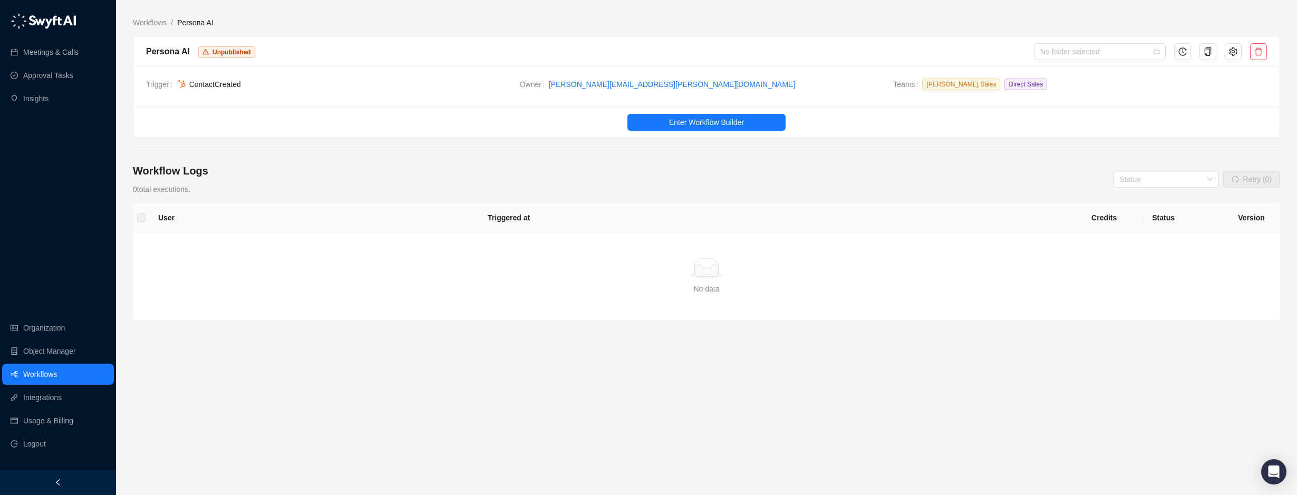
click at [57, 381] on link "Workflows" at bounding box center [40, 374] width 34 height 21
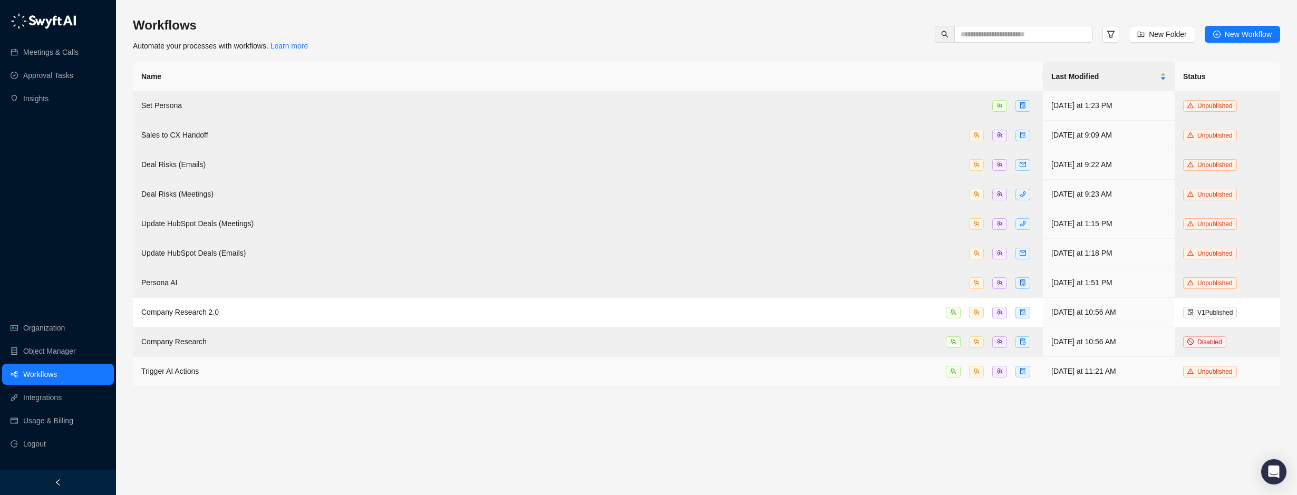
click at [172, 367] on span "Trigger AI Actions" at bounding box center [169, 371] width 57 height 8
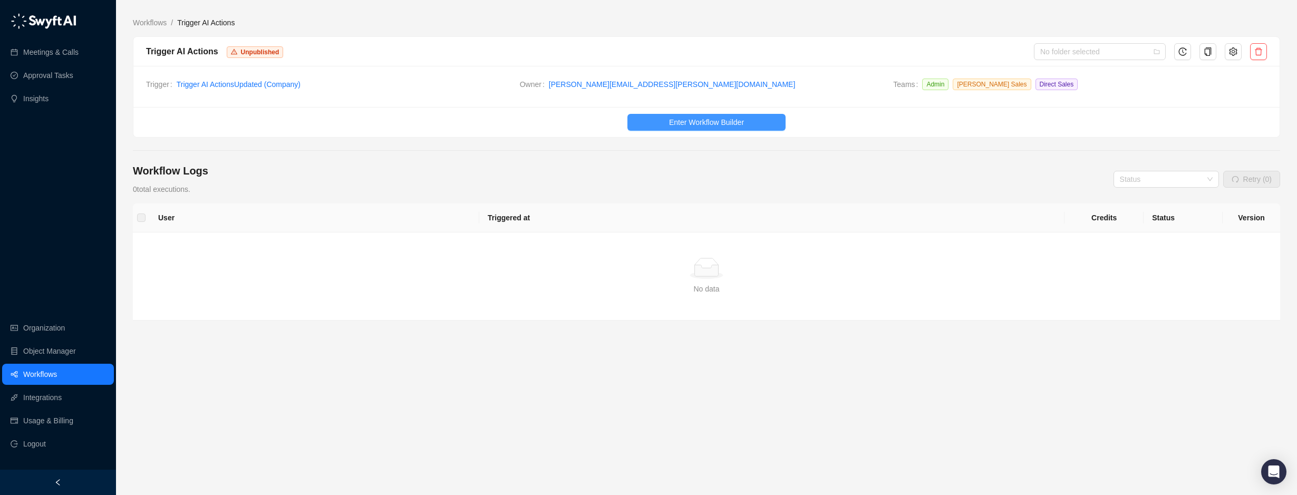
click at [677, 125] on span "Enter Workflow Builder" at bounding box center [706, 123] width 75 height 12
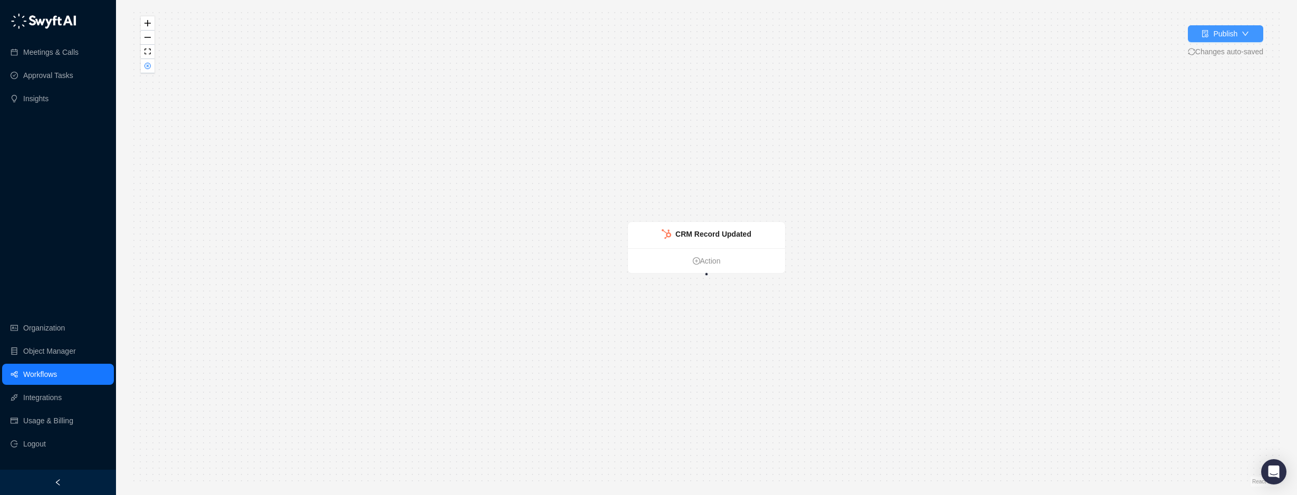
click at [1245, 32] on icon "down" at bounding box center [1245, 33] width 7 height 7
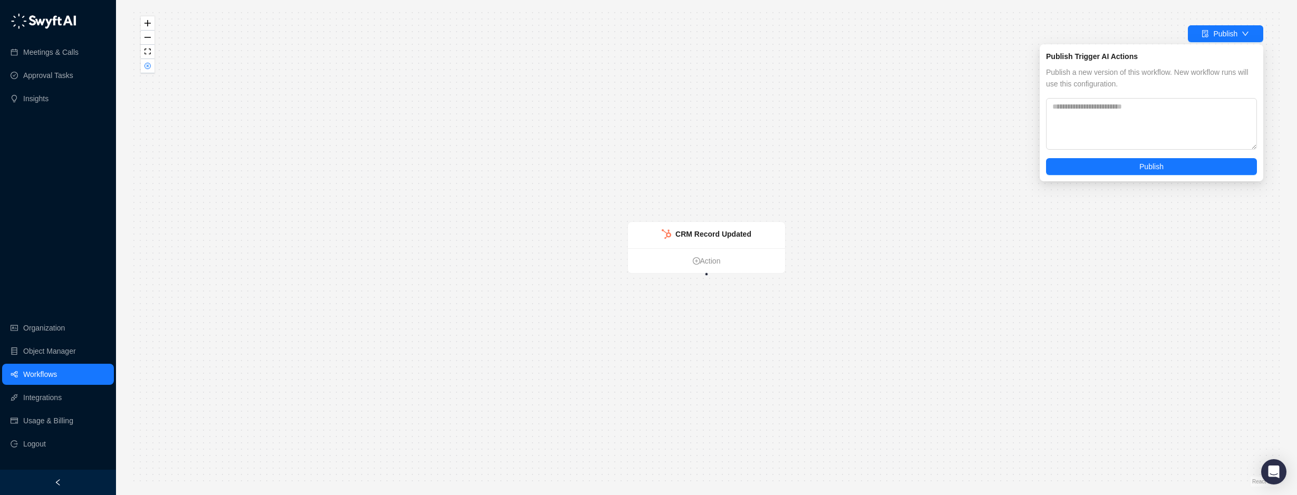
click at [873, 137] on div "CRM Record Updated Action" at bounding box center [706, 247] width 1147 height 478
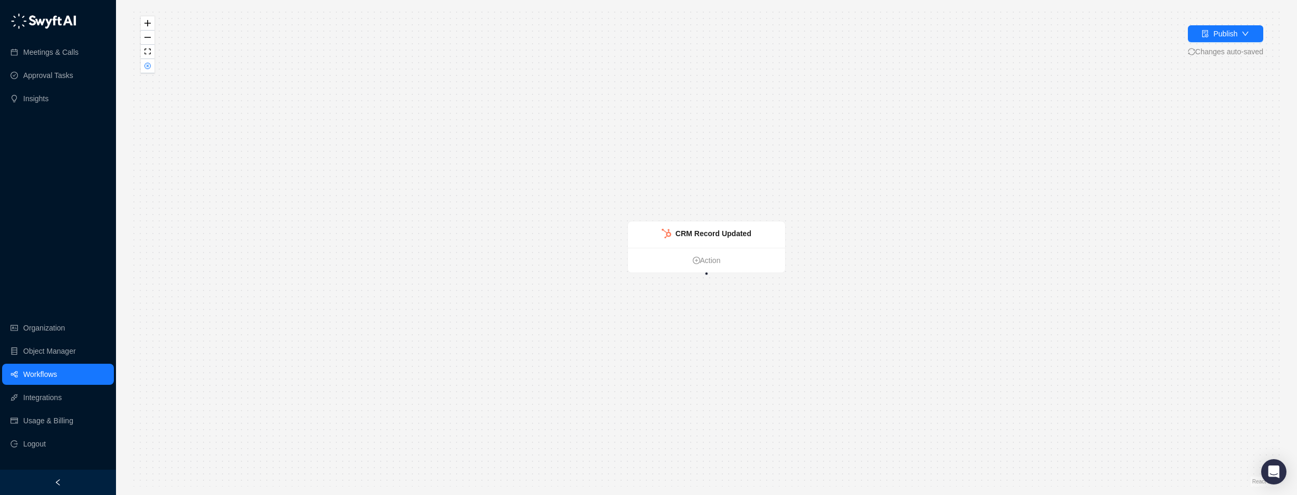
click at [55, 375] on link "Workflows" at bounding box center [40, 374] width 34 height 21
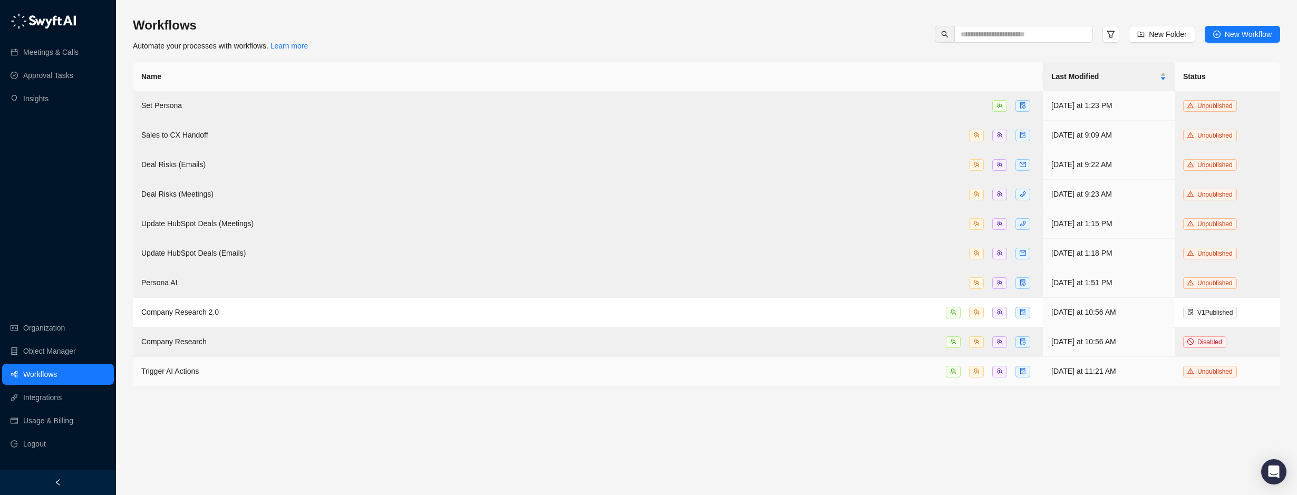
drag, startPoint x: 669, startPoint y: 370, endPoint x: 584, endPoint y: 378, distance: 84.7
click at [584, 378] on td "Trigger AI Actions" at bounding box center [588, 372] width 910 height 30
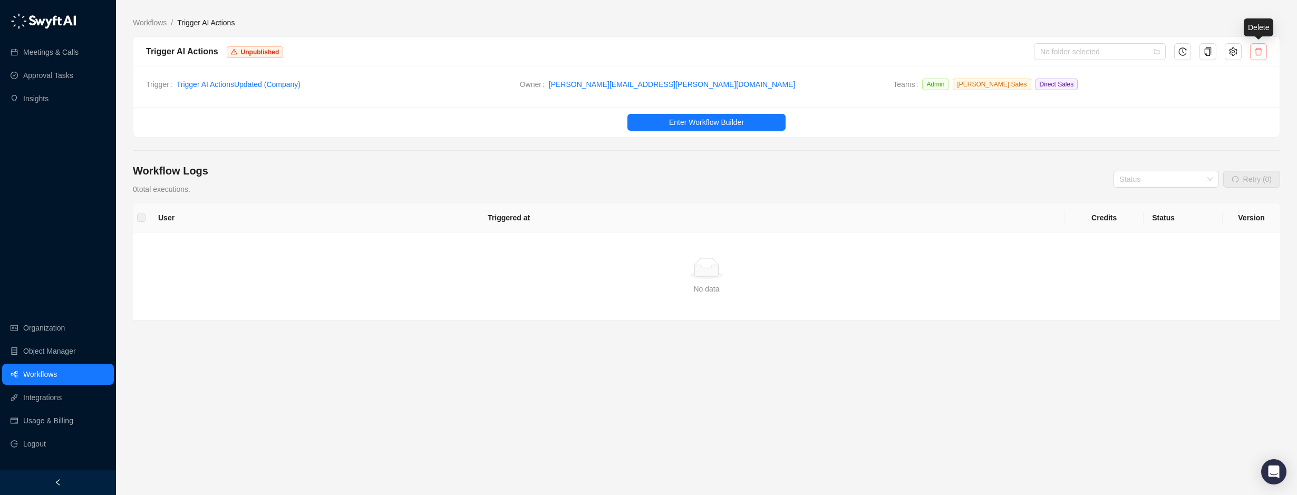
click at [1257, 52] on icon "delete" at bounding box center [1258, 51] width 8 height 8
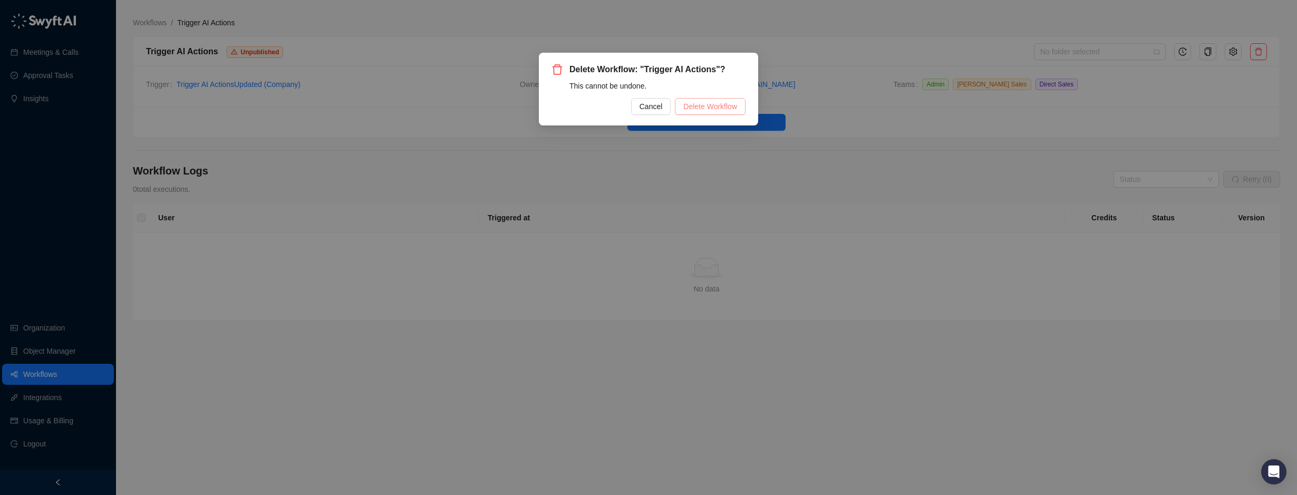
click at [700, 105] on span "Delete Workflow" at bounding box center [710, 107] width 54 height 12
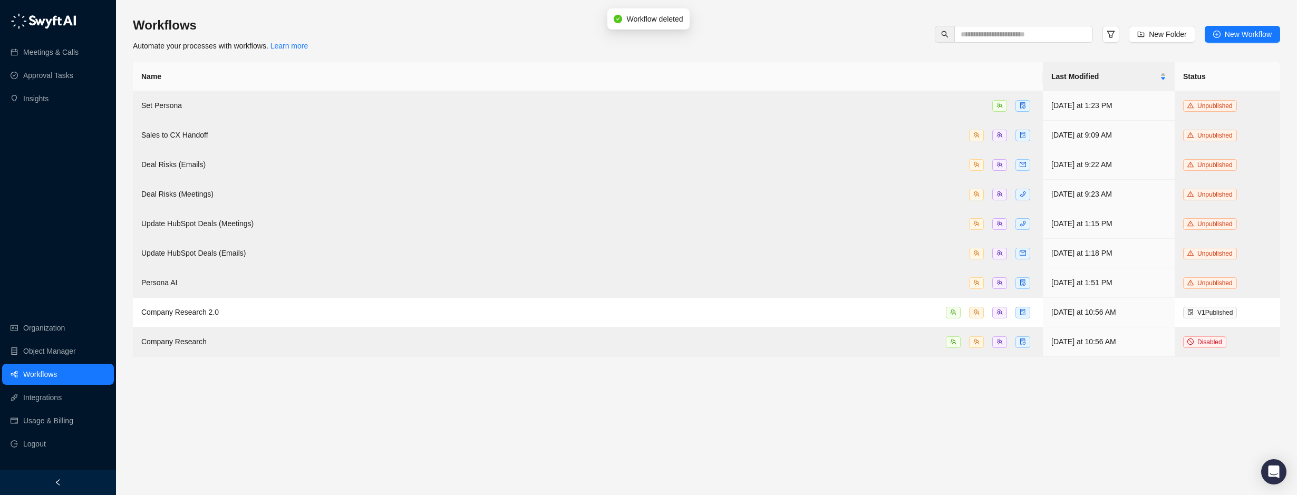
click at [873, 408] on main "Workflows Automate your processes with workflows. Learn more New Folder New Wor…" at bounding box center [706, 252] width 1147 height 470
drag, startPoint x: 152, startPoint y: 409, endPoint x: 200, endPoint y: 330, distance: 92.1
click at [153, 408] on main "Workflows Automate your processes with workflows. Learn more New Folder New Wor…" at bounding box center [706, 252] width 1147 height 470
click at [210, 309] on span "Company Research 2.0" at bounding box center [180, 312] width 78 height 8
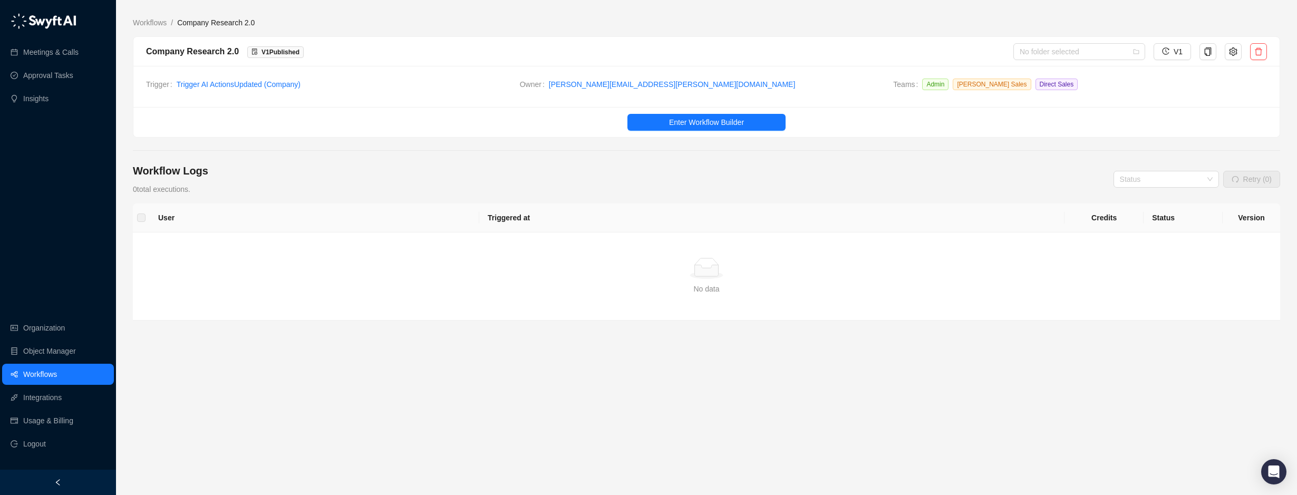
click at [89, 10] on div "Meetings & Calls Approval Tasks Insights" at bounding box center [58, 59] width 116 height 103
click at [322, 469] on main "Workflows / Company Research 2.0 Company Research 2.0 V 1 Published No folder s…" at bounding box center [706, 252] width 1147 height 470
click at [322, 413] on main "Workflows / Company Research 2.0 Company Research 2.0 V 1 Published No folder s…" at bounding box center [706, 252] width 1147 height 470
click at [161, 444] on main "Workflows / Company Research 2.0 Company Research 2.0 V 1 Published No folder s…" at bounding box center [706, 252] width 1147 height 470
click at [161, 443] on main "Workflows / Company Research 2.0 Company Research 2.0 V 1 Published No folder s…" at bounding box center [706, 252] width 1147 height 470
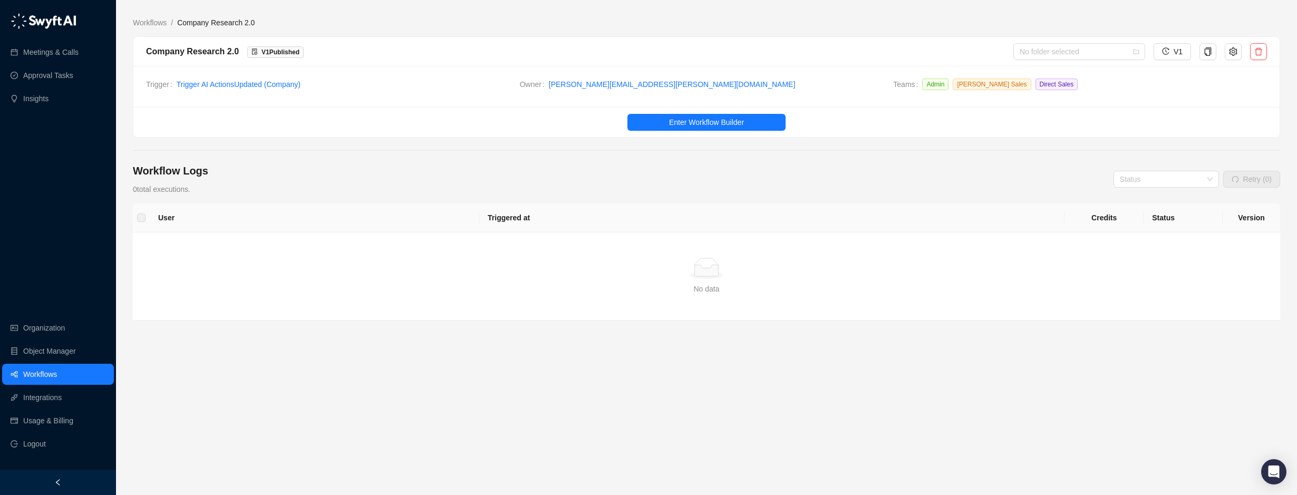
click at [600, 377] on div "User Triggered at Credits Status Version Simple Empty No data" at bounding box center [706, 302] width 1147 height 196
click at [750, 120] on button "Enter Workflow Builder" at bounding box center [706, 122] width 158 height 17
click at [390, 415] on main "Workflows / Company Research 2.0 Company Research 2.0 V 1 Published No folder s…" at bounding box center [706, 252] width 1147 height 470
click at [486, 399] on div "User Triggered at Credits Status Version Simple Empty No data" at bounding box center [706, 302] width 1147 height 196
click at [42, 45] on link "Meetings & Calls" at bounding box center [50, 52] width 55 height 21
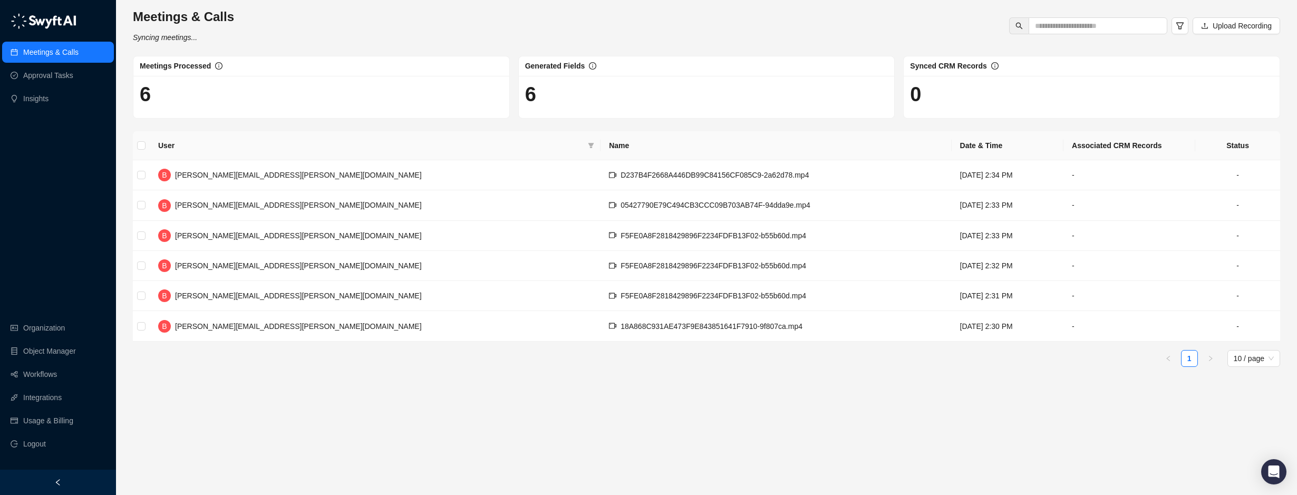
click at [547, 421] on main "Meetings & Calls Syncing meetings... Upload Recording Meetings Processed 6 Gene…" at bounding box center [706, 247] width 1147 height 478
click at [57, 372] on link "Workflows" at bounding box center [40, 374] width 34 height 21
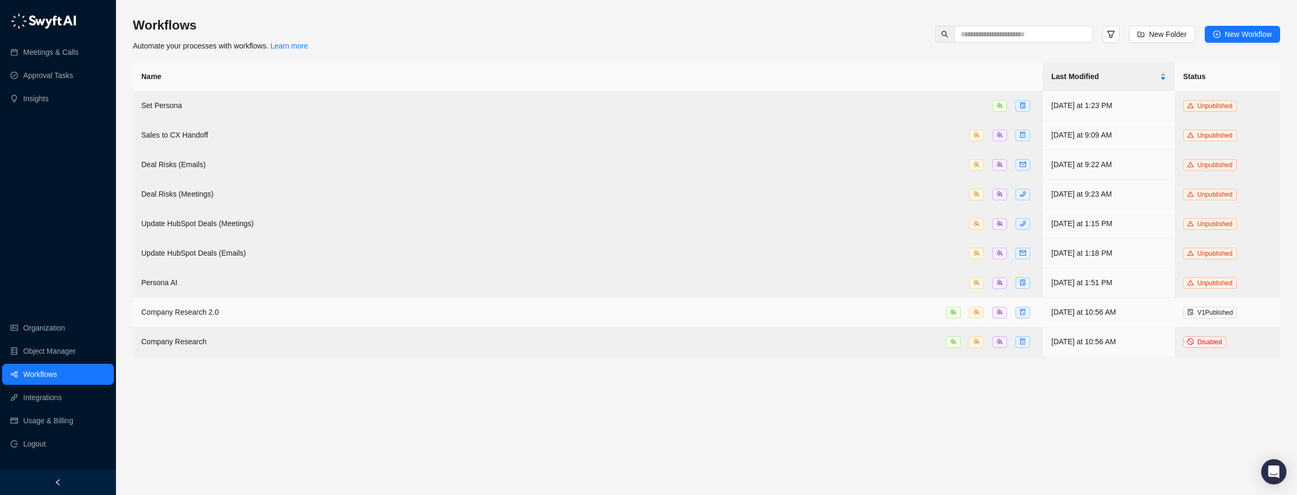
click at [210, 311] on span "Company Research 2.0" at bounding box center [180, 312] width 78 height 8
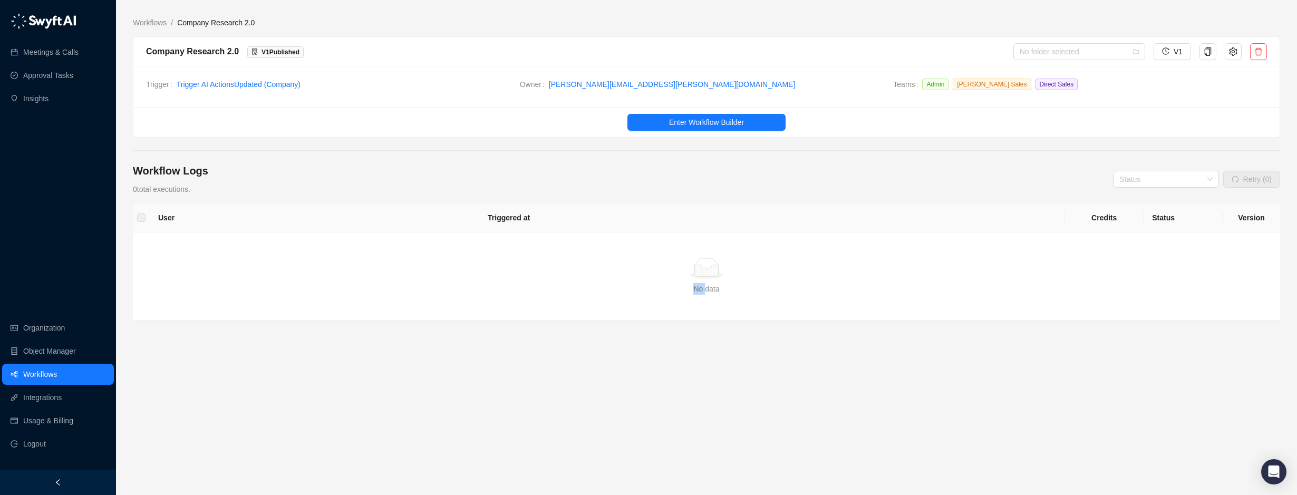
click at [210, 311] on td "Simple Empty No data" at bounding box center [706, 277] width 1147 height 88
click at [488, 381] on div "User Triggered at Credits Status Version Simple Empty No data" at bounding box center [706, 302] width 1147 height 196
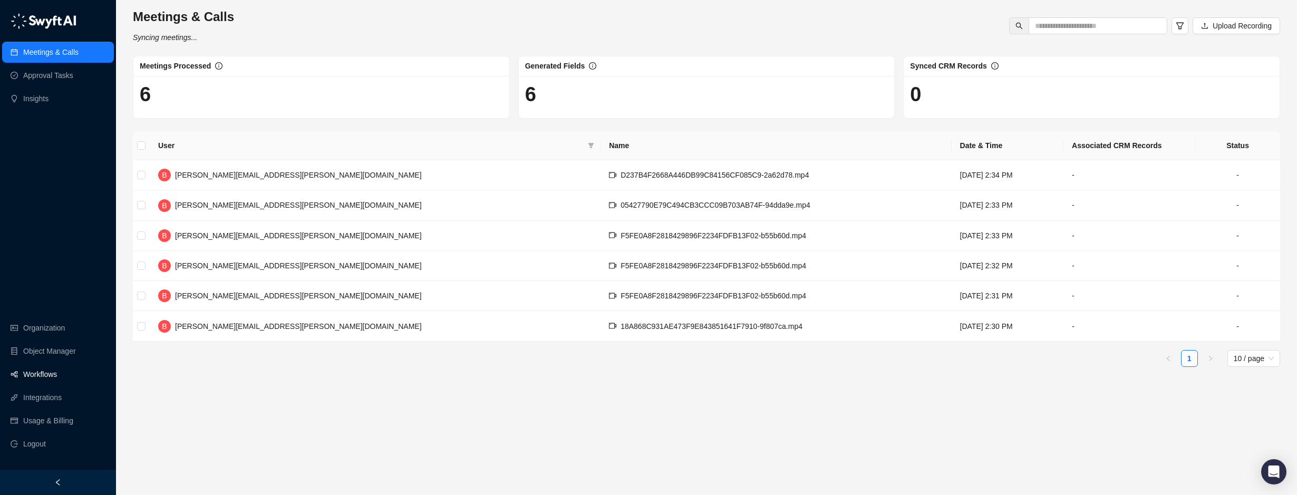
click at [50, 374] on link "Workflows" at bounding box center [40, 374] width 34 height 21
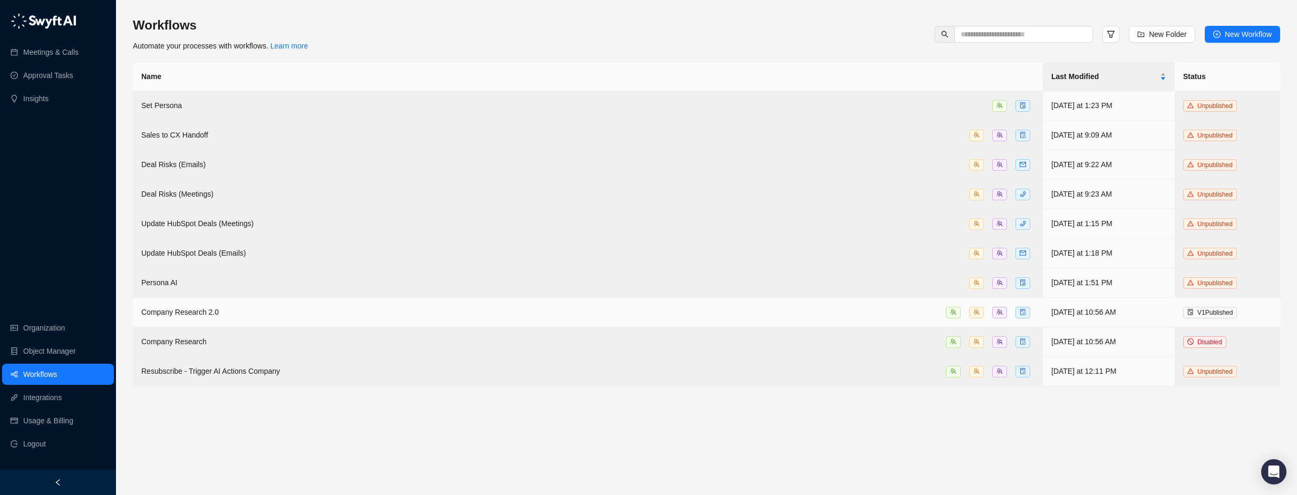
click at [189, 308] on span "Company Research 2.0" at bounding box center [180, 312] width 78 height 8
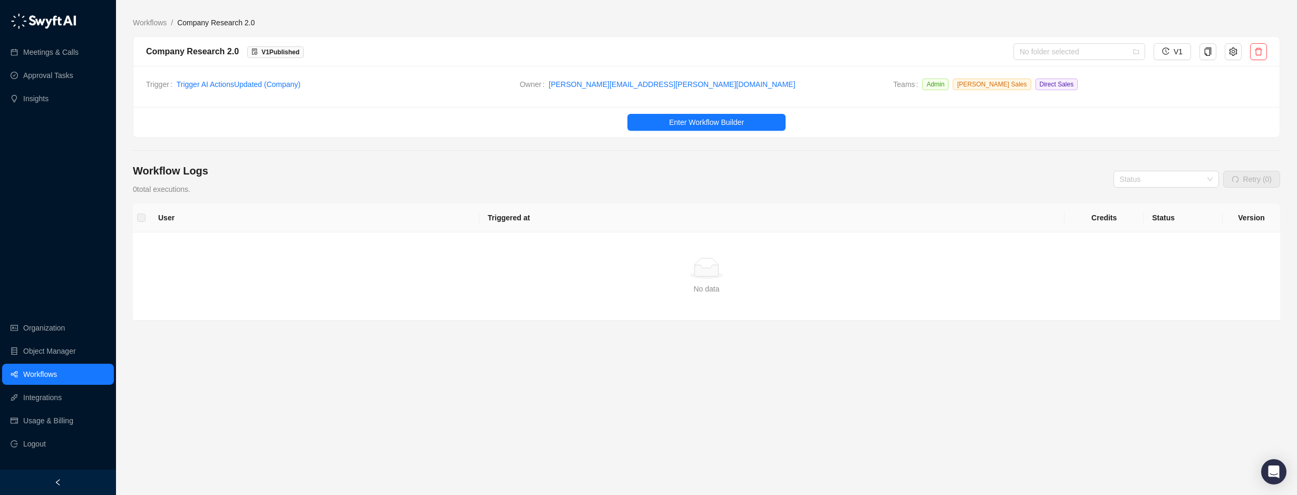
click at [573, 173] on div "Workflow Logs 0 total executions. Status Retry (0)" at bounding box center [706, 179] width 1147 height 32
click at [389, 167] on div "Workflow Logs 0 total executions. Status Retry (0)" at bounding box center [706, 179] width 1147 height 32
